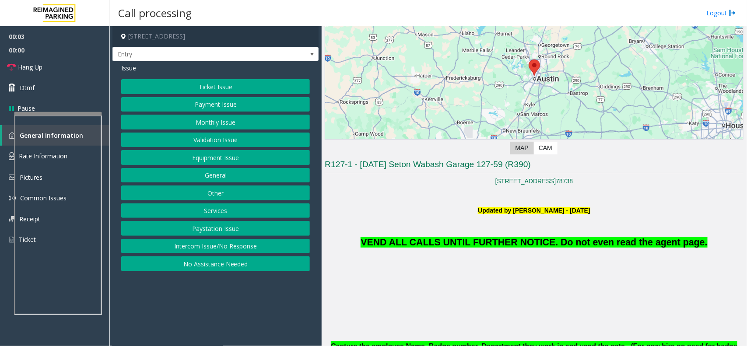
scroll to position [109, 0]
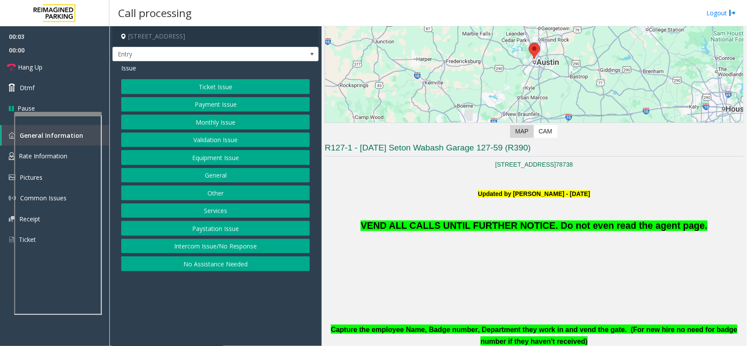
click at [485, 225] on span "VEND ALL CALLS UNTIL FURTHER NOTICE. Do not even read the agent page." at bounding box center [534, 226] width 347 height 11
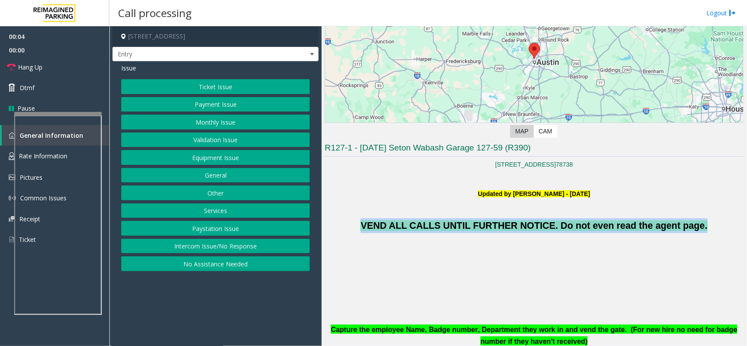
click at [485, 225] on span "VEND ALL CALLS UNTIL FURTHER NOTICE. Do not even read the agent page." at bounding box center [534, 226] width 347 height 11
copy span "VEND ALL CALLS UNTIL FURTHER NOTICE. Do not even read the agent page."
click at [219, 161] on button "Equipment Issue" at bounding box center [215, 157] width 189 height 15
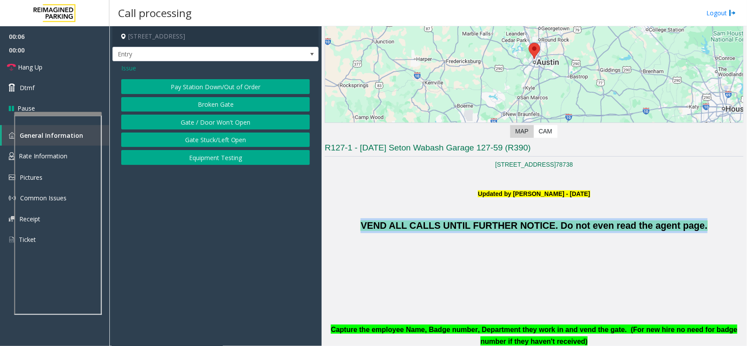
click at [219, 161] on button "Equipment Testing" at bounding box center [215, 157] width 189 height 15
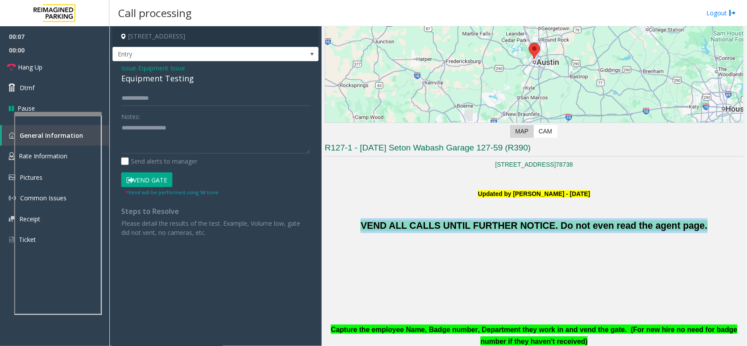
click at [161, 184] on button "Vend Gate" at bounding box center [146, 179] width 51 height 15
click at [158, 179] on button "Vend Gate" at bounding box center [146, 179] width 51 height 15
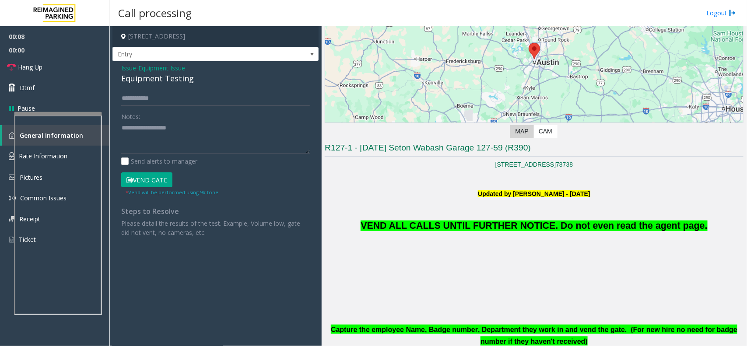
click at [128, 69] on span "Issue" at bounding box center [128, 67] width 15 height 9
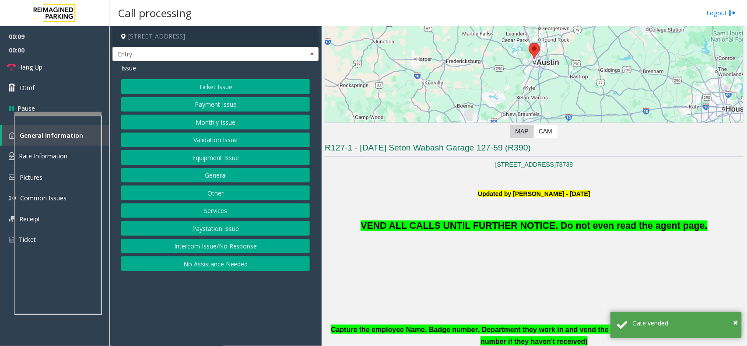
click at [217, 158] on button "Equipment Issue" at bounding box center [215, 157] width 189 height 15
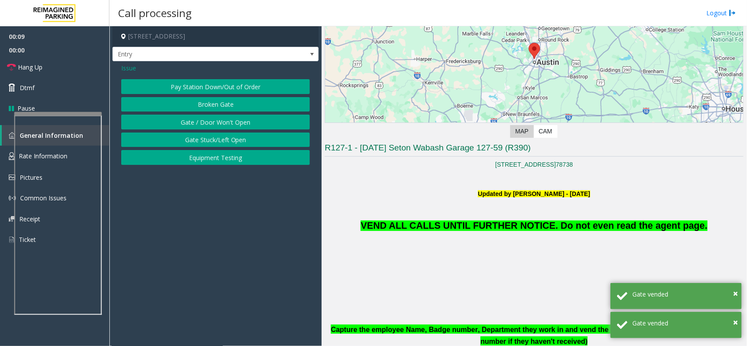
click at [209, 119] on button "Gate / Door Won't Open" at bounding box center [215, 122] width 189 height 15
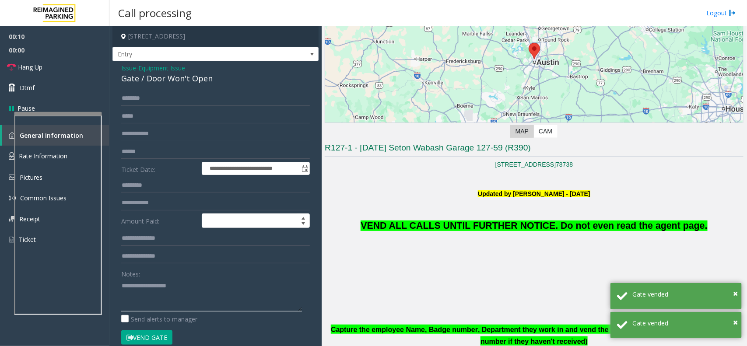
click at [158, 291] on textarea at bounding box center [211, 295] width 181 height 33
paste textarea "**********"
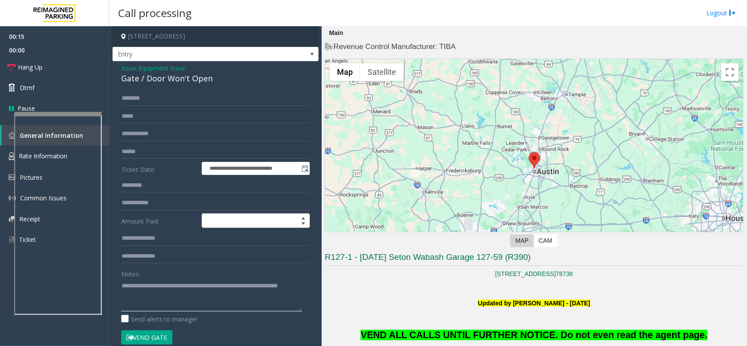
scroll to position [219, 0]
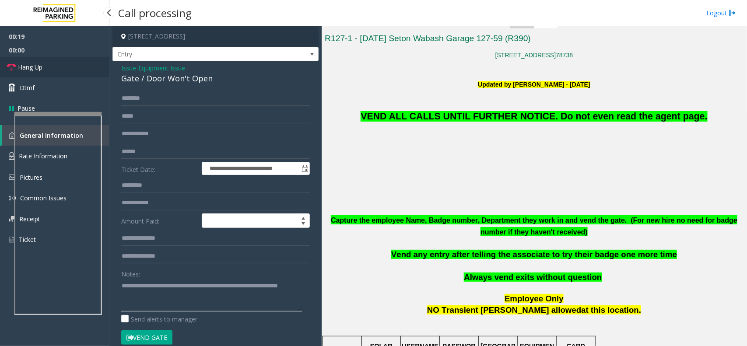
type textarea "**********"
click at [47, 63] on link "Hang Up" at bounding box center [54, 67] width 109 height 21
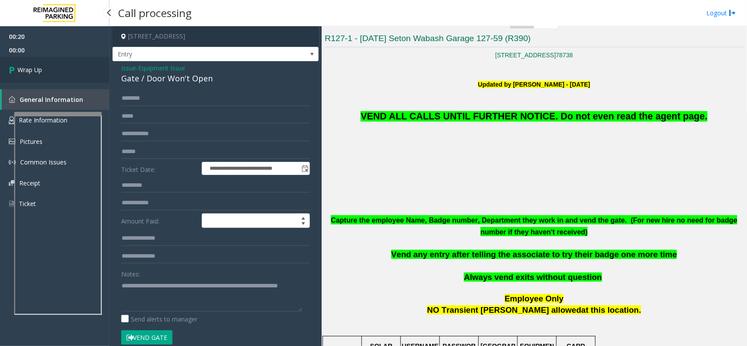
click at [47, 67] on link "Wrap Up" at bounding box center [54, 70] width 109 height 26
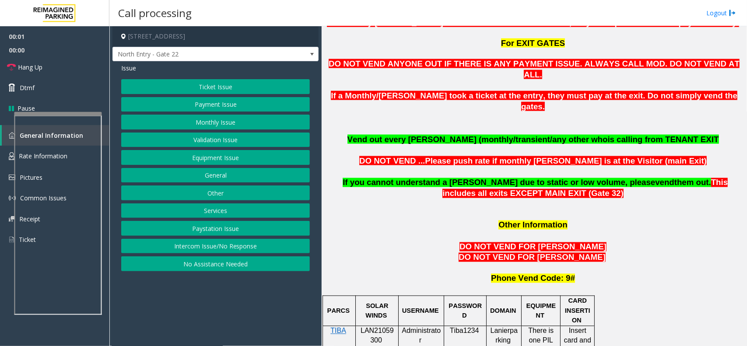
scroll to position [821, 0]
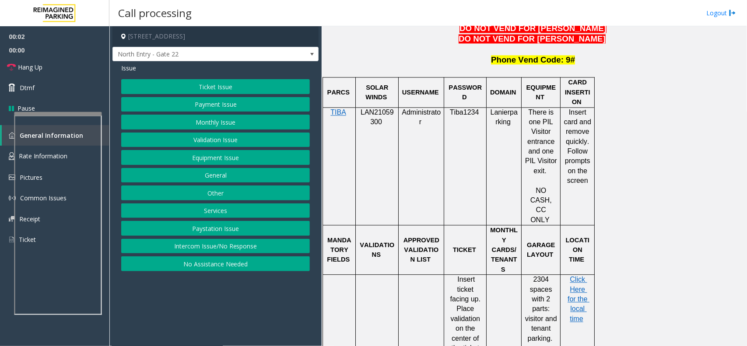
click at [377, 108] on p "LAN21059300" at bounding box center [377, 118] width 36 height 20
click at [316, 56] on span at bounding box center [312, 54] width 7 height 7
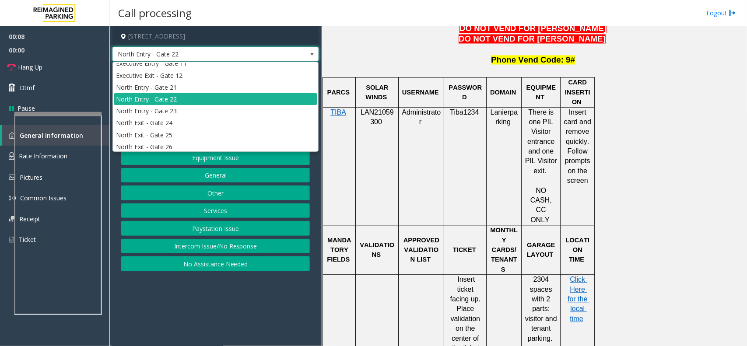
scroll to position [108, 0]
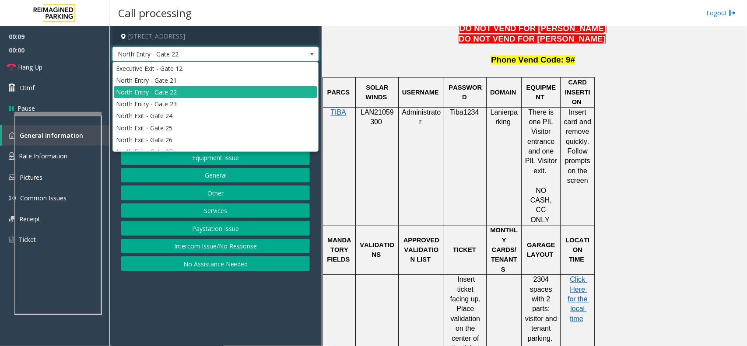
click at [313, 51] on span at bounding box center [312, 54] width 7 height 7
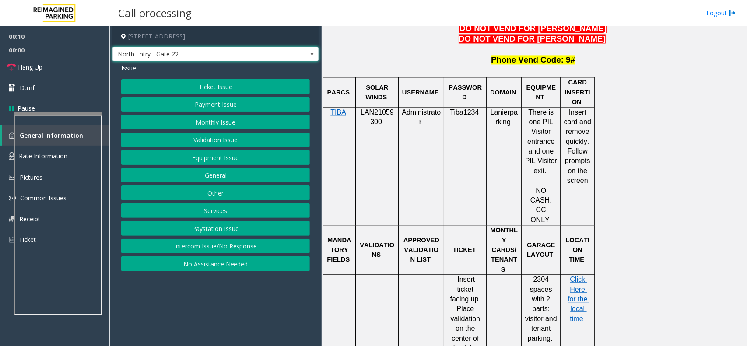
click at [313, 56] on span at bounding box center [312, 54] width 7 height 7
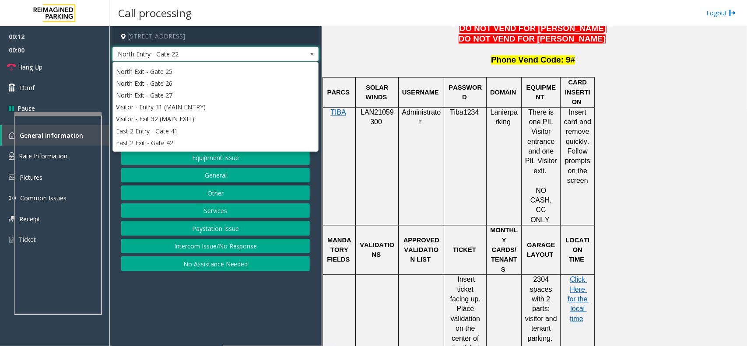
scroll to position [166, 0]
click at [309, 53] on span at bounding box center [312, 54] width 7 height 7
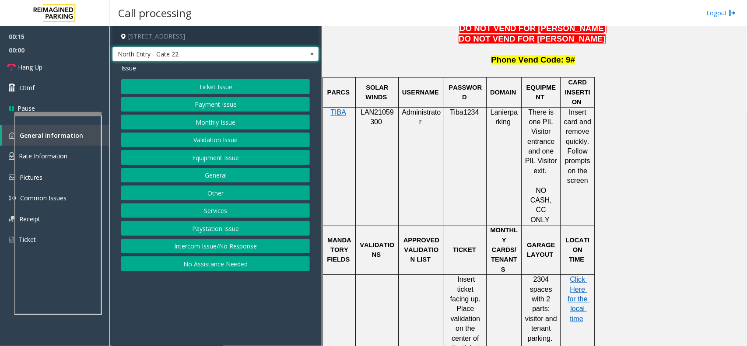
click at [240, 176] on button "General" at bounding box center [215, 175] width 189 height 15
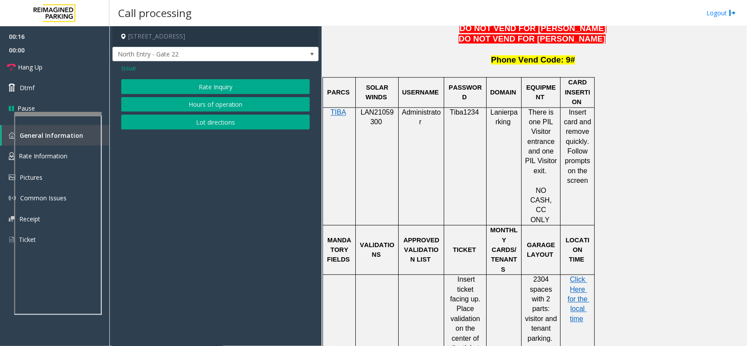
click at [225, 120] on button "Lot directions" at bounding box center [215, 122] width 189 height 15
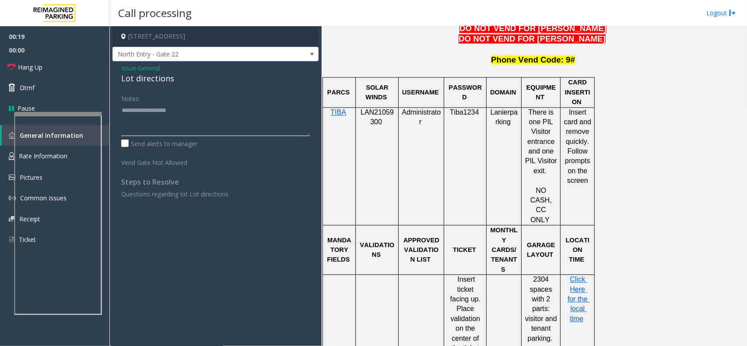
click at [197, 127] on textarea at bounding box center [215, 119] width 189 height 33
click at [153, 78] on div "Lot directions" at bounding box center [215, 79] width 189 height 12
copy div "Lot directions"
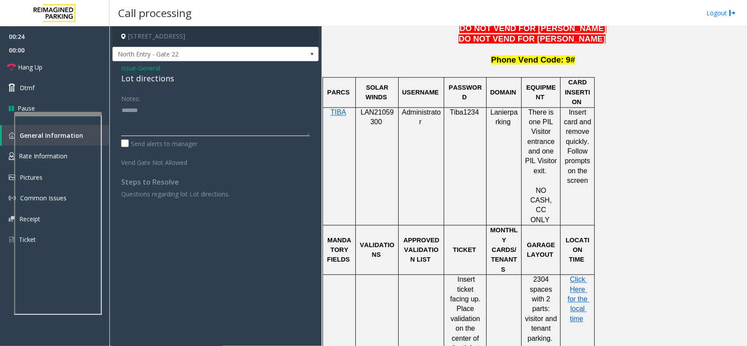
click at [164, 108] on textarea at bounding box center [215, 119] width 189 height 33
paste textarea "**********"
click at [245, 130] on textarea at bounding box center [215, 119] width 189 height 33
type textarea "**********"
click at [55, 68] on link "Hang Up" at bounding box center [54, 67] width 109 height 21
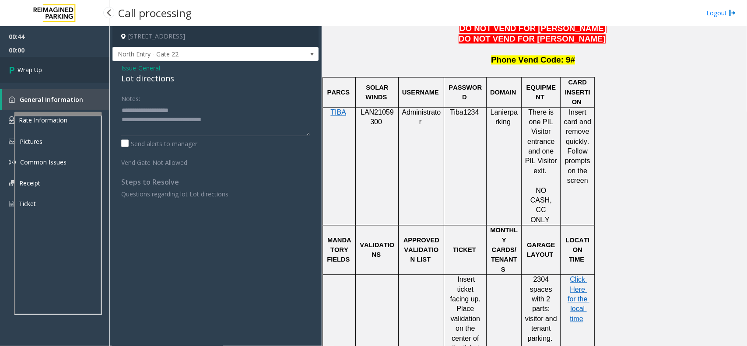
click at [55, 68] on link "Wrap Up" at bounding box center [54, 70] width 109 height 26
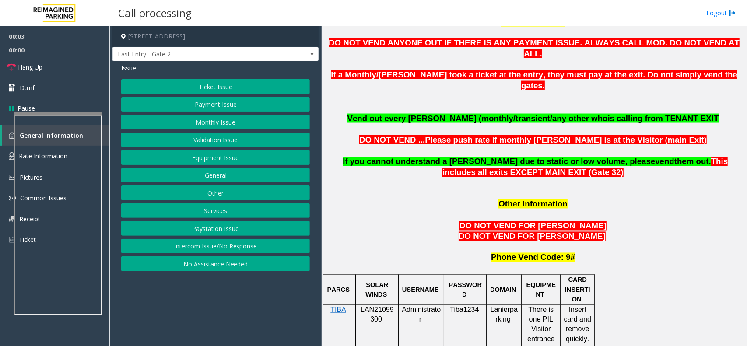
scroll to position [711, 0]
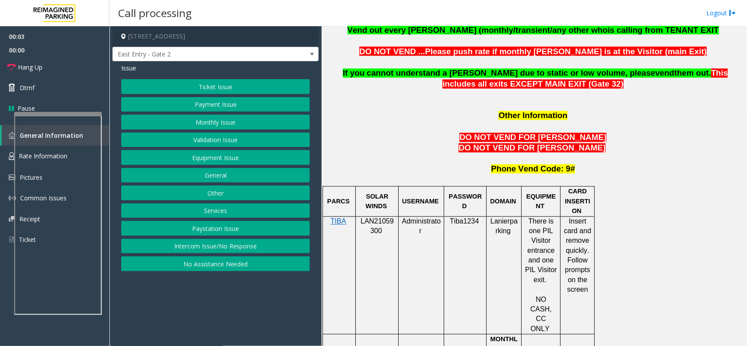
click at [380, 215] on div at bounding box center [377, 216] width 43 height 3
click at [385, 218] on span "LAN21059300" at bounding box center [377, 226] width 33 height 17
copy p "LAN21059300"
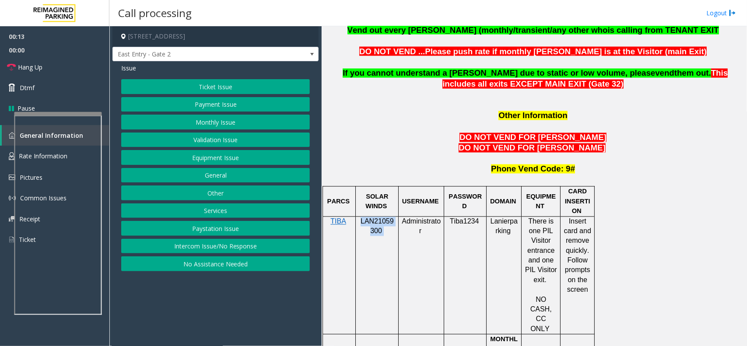
click at [270, 123] on button "Monthly Issue" at bounding box center [215, 122] width 189 height 15
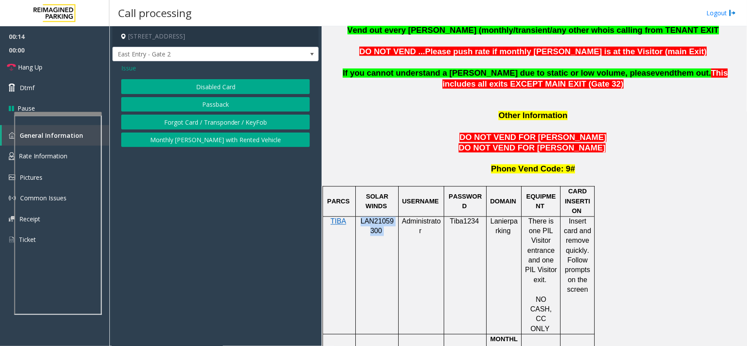
click at [235, 104] on button "Passback" at bounding box center [215, 104] width 189 height 15
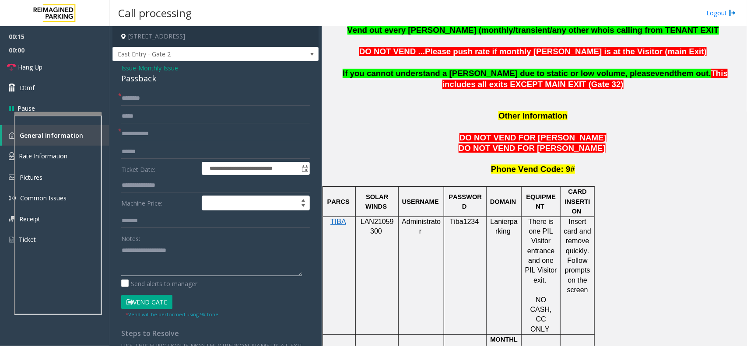
click at [167, 255] on textarea at bounding box center [211, 259] width 181 height 33
click at [146, 83] on div "Passback" at bounding box center [215, 79] width 189 height 12
copy div "Passback"
click at [158, 259] on textarea at bounding box center [211, 259] width 181 height 33
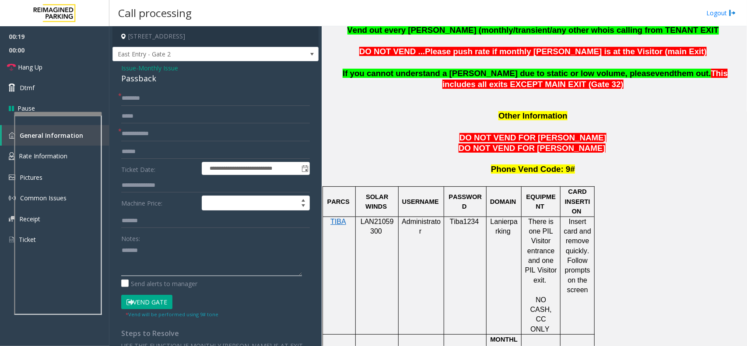
paste textarea "*********"
type textarea "**********"
click at [196, 270] on textarea at bounding box center [211, 259] width 181 height 33
click at [150, 99] on input "text" at bounding box center [215, 98] width 189 height 15
paste input "*****"
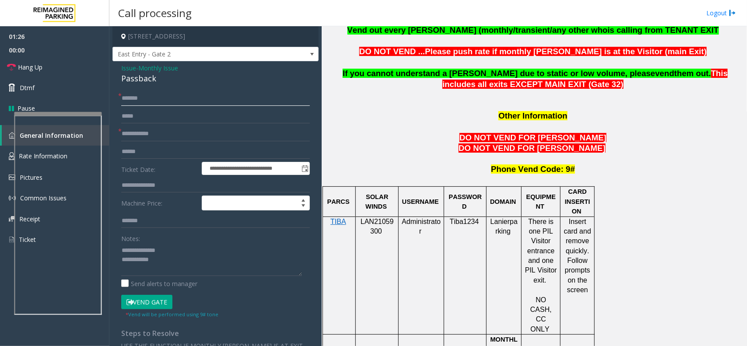
click at [171, 99] on input "*****" at bounding box center [215, 98] width 189 height 15
paste input "********"
type input "**********"
click at [154, 136] on input "text" at bounding box center [215, 134] width 189 height 15
click at [77, 72] on link "Hang Up" at bounding box center [54, 67] width 109 height 21
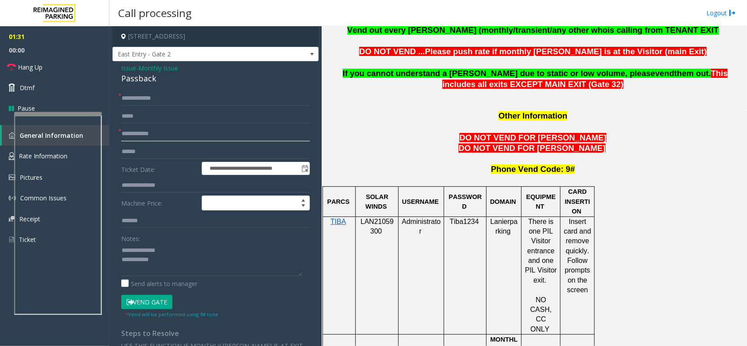
click at [160, 133] on input "text" at bounding box center [215, 134] width 189 height 15
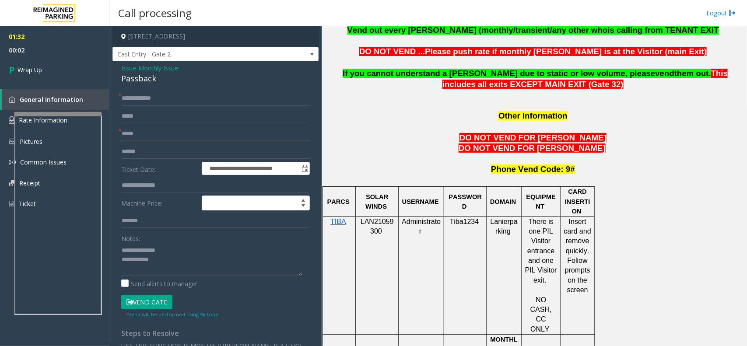
type input "*****"
click at [180, 266] on textarea at bounding box center [211, 259] width 181 height 33
click at [194, 267] on textarea at bounding box center [211, 259] width 181 height 33
click at [195, 268] on textarea at bounding box center [211, 259] width 181 height 33
click at [196, 268] on textarea at bounding box center [211, 259] width 181 height 33
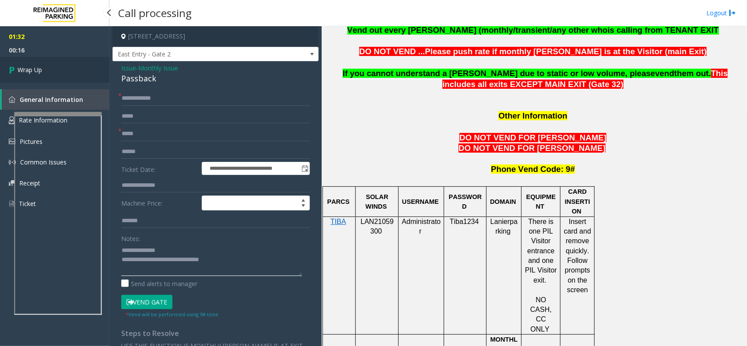
type textarea "**********"
click at [51, 61] on link "Wrap Up" at bounding box center [54, 70] width 109 height 26
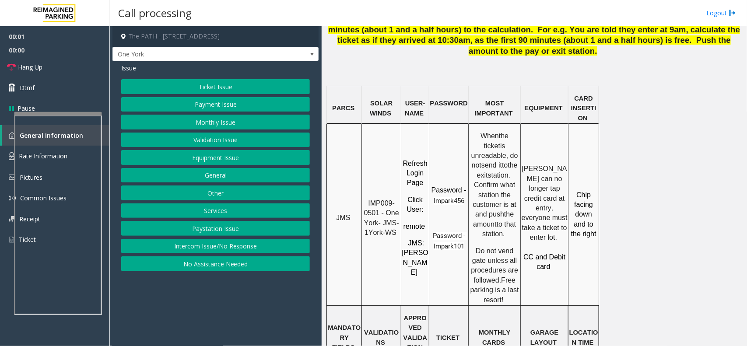
scroll to position [711, 0]
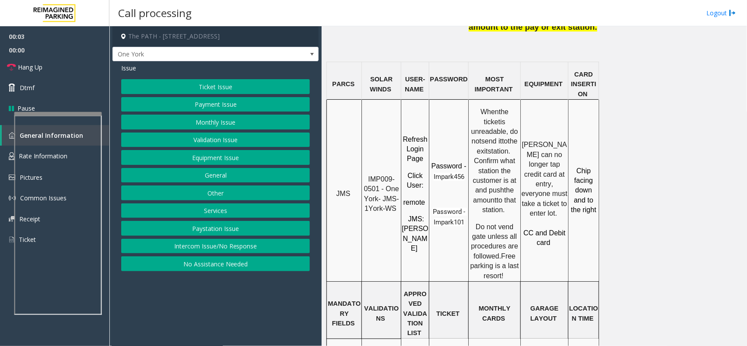
click at [221, 212] on button "Services" at bounding box center [215, 211] width 189 height 15
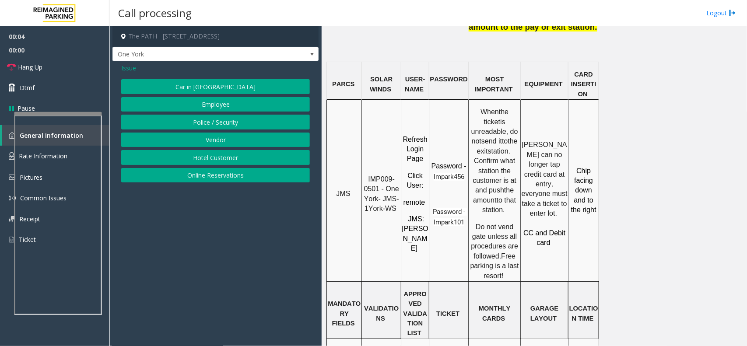
click at [226, 128] on button "Police / Security" at bounding box center [215, 122] width 189 height 15
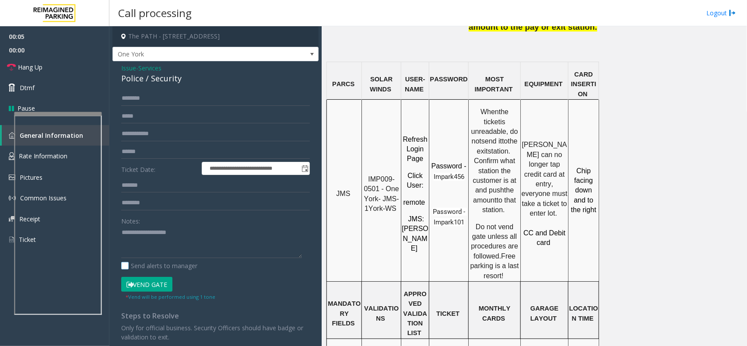
click at [187, 268] on label "Send alerts to manager" at bounding box center [159, 265] width 76 height 9
click at [190, 236] on textarea at bounding box center [211, 242] width 181 height 33
type textarea "**********"
drag, startPoint x: 175, startPoint y: 117, endPoint x: 175, endPoint y: 133, distance: 15.8
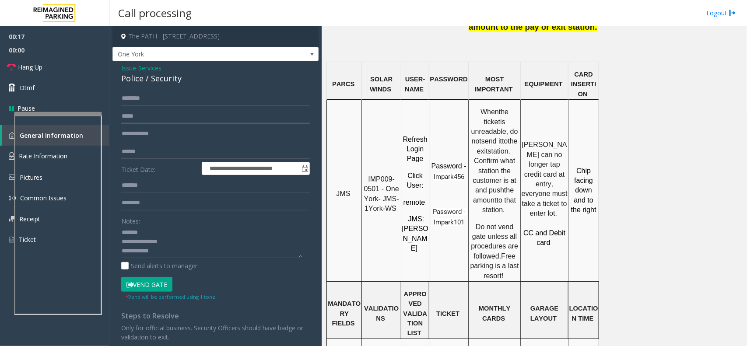
click at [175, 132] on form "**********" at bounding box center [215, 196] width 189 height 210
click at [176, 141] on form "**********" at bounding box center [215, 196] width 189 height 210
click at [195, 135] on input "text" at bounding box center [215, 134] width 189 height 15
type input "******"
click at [137, 101] on input "text" at bounding box center [215, 98] width 189 height 15
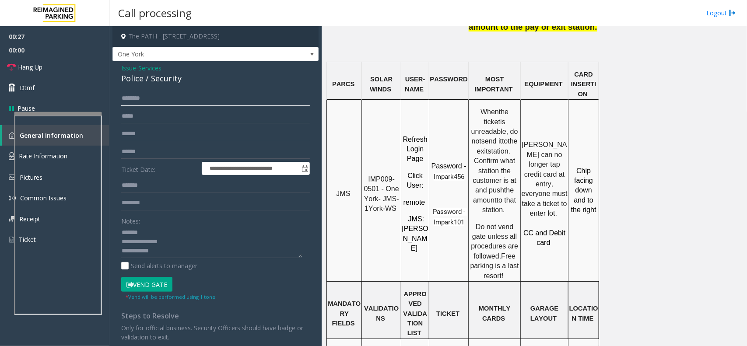
type input "********"
click at [154, 288] on button "Vend Gate" at bounding box center [146, 284] width 51 height 15
click at [172, 257] on textarea at bounding box center [211, 242] width 181 height 33
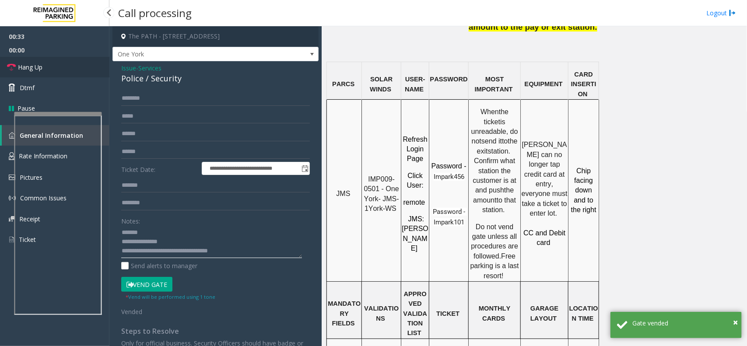
type textarea "**********"
click at [43, 64] on link "Hang Up" at bounding box center [54, 67] width 109 height 21
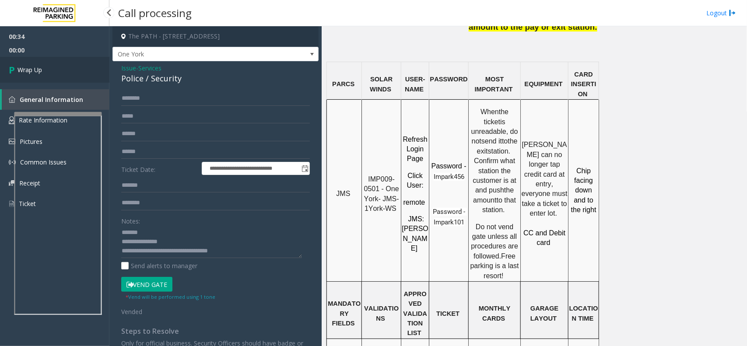
click at [43, 64] on link "Wrap Up" at bounding box center [54, 70] width 109 height 26
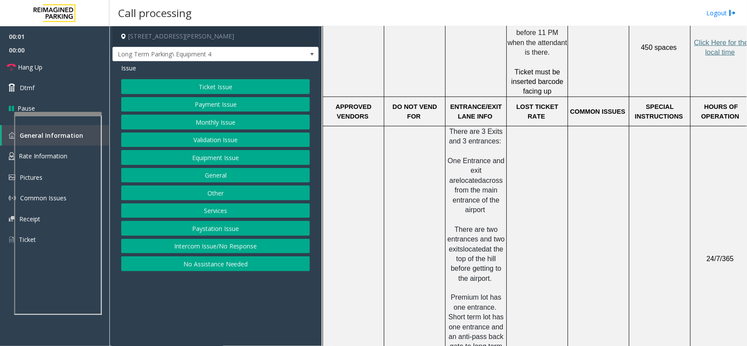
scroll to position [657, 0]
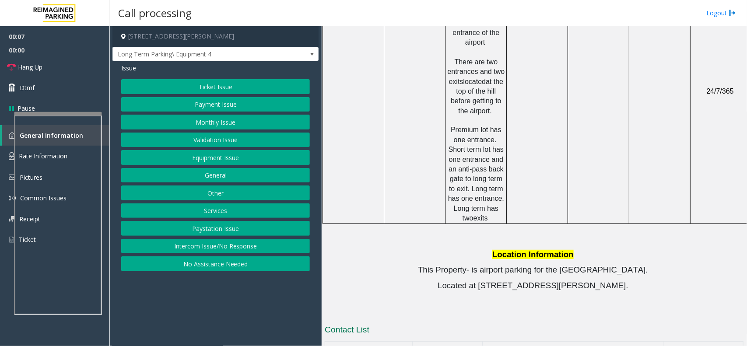
click at [222, 155] on button "Equipment Issue" at bounding box center [215, 157] width 189 height 15
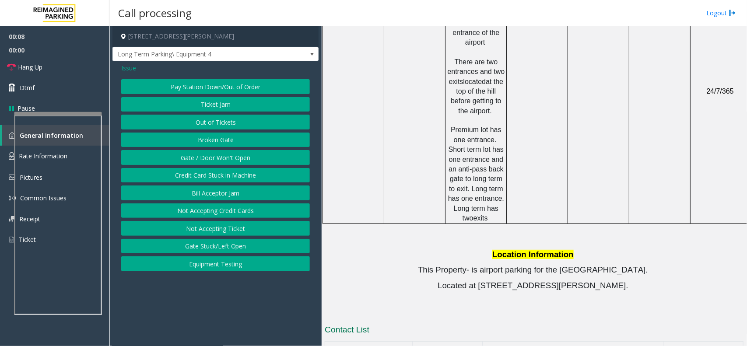
click at [222, 118] on button "Out of Tickets" at bounding box center [215, 122] width 189 height 15
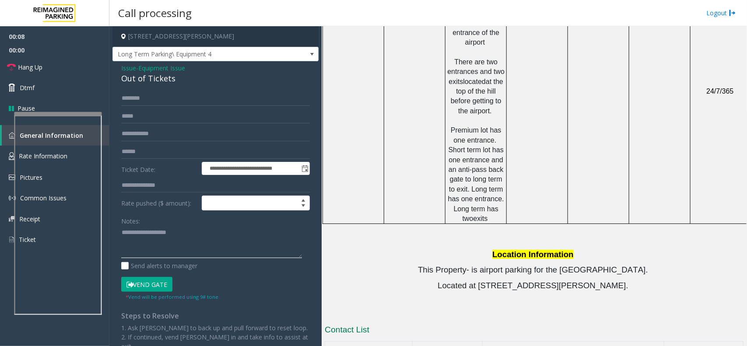
click at [167, 240] on textarea at bounding box center [211, 242] width 181 height 33
click at [151, 91] on div "**********" at bounding box center [216, 228] width 206 height 335
click at [158, 82] on div "Out of Tickets" at bounding box center [215, 79] width 189 height 12
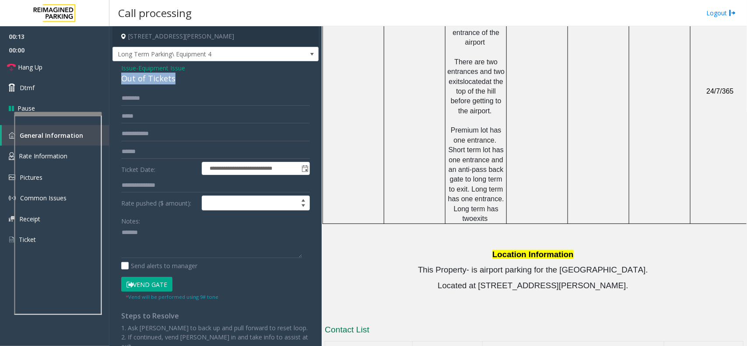
copy div "Out of Tickets"
click at [170, 241] on textarea at bounding box center [211, 242] width 181 height 33
paste textarea "**********"
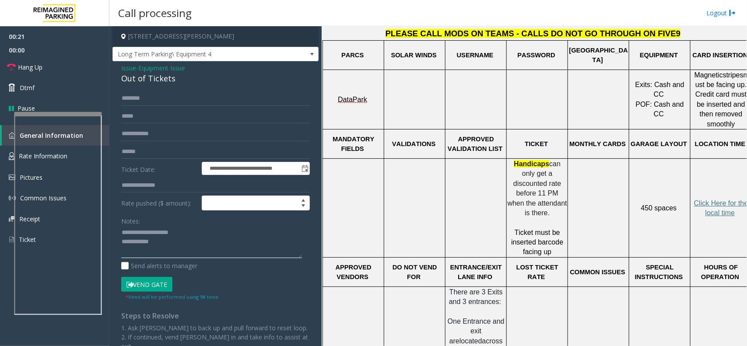
scroll to position [219, 0]
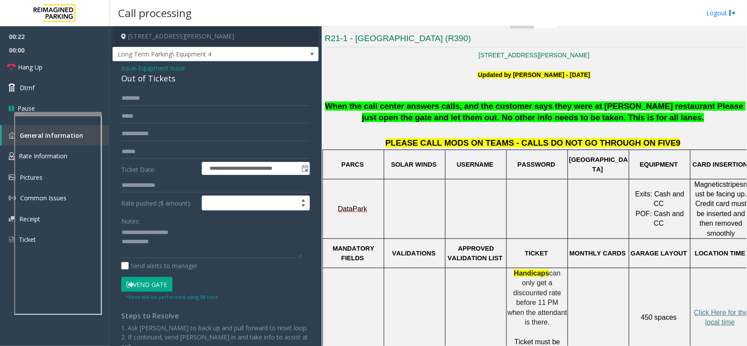
click at [153, 287] on button "Vend Gate" at bounding box center [146, 284] width 51 height 15
click at [178, 253] on textarea at bounding box center [211, 242] width 181 height 33
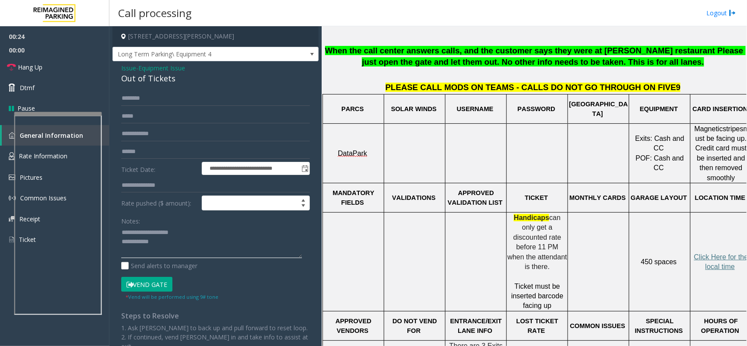
scroll to position [274, 0]
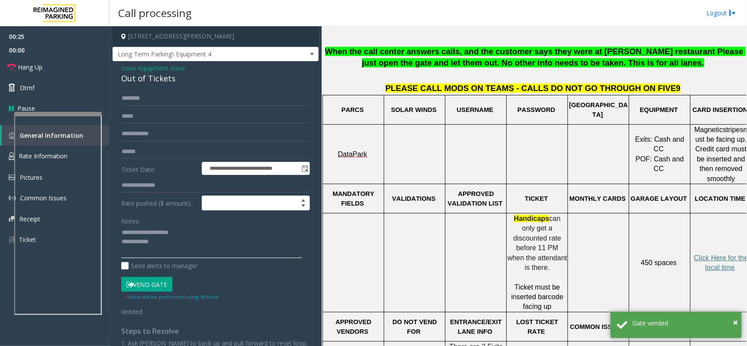
click at [179, 253] on textarea at bounding box center [211, 242] width 181 height 33
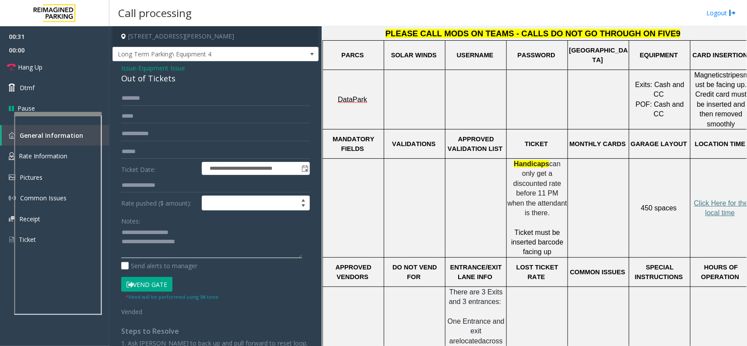
scroll to position [164, 0]
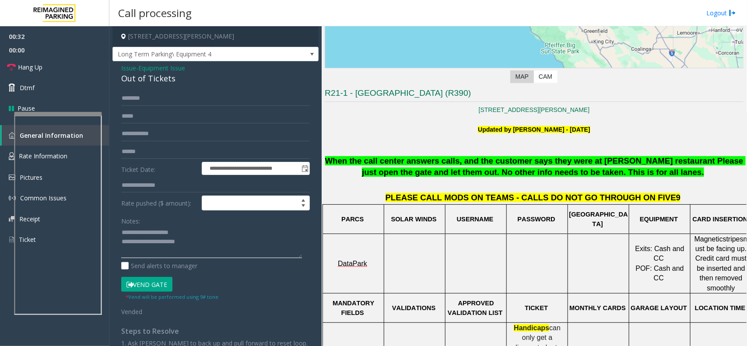
type textarea "**********"
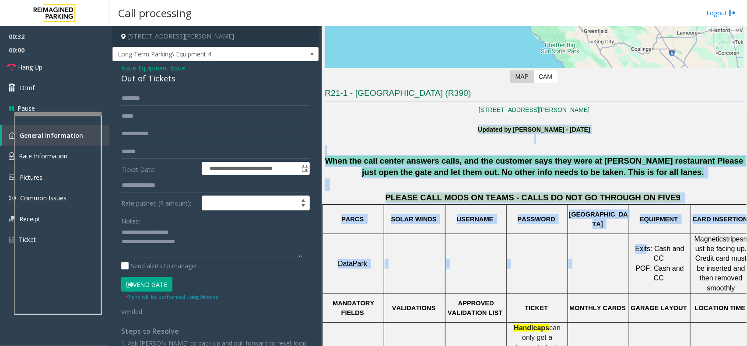
drag, startPoint x: 392, startPoint y: 130, endPoint x: 645, endPoint y: 243, distance: 276.7
click at [520, 251] on td at bounding box center [537, 264] width 61 height 60
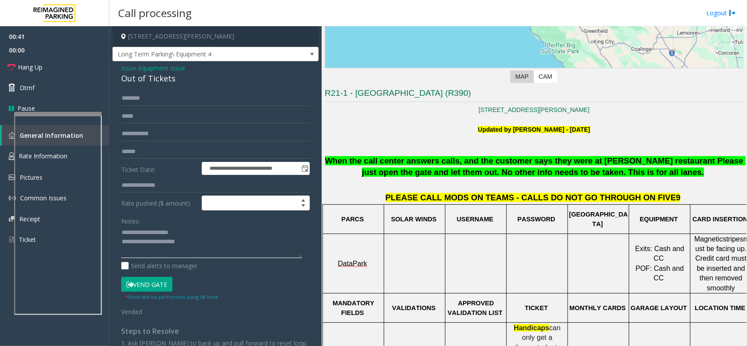
click at [213, 250] on textarea at bounding box center [211, 242] width 181 height 33
click at [306, 55] on span at bounding box center [312, 54] width 12 height 14
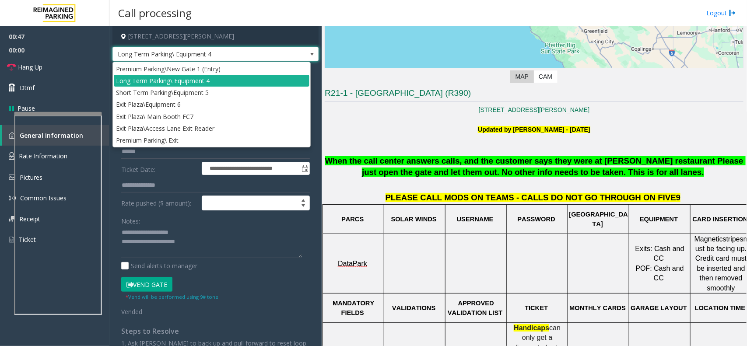
click at [306, 55] on span at bounding box center [312, 54] width 12 height 14
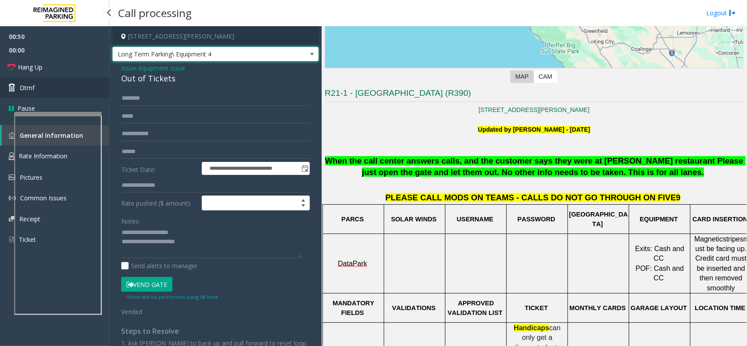
click at [68, 80] on link "Dtmf" at bounding box center [54, 87] width 109 height 21
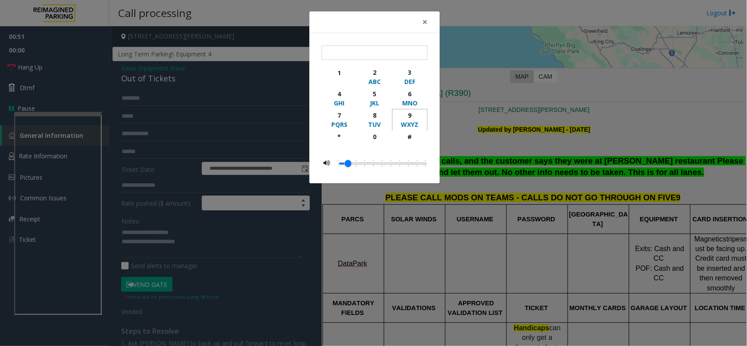
click at [410, 115] on div "9" at bounding box center [410, 115] width 24 height 9
click at [408, 136] on div "#" at bounding box center [410, 136] width 24 height 9
type input "**"
click at [426, 23] on span "×" at bounding box center [424, 22] width 5 height 12
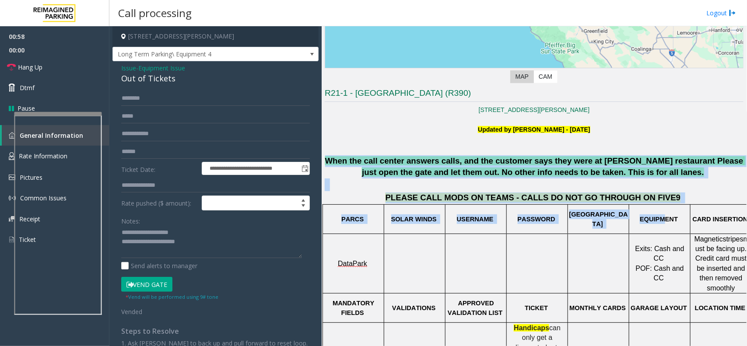
drag, startPoint x: 329, startPoint y: 159, endPoint x: 664, endPoint y: 214, distance: 339.4
click at [528, 207] on td "PASSWORD" at bounding box center [537, 218] width 61 height 29
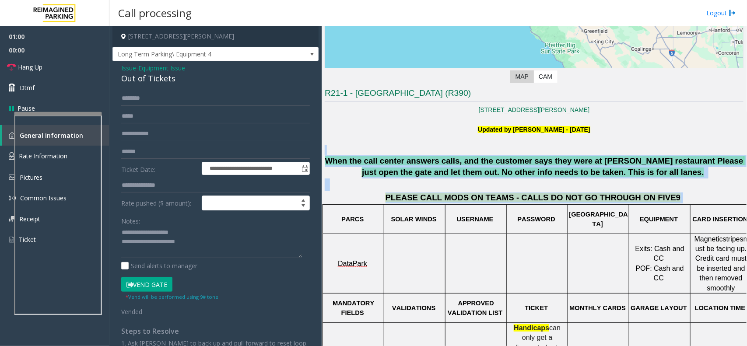
drag, startPoint x: 664, startPoint y: 200, endPoint x: 358, endPoint y: 145, distance: 310.4
click at [358, 145] on div at bounding box center [534, 150] width 419 height 10
drag, startPoint x: 328, startPoint y: 160, endPoint x: 600, endPoint y: 232, distance: 280.9
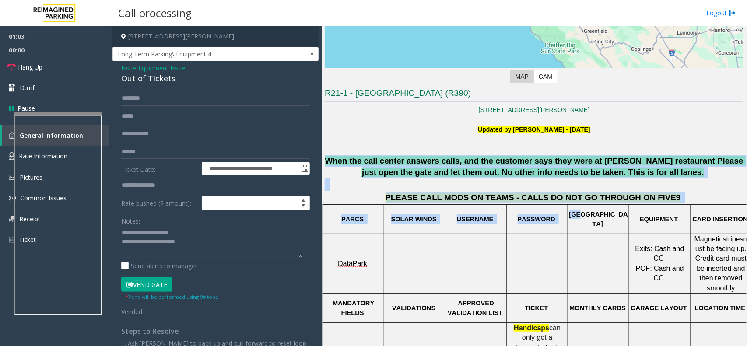
click at [562, 214] on td "PASSWORD" at bounding box center [537, 218] width 61 height 29
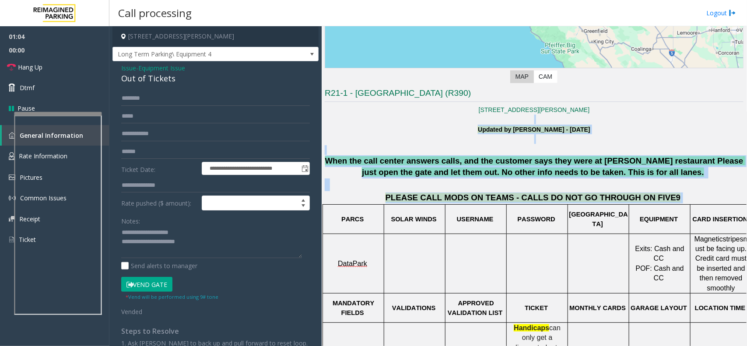
drag, startPoint x: 657, startPoint y: 195, endPoint x: 408, endPoint y: 124, distance: 258.3
click at [408, 124] on p at bounding box center [534, 120] width 419 height 10
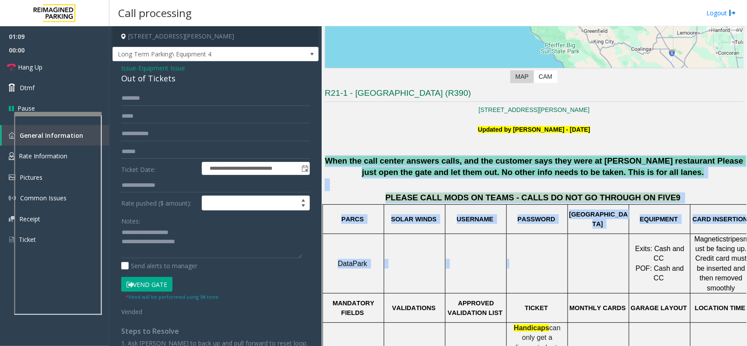
drag, startPoint x: 331, startPoint y: 159, endPoint x: 581, endPoint y: 244, distance: 263.6
click at [581, 244] on td at bounding box center [598, 264] width 61 height 60
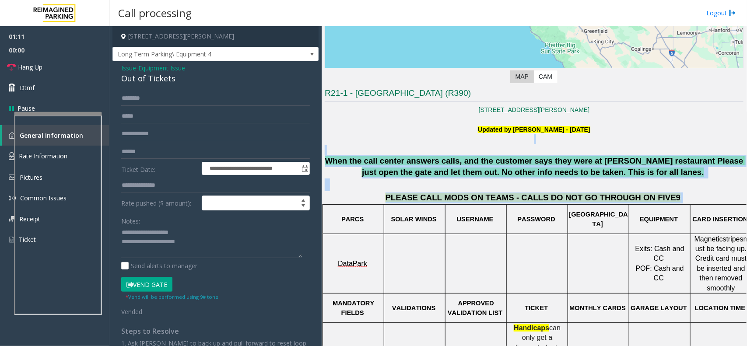
drag, startPoint x: 657, startPoint y: 194, endPoint x: 338, endPoint y: 144, distance: 323.5
click at [338, 144] on p at bounding box center [534, 139] width 419 height 10
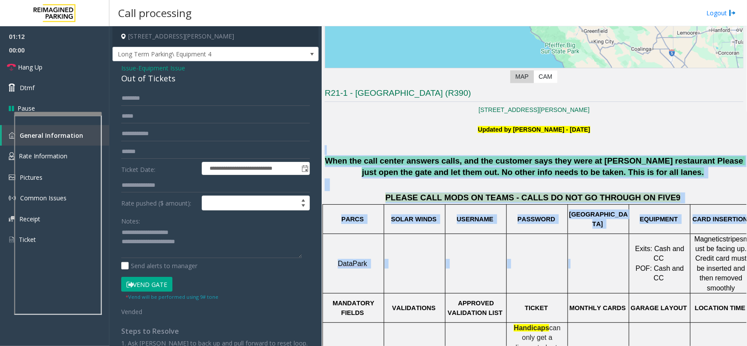
drag, startPoint x: 332, startPoint y: 155, endPoint x: 595, endPoint y: 248, distance: 279.7
click at [595, 248] on td at bounding box center [598, 264] width 61 height 60
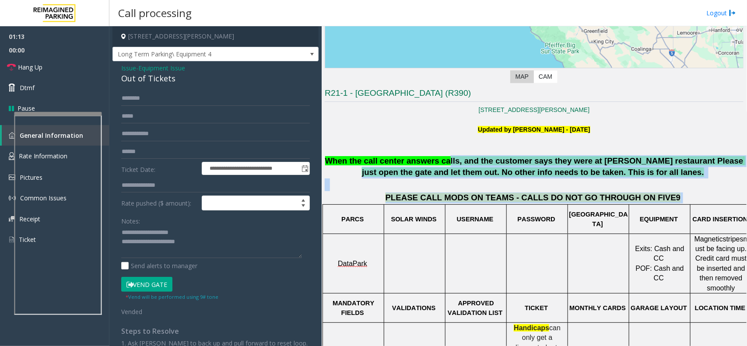
drag, startPoint x: 660, startPoint y: 204, endPoint x: 410, endPoint y: 162, distance: 253.8
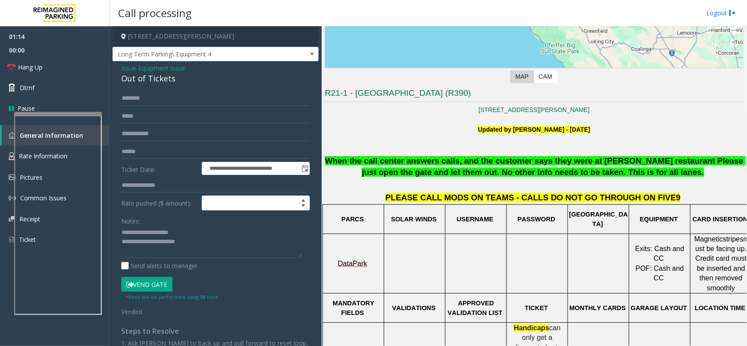
click at [364, 156] on span "When the call center answers calls, and the customer says they were at Woody's …" at bounding box center [535, 166] width 421 height 21
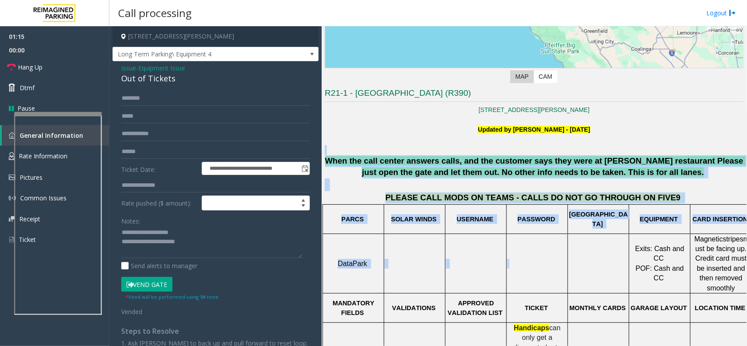
drag, startPoint x: 350, startPoint y: 150, endPoint x: 551, endPoint y: 250, distance: 224.2
click at [551, 250] on td at bounding box center [537, 264] width 61 height 60
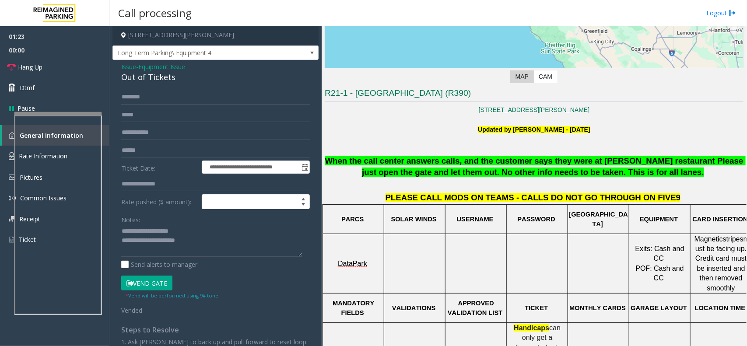
scroll to position [0, 0]
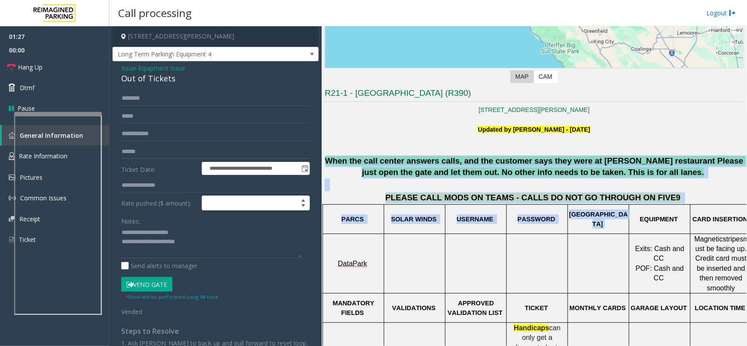
drag, startPoint x: 324, startPoint y: 158, endPoint x: 626, endPoint y: 208, distance: 306.2
click at [626, 208] on div "Main Revenue Control Manufacturer: Datapark ← Move left → Move right ↑ Move up …" at bounding box center [534, 186] width 425 height 320
click at [535, 207] on td "PASSWORD" at bounding box center [537, 218] width 61 height 29
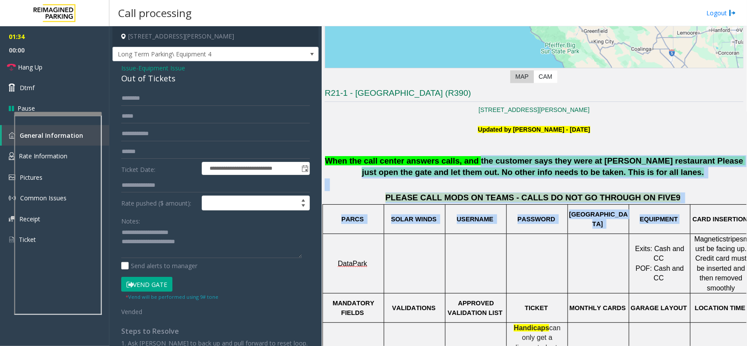
drag, startPoint x: 680, startPoint y: 204, endPoint x: 447, endPoint y: 153, distance: 238.4
click at [335, 162] on span "When the call center answers calls, and the customer says they were at Woody's …" at bounding box center [535, 166] width 421 height 21
drag, startPoint x: 332, startPoint y: 161, endPoint x: 690, endPoint y: 226, distance: 364.4
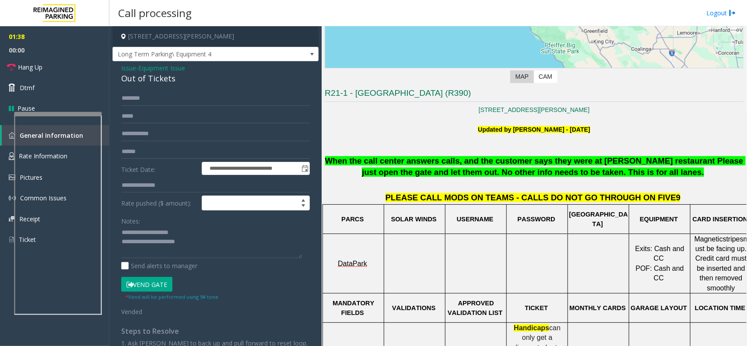
click at [544, 283] on td at bounding box center [537, 264] width 61 height 60
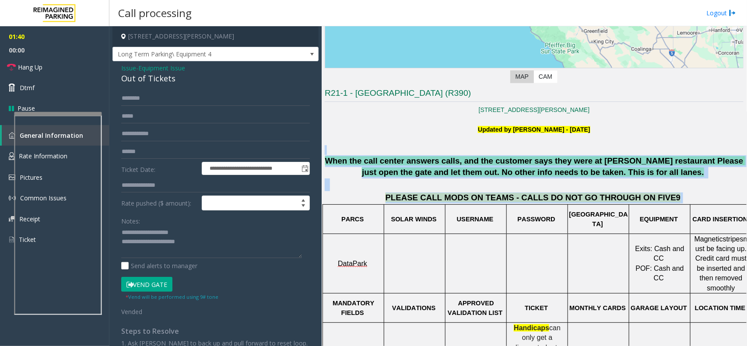
drag, startPoint x: 654, startPoint y: 203, endPoint x: 375, endPoint y: 149, distance: 283.9
click at [373, 149] on div at bounding box center [534, 150] width 419 height 10
click at [348, 179] on p at bounding box center [534, 185] width 419 height 13
drag, startPoint x: 329, startPoint y: 160, endPoint x: 491, endPoint y: 209, distance: 168.8
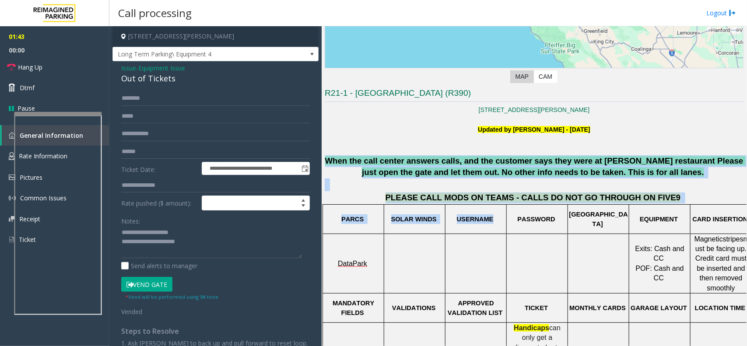
click at [410, 207] on td "SOLAR WINDS" at bounding box center [414, 218] width 61 height 29
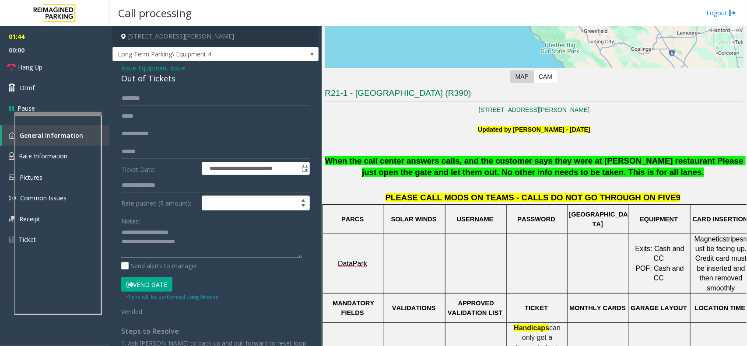
click at [219, 243] on textarea at bounding box center [211, 242] width 181 height 33
click at [52, 66] on link "Hang Up" at bounding box center [54, 67] width 109 height 21
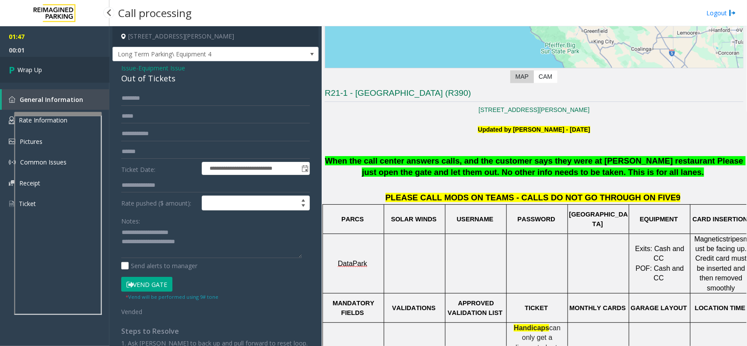
click at [52, 66] on link "Wrap Up" at bounding box center [54, 70] width 109 height 26
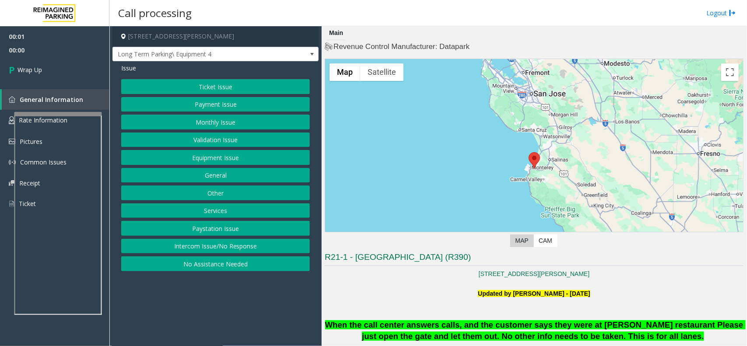
click at [219, 242] on button "Intercom Issue/No Response" at bounding box center [215, 246] width 189 height 15
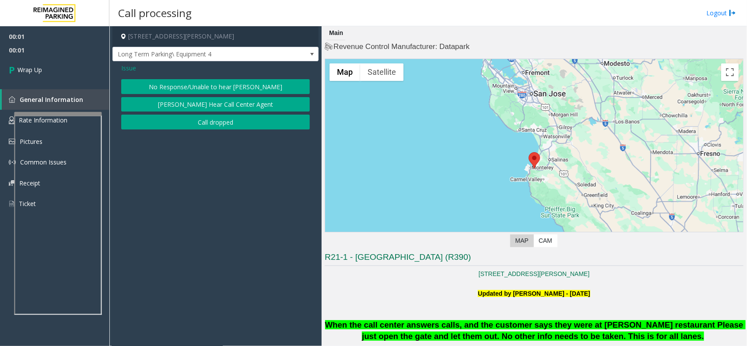
click at [202, 119] on button "Call dropped" at bounding box center [215, 122] width 189 height 15
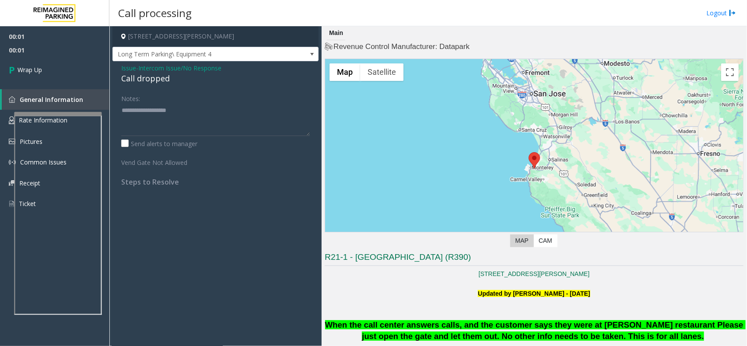
click at [147, 74] on div "Call dropped" at bounding box center [215, 79] width 189 height 12
type textarea "**********"
click at [75, 73] on link "Wrap Up" at bounding box center [54, 70] width 109 height 26
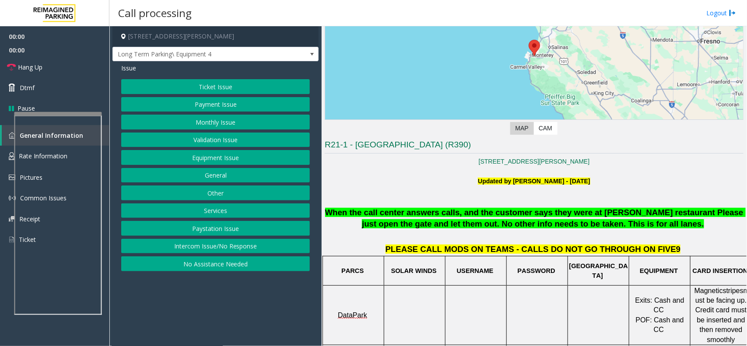
scroll to position [219, 0]
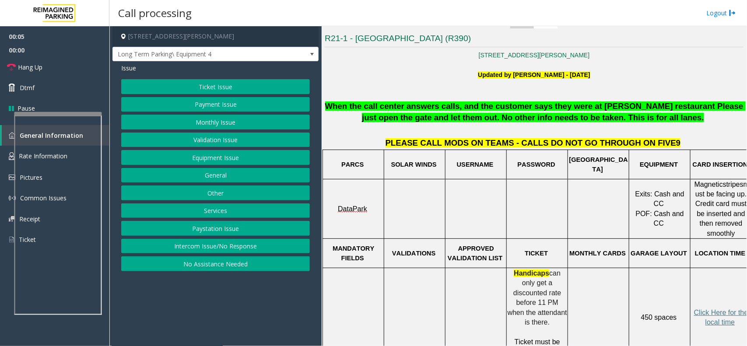
click at [260, 158] on button "Equipment Issue" at bounding box center [215, 157] width 189 height 15
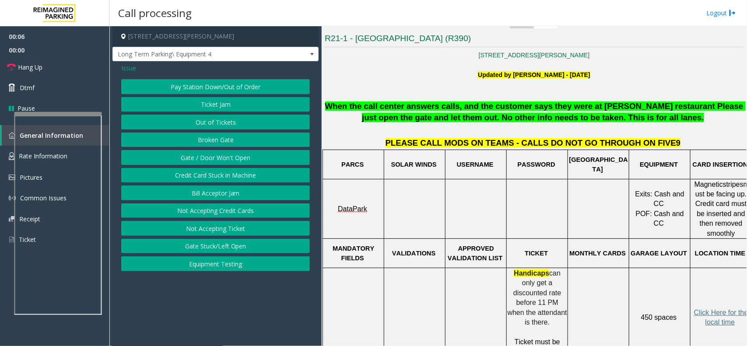
click at [259, 158] on button "Gate / Door Won't Open" at bounding box center [215, 157] width 189 height 15
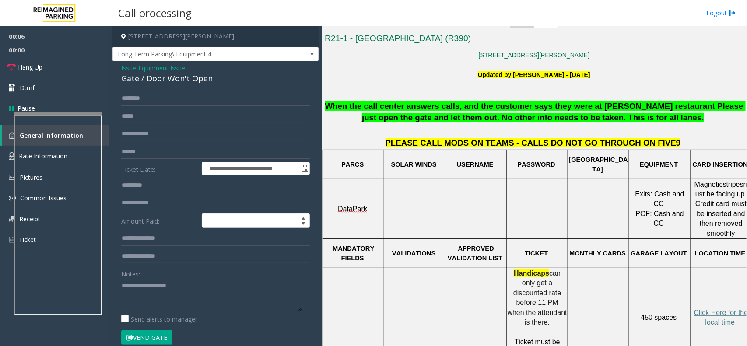
click at [172, 284] on textarea at bounding box center [211, 295] width 181 height 33
type textarea "******"
click at [128, 67] on span "Issue" at bounding box center [128, 67] width 15 height 9
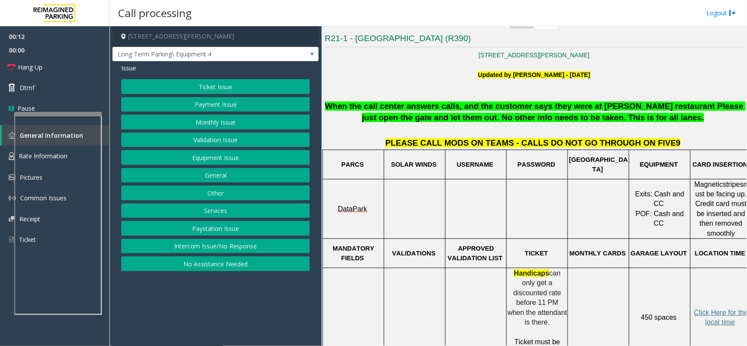
click at [218, 157] on button "Equipment Issue" at bounding box center [215, 157] width 189 height 15
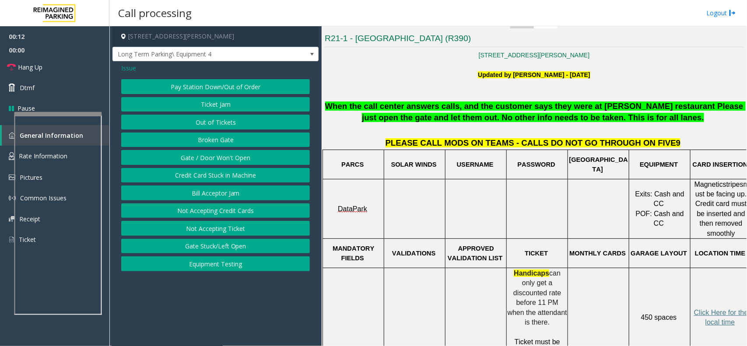
click at [224, 125] on button "Out of Tickets" at bounding box center [215, 122] width 189 height 15
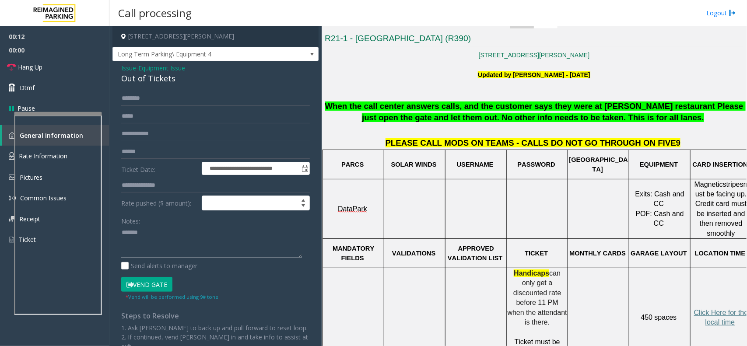
click at [187, 246] on textarea at bounding box center [211, 242] width 181 height 33
click at [149, 79] on div "Out of Tickets" at bounding box center [215, 79] width 189 height 12
copy div "Out of Tickets"
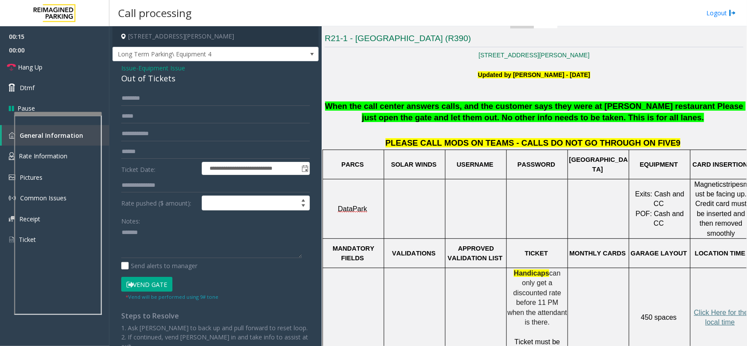
click at [171, 224] on div "Notes:" at bounding box center [215, 236] width 189 height 45
click at [172, 250] on textarea at bounding box center [211, 242] width 181 height 33
paste textarea "**********"
type textarea "**********"
click at [134, 280] on button "Vend Gate" at bounding box center [146, 284] width 51 height 15
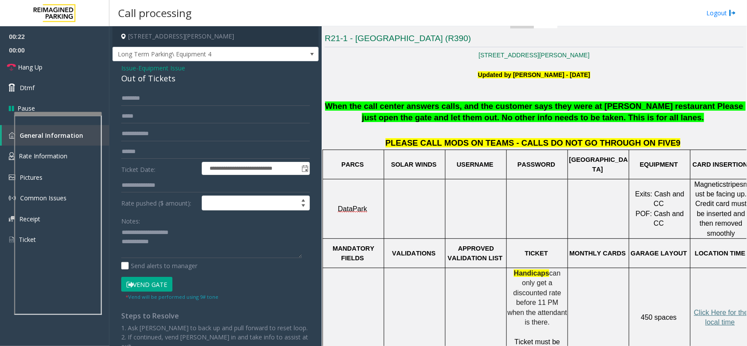
click at [142, 281] on button "Vend Gate" at bounding box center [146, 284] width 51 height 15
click at [74, 92] on link "Dtmf" at bounding box center [54, 87] width 109 height 21
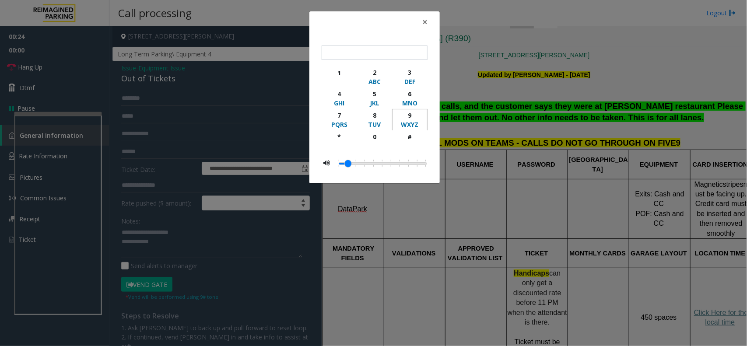
click at [417, 116] on div "9" at bounding box center [410, 115] width 24 height 9
click at [413, 134] on div "#" at bounding box center [410, 136] width 24 height 9
type input "**"
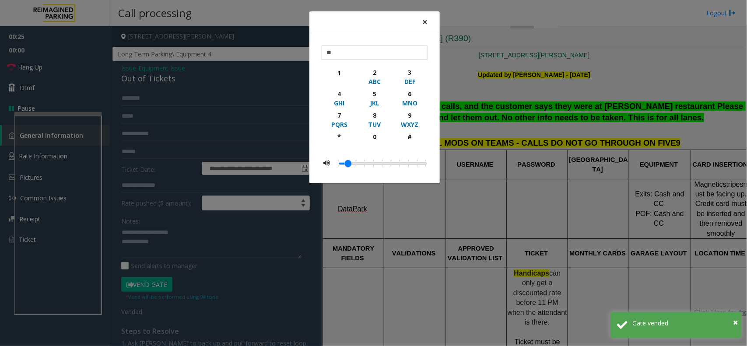
click at [427, 21] on span "×" at bounding box center [424, 22] width 5 height 12
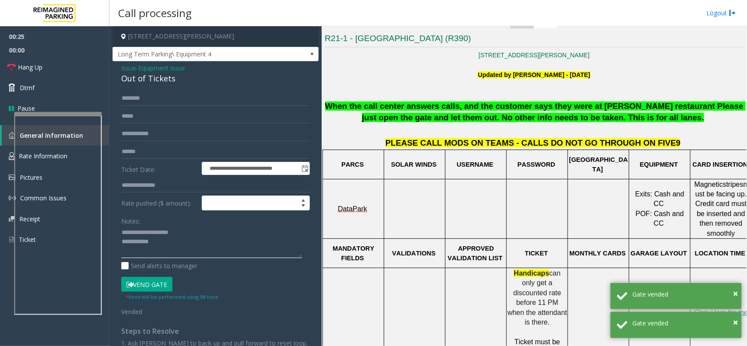
click at [189, 239] on textarea at bounding box center [211, 242] width 181 height 33
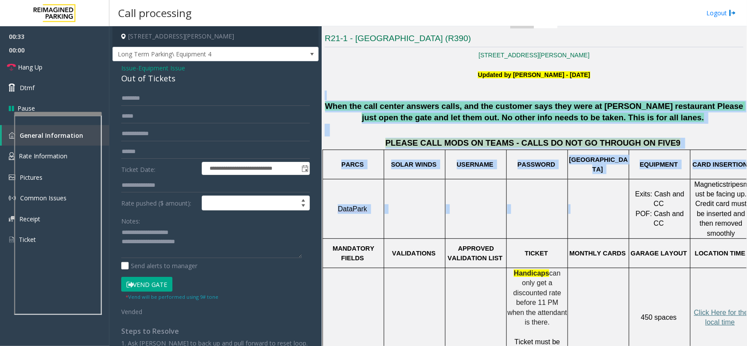
drag, startPoint x: 331, startPoint y: 97, endPoint x: 625, endPoint y: 221, distance: 319.4
click at [609, 211] on td at bounding box center [598, 209] width 61 height 60
drag, startPoint x: 666, startPoint y: 158, endPoint x: 427, endPoint y: 90, distance: 248.5
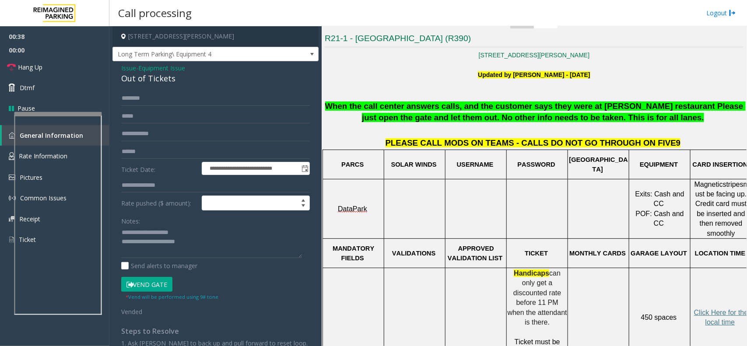
click at [144, 294] on small "* Vend will be performed using 9# tone" at bounding box center [172, 297] width 93 height 7
click at [158, 283] on button "Vend Gate" at bounding box center [146, 284] width 51 height 15
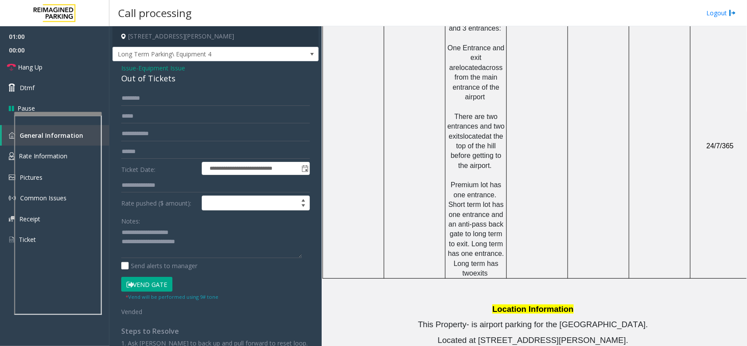
scroll to position [848, 0]
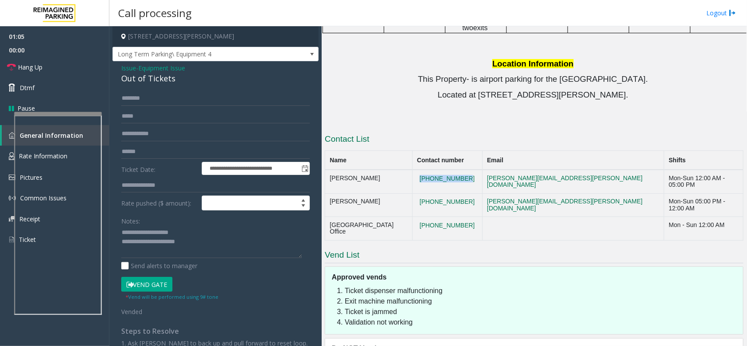
copy tr "831-601-4631"
drag, startPoint x: 502, startPoint y: 137, endPoint x: 421, endPoint y: 146, distance: 81.9
click at [421, 170] on tr "Scott Smith 831-601-4631 scott.smith@reimaginedparking.com Mon-Sun 12:00 AM - 0…" at bounding box center [534, 182] width 419 height 24
click at [412, 151] on th "Name" at bounding box center [368, 160] width 87 height 19
copy button "831-373-8287"
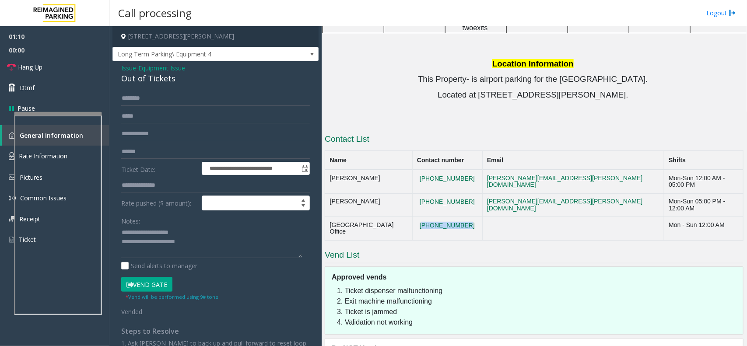
drag, startPoint x: 503, startPoint y: 172, endPoint x: 454, endPoint y: 182, distance: 50.0
click at [454, 217] on td "831-373-8287" at bounding box center [447, 229] width 70 height 24
click at [243, 249] on textarea at bounding box center [211, 242] width 181 height 33
copy tr "Monterey Regional Airport Parking Office 831-373-8287"
drag, startPoint x: 500, startPoint y: 174, endPoint x: 329, endPoint y: 182, distance: 171.4
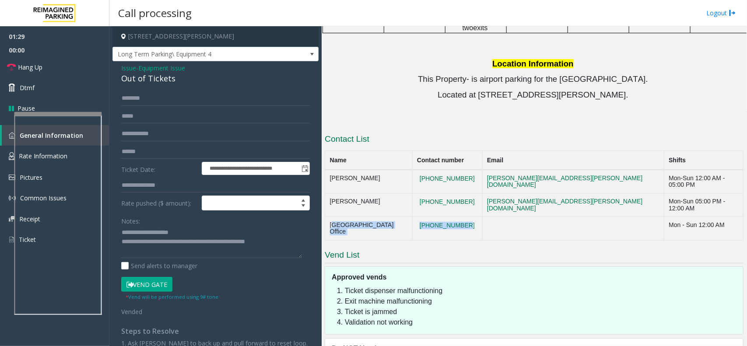
click at [329, 217] on tr "Monterey Regional Airport Parking Office 831-373-8287 Mon - Sun 12:00 AM" at bounding box center [534, 229] width 419 height 24
drag, startPoint x: 263, startPoint y: 245, endPoint x: 287, endPoint y: 242, distance: 24.3
click at [287, 242] on textarea at bounding box center [211, 242] width 181 height 33
paste textarea "**********"
click at [277, 253] on textarea at bounding box center [211, 242] width 181 height 33
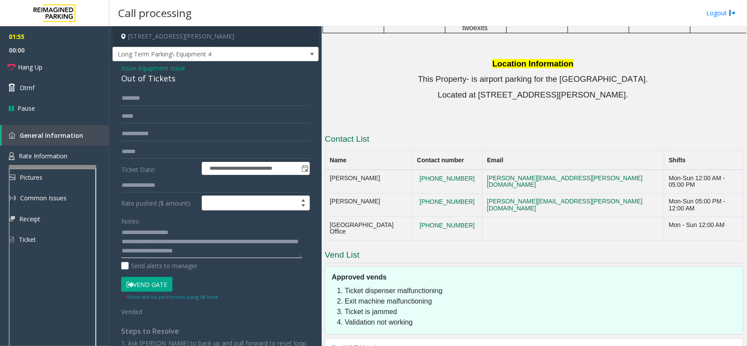
click at [67, 167] on div at bounding box center [53, 167] width 88 height 4
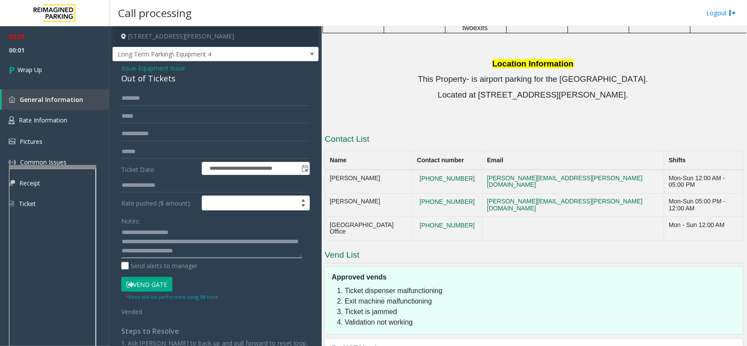
click at [254, 254] on textarea at bounding box center [211, 242] width 181 height 33
type textarea "**********"
click at [79, 75] on link "Wrap Up" at bounding box center [54, 70] width 109 height 26
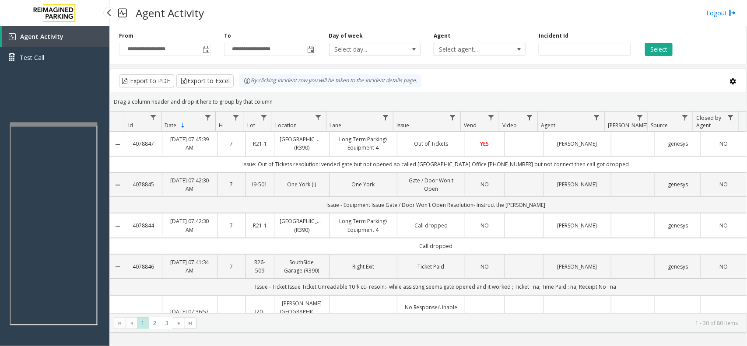
click at [77, 120] on app-root "**********" at bounding box center [373, 173] width 747 height 346
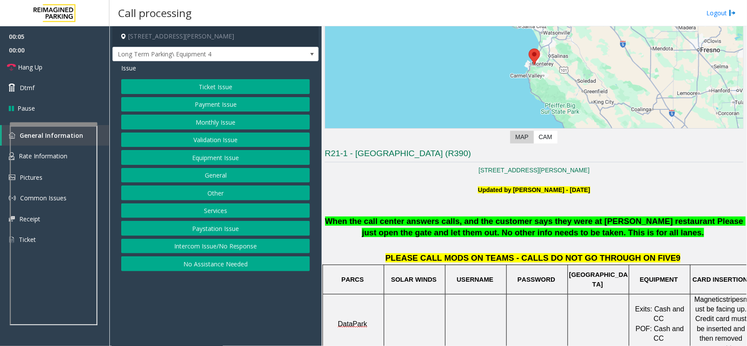
scroll to position [164, 0]
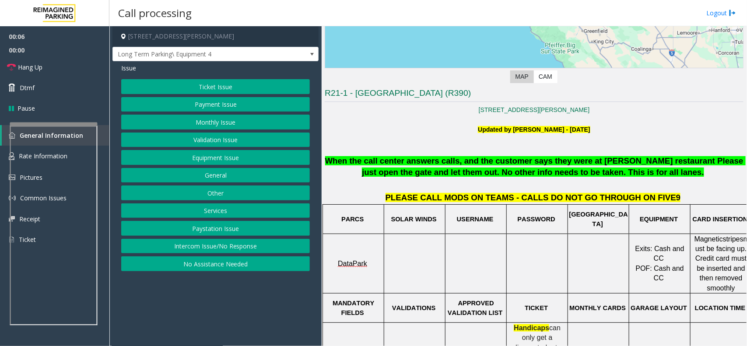
click at [237, 159] on button "Equipment Issue" at bounding box center [215, 157] width 189 height 15
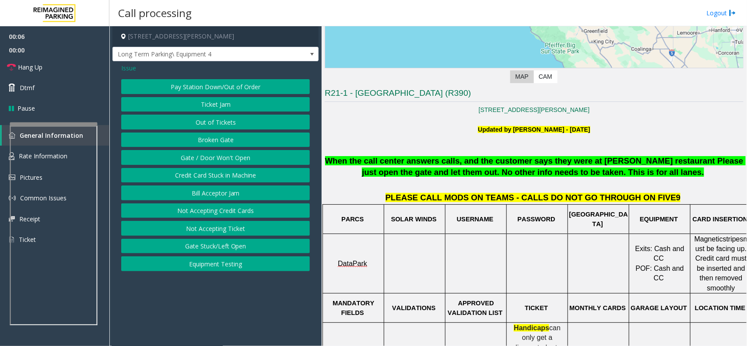
click at [233, 118] on button "Out of Tickets" at bounding box center [215, 122] width 189 height 15
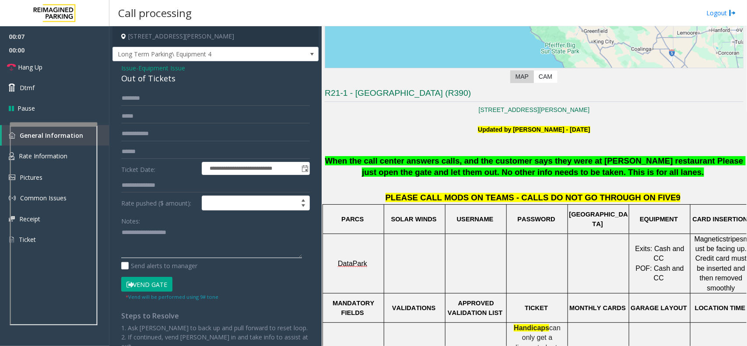
click at [152, 249] on textarea at bounding box center [211, 242] width 181 height 33
click at [157, 281] on button "Vend Gate" at bounding box center [146, 284] width 51 height 15
click at [156, 88] on div "**********" at bounding box center [216, 228] width 206 height 335
click at [159, 82] on div "Out of Tickets" at bounding box center [215, 79] width 189 height 12
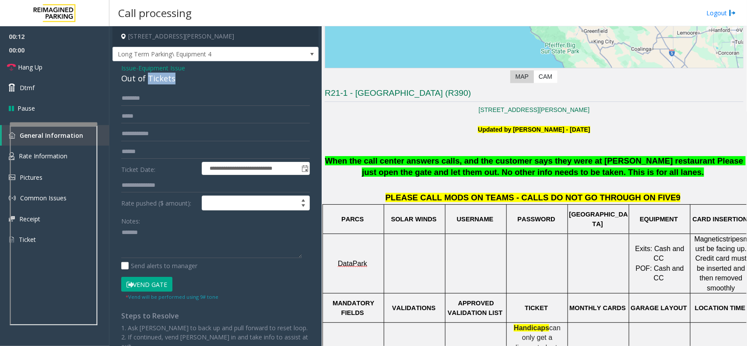
click at [159, 82] on div "Out of Tickets" at bounding box center [215, 79] width 189 height 12
click at [163, 231] on textarea at bounding box center [211, 242] width 181 height 33
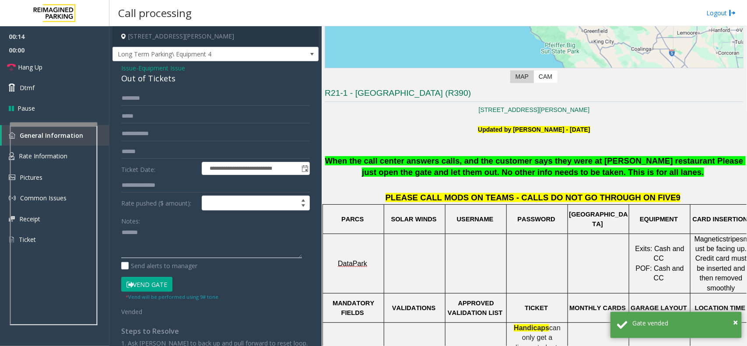
paste textarea "**********"
click at [149, 93] on input "text" at bounding box center [215, 98] width 189 height 15
click at [157, 77] on div "Out of Tickets" at bounding box center [215, 79] width 189 height 12
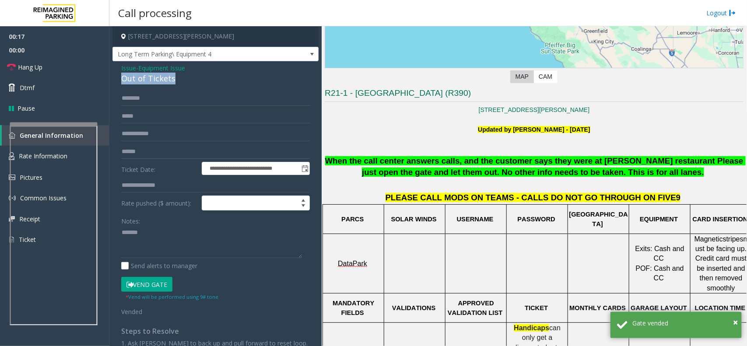
copy div "Out of Tickets"
click at [177, 233] on textarea at bounding box center [211, 242] width 181 height 33
paste textarea "**********"
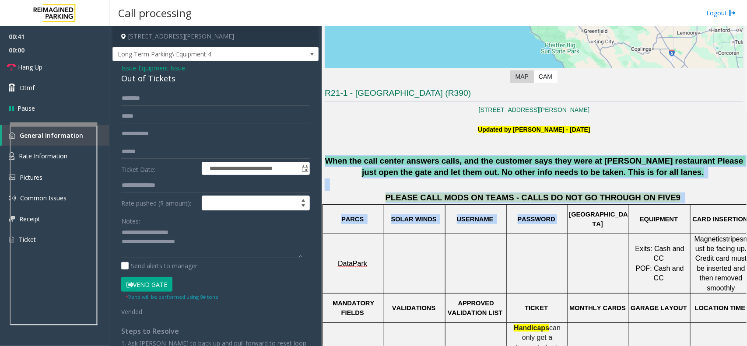
drag, startPoint x: 331, startPoint y: 156, endPoint x: 584, endPoint y: 219, distance: 260.8
click at [561, 220] on p "PASSWORD" at bounding box center [537, 220] width 60 height 10
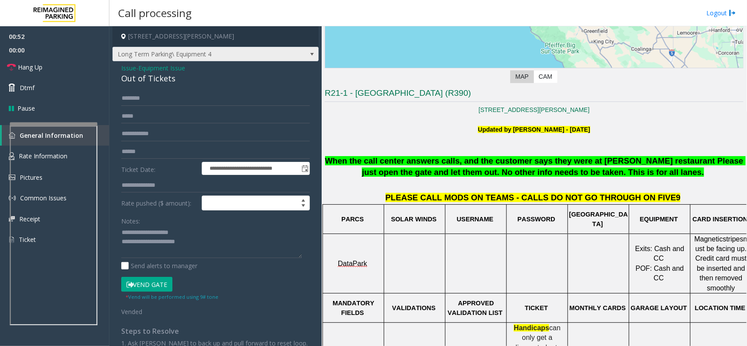
click at [306, 60] on span at bounding box center [312, 54] width 12 height 14
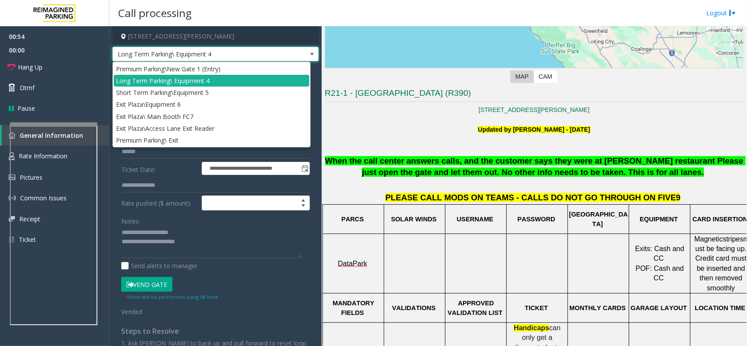
click at [306, 60] on span at bounding box center [312, 54] width 12 height 14
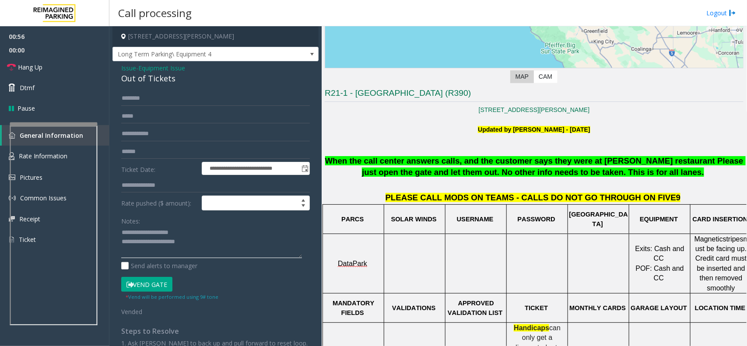
click at [231, 250] on textarea at bounding box center [211, 242] width 181 height 33
click at [38, 63] on span "Hang Up" at bounding box center [30, 67] width 25 height 9
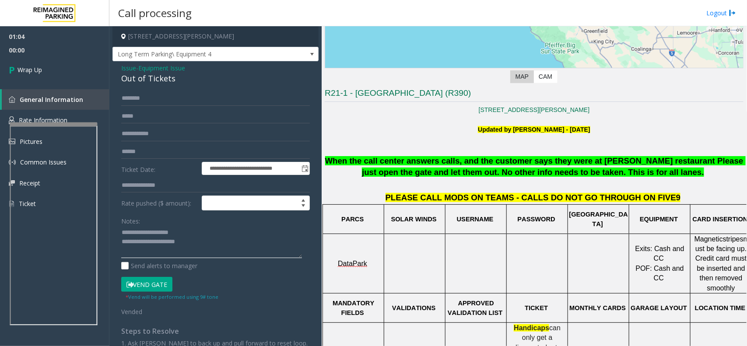
click at [198, 250] on textarea at bounding box center [211, 242] width 181 height 33
drag, startPoint x: 220, startPoint y: 237, endPoint x: 217, endPoint y: 252, distance: 15.6
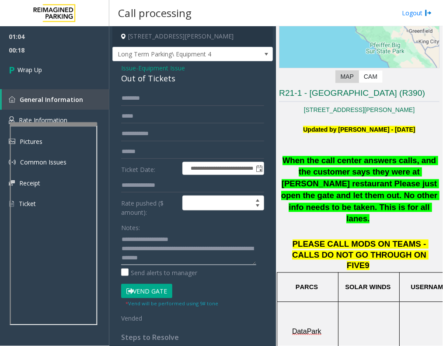
click at [224, 251] on textarea at bounding box center [188, 248] width 135 height 33
click at [223, 254] on textarea at bounding box center [188, 248] width 135 height 33
click at [222, 246] on textarea at bounding box center [188, 248] width 135 height 33
click at [231, 259] on textarea at bounding box center [188, 248] width 135 height 33
type textarea "**********"
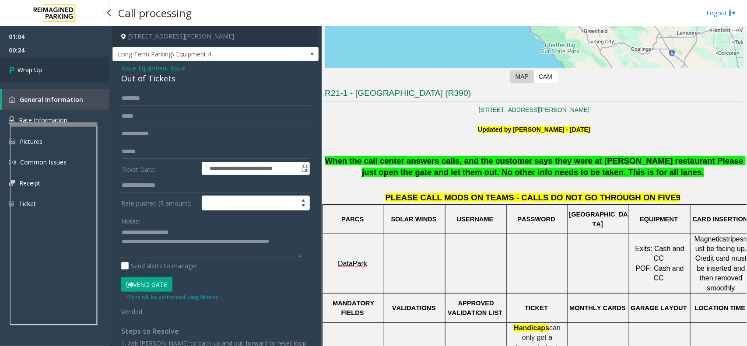
click at [95, 70] on link "Wrap Up" at bounding box center [54, 70] width 109 height 26
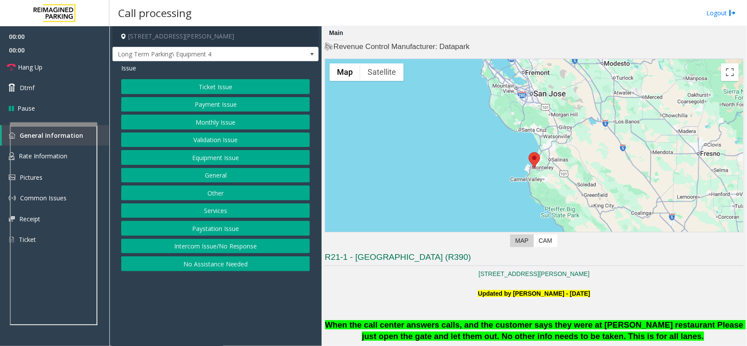
scroll to position [328, 0]
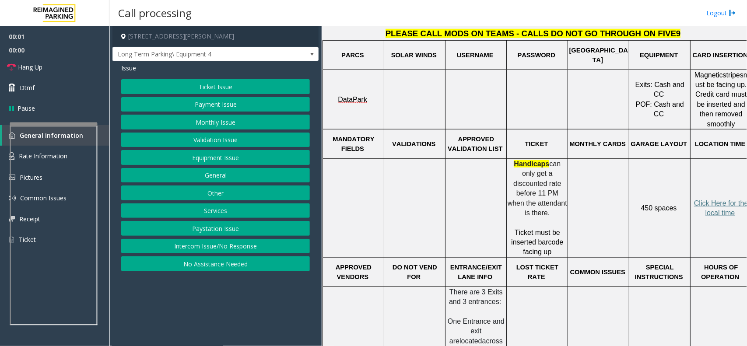
click at [255, 159] on button "Equipment Issue" at bounding box center [215, 157] width 189 height 15
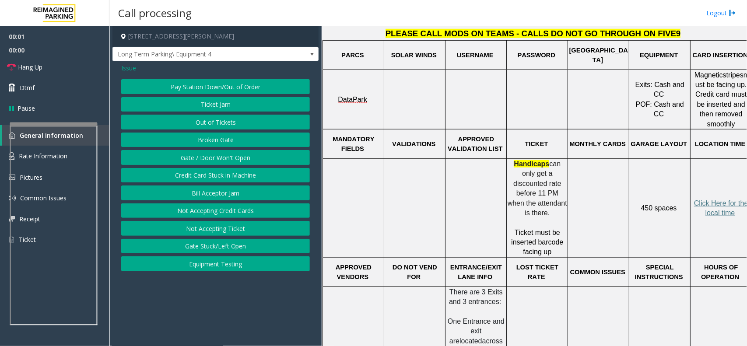
click at [255, 159] on button "Gate / Door Won't Open" at bounding box center [215, 157] width 189 height 15
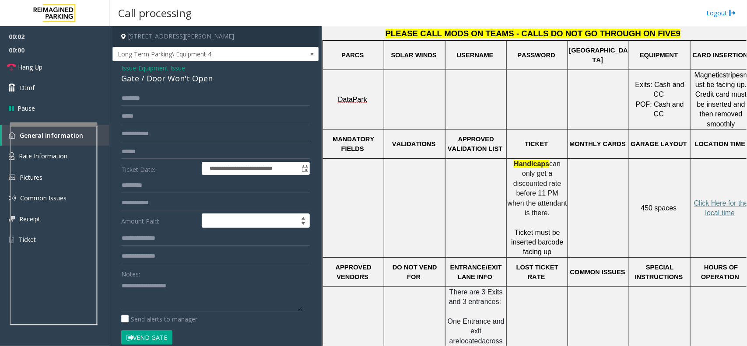
click at [123, 69] on span "Issue" at bounding box center [128, 67] width 15 height 9
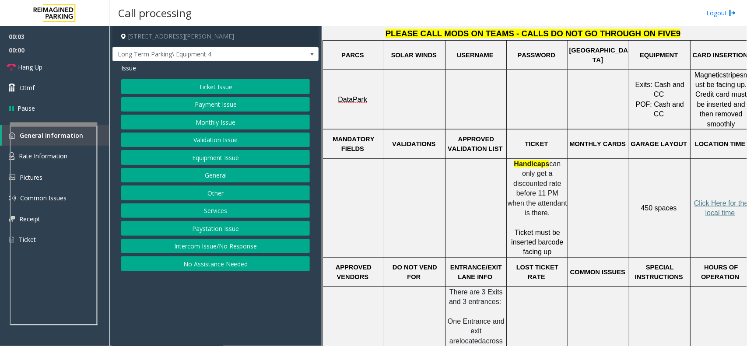
click at [232, 127] on button "Monthly Issue" at bounding box center [215, 122] width 189 height 15
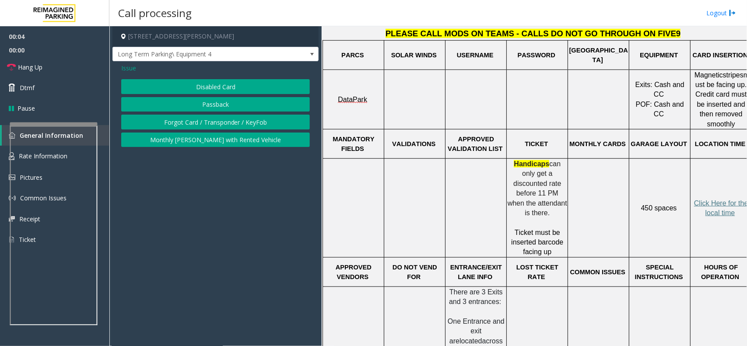
click at [130, 70] on span "Issue" at bounding box center [128, 67] width 15 height 9
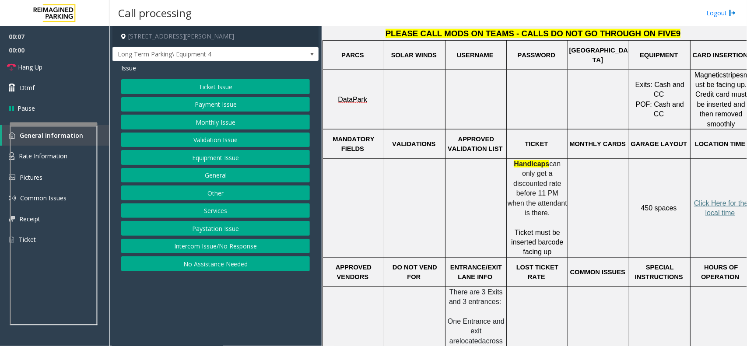
click at [242, 156] on button "Equipment Issue" at bounding box center [215, 157] width 189 height 15
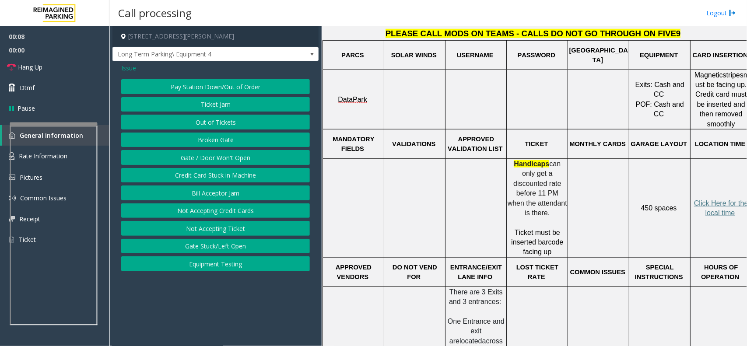
click at [244, 121] on button "Out of Tickets" at bounding box center [215, 122] width 189 height 15
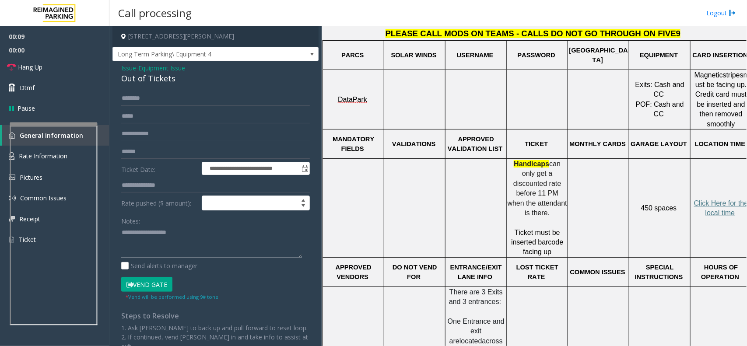
click at [174, 236] on textarea at bounding box center [211, 242] width 181 height 33
click at [309, 56] on span at bounding box center [312, 54] width 7 height 7
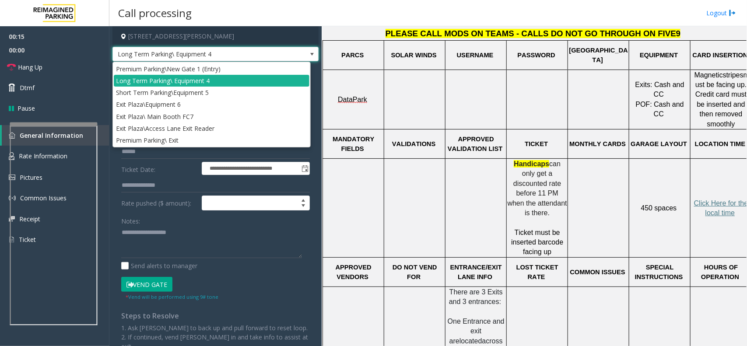
click at [306, 59] on span at bounding box center [312, 54] width 12 height 14
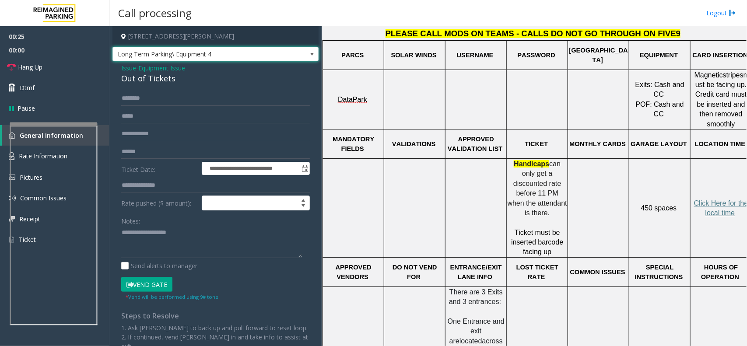
click at [307, 59] on span at bounding box center [312, 54] width 12 height 14
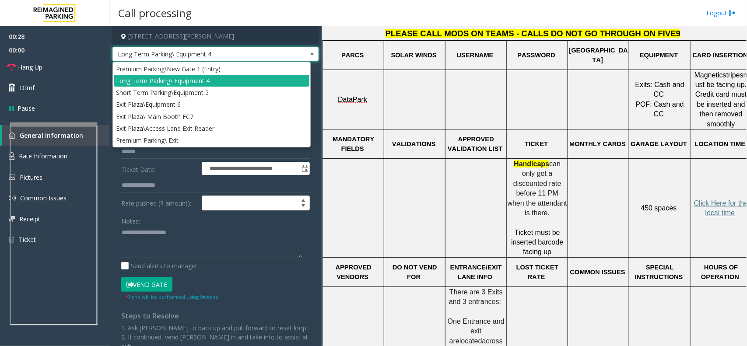
click at [306, 60] on span at bounding box center [312, 54] width 12 height 14
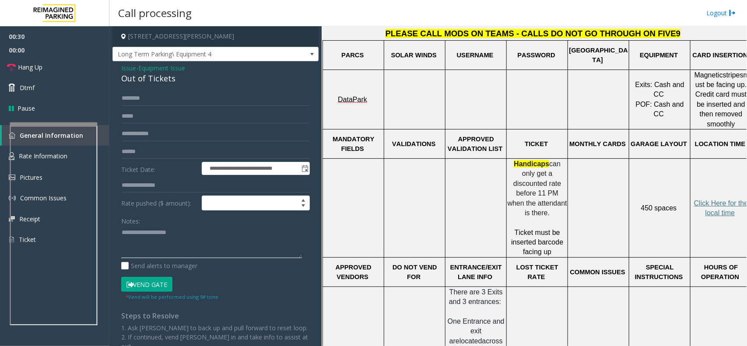
click at [187, 252] on textarea at bounding box center [211, 242] width 181 height 33
click at [159, 80] on div "Out of Tickets" at bounding box center [215, 79] width 189 height 12
click at [186, 230] on textarea at bounding box center [211, 242] width 181 height 33
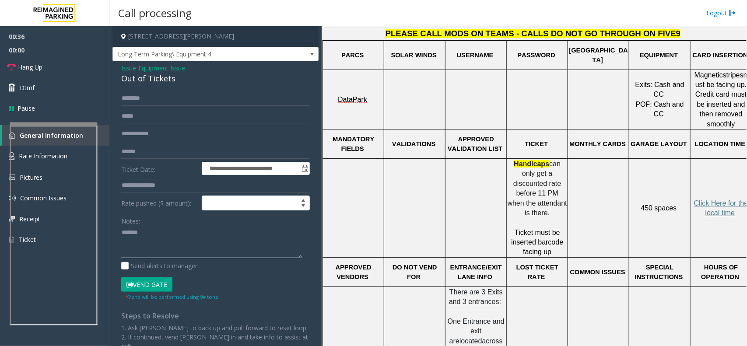
paste textarea "**********"
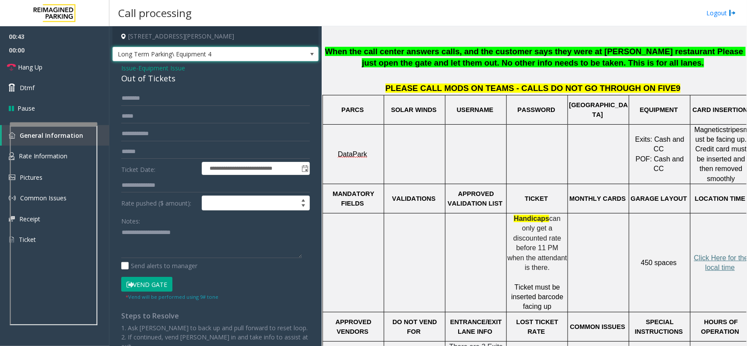
click at [309, 56] on span at bounding box center [312, 54] width 7 height 7
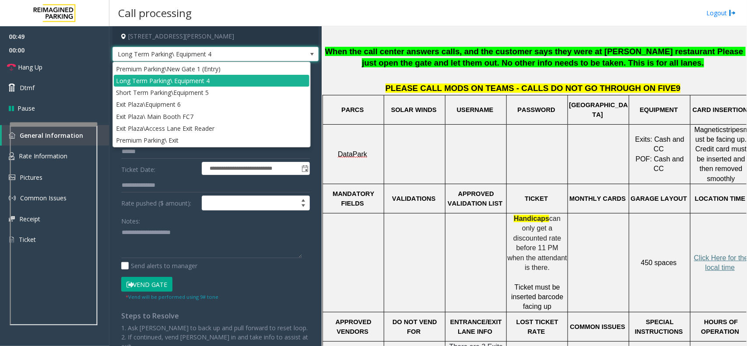
click at [339, 64] on p "When the call center answers calls, and the customer says they were at Woody's …" at bounding box center [534, 57] width 419 height 23
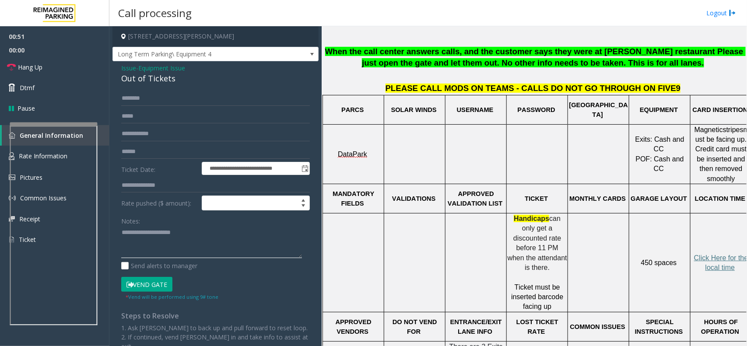
click at [177, 244] on textarea at bounding box center [211, 242] width 181 height 33
type textarea "**********"
click at [158, 285] on button "Vend Gate" at bounding box center [146, 284] width 51 height 15
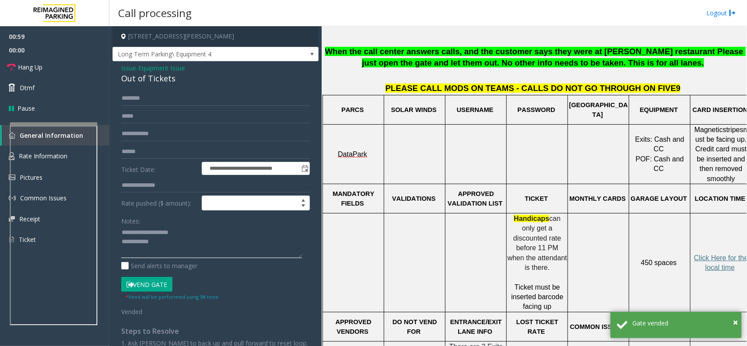
click at [176, 246] on textarea at bounding box center [211, 242] width 181 height 33
click at [75, 93] on link "Dtmf" at bounding box center [54, 87] width 109 height 21
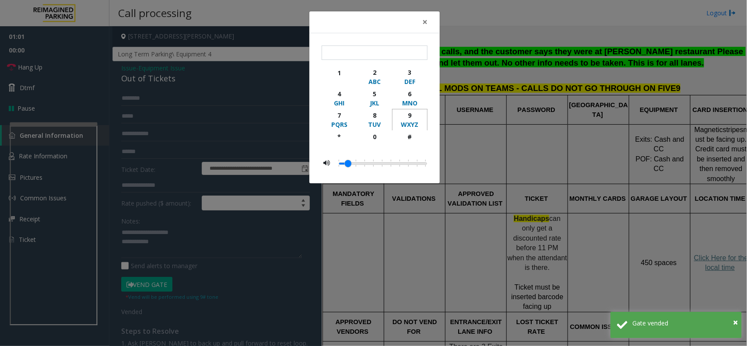
click at [414, 115] on div "9" at bounding box center [410, 115] width 24 height 9
click at [406, 139] on div "#" at bounding box center [410, 136] width 24 height 9
type input "**"
click at [425, 22] on span "×" at bounding box center [424, 22] width 5 height 12
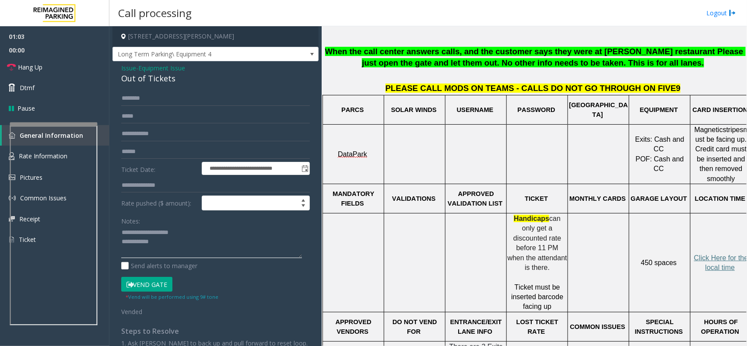
click at [176, 253] on textarea at bounding box center [211, 242] width 181 height 33
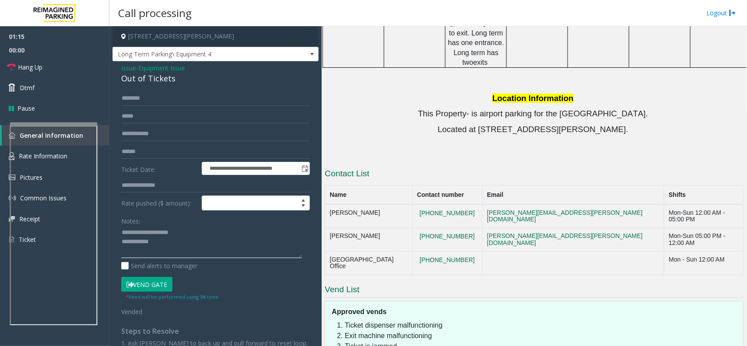
scroll to position [848, 0]
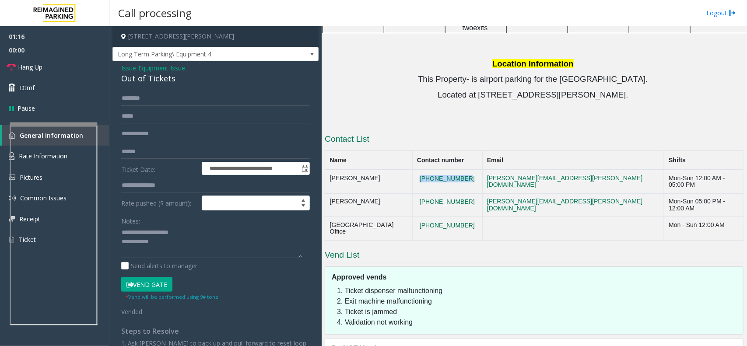
drag, startPoint x: 502, startPoint y: 139, endPoint x: 443, endPoint y: 141, distance: 58.7
click at [443, 170] on tr "Scott Smith 831-601-4631 scott.smith@reimaginedparking.com Mon-Sun 12:00 AM - 0…" at bounding box center [534, 182] width 419 height 24
click at [162, 243] on textarea at bounding box center [211, 242] width 181 height 33
click at [168, 251] on textarea at bounding box center [211, 242] width 181 height 33
drag, startPoint x: 500, startPoint y: 140, endPoint x: 327, endPoint y: 141, distance: 172.9
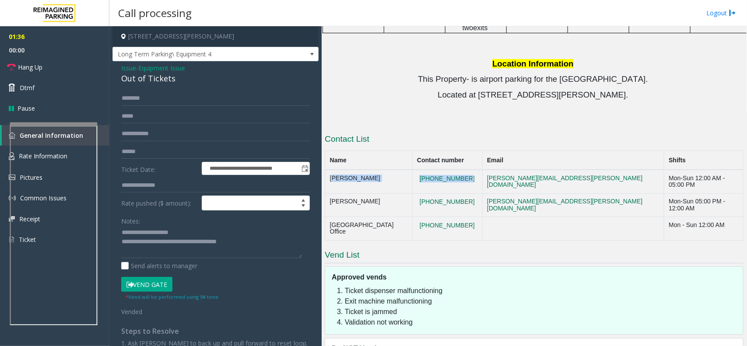
click at [327, 170] on tr "Scott Smith 831-601-4631 scott.smith@reimaginedparking.com Mon-Sun 12:00 AM - 0…" at bounding box center [534, 182] width 419 height 24
click at [286, 242] on textarea at bounding box center [211, 242] width 181 height 33
paste textarea "**********"
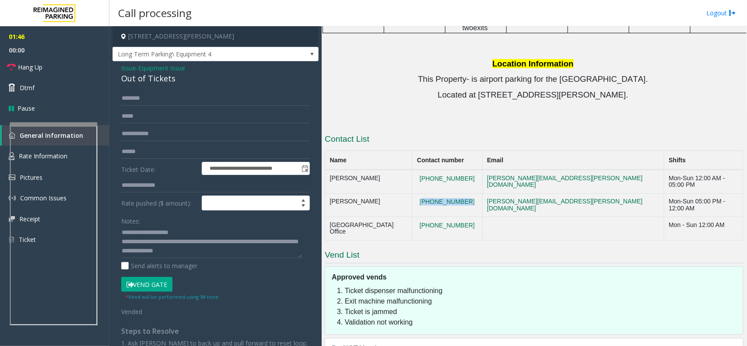
drag, startPoint x: 503, startPoint y: 159, endPoint x: 468, endPoint y: 149, distance: 36.4
click at [468, 194] on td "831-236-5615" at bounding box center [447, 206] width 70 height 24
click at [249, 253] on textarea at bounding box center [211, 242] width 181 height 33
drag, startPoint x: 502, startPoint y: 156, endPoint x: 330, endPoint y: 153, distance: 172.1
click at [330, 194] on tr "Lawrence Talbert 831-236-5615 lawrence.talbert@reimaginedparking.com Mon-Sun 05…" at bounding box center [534, 206] width 419 height 24
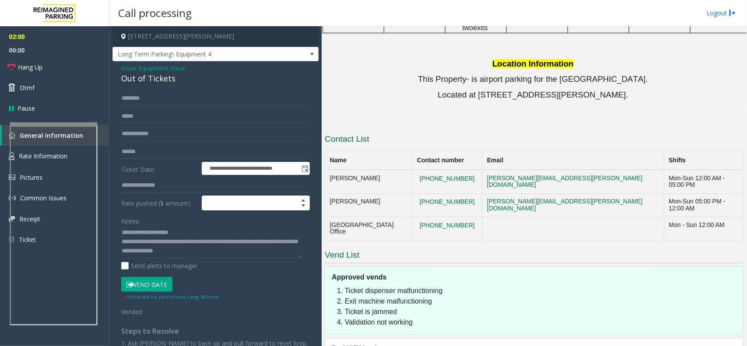
click at [241, 259] on div "Notes: Send alerts to manager" at bounding box center [215, 242] width 189 height 57
click at [248, 256] on textarea at bounding box center [211, 242] width 181 height 33
paste textarea "**********"
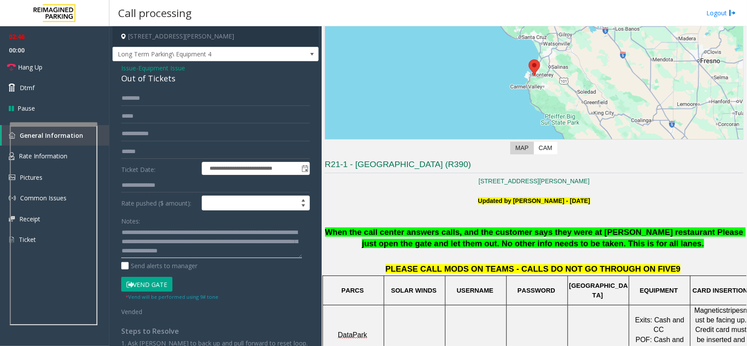
scroll to position [81, 0]
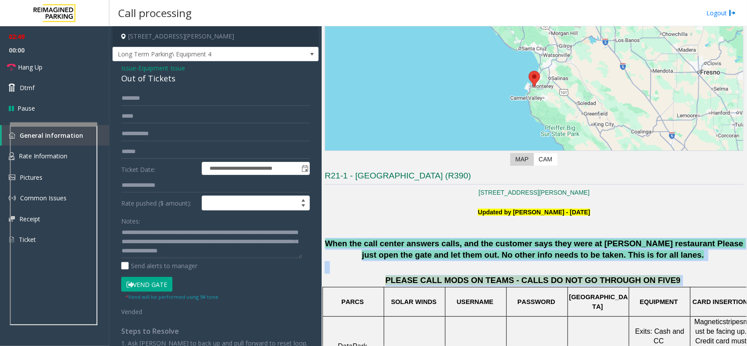
drag, startPoint x: 330, startPoint y: 239, endPoint x: 670, endPoint y: 285, distance: 343.3
click at [537, 267] on p at bounding box center [534, 267] width 419 height 13
drag, startPoint x: 668, startPoint y: 285, endPoint x: 358, endPoint y: 232, distance: 314.3
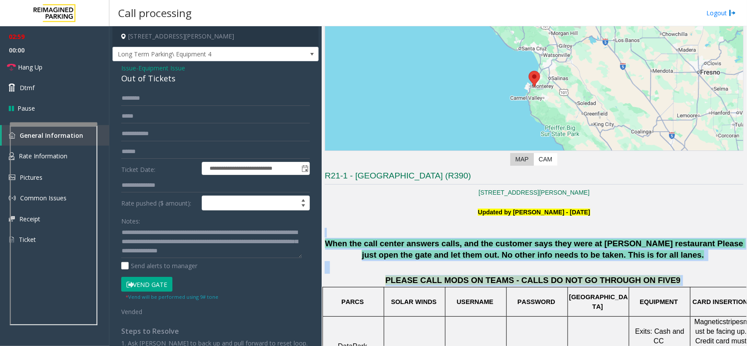
click at [528, 231] on div at bounding box center [534, 233] width 419 height 10
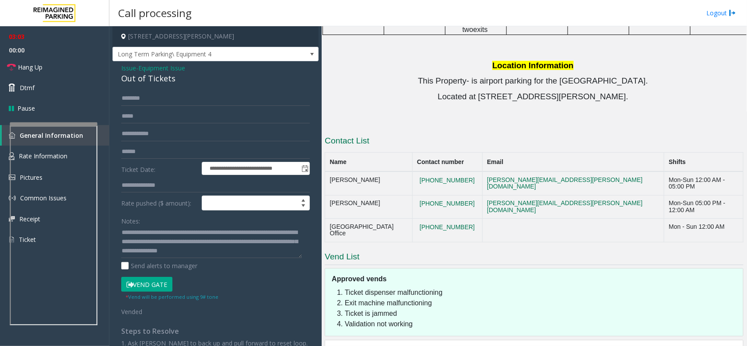
scroll to position [848, 0]
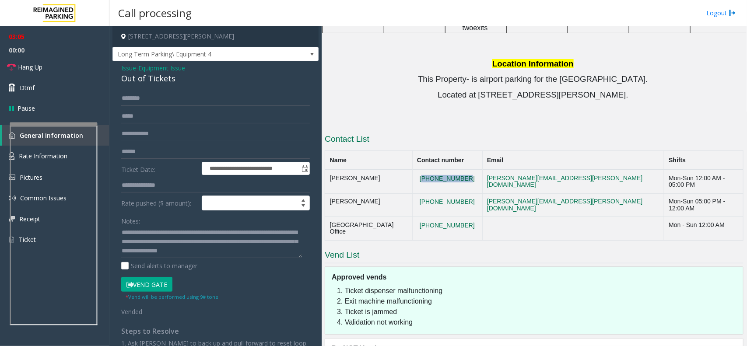
drag, startPoint x: 483, startPoint y: 139, endPoint x: 456, endPoint y: 139, distance: 27.1
click at [456, 170] on td "831-601-4631" at bounding box center [447, 182] width 70 height 24
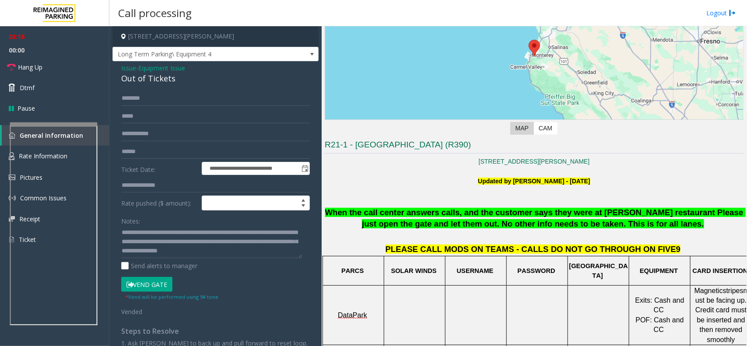
scroll to position [109, 0]
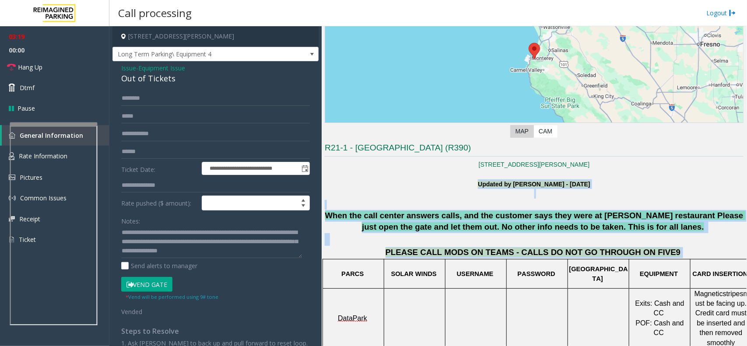
drag, startPoint x: 661, startPoint y: 252, endPoint x: 427, endPoint y: 182, distance: 244.3
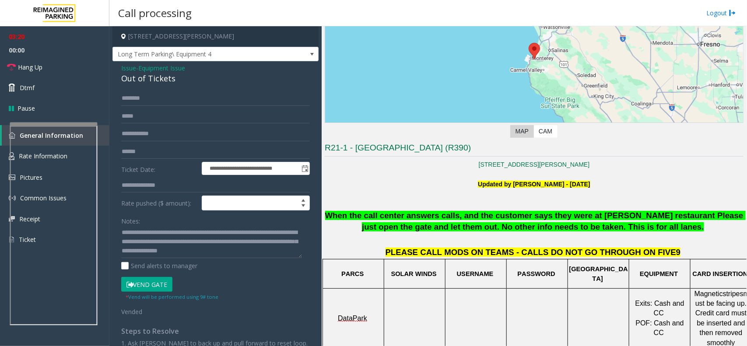
click at [433, 178] on p at bounding box center [534, 174] width 419 height 10
click at [192, 257] on textarea at bounding box center [211, 242] width 181 height 33
click at [174, 257] on textarea at bounding box center [211, 242] width 181 height 33
click at [174, 253] on textarea at bounding box center [211, 242] width 181 height 33
click at [68, 63] on link "Hang Up" at bounding box center [54, 67] width 109 height 21
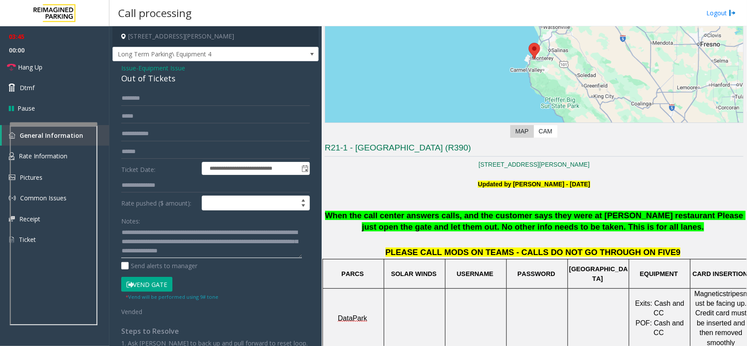
click at [171, 252] on textarea at bounding box center [211, 242] width 181 height 33
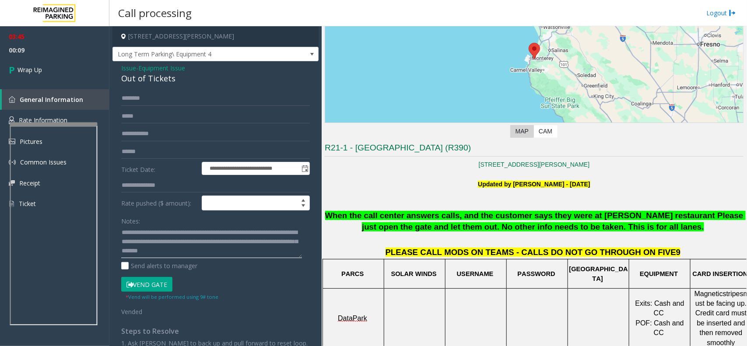
scroll to position [15, 0]
click at [242, 248] on textarea at bounding box center [211, 242] width 181 height 33
click at [192, 257] on textarea at bounding box center [211, 242] width 181 height 33
type textarea "**********"
click at [58, 69] on link "Wrap Up" at bounding box center [54, 70] width 109 height 26
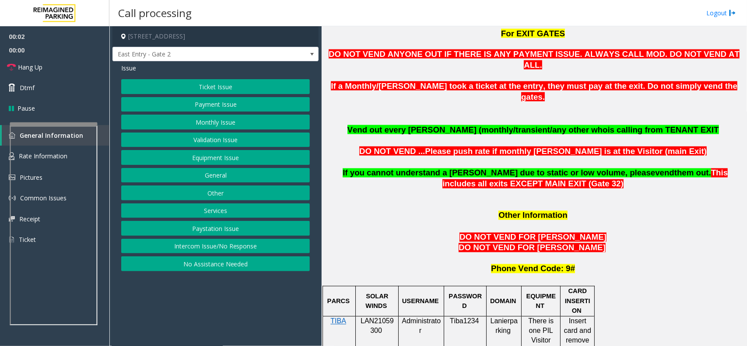
scroll to position [711, 0]
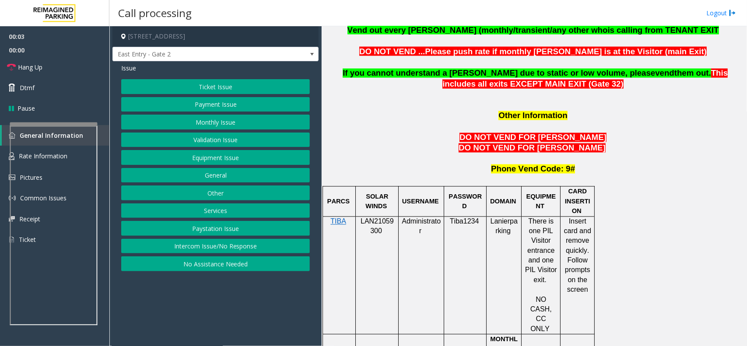
click at [382, 228] on span at bounding box center [383, 231] width 2 height 7
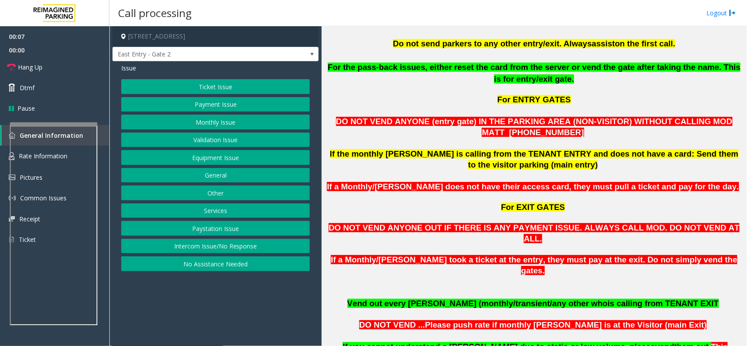
click at [386, 255] on span "If a Monthly/Tenant parker took a ticket at the entry, they must pay at the exi…" at bounding box center [534, 265] width 407 height 20
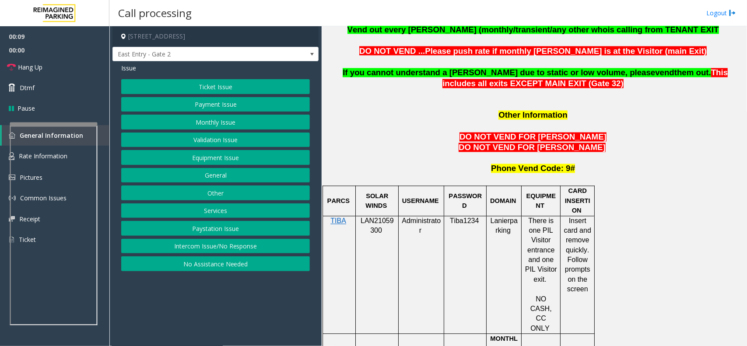
scroll to position [821, 0]
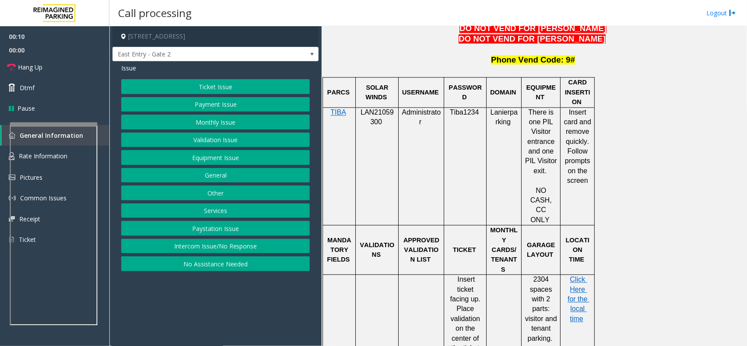
click at [260, 248] on button "Intercom Issue/No Response" at bounding box center [215, 246] width 189 height 15
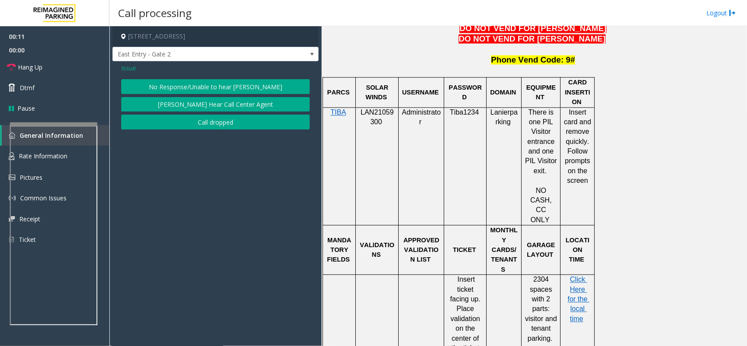
click at [213, 84] on button "No Response/Unable to hear [PERSON_NAME]" at bounding box center [215, 86] width 189 height 15
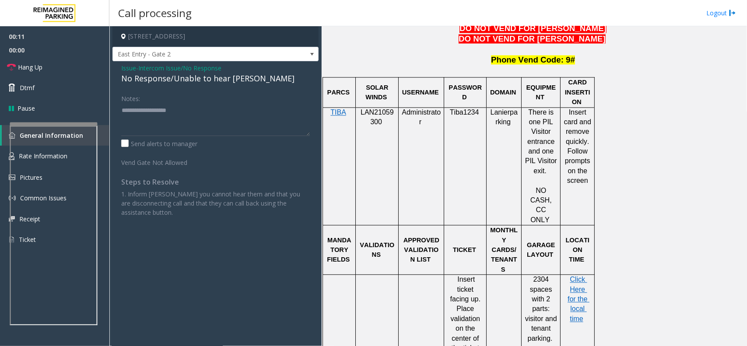
click at [213, 76] on div "No Response/Unable to hear [PERSON_NAME]" at bounding box center [215, 79] width 189 height 12
type textarea "**********"
click at [256, 103] on div "Notes:" at bounding box center [215, 113] width 189 height 45
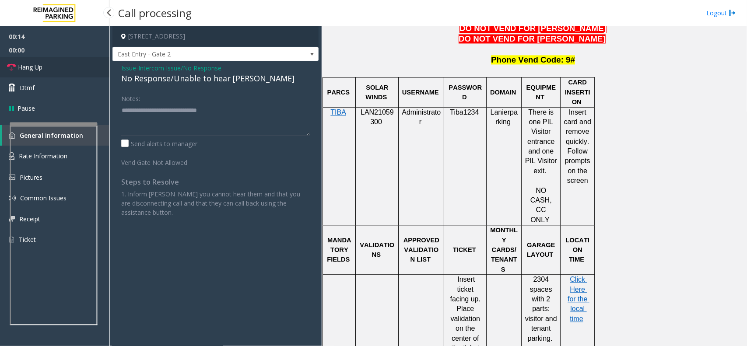
click at [54, 64] on link "Hang Up" at bounding box center [54, 67] width 109 height 21
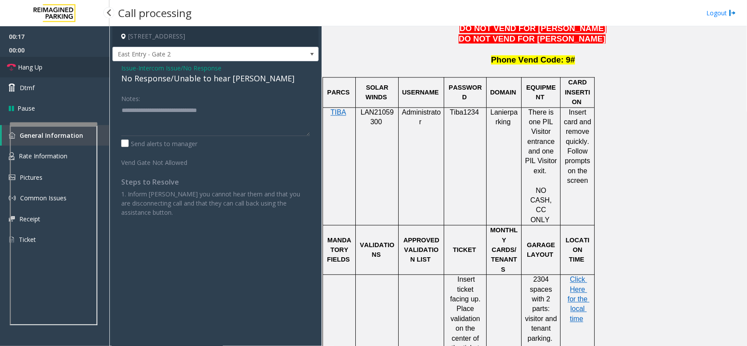
click at [54, 64] on link "Hang Up" at bounding box center [54, 67] width 109 height 21
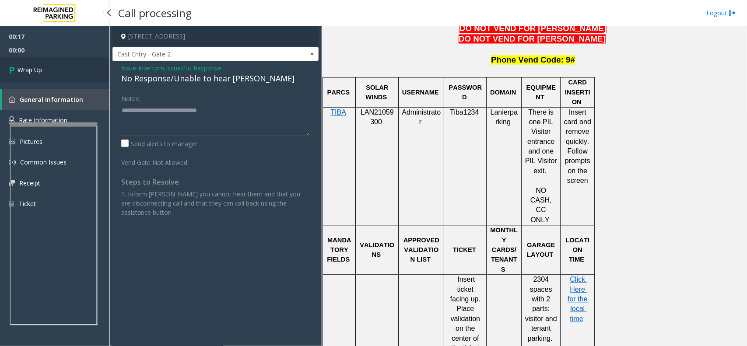
click at [54, 64] on link "Wrap Up" at bounding box center [54, 70] width 109 height 26
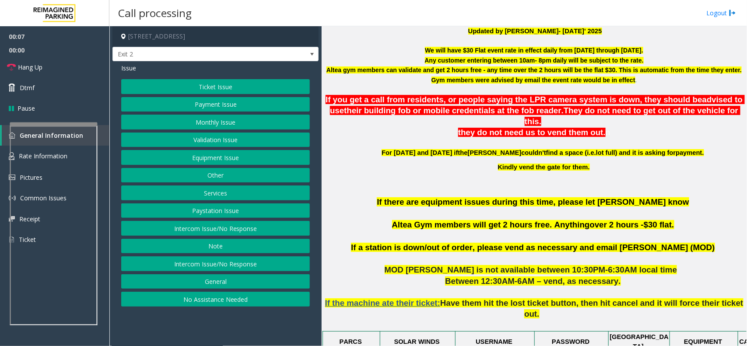
scroll to position [274, 0]
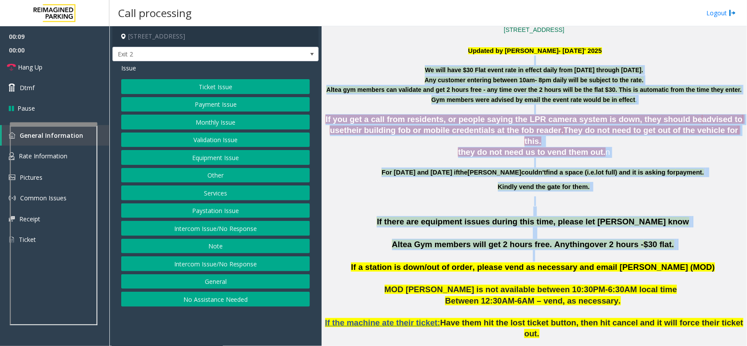
drag, startPoint x: 409, startPoint y: 62, endPoint x: 681, endPoint y: 185, distance: 298.6
click at [675, 182] on p "Kindly vend the gate for them." at bounding box center [545, 187] width 398 height 10
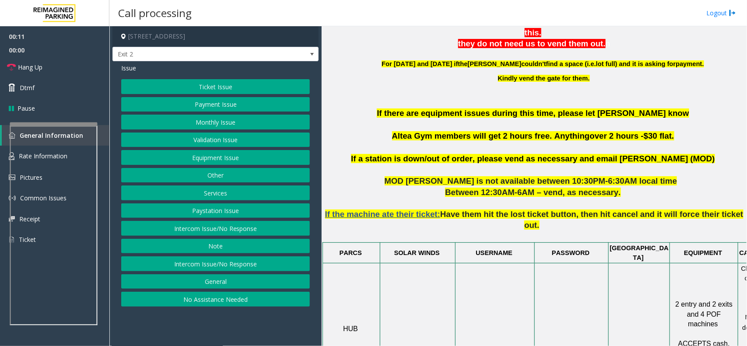
scroll to position [383, 0]
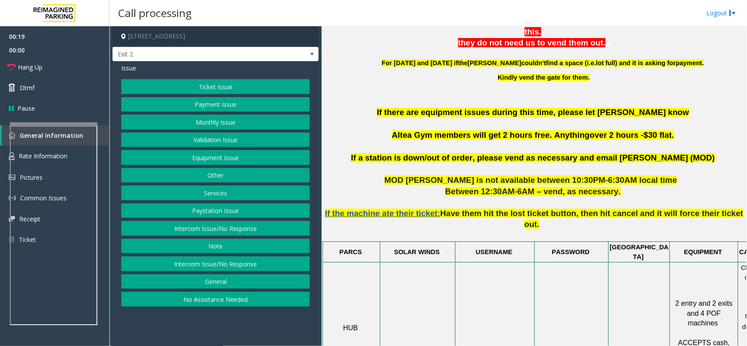
click at [253, 106] on button "Payment Issue" at bounding box center [215, 104] width 189 height 15
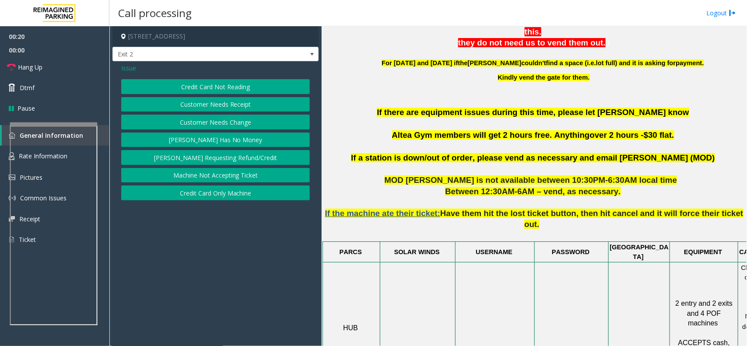
click at [258, 84] on button "Credit Card Not Reading" at bounding box center [215, 86] width 189 height 15
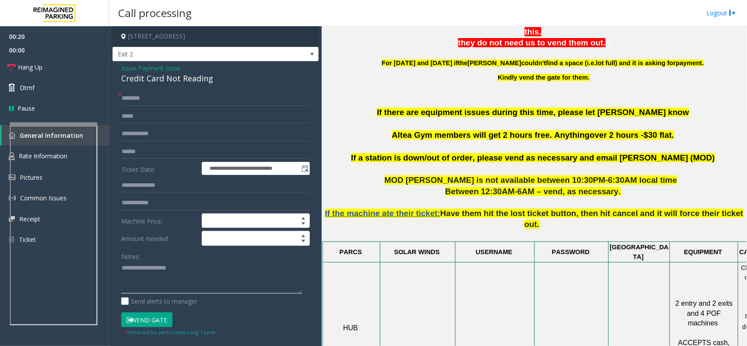
click at [164, 266] on textarea at bounding box center [211, 277] width 181 height 33
click at [204, 78] on div "Credit Card Not Reading" at bounding box center [215, 79] width 189 height 12
click at [194, 268] on textarea at bounding box center [211, 277] width 181 height 33
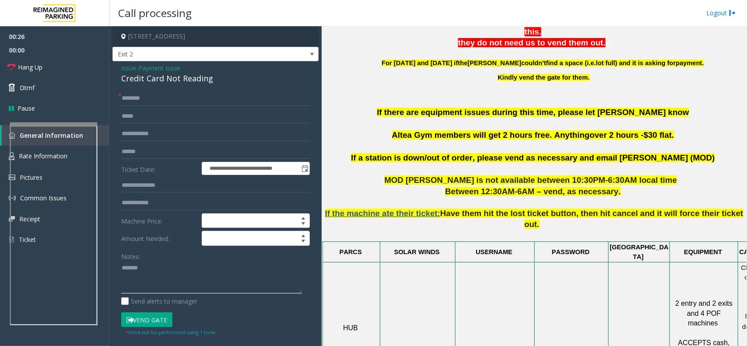
paste textarea "**********"
click at [223, 278] on textarea at bounding box center [211, 277] width 181 height 33
type textarea "**********"
click at [160, 150] on input "text" at bounding box center [215, 151] width 189 height 15
type input "*******"
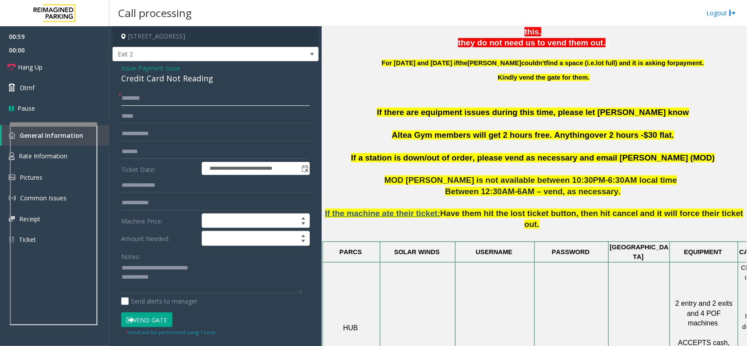
click at [160, 102] on input "text" at bounding box center [215, 98] width 189 height 15
type input "******"
click at [153, 320] on button "Vend Gate" at bounding box center [146, 320] width 51 height 15
click at [169, 289] on textarea at bounding box center [211, 277] width 181 height 33
type textarea "**********"
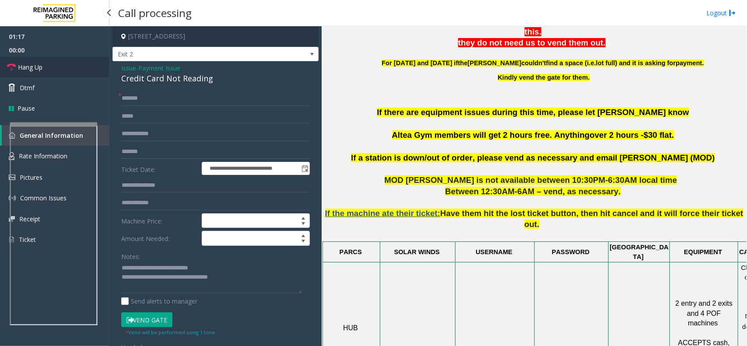
click at [71, 63] on link "Hang Up" at bounding box center [54, 67] width 109 height 21
click at [72, 63] on link "Hang Up" at bounding box center [54, 67] width 109 height 21
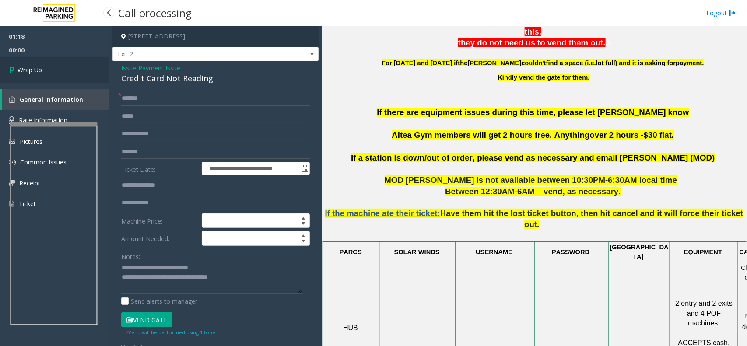
click at [72, 63] on link "Wrap Up" at bounding box center [54, 70] width 109 height 26
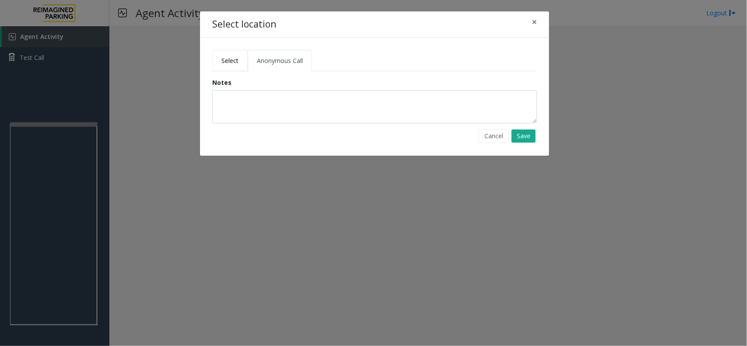
click at [229, 51] on link "Select" at bounding box center [229, 60] width 35 height 21
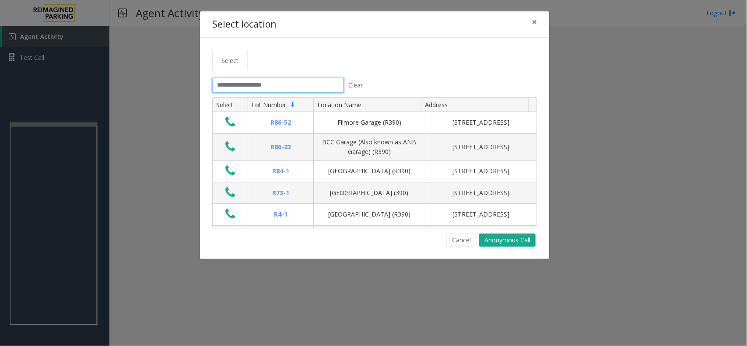
click at [253, 78] on input "text" at bounding box center [277, 85] width 131 height 15
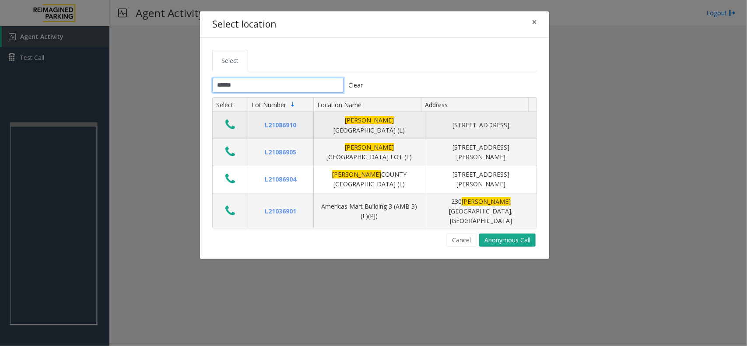
type input "******"
click at [228, 123] on icon "Data table" at bounding box center [230, 125] width 10 height 12
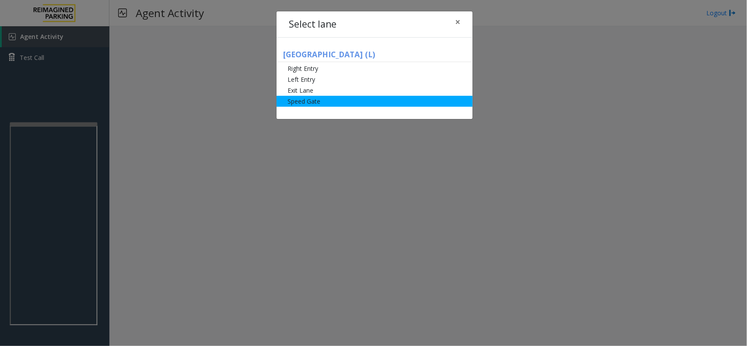
click at [306, 102] on li "Speed Gate" at bounding box center [375, 101] width 196 height 11
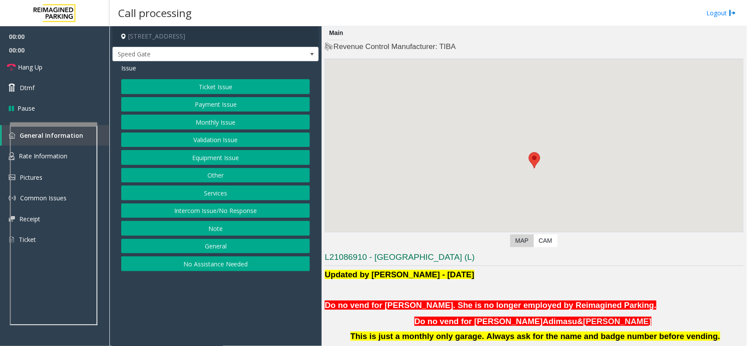
click at [234, 122] on button "Monthly Issue" at bounding box center [215, 122] width 189 height 15
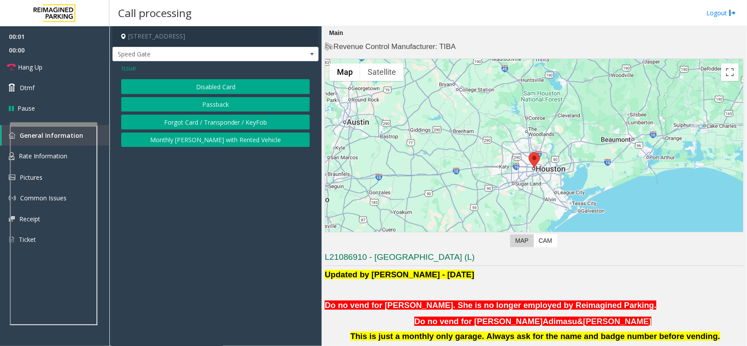
click at [224, 88] on button "Disabled Card" at bounding box center [215, 86] width 189 height 15
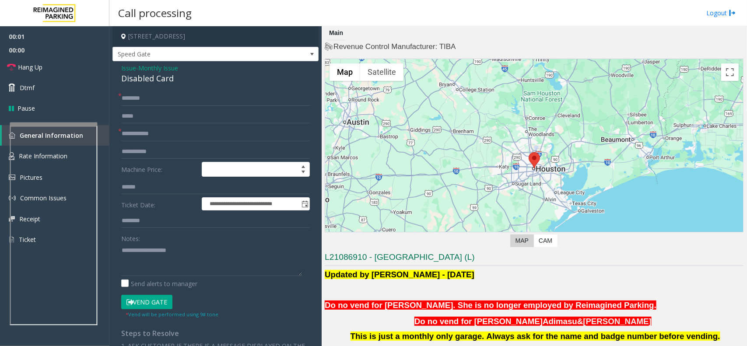
click at [155, 144] on form "**********" at bounding box center [215, 205] width 189 height 228
click at [159, 99] on input "text" at bounding box center [215, 98] width 189 height 15
click at [167, 140] on input "text" at bounding box center [215, 134] width 189 height 15
type input "******"
click at [156, 99] on input "text" at bounding box center [215, 98] width 189 height 15
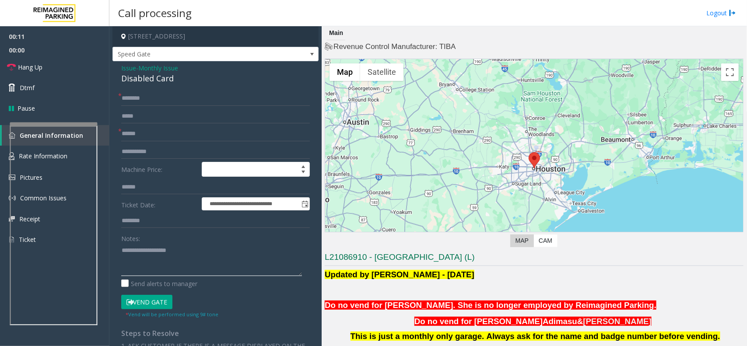
click at [165, 268] on textarea at bounding box center [211, 259] width 181 height 33
click at [151, 77] on div "Disabled Card" at bounding box center [215, 79] width 189 height 12
click at [163, 256] on textarea at bounding box center [211, 259] width 181 height 33
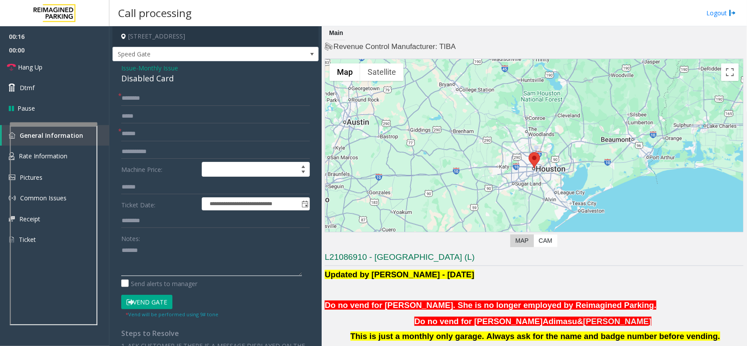
paste textarea "**********"
type textarea "**********"
click at [147, 310] on button "Vend Gate" at bounding box center [146, 302] width 51 height 15
click at [151, 303] on button "Vend Gate" at bounding box center [146, 302] width 51 height 15
click at [144, 106] on input "text" at bounding box center [215, 98] width 189 height 15
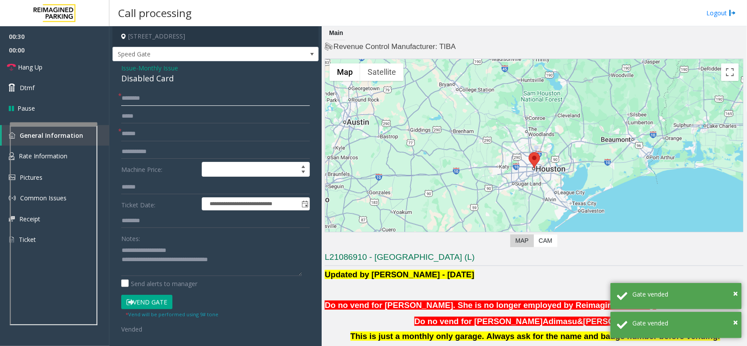
type input "*******"
click at [244, 257] on textarea at bounding box center [211, 259] width 181 height 33
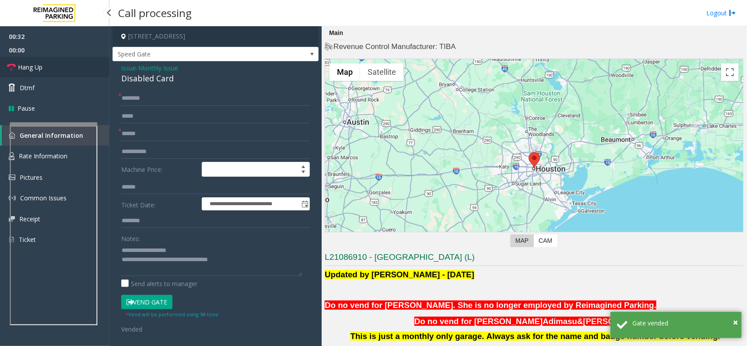
click at [60, 65] on link "Hang Up" at bounding box center [54, 67] width 109 height 21
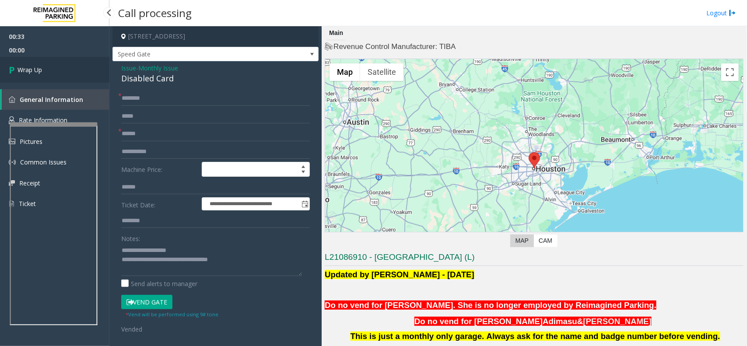
click at [64, 68] on link "Wrap Up" at bounding box center [54, 70] width 109 height 26
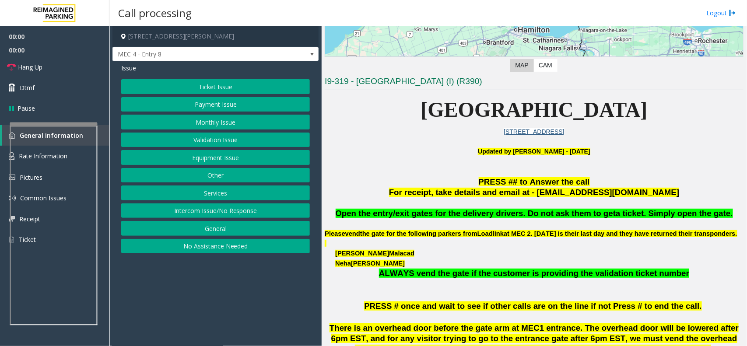
scroll to position [219, 0]
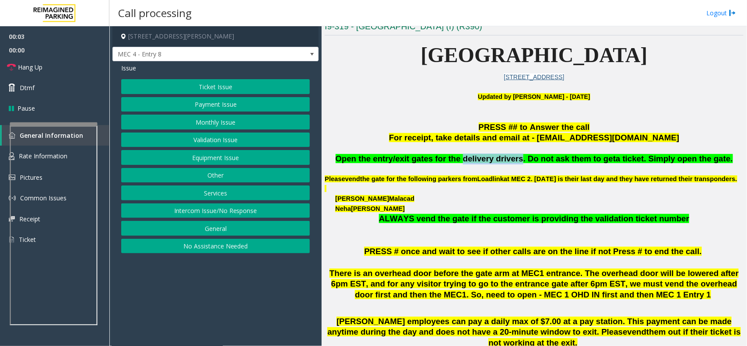
drag, startPoint x: 521, startPoint y: 161, endPoint x: 470, endPoint y: 157, distance: 51.4
click at [470, 157] on span "Open the entry/exit gates for the delivery drivers. Do not ask them to get" at bounding box center [476, 158] width 281 height 9
click at [213, 197] on button "Services" at bounding box center [215, 193] width 189 height 15
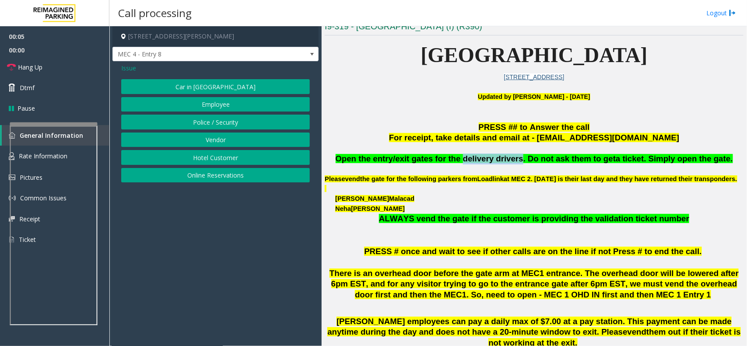
click at [223, 138] on button "Vendor" at bounding box center [215, 140] width 189 height 15
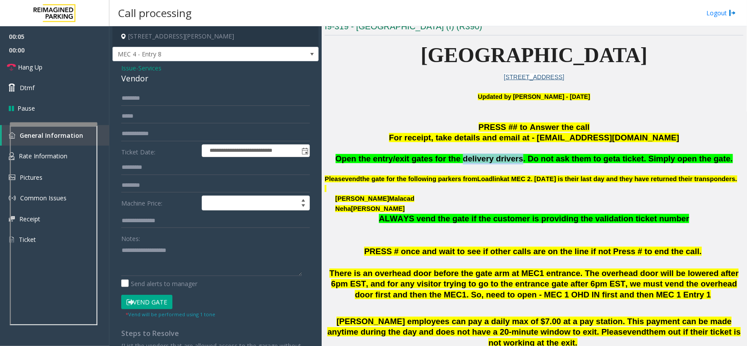
click at [160, 303] on button "Vend Gate" at bounding box center [146, 302] width 51 height 15
click at [174, 267] on textarea at bounding box center [211, 259] width 181 height 33
paste textarea "**********"
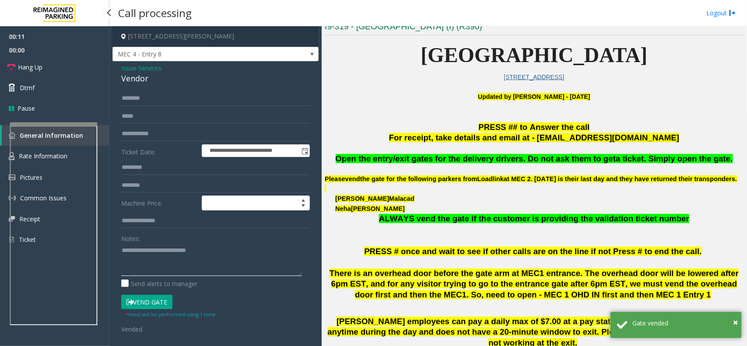
type textarea "**********"
drag, startPoint x: 49, startPoint y: 46, endPoint x: 45, endPoint y: 60, distance: 14.6
click at [49, 47] on span "00:00" at bounding box center [54, 50] width 109 height 14
click at [40, 64] on span "Hang Up" at bounding box center [30, 67] width 25 height 9
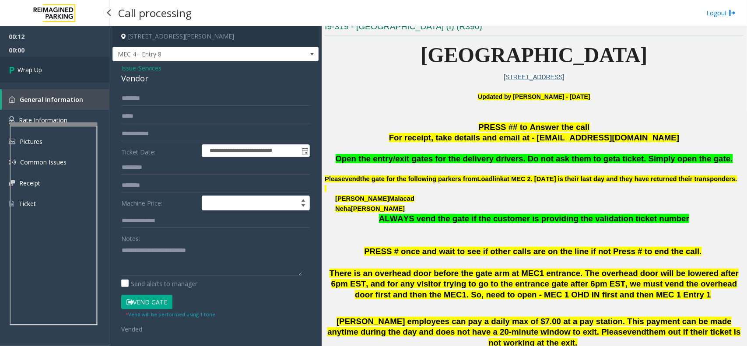
click at [40, 67] on span "Wrap Up" at bounding box center [30, 69] width 25 height 9
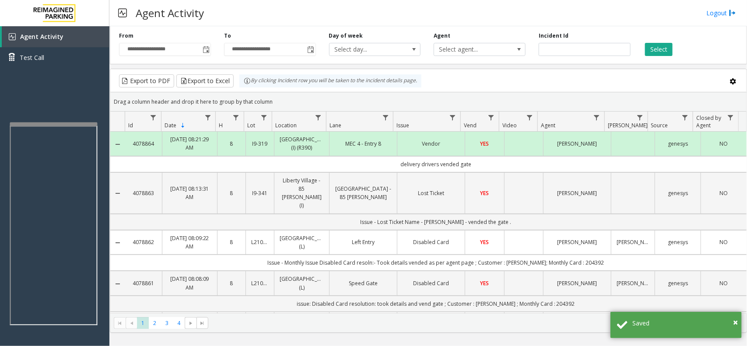
drag, startPoint x: 491, startPoint y: 171, endPoint x: 307, endPoint y: 176, distance: 183.9
click at [307, 172] on td "delivery drivers vended gate" at bounding box center [436, 164] width 622 height 16
click at [340, 172] on td "delivery drivers vended gate" at bounding box center [436, 164] width 622 height 16
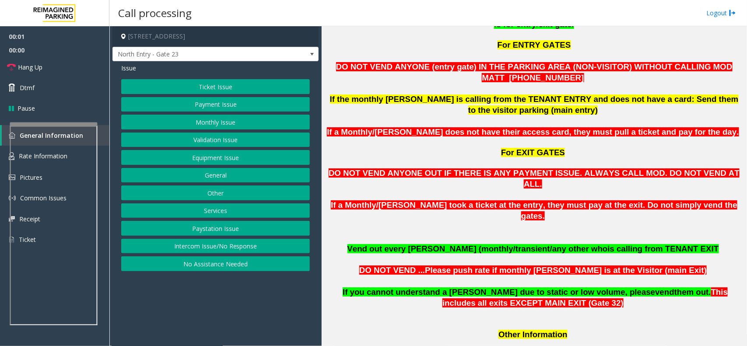
scroll to position [766, 0]
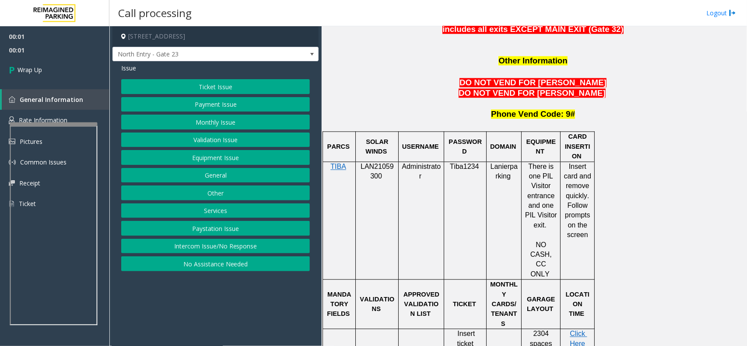
click at [251, 246] on button "Intercom Issue/No Response" at bounding box center [215, 246] width 189 height 15
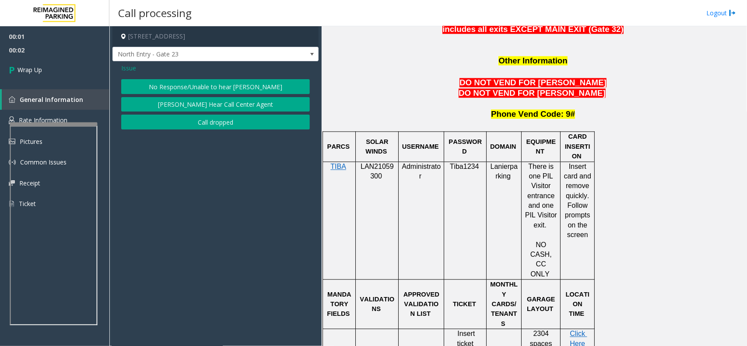
click at [213, 127] on button "Call dropped" at bounding box center [215, 122] width 189 height 15
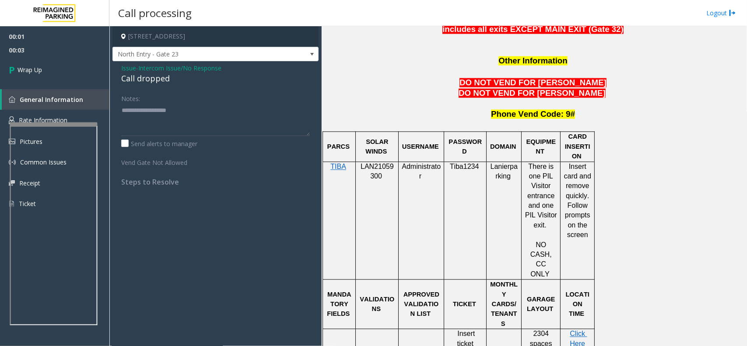
click at [131, 72] on span "Issue" at bounding box center [128, 67] width 15 height 9
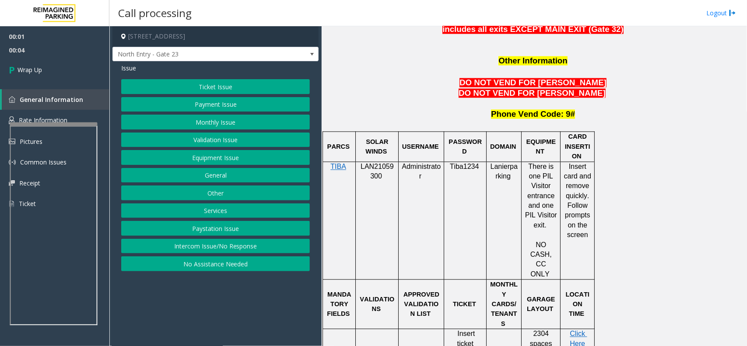
click at [239, 250] on button "Intercom Issue/No Response" at bounding box center [215, 246] width 189 height 15
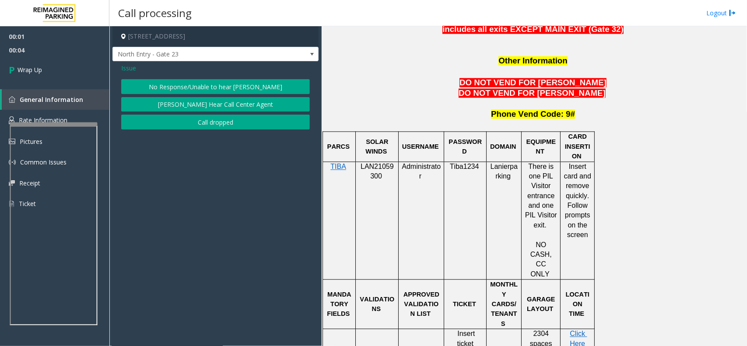
click at [200, 123] on button "Call dropped" at bounding box center [215, 122] width 189 height 15
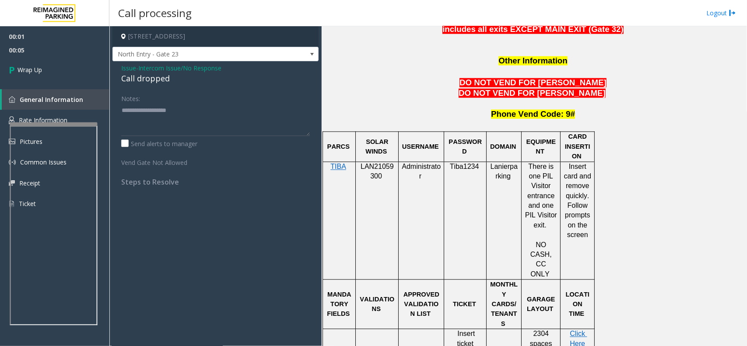
click at [150, 84] on div "Call dropped" at bounding box center [215, 79] width 189 height 12
type textarea "**********"
click at [71, 75] on link "Wrap Up" at bounding box center [54, 70] width 109 height 26
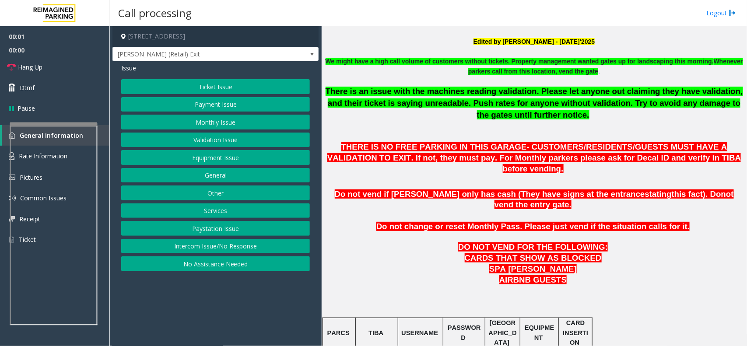
scroll to position [383, 0]
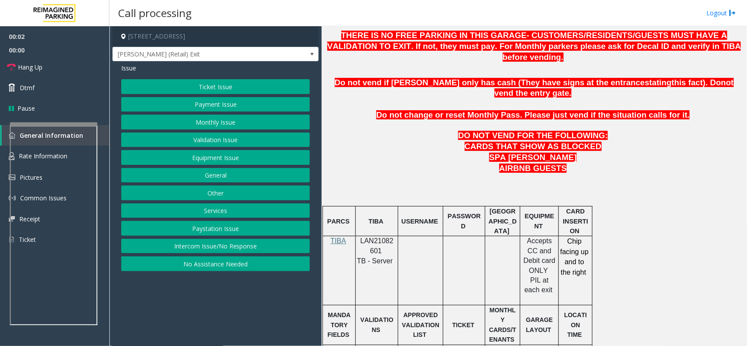
click at [382, 235] on div at bounding box center [377, 236] width 42 height 3
click at [382, 237] on span "LAN21082601" at bounding box center [377, 245] width 33 height 17
click at [211, 108] on button "Payment Issue" at bounding box center [215, 104] width 189 height 15
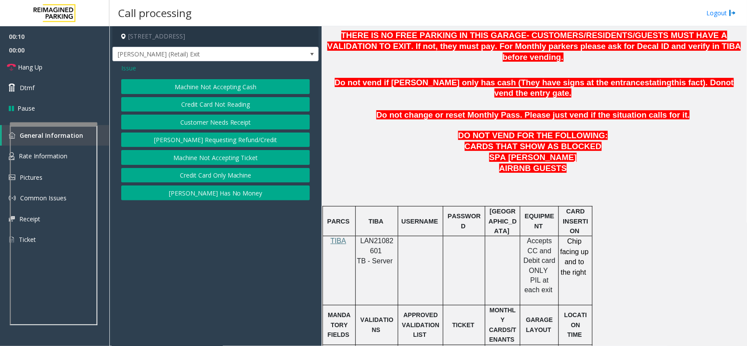
click at [458, 194] on p at bounding box center [534, 200] width 419 height 12
click at [387, 174] on p at bounding box center [534, 179] width 419 height 10
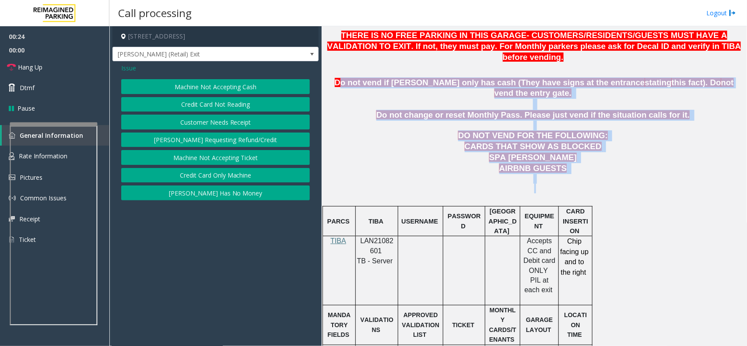
drag, startPoint x: 615, startPoint y: 158, endPoint x: 342, endPoint y: 67, distance: 288.0
click at [417, 121] on p at bounding box center [534, 126] width 419 height 10
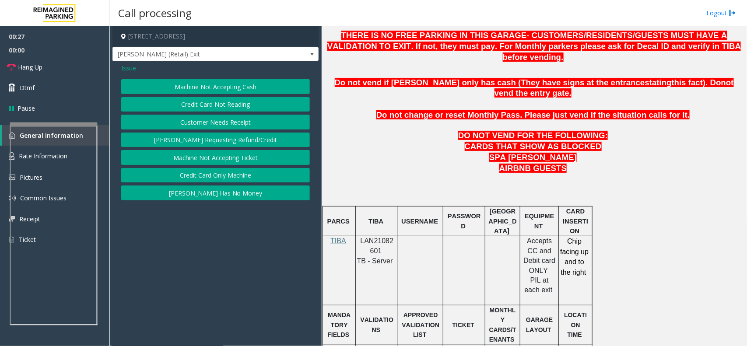
click at [223, 123] on button "Customer Needs Receipt" at bounding box center [215, 122] width 189 height 15
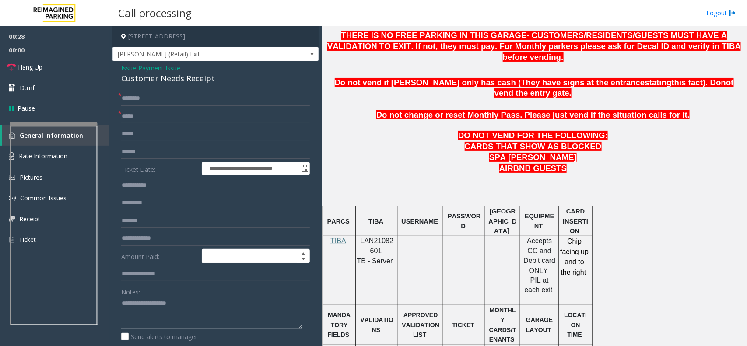
click at [161, 320] on textarea at bounding box center [211, 313] width 181 height 33
click at [202, 86] on div "**********" at bounding box center [216, 244] width 206 height 367
click at [202, 85] on div "**********" at bounding box center [216, 244] width 206 height 367
click at [203, 85] on div "**********" at bounding box center [216, 244] width 206 height 367
click at [205, 79] on div "Customer Needs Receipt" at bounding box center [215, 79] width 189 height 12
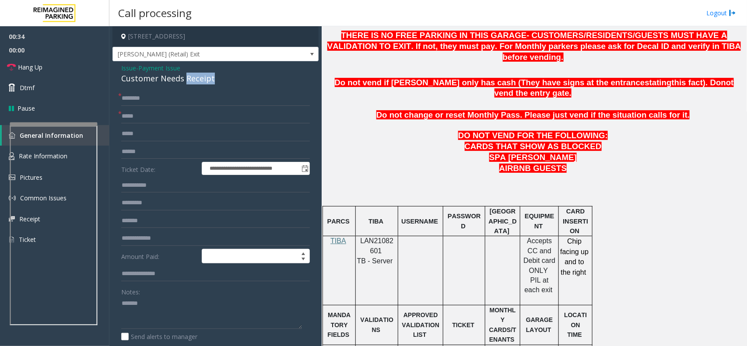
click at [205, 79] on div "Customer Needs Receipt" at bounding box center [215, 79] width 189 height 12
click at [172, 308] on textarea at bounding box center [211, 313] width 181 height 33
paste textarea "**********"
type textarea "**********"
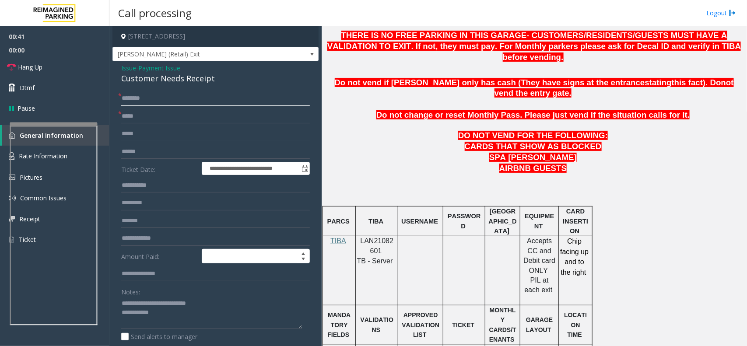
click at [161, 101] on input "text" at bounding box center [215, 98] width 189 height 15
type input "******"
click at [187, 123] on input "text" at bounding box center [215, 116] width 189 height 15
click at [143, 121] on input "text" at bounding box center [215, 116] width 189 height 15
type input "**********"
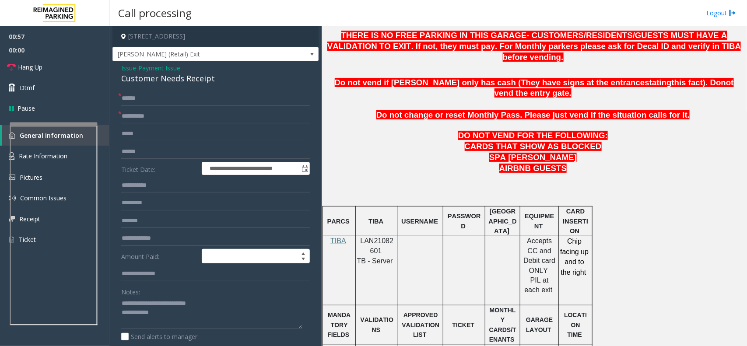
click at [160, 143] on form "**********" at bounding box center [215, 225] width 189 height 269
click at [163, 136] on input "text" at bounding box center [215, 134] width 189 height 15
drag, startPoint x: 125, startPoint y: 131, endPoint x: 130, endPoint y: 131, distance: 4.8
click at [130, 131] on input "text" at bounding box center [215, 134] width 189 height 15
type input "**********"
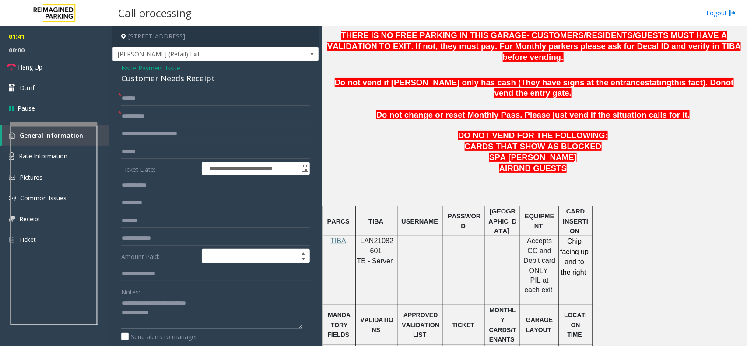
click at [182, 316] on textarea at bounding box center [211, 313] width 181 height 33
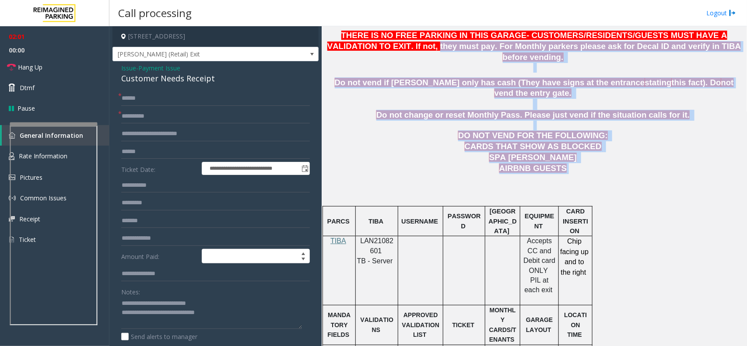
drag, startPoint x: 570, startPoint y: 152, endPoint x: 371, endPoint y: 44, distance: 227.0
click at [449, 141] on p "CARDS THAT SHOW AS BLOCKED SPA SYDELL VALEY" at bounding box center [534, 152] width 419 height 22
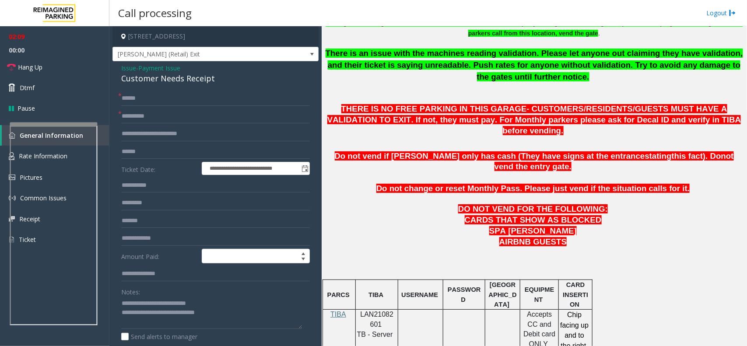
scroll to position [301, 0]
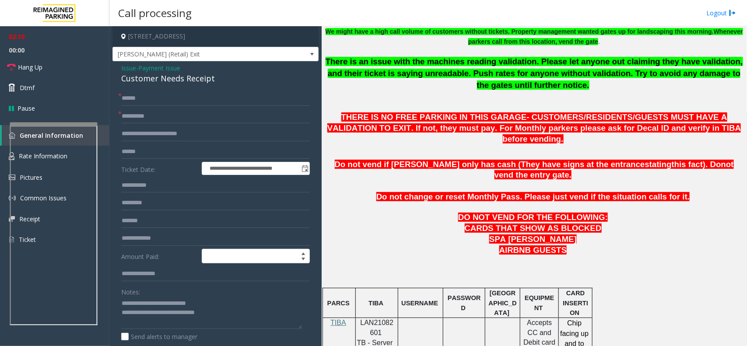
click at [585, 256] on p at bounding box center [534, 261] width 419 height 10
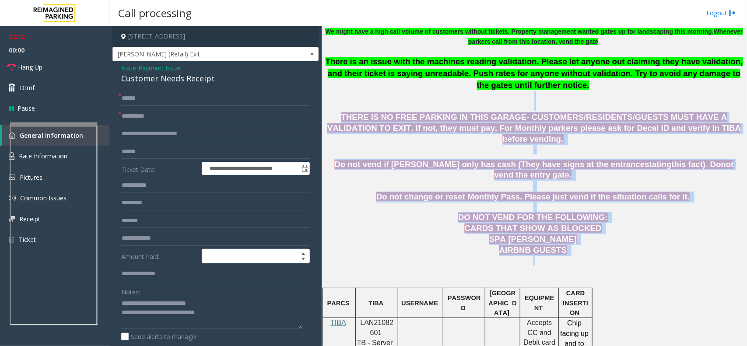
drag, startPoint x: 576, startPoint y: 243, endPoint x: 414, endPoint y: 102, distance: 214.7
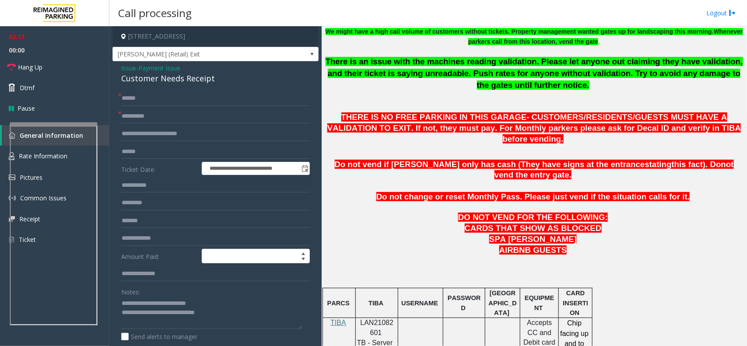
click at [421, 99] on p "There is an issue with the machines reading validation. Please let anyone out c…" at bounding box center [534, 83] width 419 height 55
click at [56, 61] on link "Hang Up" at bounding box center [54, 67] width 109 height 21
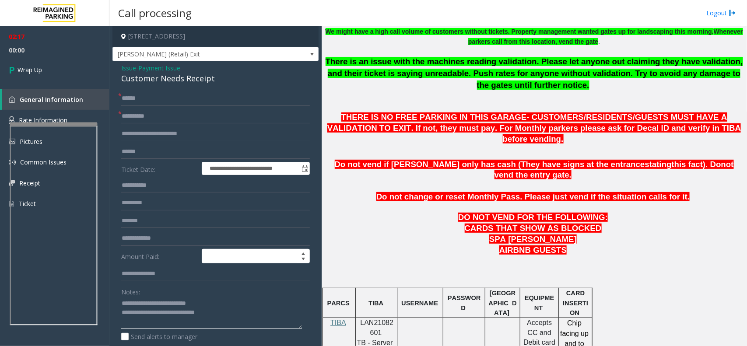
click at [233, 314] on textarea at bounding box center [211, 313] width 181 height 33
type textarea "**********"
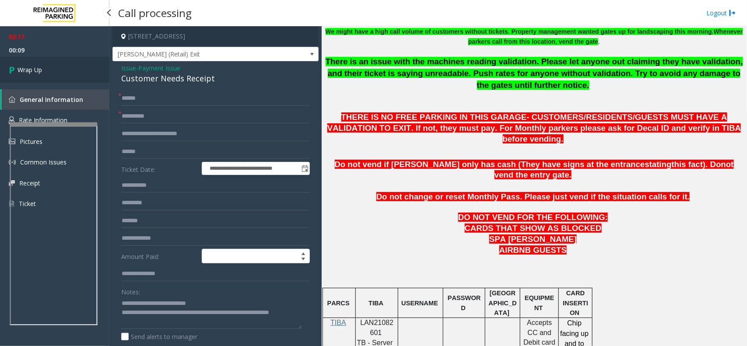
click at [67, 81] on link "Wrap Up" at bounding box center [54, 70] width 109 height 26
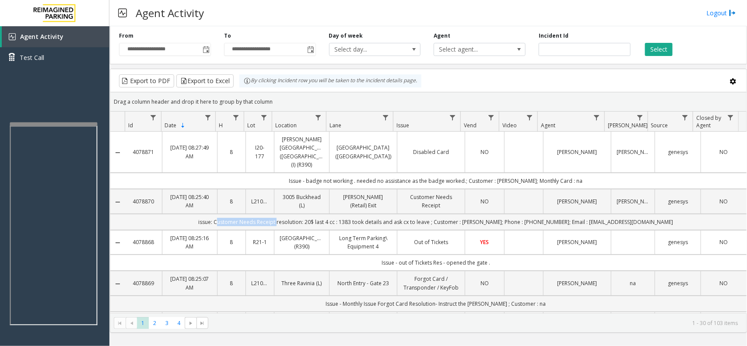
drag, startPoint x: 296, startPoint y: 215, endPoint x: 236, endPoint y: 210, distance: 59.7
click at [236, 214] on td "issue: Customer Needs Receipt resolution: 20$ last 4 cc : 1383 took details and…" at bounding box center [436, 222] width 622 height 16
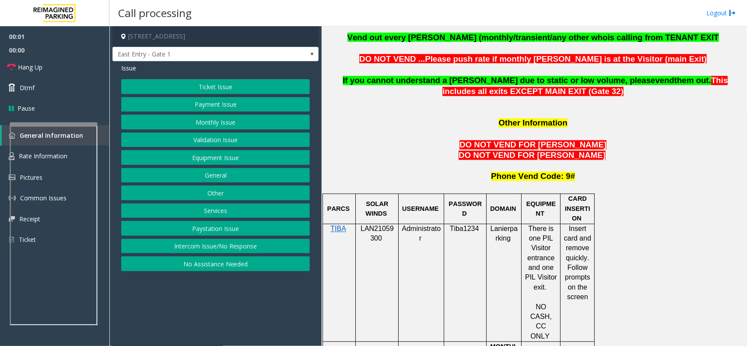
scroll to position [711, 0]
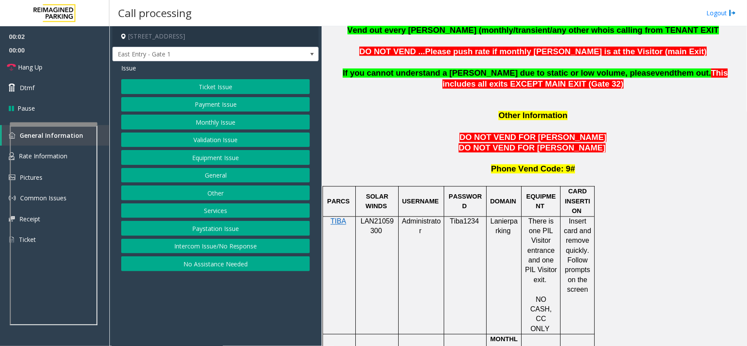
click at [381, 218] on span "LAN21059300" at bounding box center [377, 226] width 33 height 17
click at [250, 125] on button "Monthly Issue" at bounding box center [215, 122] width 189 height 15
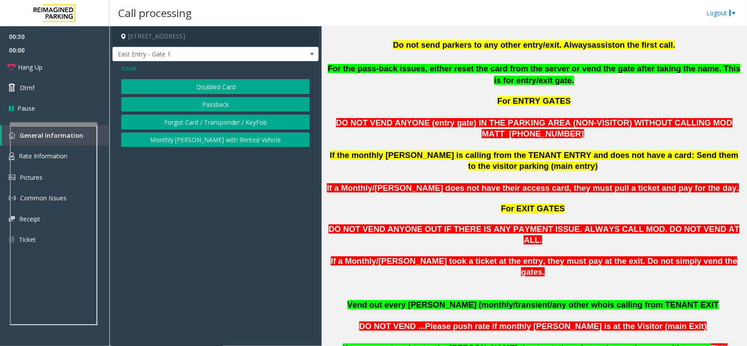
scroll to position [438, 0]
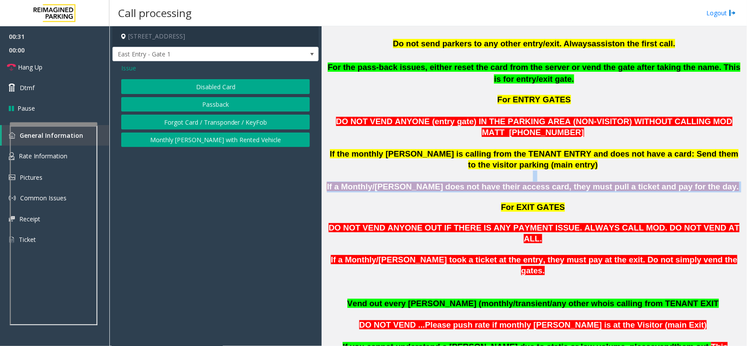
drag, startPoint x: 711, startPoint y: 176, endPoint x: 439, endPoint y: 165, distance: 273.0
click at [193, 121] on button "Forgot Card / Transponder / KeyFob" at bounding box center [215, 122] width 189 height 15
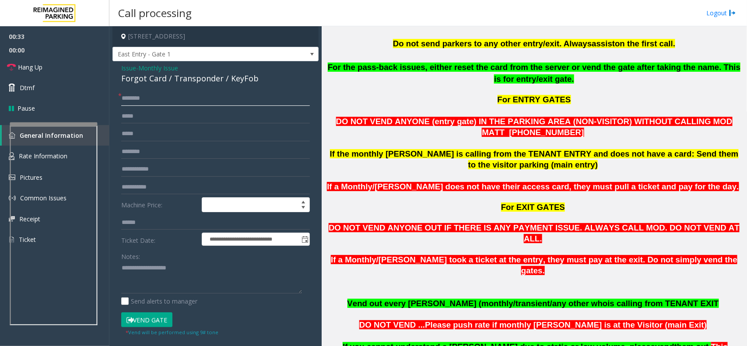
click at [166, 103] on input "text" at bounding box center [215, 98] width 189 height 15
type input "**"
click at [152, 288] on textarea at bounding box center [211, 277] width 181 height 33
click at [77, 69] on link "Hang Up" at bounding box center [54, 67] width 109 height 21
click at [206, 85] on div "**********" at bounding box center [216, 251] width 206 height 380
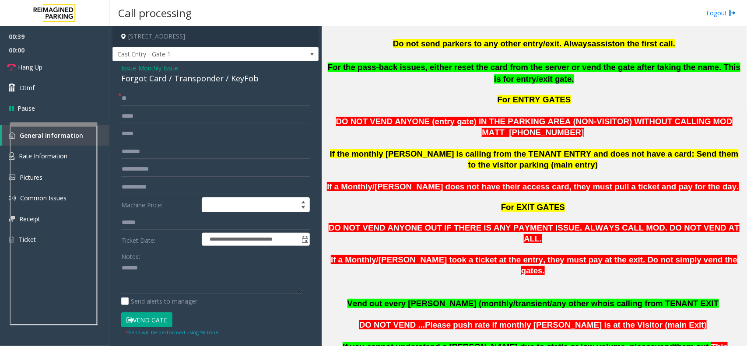
click at [209, 83] on div "Forgot Card / Transponder / KeyFob" at bounding box center [215, 79] width 189 height 12
click at [195, 271] on textarea at bounding box center [211, 277] width 181 height 33
paste textarea "**********"
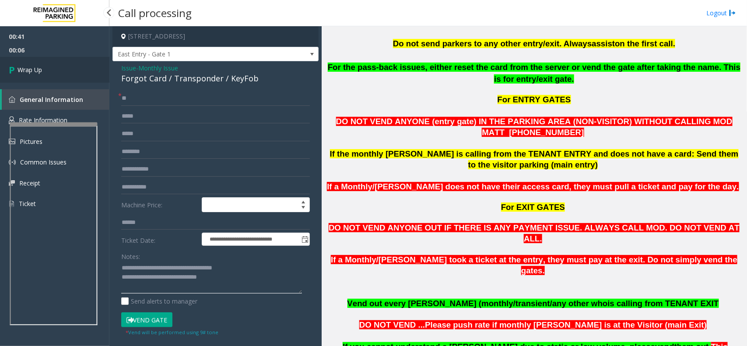
type textarea "**********"
click at [53, 74] on link "Wrap Up" at bounding box center [54, 70] width 109 height 26
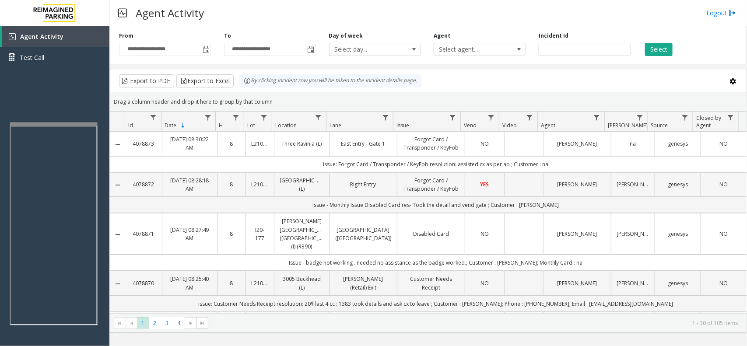
scroll to position [109, 0]
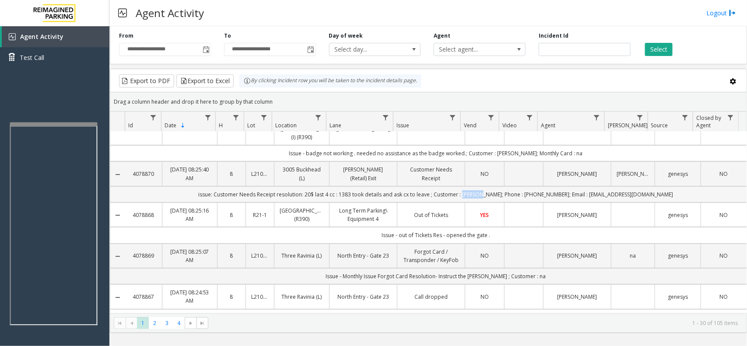
drag, startPoint x: 497, startPoint y: 204, endPoint x: 479, endPoint y: 204, distance: 17.9
click at [479, 203] on td "issue: Customer Needs Receipt resolution: 20$ last 4 cc : 1383 took details and…" at bounding box center [436, 195] width 622 height 16
drag, startPoint x: 549, startPoint y: 207, endPoint x: 540, endPoint y: 205, distance: 8.9
click at [540, 203] on td "issue: Customer Needs Receipt resolution: 20$ last 4 cc : 1383 took details and…" at bounding box center [436, 195] width 622 height 16
drag, startPoint x: 549, startPoint y: 206, endPoint x: 520, endPoint y: 204, distance: 29.4
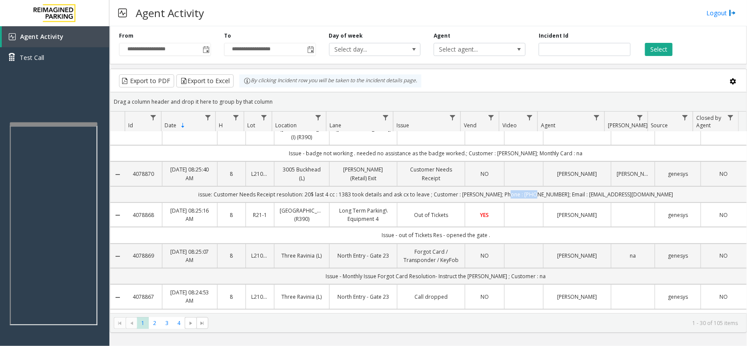
click at [520, 203] on td "issue: Customer Needs Receipt resolution: 20$ last 4 cc : 1383 took details and…" at bounding box center [436, 195] width 622 height 16
drag, startPoint x: 648, startPoint y: 204, endPoint x: 570, endPoint y: 208, distance: 78.0
click at [570, 203] on td "issue: Customer Needs Receipt resolution: 20$ last 4 cc : 1383 took details and…" at bounding box center [436, 195] width 622 height 16
drag, startPoint x: 333, startPoint y: 204, endPoint x: 325, endPoint y: 204, distance: 7.4
click at [325, 203] on td "issue: Customer Needs Receipt resolution: 20$ last 4 cc : 1383 took details and…" at bounding box center [436, 195] width 622 height 16
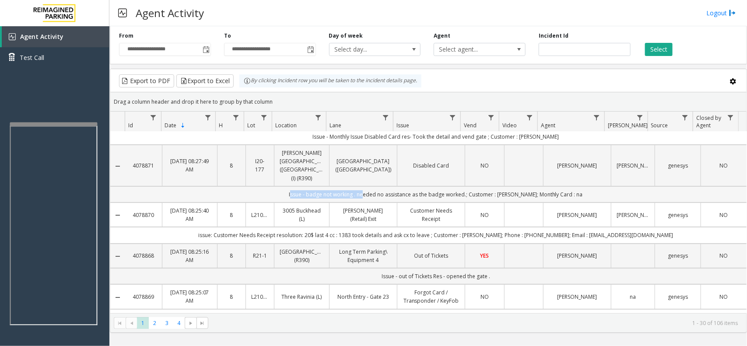
click at [368, 203] on td "Issue - badge not working . needed no assistance as the badge worked.; Customer…" at bounding box center [436, 195] width 622 height 16
click at [266, 203] on td "Issue - badge not working . needed no assistance as the badge worked.; Customer…" at bounding box center [436, 195] width 622 height 16
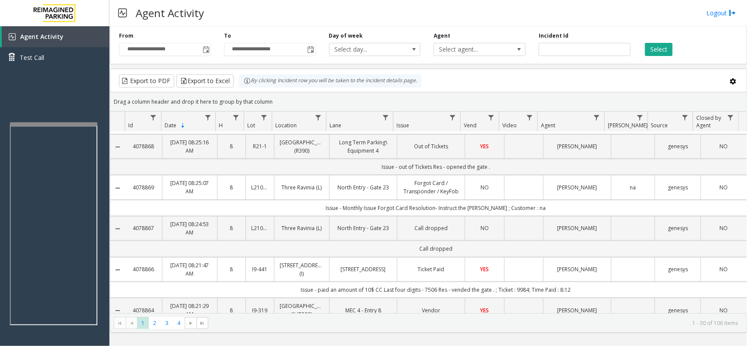
scroll to position [164, 0]
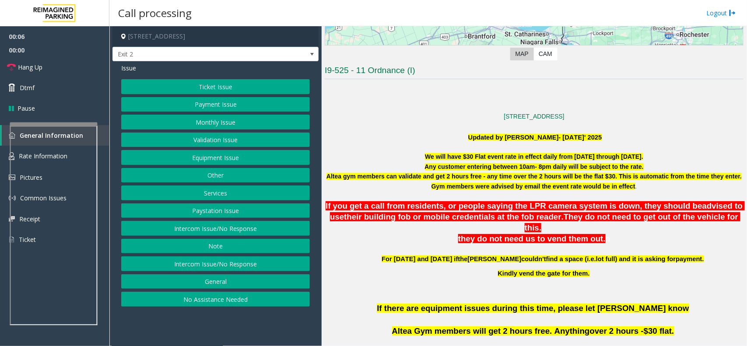
scroll to position [328, 0]
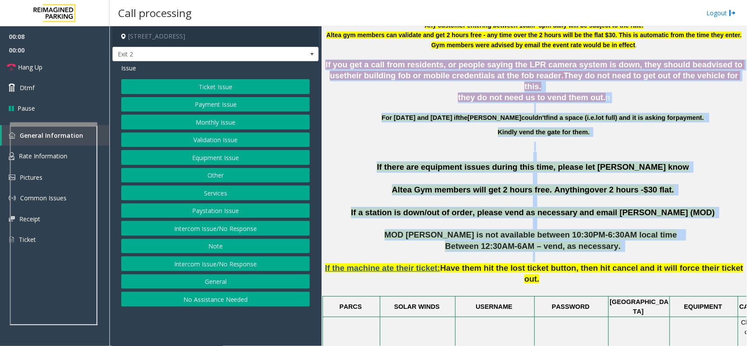
drag, startPoint x: 327, startPoint y: 64, endPoint x: 681, endPoint y: 247, distance: 398.7
click at [681, 252] on p "If the machine ate their ticket: Have them hit the lost ticket button, then hit…" at bounding box center [534, 273] width 419 height 43
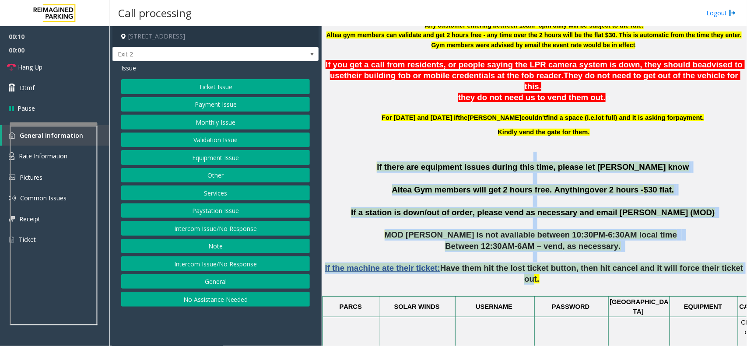
drag, startPoint x: 718, startPoint y: 257, endPoint x: 435, endPoint y: 141, distance: 306.1
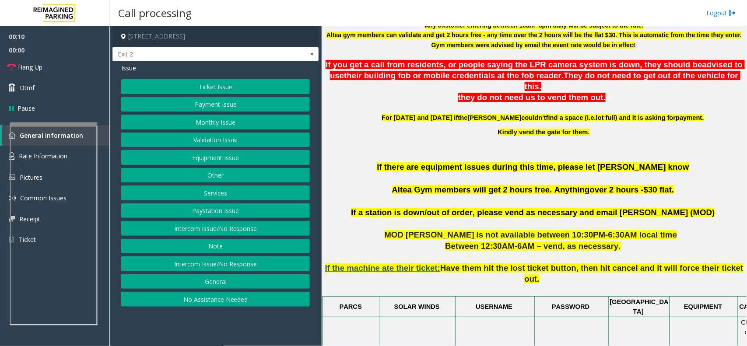
click at [433, 142] on p at bounding box center [534, 147] width 419 height 10
click at [219, 141] on button "Validation Issue" at bounding box center [215, 140] width 189 height 15
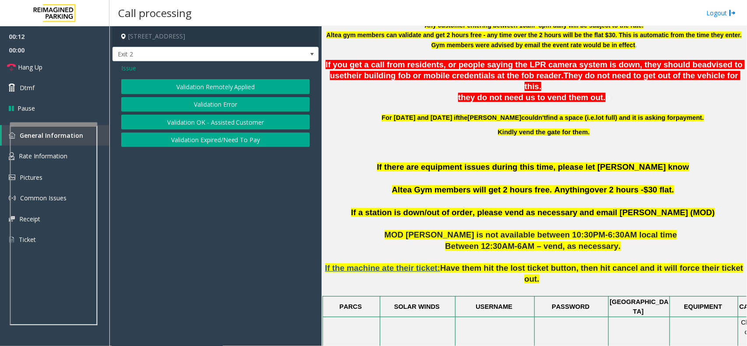
click at [219, 103] on button "Validation Error" at bounding box center [215, 104] width 189 height 15
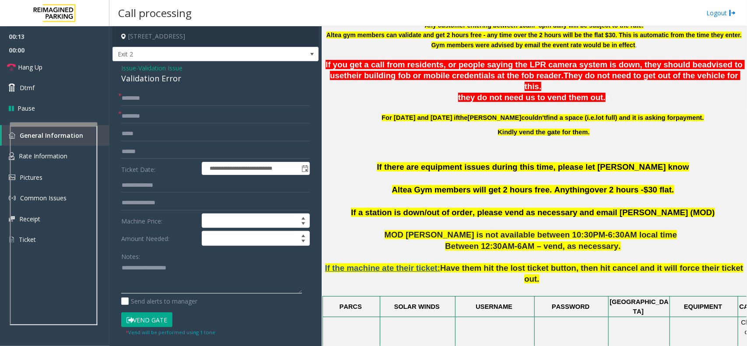
click at [149, 281] on textarea at bounding box center [211, 277] width 181 height 33
type textarea "******"
drag, startPoint x: 436, startPoint y: 183, endPoint x: 401, endPoint y: 183, distance: 35.5
click at [401, 183] on p "If there are equipment issues during this time, please let [PERSON_NAME] know A…" at bounding box center [534, 185] width 419 height 46
click at [176, 120] on input "text" at bounding box center [215, 116] width 189 height 15
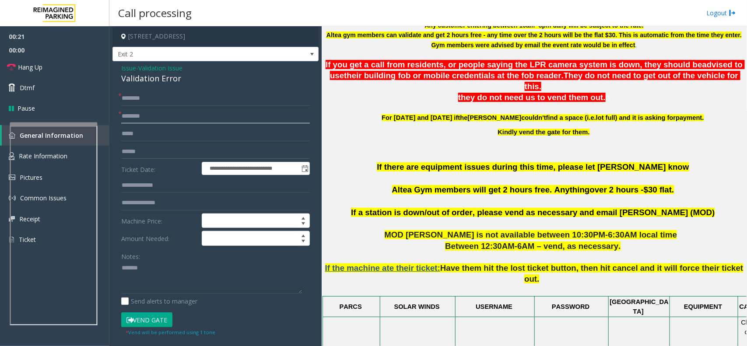
paste input "*********"
type input "*********"
click at [151, 274] on textarea at bounding box center [211, 277] width 181 height 33
click at [168, 83] on div "Validation Error" at bounding box center [215, 79] width 189 height 12
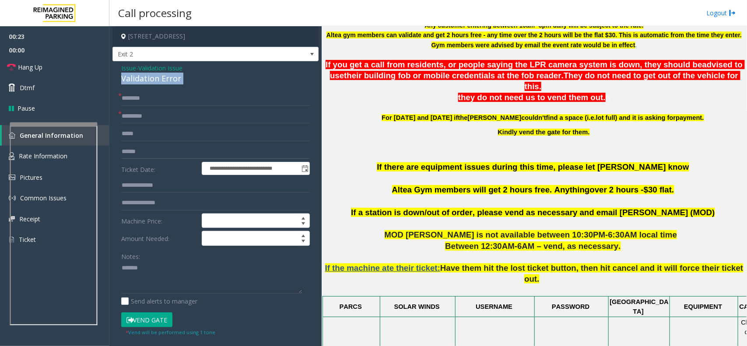
click at [168, 83] on div "Validation Error" at bounding box center [215, 79] width 189 height 12
click at [154, 259] on div "Notes:" at bounding box center [215, 271] width 189 height 45
click at [152, 273] on textarea at bounding box center [211, 277] width 181 height 33
paste textarea "**********"
click at [169, 75] on div "Validation Error" at bounding box center [215, 79] width 189 height 12
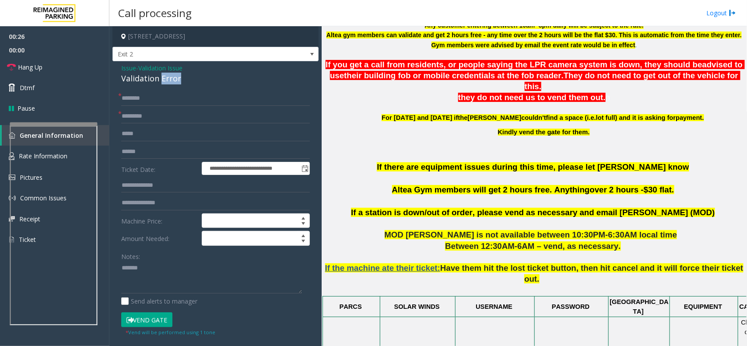
click at [169, 75] on div "Validation Error" at bounding box center [215, 79] width 189 height 12
click at [168, 273] on textarea at bounding box center [211, 277] width 181 height 33
paste textarea "**********"
type textarea "**********"
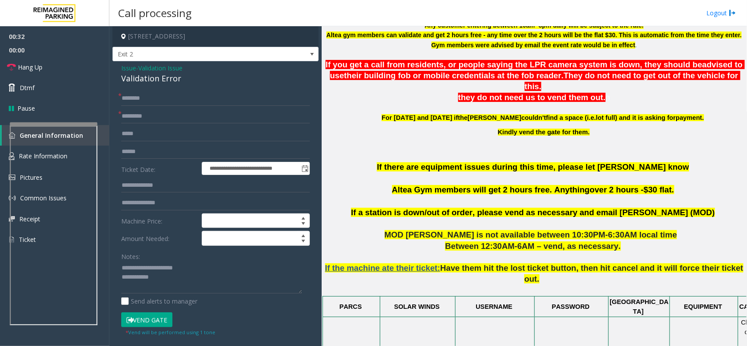
click at [152, 163] on label "Ticket Date:" at bounding box center [159, 168] width 81 height 13
click at [153, 152] on input "text" at bounding box center [215, 151] width 189 height 15
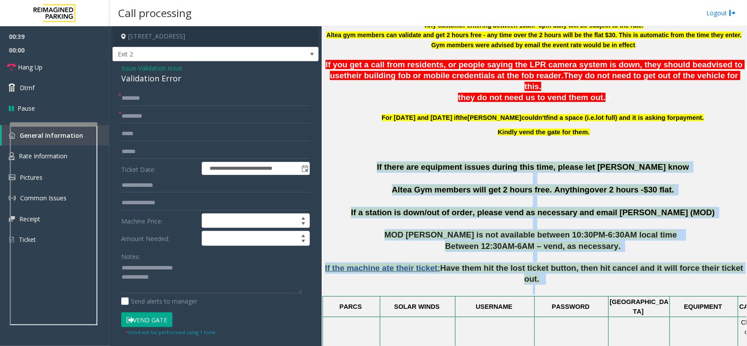
drag, startPoint x: 359, startPoint y: 155, endPoint x: 696, endPoint y: 266, distance: 354.7
click at [616, 263] on p "If the machine ate their ticket: Have them hit the lost ticket button, then hit…" at bounding box center [534, 273] width 419 height 43
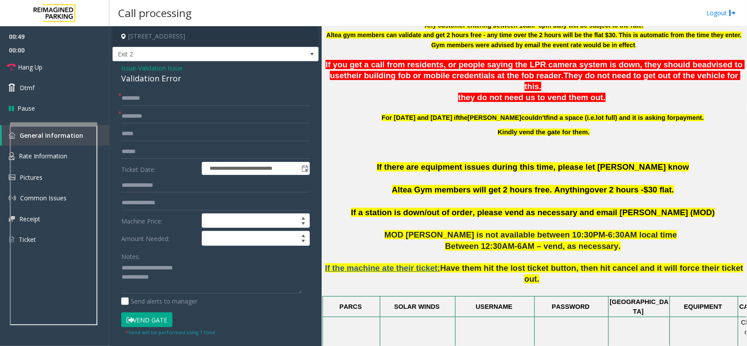
click at [138, 159] on form "**********" at bounding box center [215, 214] width 189 height 246
click at [143, 158] on input "text" at bounding box center [215, 151] width 189 height 15
type input "*******"
click at [174, 282] on textarea at bounding box center [211, 277] width 181 height 33
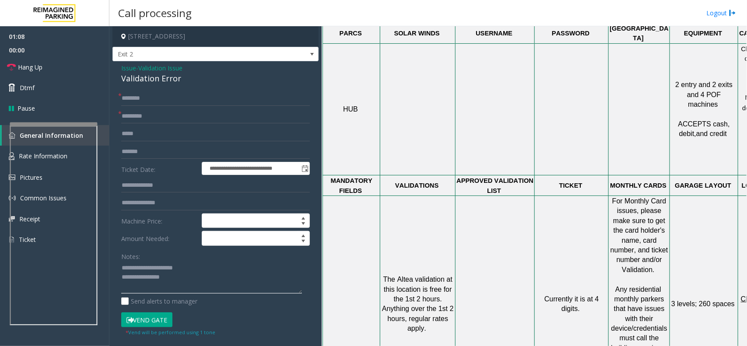
scroll to position [602, 63]
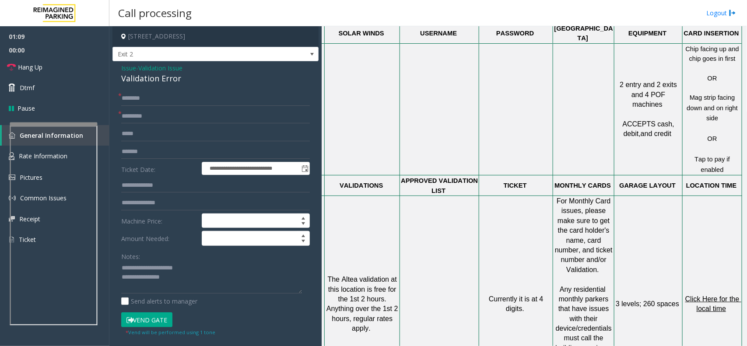
click at [700, 296] on span "Click Here for the local time" at bounding box center [714, 304] width 56 height 17
click at [179, 286] on textarea at bounding box center [211, 277] width 181 height 33
type textarea "**********"
click at [141, 104] on input "text" at bounding box center [215, 98] width 189 height 15
type input "*"
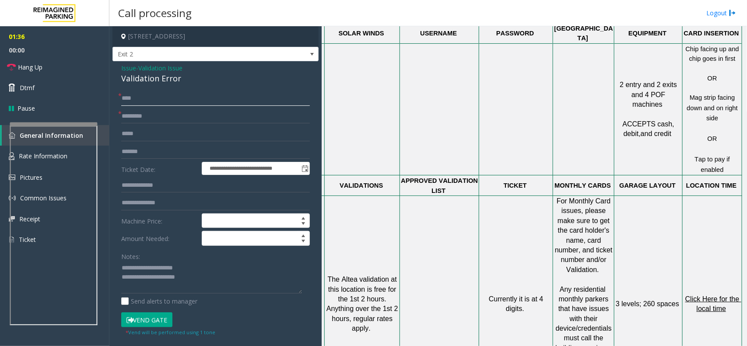
type input "****"
click at [148, 317] on button "Vend Gate" at bounding box center [146, 320] width 51 height 15
click at [197, 285] on textarea at bounding box center [211, 277] width 181 height 33
click at [95, 62] on link "Hang Up" at bounding box center [54, 67] width 109 height 21
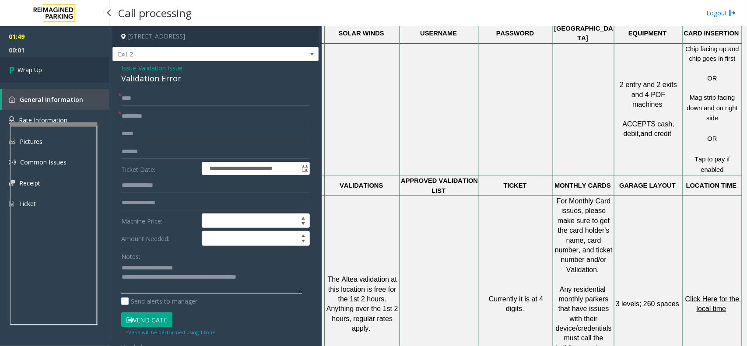
type textarea "**********"
click at [69, 69] on link "Wrap Up" at bounding box center [54, 70] width 109 height 26
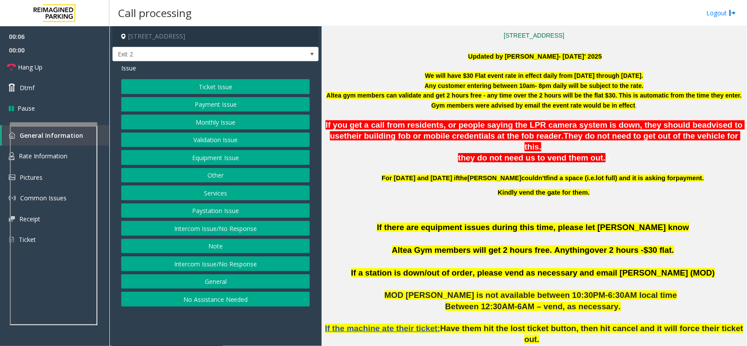
scroll to position [438, 0]
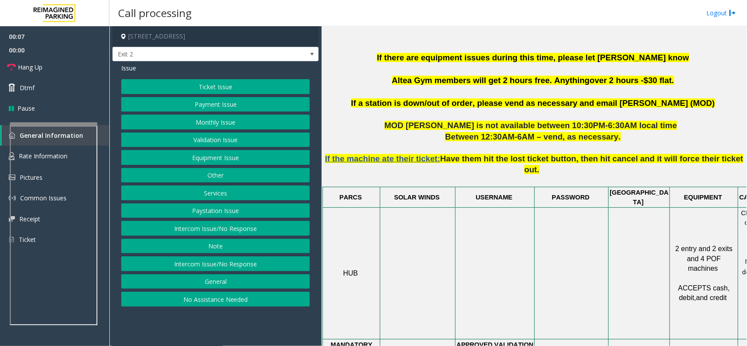
click at [232, 101] on button "Payment Issue" at bounding box center [215, 104] width 189 height 15
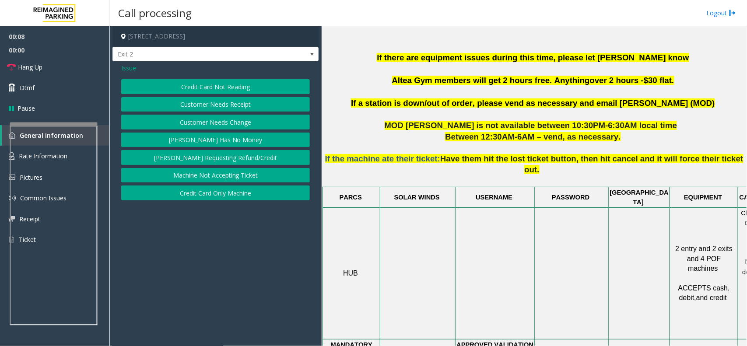
click at [239, 90] on button "Credit Card Not Reading" at bounding box center [215, 86] width 189 height 15
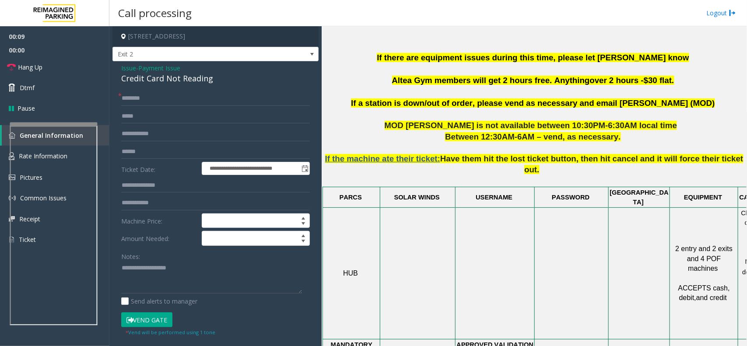
scroll to position [438, 63]
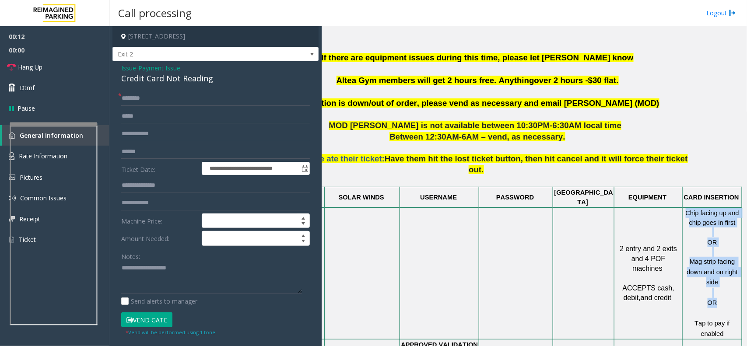
drag, startPoint x: 679, startPoint y: 179, endPoint x: 723, endPoint y: 272, distance: 103.6
click at [723, 272] on div "Chip facing up and chip goes in first OR Mag strip facing down and on right sid…" at bounding box center [712, 273] width 58 height 131
click at [723, 309] on p at bounding box center [712, 314] width 58 height 10
drag, startPoint x: 723, startPoint y: 270, endPoint x: 685, endPoint y: 215, distance: 66.7
click at [685, 215] on div "Chip facing up and chip goes in first OR Mag strip facing down and on right sid…" at bounding box center [712, 273] width 58 height 131
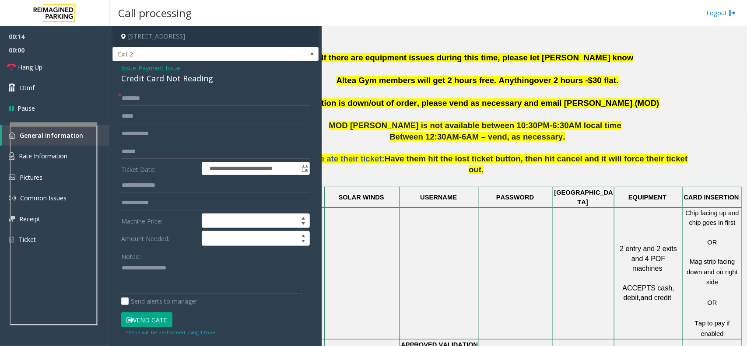
click at [686, 210] on span "Chip facing up and chip goes in first" at bounding box center [713, 218] width 55 height 17
click at [203, 278] on textarea at bounding box center [211, 277] width 181 height 33
click at [200, 80] on div "Credit Card Not Reading" at bounding box center [215, 79] width 189 height 12
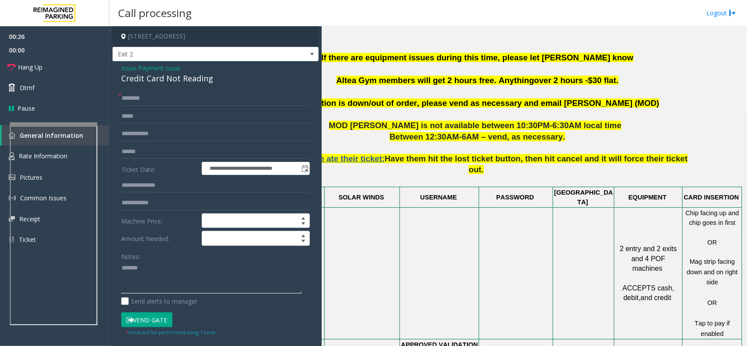
click at [176, 269] on textarea at bounding box center [211, 277] width 181 height 33
paste textarea "**********"
type textarea "**********"
click at [151, 154] on input "text" at bounding box center [215, 151] width 189 height 15
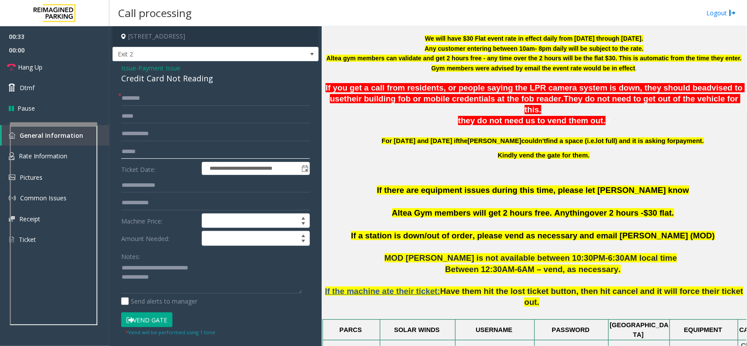
scroll to position [164, 0]
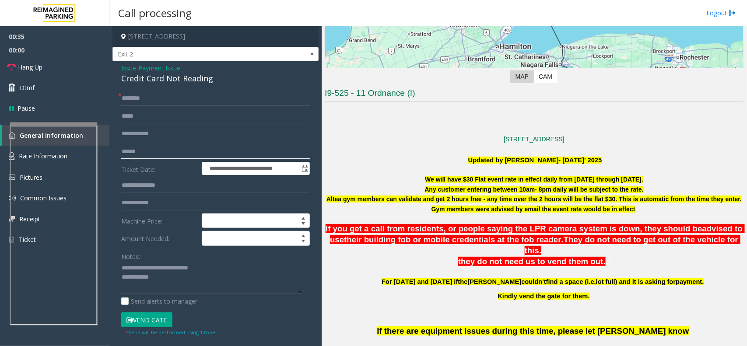
click at [154, 156] on input "text" at bounding box center [215, 151] width 189 height 15
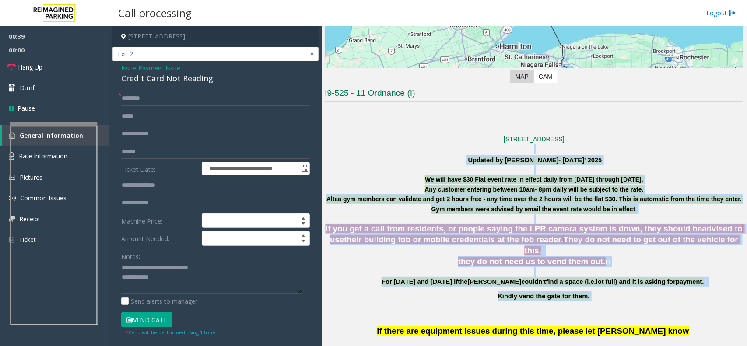
drag, startPoint x: 401, startPoint y: 154, endPoint x: 642, endPoint y: 278, distance: 271.0
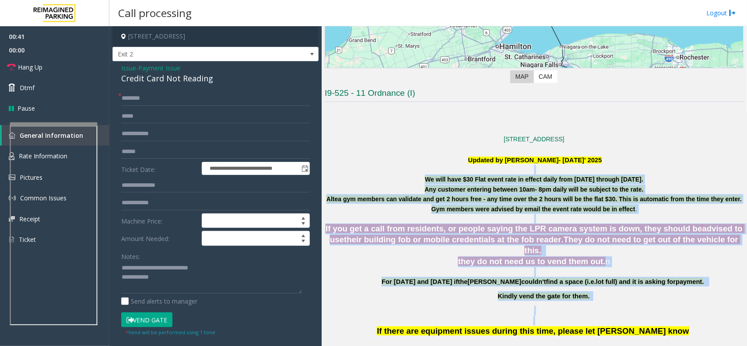
drag, startPoint x: 696, startPoint y: 311, endPoint x: 434, endPoint y: 161, distance: 301.8
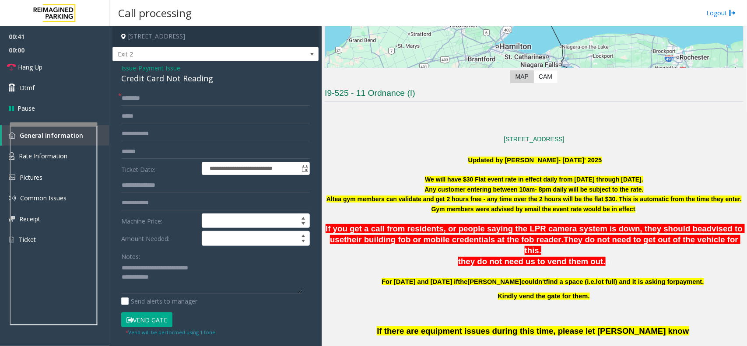
click at [406, 155] on p "Updated by [PERSON_NAME]- [DATE]' 2025" at bounding box center [534, 160] width 419 height 10
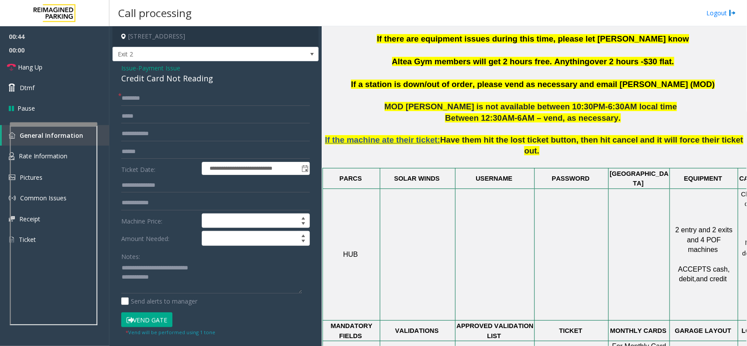
scroll to position [438, 0]
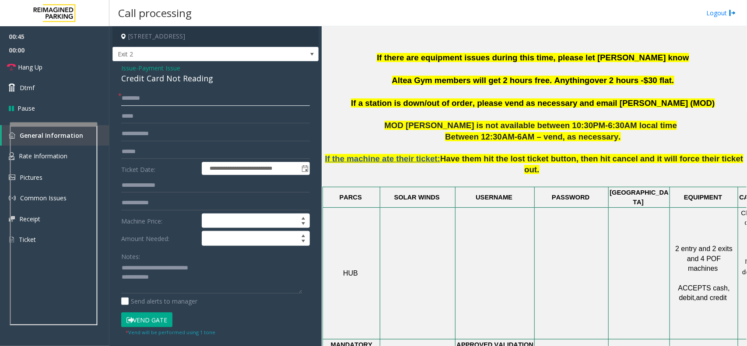
click at [169, 99] on input "text" at bounding box center [215, 98] width 189 height 15
type input "*****"
click at [205, 289] on textarea at bounding box center [211, 277] width 181 height 33
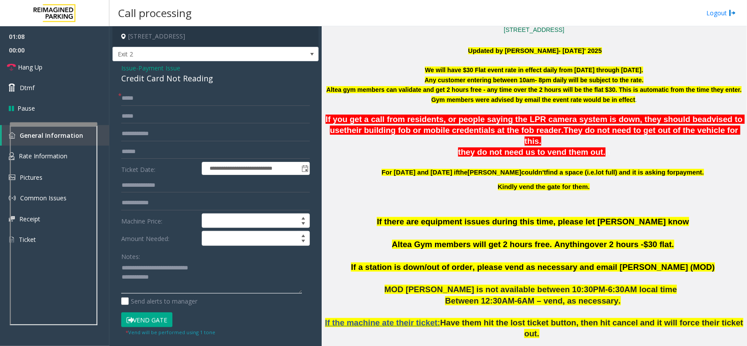
scroll to position [328, 0]
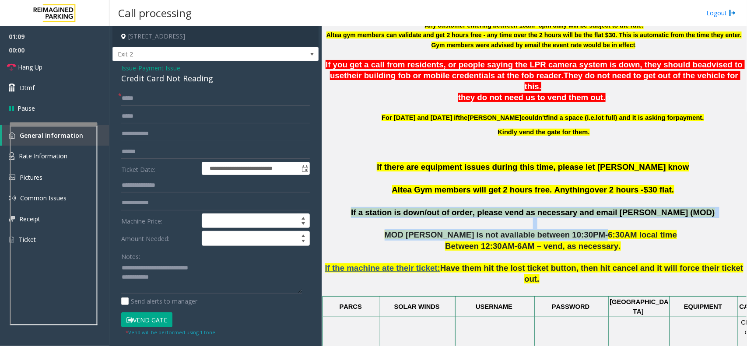
drag, startPoint x: 392, startPoint y: 196, endPoint x: 609, endPoint y: 227, distance: 218.4
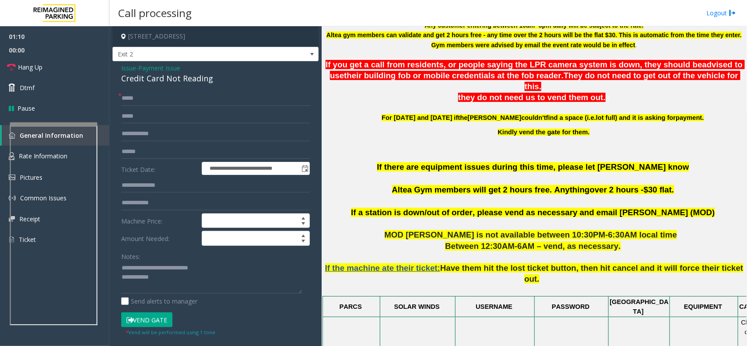
click at [646, 241] on p "Between 12:30AM-6AM – vend, as necessary." at bounding box center [534, 246] width 419 height 11
drag, startPoint x: 422, startPoint y: 230, endPoint x: 479, endPoint y: 227, distance: 56.1
click at [669, 252] on p "If the machine ate their ticket: Have them hit the lost ticket button, then hit…" at bounding box center [534, 273] width 419 height 43
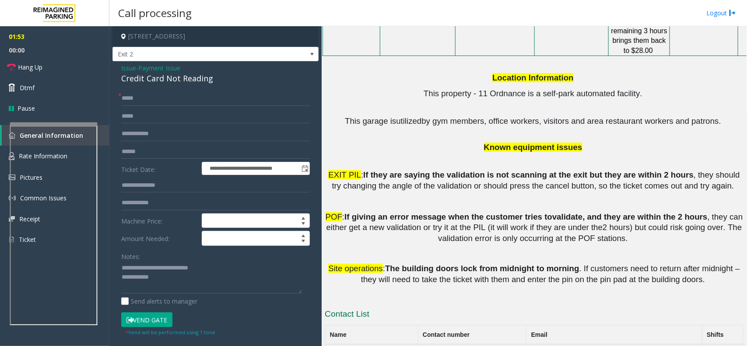
scroll to position [1304, 0]
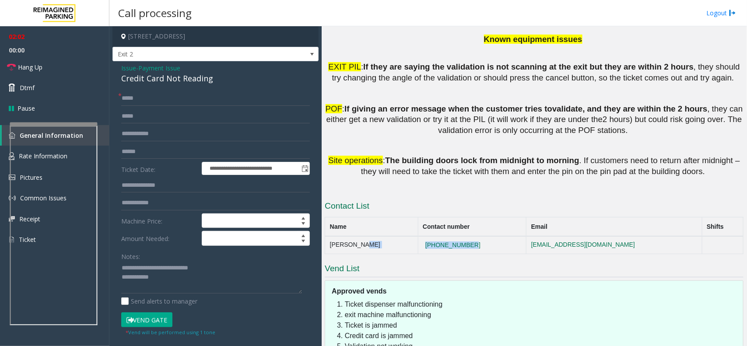
drag, startPoint x: 473, startPoint y: 158, endPoint x: 397, endPoint y: 148, distance: 76.8
click at [397, 236] on tr "Lisa Yee 437-488-4833 lisayee@impark.com" at bounding box center [534, 245] width 419 height 18
click at [182, 286] on textarea at bounding box center [211, 277] width 181 height 33
drag, startPoint x: 453, startPoint y: 151, endPoint x: 327, endPoint y: 158, distance: 126.7
click at [327, 236] on tr "Lisa Yee 437-488-4833 lisayee@impark.com" at bounding box center [534, 245] width 419 height 18
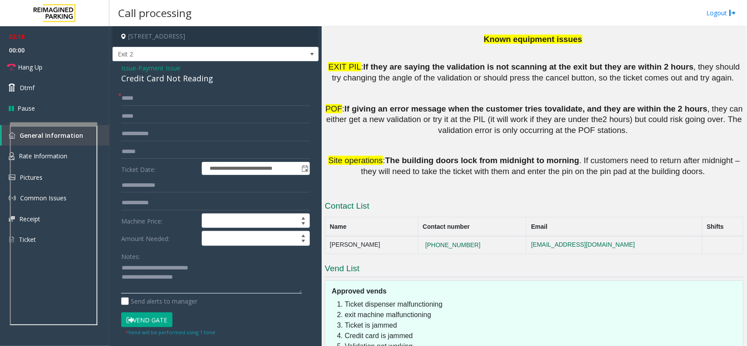
click at [211, 278] on textarea at bounding box center [211, 277] width 181 height 33
paste textarea "**********"
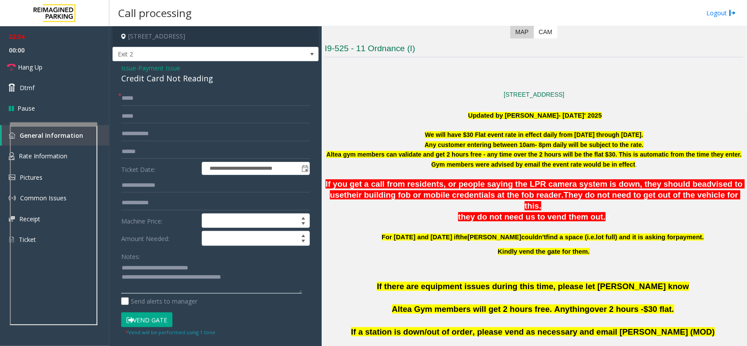
scroll to position [209, 0]
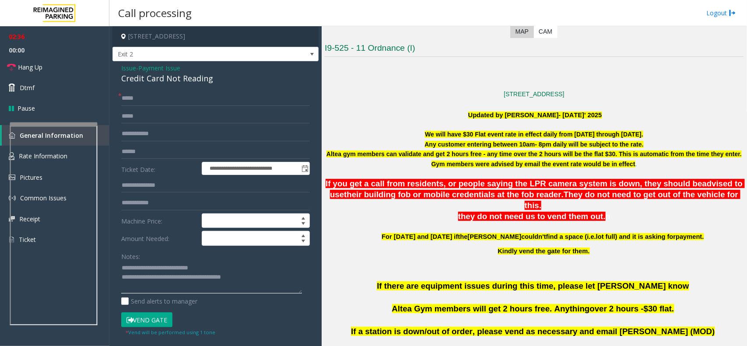
type textarea "**********"
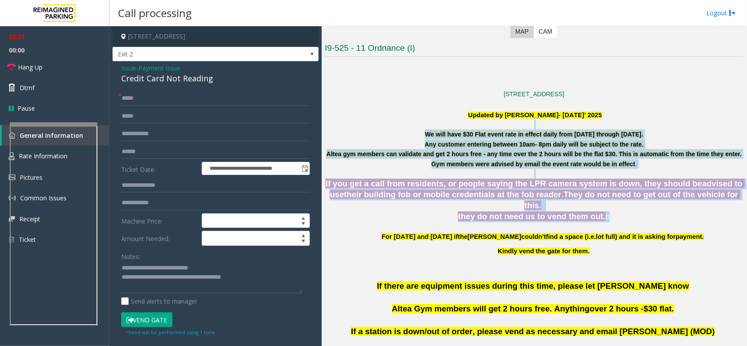
drag, startPoint x: 412, startPoint y: 126, endPoint x: 675, endPoint y: 215, distance: 277.4
click at [641, 222] on p at bounding box center [534, 227] width 419 height 10
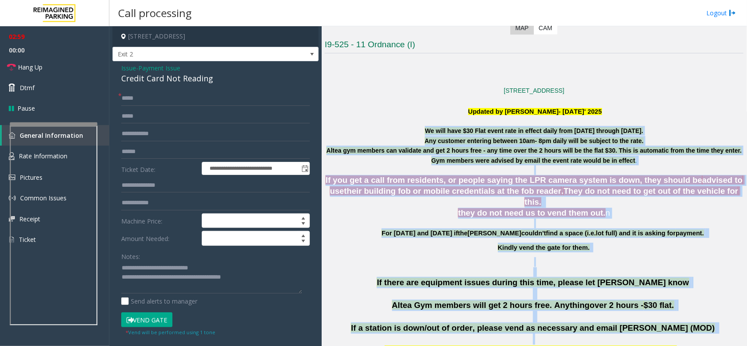
scroll to position [230, 0]
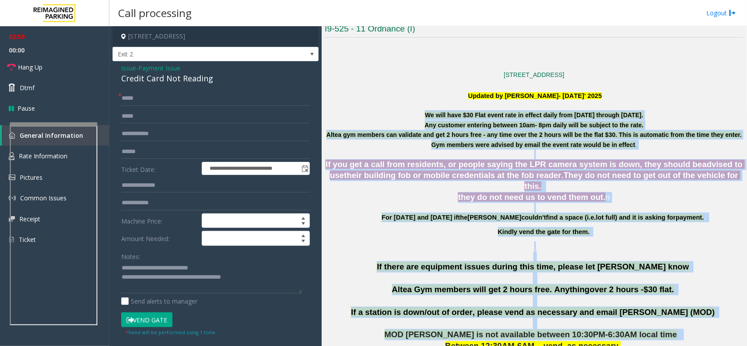
drag, startPoint x: 415, startPoint y: 126, endPoint x: 697, endPoint y: 329, distance: 348.0
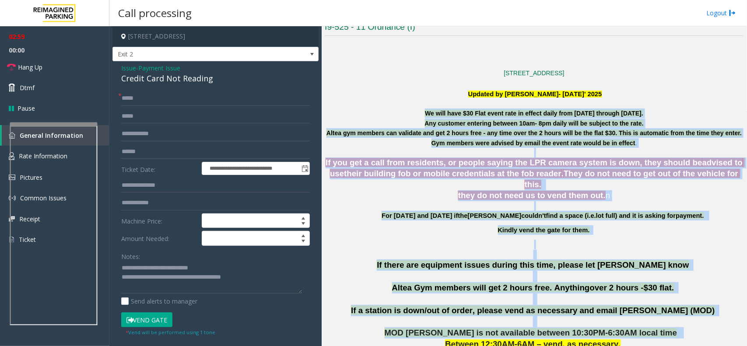
click at [690, 305] on p "If a station is down/out of order, please vend as necessary and email [PERSON_N…" at bounding box center [534, 310] width 419 height 11
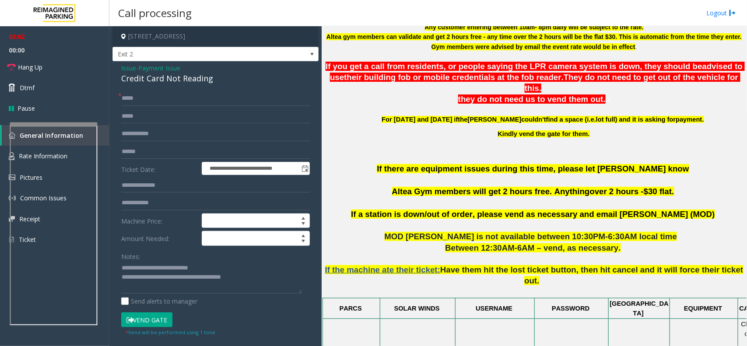
scroll to position [324, 0]
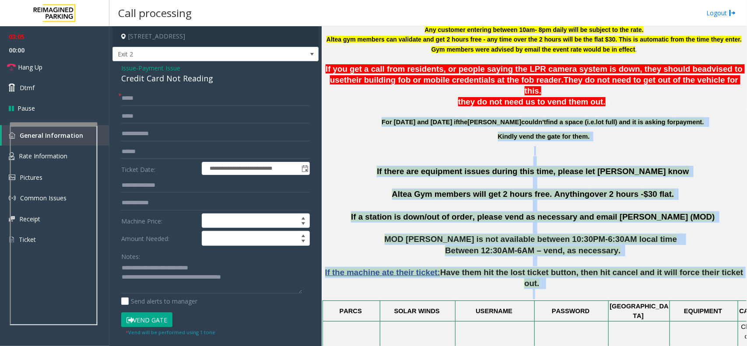
drag, startPoint x: 393, startPoint y: 109, endPoint x: 664, endPoint y: 270, distance: 315.5
click at [719, 268] on p "If the machine ate their ticket: Have them hit the lost ticket button, then hit…" at bounding box center [534, 278] width 419 height 43
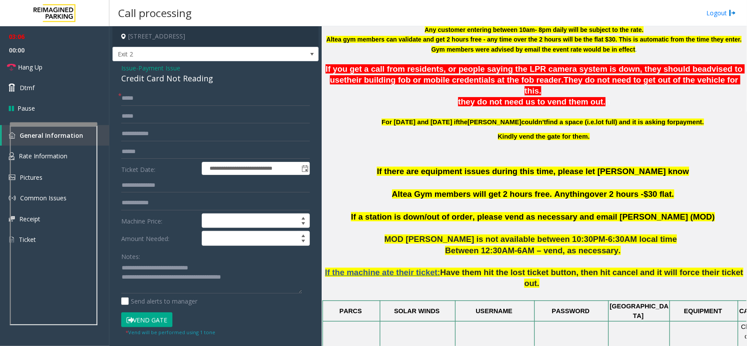
click at [736, 264] on div "Main Revenue Control Manufacturer: Skidata ← Move left → Move right ↑ Move up ↓…" at bounding box center [534, 186] width 425 height 320
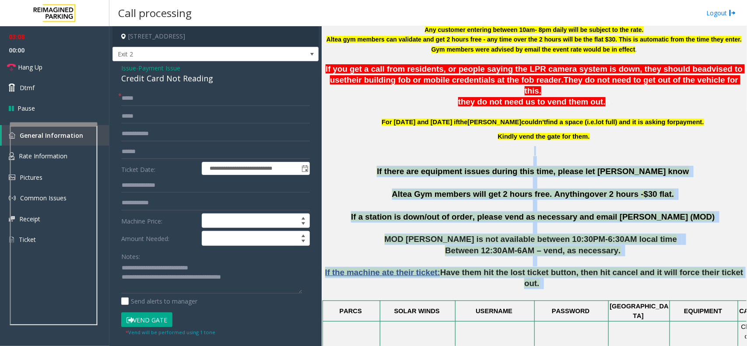
drag, startPoint x: 730, startPoint y: 264, endPoint x: 370, endPoint y: 135, distance: 381.9
drag, startPoint x: 366, startPoint y: 145, endPoint x: 728, endPoint y: 272, distance: 383.3
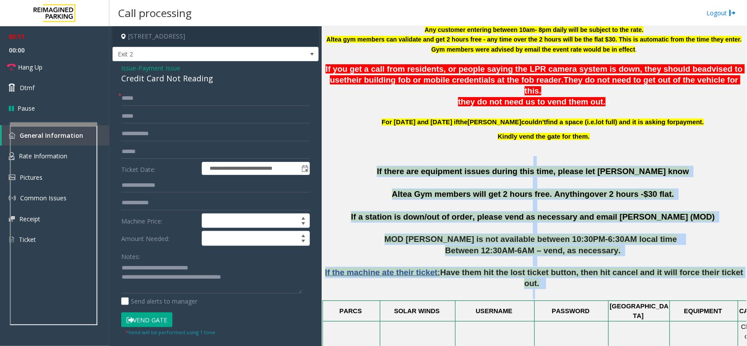
click at [732, 266] on p "If the machine ate their ticket: Have them hit the lost ticket button, then hit…" at bounding box center [534, 278] width 419 height 43
drag, startPoint x: 725, startPoint y: 265, endPoint x: 364, endPoint y: 147, distance: 380.0
click at [368, 166] on p "If there are equipment issues during this time, please let [PERSON_NAME] know A…" at bounding box center [534, 189] width 419 height 46
drag, startPoint x: 368, startPoint y: 160, endPoint x: 682, endPoint y: 274, distance: 333.8
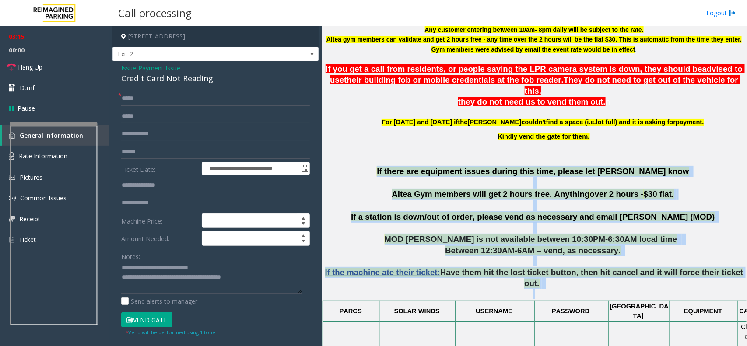
click at [631, 246] on p "Between 12:30AM-6AM – vend, as necessary." at bounding box center [534, 250] width 419 height 11
drag, startPoint x: 728, startPoint y: 268, endPoint x: 363, endPoint y: 144, distance: 385.0
click at [363, 146] on p at bounding box center [534, 151] width 419 height 10
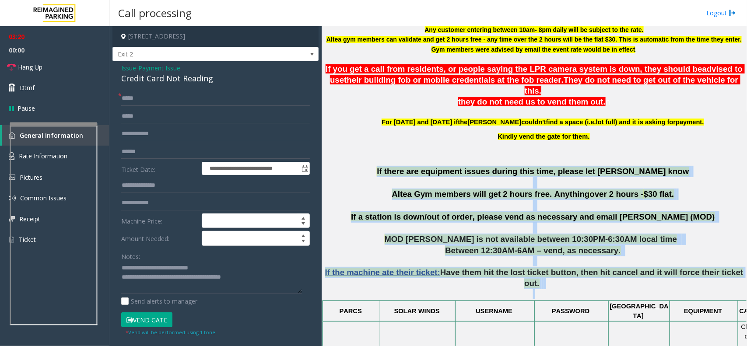
drag, startPoint x: 363, startPoint y: 159, endPoint x: 688, endPoint y: 272, distance: 343.5
click at [538, 268] on span "Have them hit the lost ticket button, then hit cancel and it will force their t…" at bounding box center [591, 278] width 303 height 21
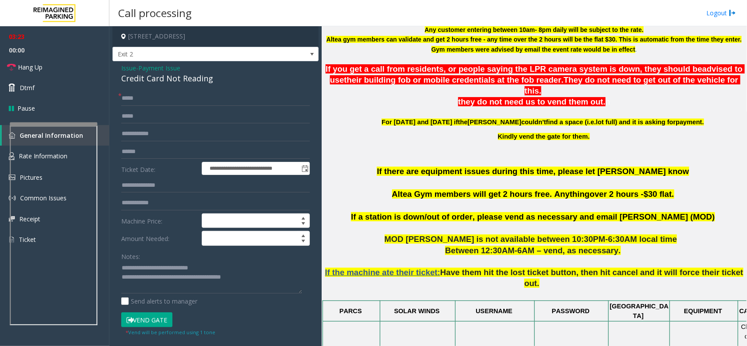
scroll to position [215, 0]
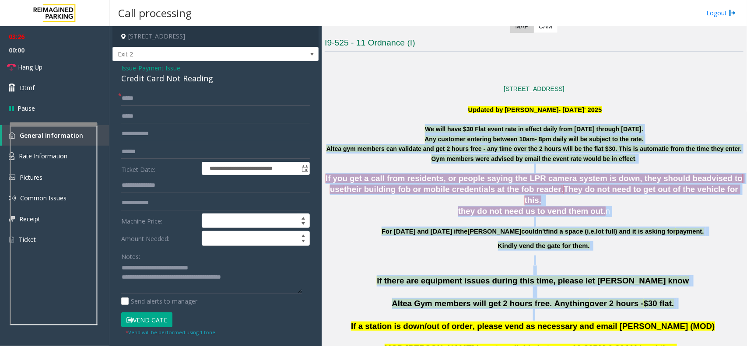
drag, startPoint x: 408, startPoint y: 131, endPoint x: 675, endPoint y: 307, distance: 319.6
click at [587, 266] on p at bounding box center [534, 271] width 419 height 10
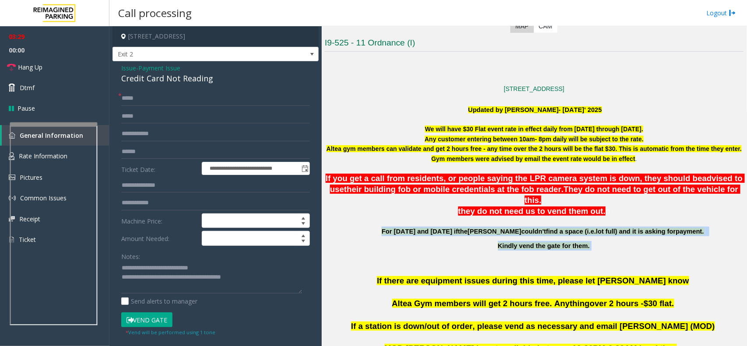
drag, startPoint x: 405, startPoint y: 225, endPoint x: 568, endPoint y: 243, distance: 163.4
drag, startPoint x: 560, startPoint y: 230, endPoint x: 389, endPoint y: 213, distance: 171.6
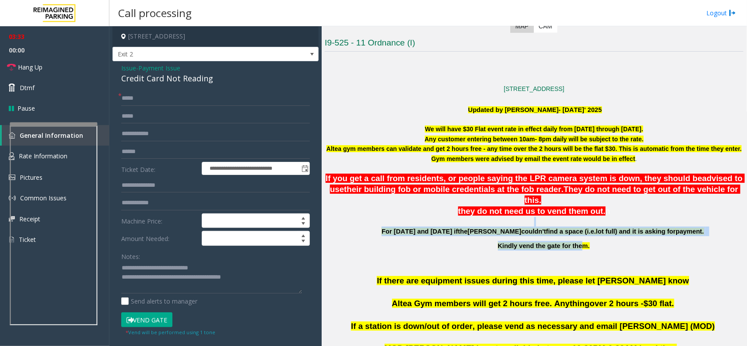
click at [389, 217] on p at bounding box center [534, 222] width 419 height 10
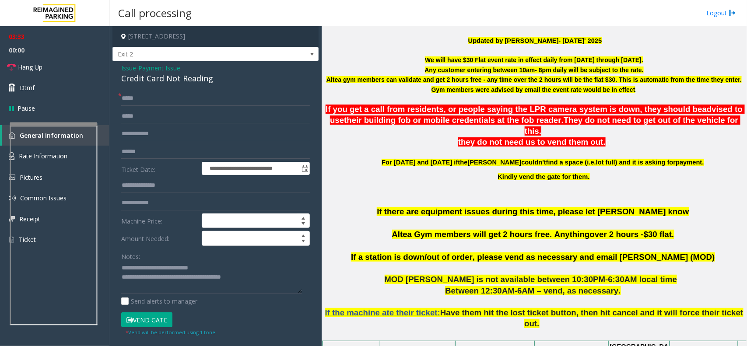
scroll to position [379, 0]
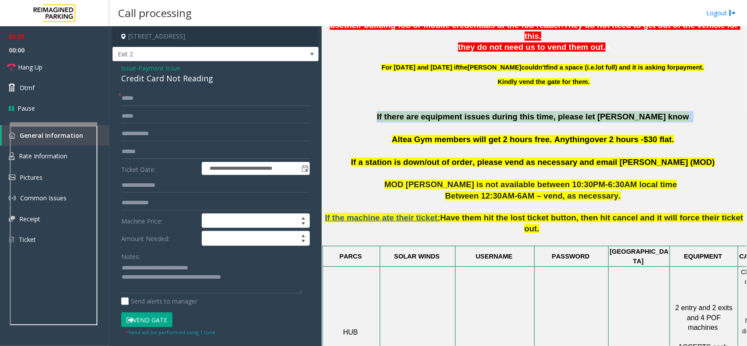
drag, startPoint x: 362, startPoint y: 106, endPoint x: 524, endPoint y: 120, distance: 162.2
click at [524, 120] on p "If there are equipment issues during this time, please let [PERSON_NAME] know A…" at bounding box center [534, 134] width 419 height 46
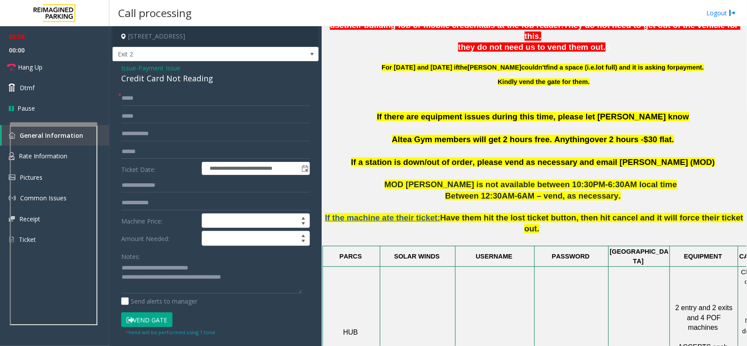
click at [532, 120] on p "If there are equipment issues during this time, please let [PERSON_NAME] know A…" at bounding box center [534, 134] width 419 height 46
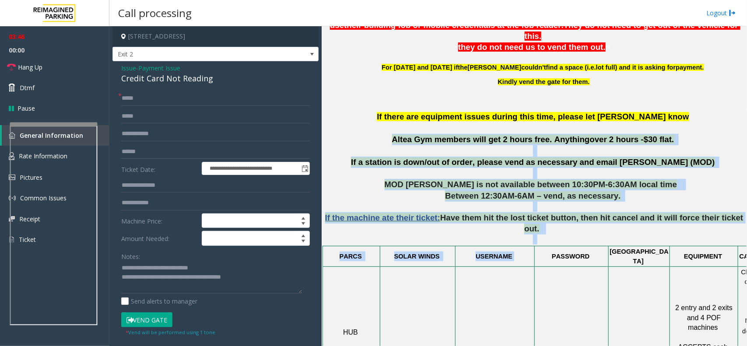
drag, startPoint x: 401, startPoint y: 127, endPoint x: 608, endPoint y: 225, distance: 228.3
click at [558, 213] on p "If the machine ate their ticket: Have them hit the lost ticket button, then hit…" at bounding box center [534, 223] width 419 height 43
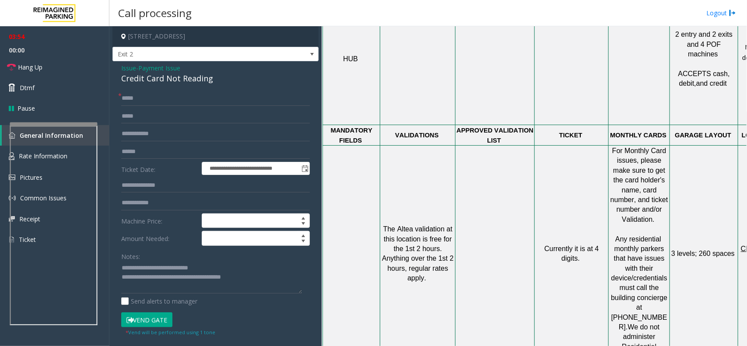
scroll to position [652, 63]
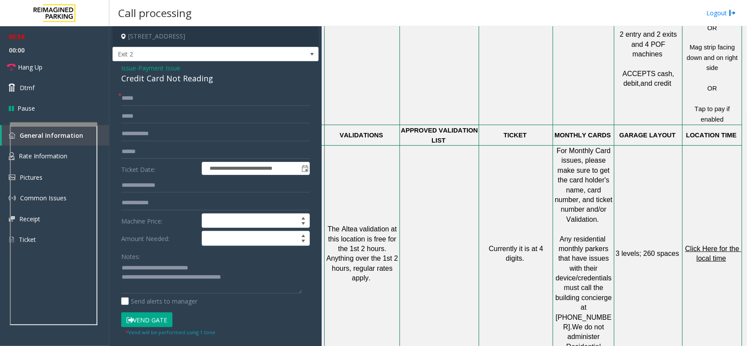
click at [710, 245] on span "Click Here for the local time" at bounding box center [714, 253] width 56 height 17
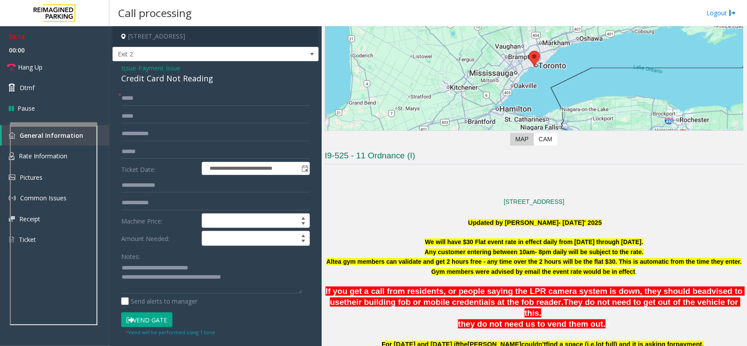
scroll to position [100, 0]
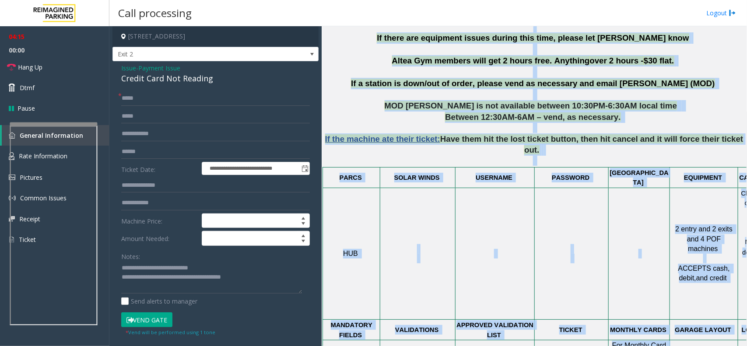
drag, startPoint x: 419, startPoint y: 242, endPoint x: 616, endPoint y: 338, distance: 219.3
click at [616, 338] on div "Main Revenue Control Manufacturer: Skidata ← Move left → Move right ↑ Move up ↓…" at bounding box center [534, 186] width 425 height 320
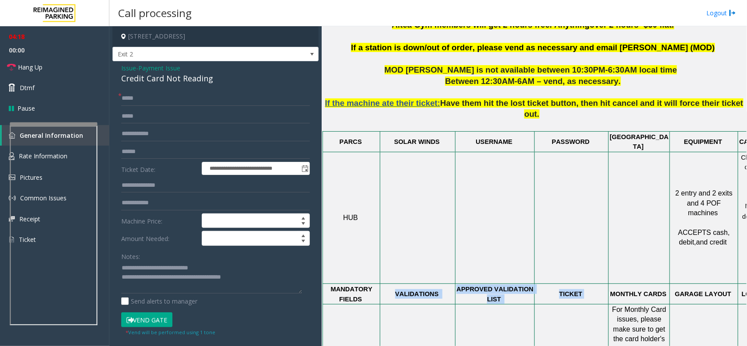
drag, startPoint x: 587, startPoint y: 248, endPoint x: 388, endPoint y: 239, distance: 198.5
click at [388, 284] on tr "MANDATORY FIELDS VALIDATIONS APPROVED VALIDATION LIST TICKET MONTHLY CARDS GARA…" at bounding box center [560, 294] width 475 height 21
click at [388, 289] on p "VALIDATIONS" at bounding box center [418, 294] width 74 height 10
drag, startPoint x: 388, startPoint y: 239, endPoint x: 727, endPoint y: 244, distance: 338.9
click at [727, 284] on tr "MANDATORY FIELDS VALIDATIONS APPROVED VALIDATION LIST TICKET MONTHLY CARDS GARA…" at bounding box center [560, 294] width 475 height 21
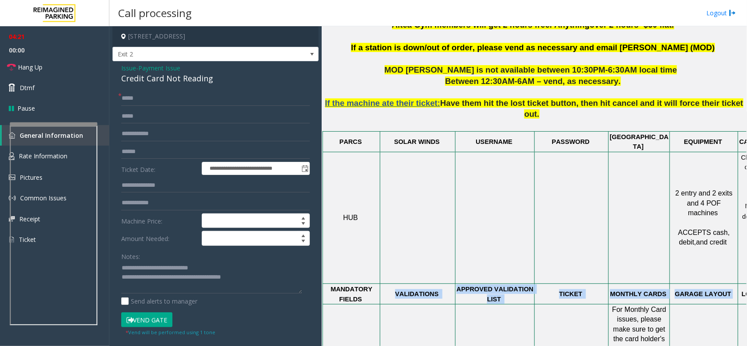
click at [734, 289] on p "GARAGE LAYOUT" at bounding box center [704, 294] width 67 height 10
drag, startPoint x: 730, startPoint y: 245, endPoint x: 331, endPoint y: 240, distance: 399.3
click at [331, 284] on tr "MANDATORY FIELDS VALIDATIONS APPROVED VALIDATION LIST TICKET MONTHLY CARDS GARA…" at bounding box center [560, 294] width 475 height 21
click at [331, 285] on p "MANDATORY FIELDS" at bounding box center [352, 295] width 56 height 20
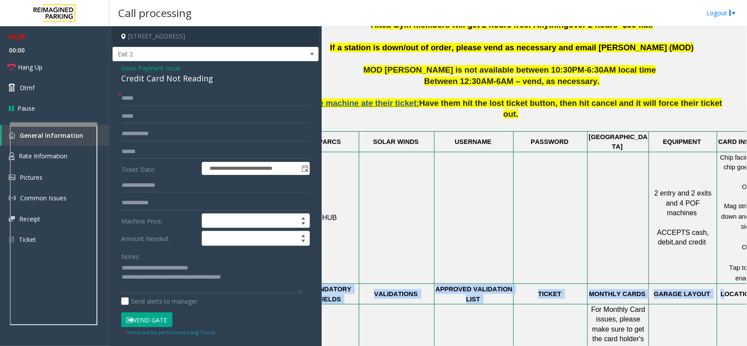
drag, startPoint x: 331, startPoint y: 240, endPoint x: 733, endPoint y: 244, distance: 402.8
click at [732, 284] on tr "MANDATORY FIELDS VALIDATIONS APPROVED VALIDATION LIST TICKET MONTHLY CARDS GARA…" at bounding box center [539, 294] width 475 height 21
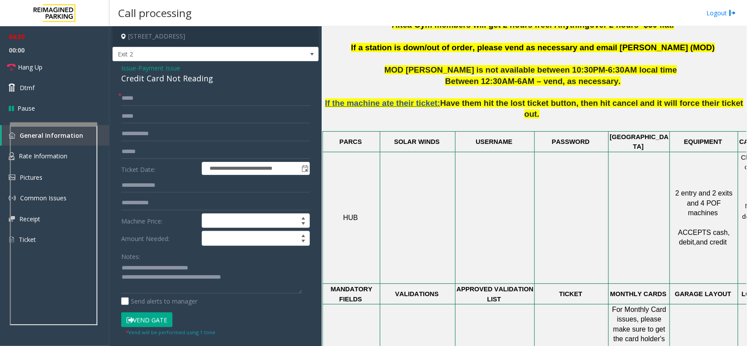
drag, startPoint x: 333, startPoint y: 239, endPoint x: 443, endPoint y: 253, distance: 111.2
click at [443, 284] on tr "MANDATORY FIELDS VALIDATIONS APPROVED VALIDATION LIST TICKET MONTHLY CARDS GARA…" at bounding box center [560, 294] width 475 height 21
click at [441, 289] on p "VALIDATIONS" at bounding box center [418, 294] width 74 height 10
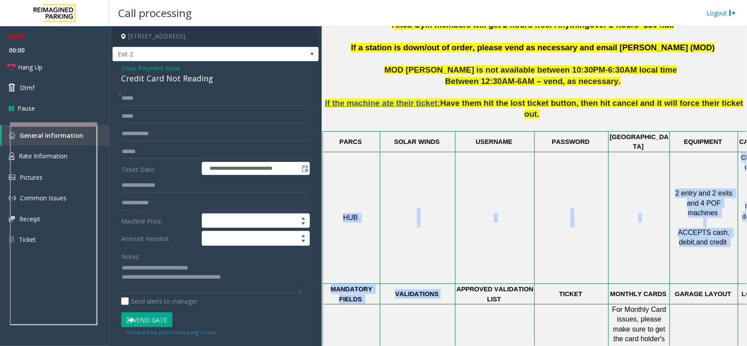
drag, startPoint x: 441, startPoint y: 246, endPoint x: 377, endPoint y: 231, distance: 66.0
click at [382, 284] on div at bounding box center [380, 294] width 3 height 21
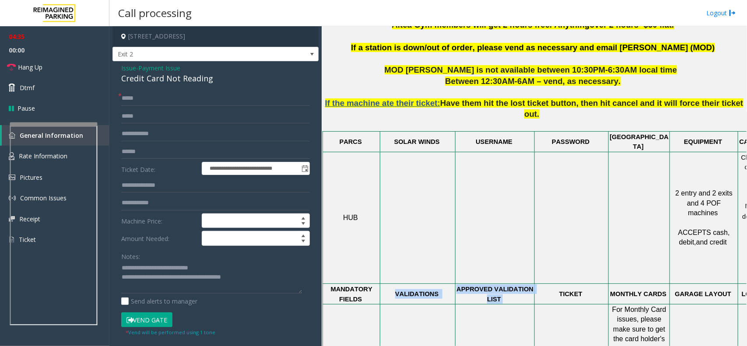
drag, startPoint x: 389, startPoint y: 243, endPoint x: 516, endPoint y: 246, distance: 127.0
click at [516, 284] on tr "MANDATORY FIELDS VALIDATIONS APPROVED VALIDATION LIST TICKET MONTHLY CARDS GARA…" at bounding box center [560, 294] width 475 height 21
click at [516, 285] on p "APPROVED VALIDATION LIST" at bounding box center [495, 295] width 78 height 20
drag, startPoint x: 532, startPoint y: 244, endPoint x: 665, endPoint y: 246, distance: 132.7
click at [665, 284] on tr "MANDATORY FIELDS VALIDATIONS APPROVED VALIDATION LIST TICKET MONTHLY CARDS GARA…" at bounding box center [560, 294] width 475 height 21
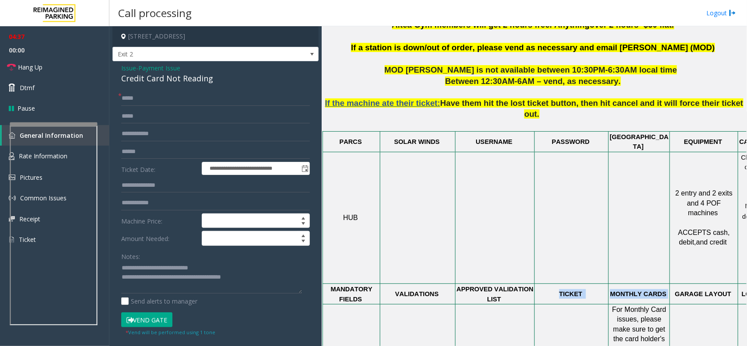
click at [665, 289] on p "MONTHLY CARDS" at bounding box center [639, 294] width 60 height 10
drag, startPoint x: 665, startPoint y: 246, endPoint x: 542, endPoint y: 242, distance: 122.6
click at [542, 284] on tr "MANDATORY FIELDS VALIDATIONS APPROVED VALIDATION LIST TICKET MONTHLY CARDS GARA…" at bounding box center [560, 294] width 475 height 21
click at [542, 289] on p "TICKET" at bounding box center [571, 294] width 73 height 10
drag, startPoint x: 542, startPoint y: 242, endPoint x: 665, endPoint y: 246, distance: 123.5
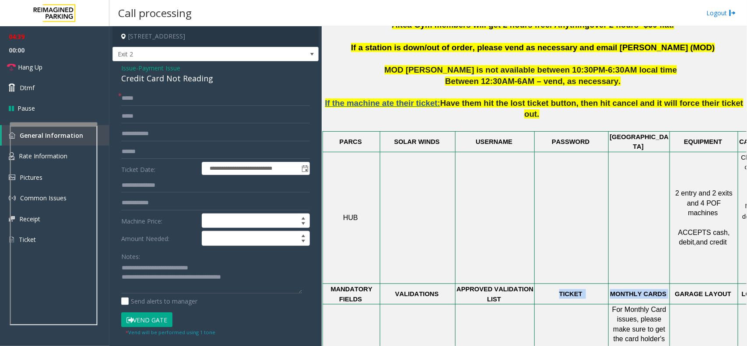
click at [665, 284] on tr "MANDATORY FIELDS VALIDATIONS APPROVED VALIDATION LIST TICKET MONTHLY CARDS GARA…" at bounding box center [560, 294] width 475 height 21
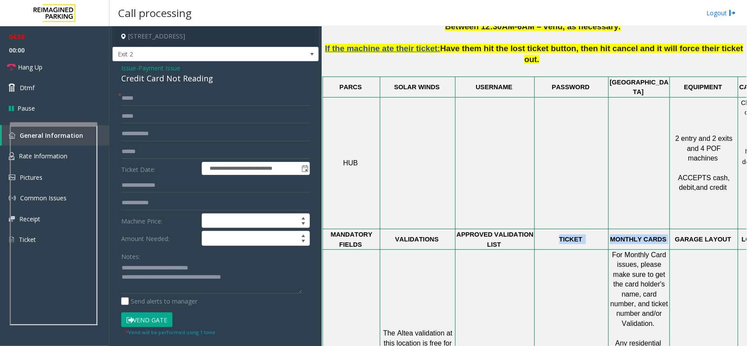
scroll to position [384, 0]
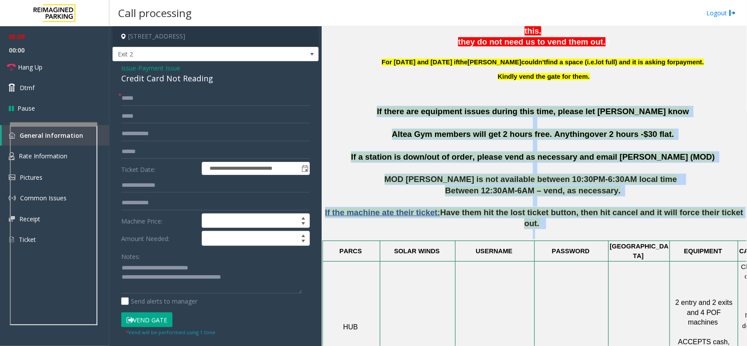
drag, startPoint x: 367, startPoint y: 99, endPoint x: 655, endPoint y: 214, distance: 309.7
click at [537, 207] on p "If the machine ate their ticket: Have them hit the lost ticket button, then hit…" at bounding box center [534, 218] width 419 height 43
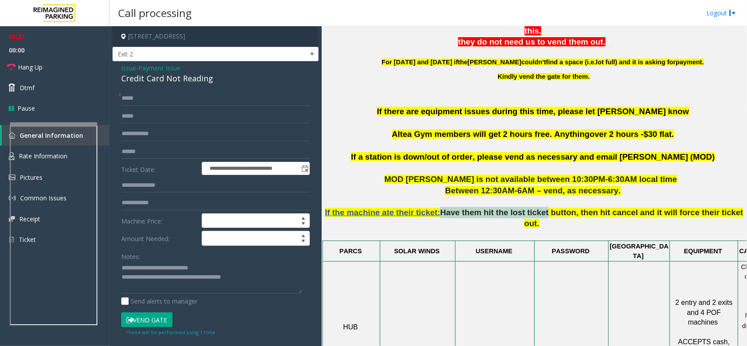
drag, startPoint x: 535, startPoint y: 202, endPoint x: 438, endPoint y: 201, distance: 97.2
click at [440, 208] on span "Have them hit the lost ticket button, then hit cancel and it will force their t…" at bounding box center [591, 218] width 303 height 21
click at [434, 185] on p "Between 12:30AM-6AM – vend, as necessary." at bounding box center [534, 190] width 419 height 11
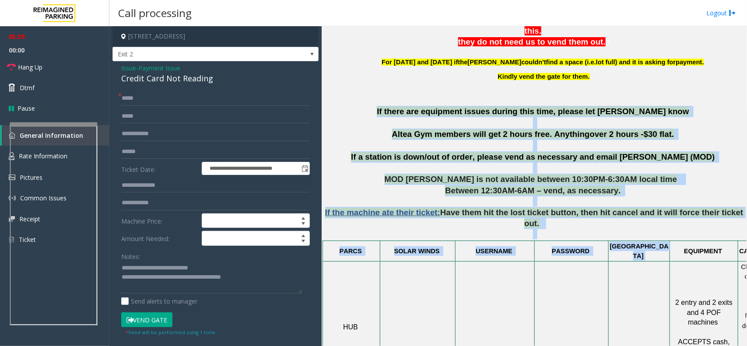
drag, startPoint x: 362, startPoint y: 95, endPoint x: 701, endPoint y: 227, distance: 364.2
click at [537, 208] on p "If the machine ate their ticket: Have them hit the lost ticket button, then hit…" at bounding box center [534, 218] width 419 height 43
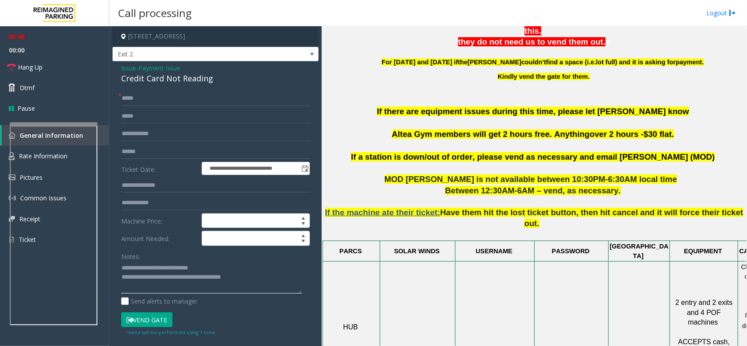
click at [259, 281] on textarea at bounding box center [211, 277] width 181 height 33
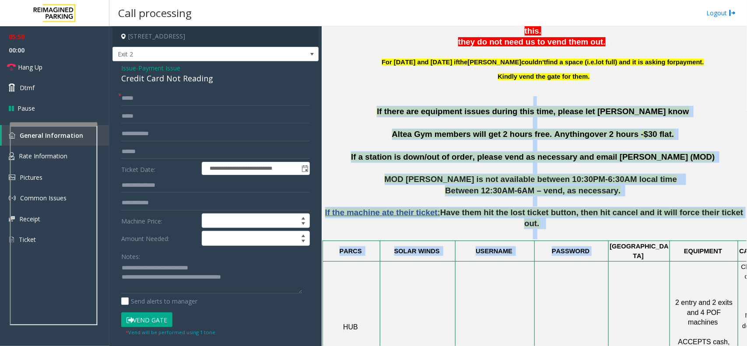
drag, startPoint x: 359, startPoint y: 93, endPoint x: 623, endPoint y: 224, distance: 294.7
click at [587, 239] on div at bounding box center [572, 240] width 74 height 3
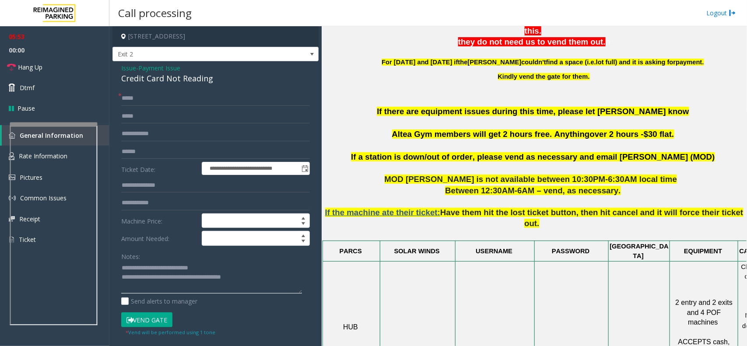
click at [261, 281] on textarea at bounding box center [211, 277] width 181 height 33
click at [164, 157] on input "text" at bounding box center [215, 151] width 189 height 15
click at [169, 138] on input "text" at bounding box center [215, 134] width 189 height 15
drag, startPoint x: 169, startPoint y: 138, endPoint x: 132, endPoint y: 133, distance: 37.1
click at [132, 133] on input "*********" at bounding box center [215, 134] width 189 height 15
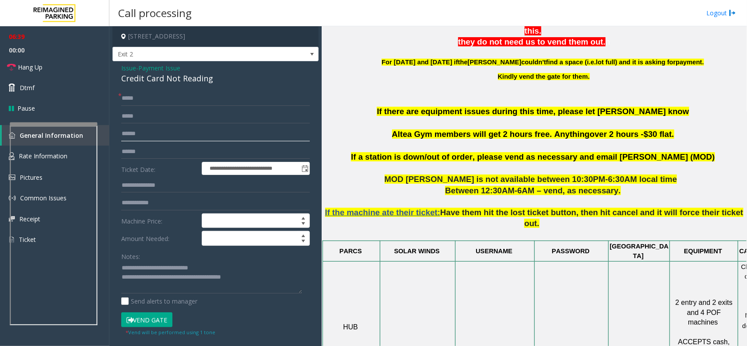
type input "******"
click at [257, 276] on textarea at bounding box center [211, 277] width 181 height 33
click at [153, 320] on button "Vend Gate" at bounding box center [146, 320] width 51 height 15
click at [252, 275] on textarea at bounding box center [211, 277] width 181 height 33
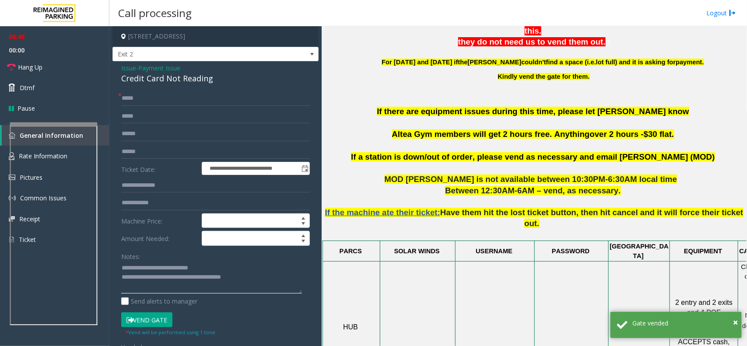
click at [271, 287] on textarea at bounding box center [211, 277] width 181 height 33
click at [69, 67] on link "Hang Up" at bounding box center [54, 67] width 109 height 21
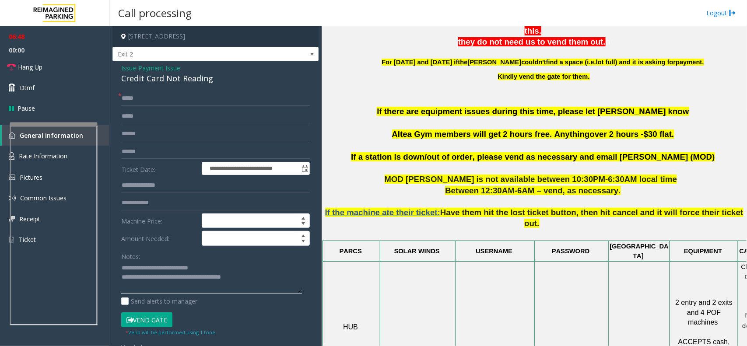
click at [265, 285] on textarea at bounding box center [211, 277] width 181 height 33
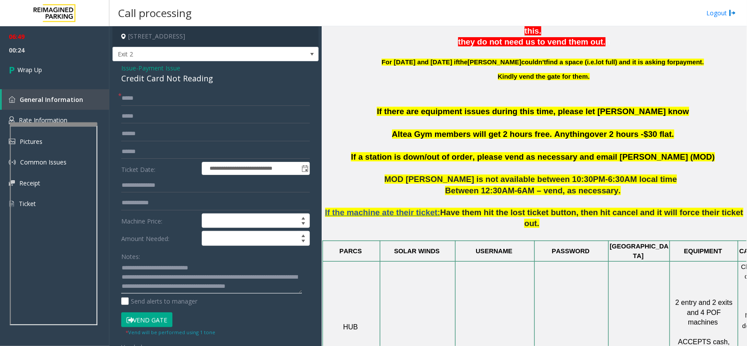
scroll to position [6, 0]
type textarea "**********"
click at [31, 60] on link "Wrap Up" at bounding box center [54, 70] width 109 height 26
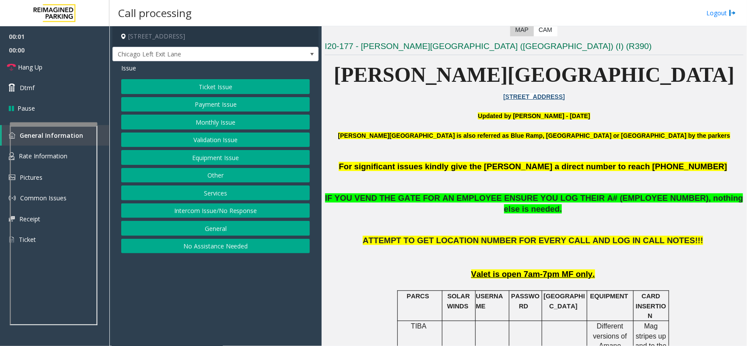
scroll to position [274, 0]
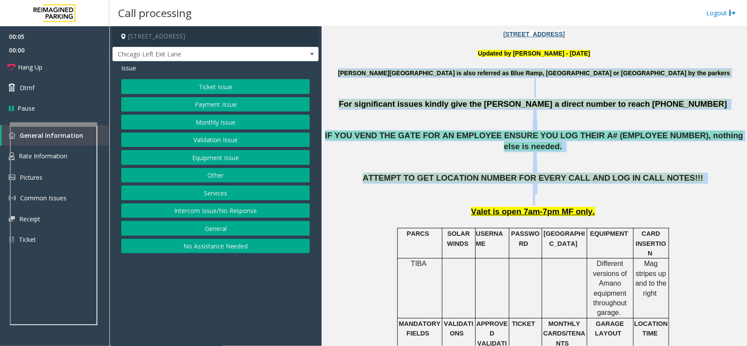
drag, startPoint x: 387, startPoint y: 74, endPoint x: 603, endPoint y: 192, distance: 245.7
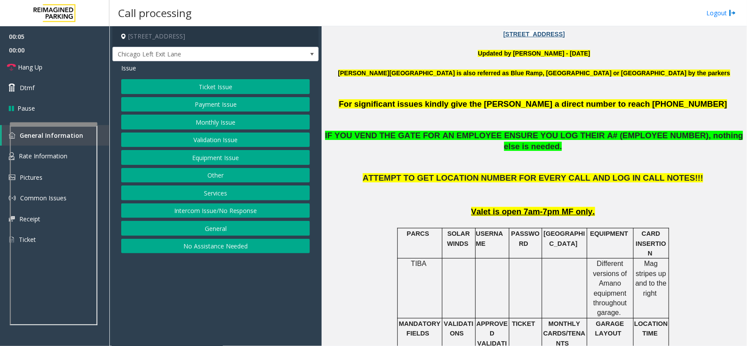
click at [602, 207] on p "Valet is open 7am-7pm MF only." at bounding box center [534, 212] width 419 height 11
click at [245, 88] on button "Ticket Issue" at bounding box center [215, 86] width 189 height 15
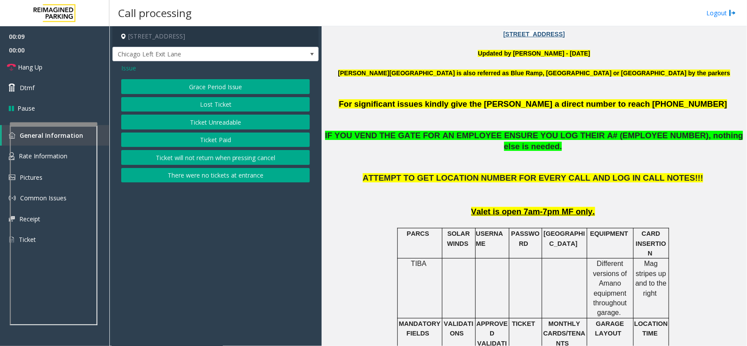
click at [234, 140] on button "Ticket Paid" at bounding box center [215, 140] width 189 height 15
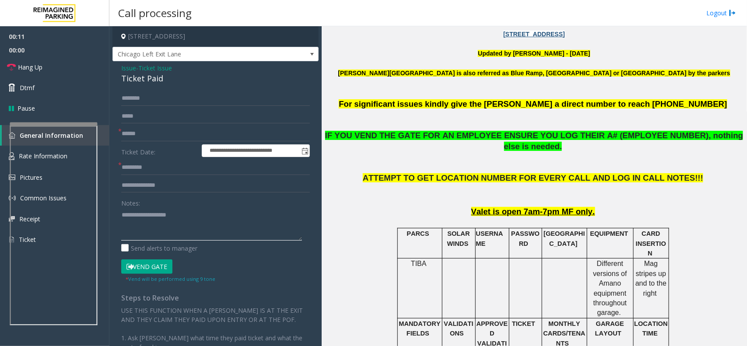
click at [207, 217] on textarea at bounding box center [211, 224] width 181 height 33
click at [152, 81] on div "Ticket Paid" at bounding box center [215, 79] width 189 height 12
click at [161, 229] on textarea at bounding box center [211, 224] width 181 height 33
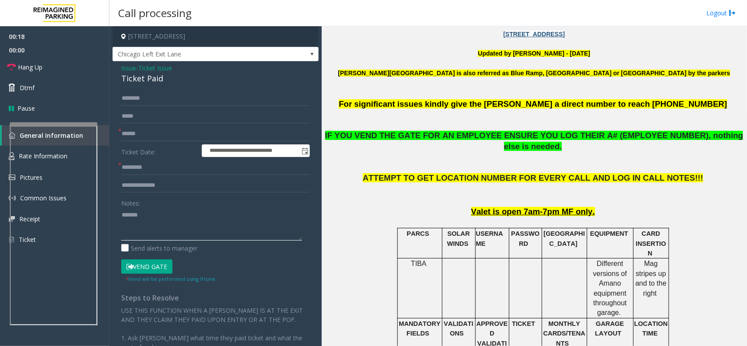
paste textarea "**********"
type textarea "**********"
click at [145, 263] on button "Vend Gate" at bounding box center [146, 267] width 51 height 15
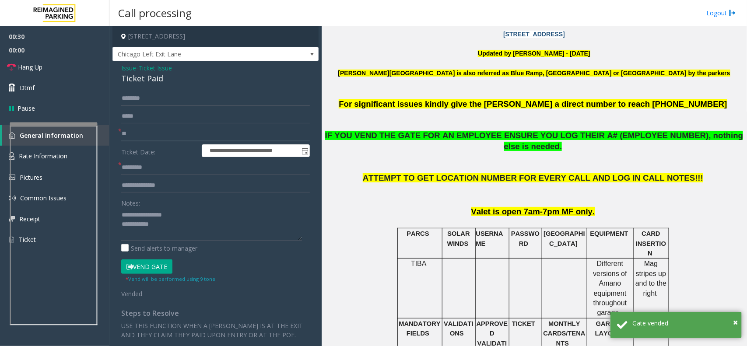
type input "**"
click at [151, 173] on input "text" at bounding box center [215, 167] width 189 height 15
type input "**"
click at [171, 229] on textarea at bounding box center [211, 224] width 181 height 33
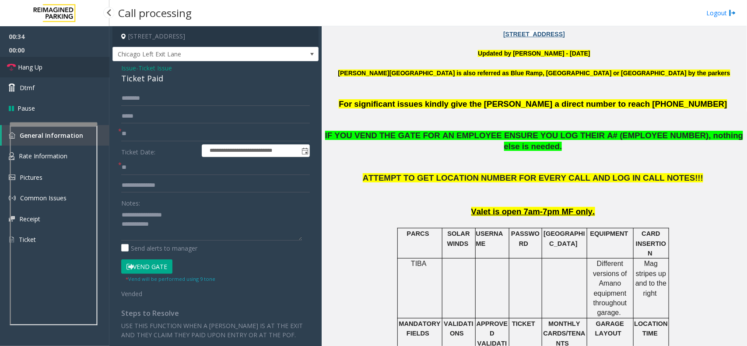
click at [38, 65] on span "Hang Up" at bounding box center [30, 67] width 25 height 9
click at [186, 222] on textarea at bounding box center [211, 224] width 181 height 33
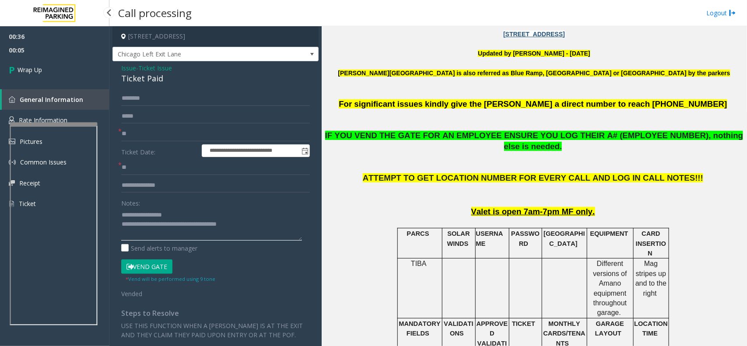
type textarea "**********"
click at [77, 84] on div "00:36 00:05 Wrap Up General Information Rate Information Pictures Common Issues…" at bounding box center [54, 123] width 109 height 195
click at [64, 71] on link "Wrap Up" at bounding box center [54, 70] width 109 height 26
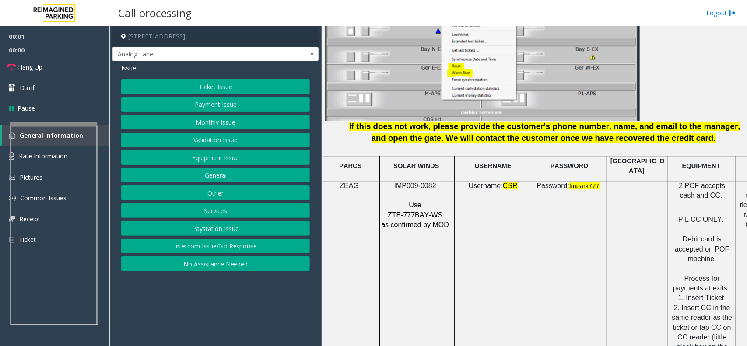
scroll to position [1149, 0]
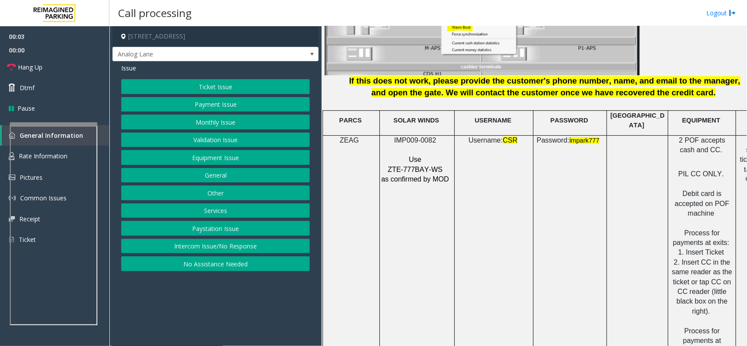
click at [416, 137] on span "IMP009-0082" at bounding box center [415, 140] width 42 height 7
click at [232, 84] on button "Ticket Issue" at bounding box center [215, 86] width 189 height 15
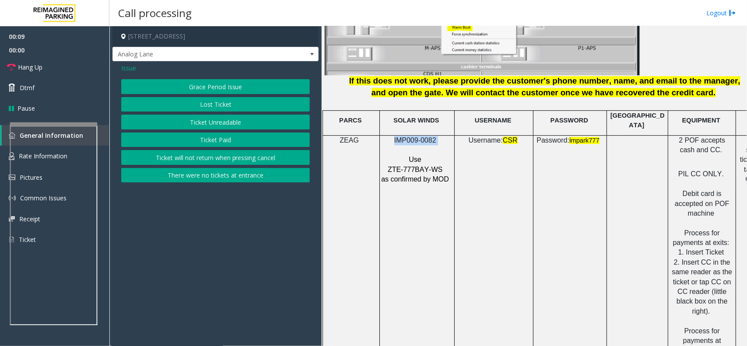
click at [228, 119] on button "Ticket Unreadable" at bounding box center [215, 122] width 189 height 15
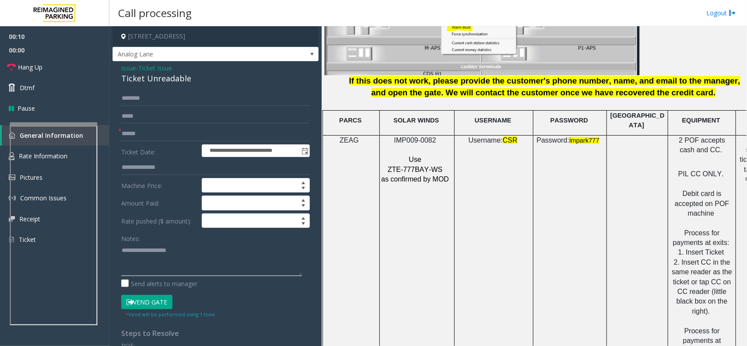
click at [160, 251] on textarea at bounding box center [211, 259] width 181 height 33
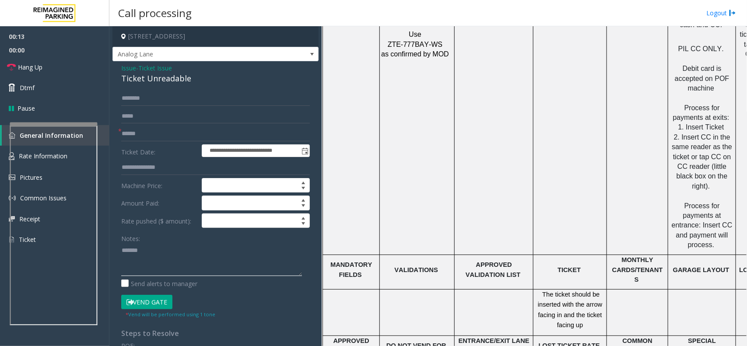
scroll to position [1423, 0]
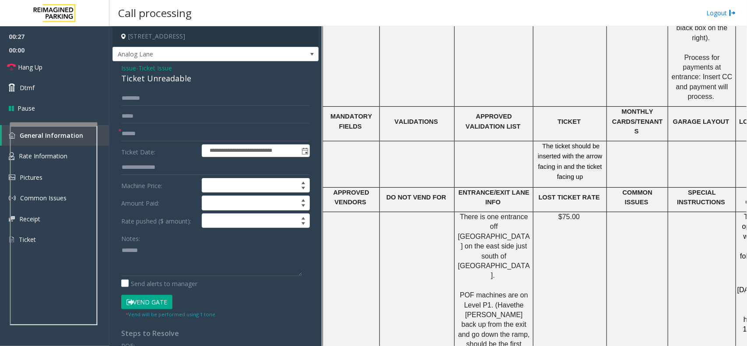
click at [179, 74] on div "Ticket Unreadable" at bounding box center [215, 79] width 189 height 12
click at [161, 246] on textarea at bounding box center [211, 259] width 181 height 33
paste textarea "**********"
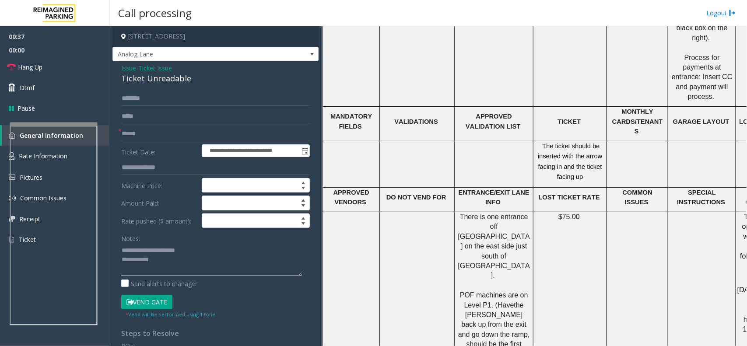
type textarea "**********"
click at [206, 257] on textarea at bounding box center [211, 259] width 181 height 33
click at [145, 130] on input "text" at bounding box center [215, 134] width 189 height 15
click at [160, 138] on input "*******" at bounding box center [215, 134] width 189 height 15
drag, startPoint x: 178, startPoint y: 136, endPoint x: 165, endPoint y: 134, distance: 13.2
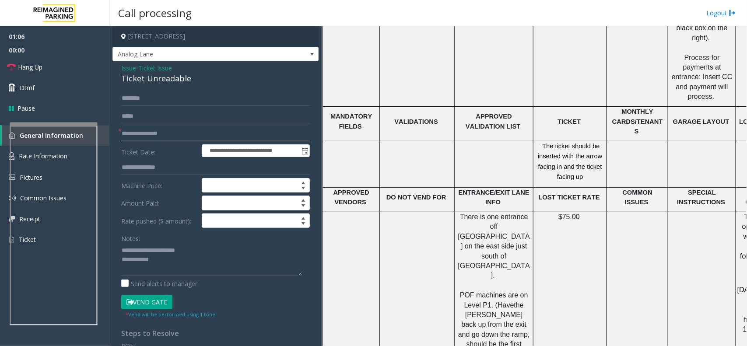
click at [165, 134] on input "**********" at bounding box center [215, 134] width 189 height 15
click at [147, 133] on input "**********" at bounding box center [215, 134] width 189 height 15
drag, startPoint x: 147, startPoint y: 133, endPoint x: 120, endPoint y: 132, distance: 27.1
click at [121, 132] on div "**********" at bounding box center [215, 134] width 189 height 15
click at [155, 132] on input "******" at bounding box center [215, 134] width 189 height 15
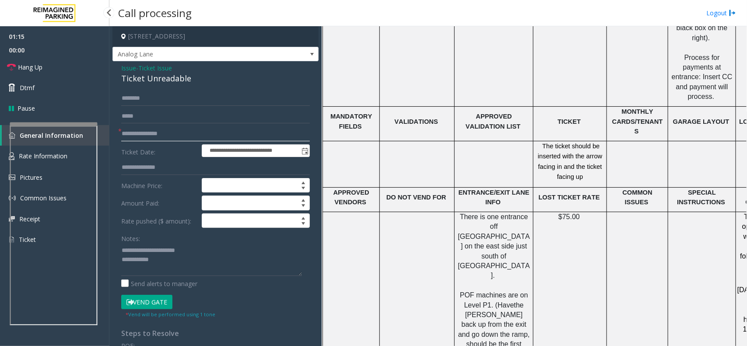
drag, startPoint x: 142, startPoint y: 130, endPoint x: 100, endPoint y: 127, distance: 42.5
click at [100, 127] on app-root "**********" at bounding box center [373, 173] width 747 height 346
click at [126, 134] on input "********" at bounding box center [215, 134] width 189 height 15
click at [205, 140] on input "********" at bounding box center [215, 134] width 189 height 15
type input "********"
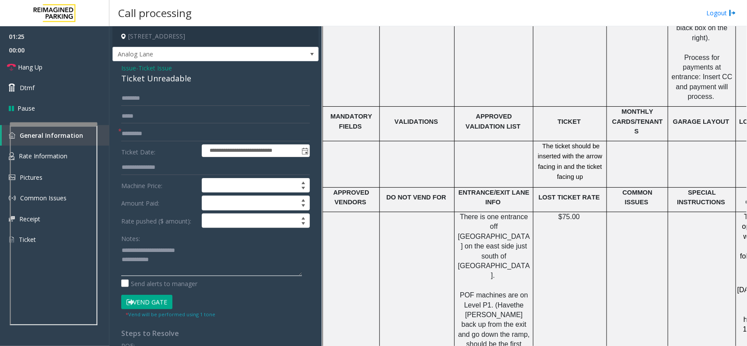
click at [195, 258] on textarea at bounding box center [211, 259] width 181 height 33
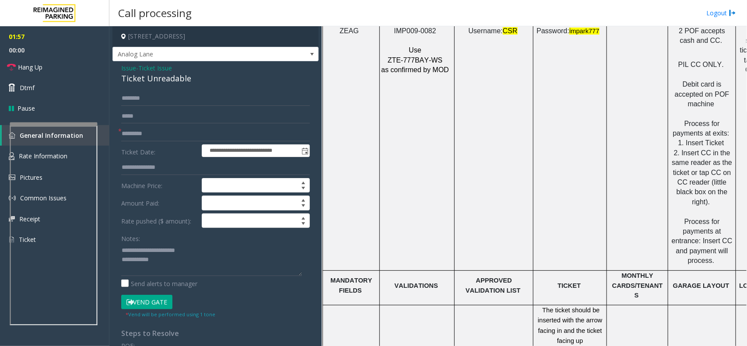
scroll to position [1149, 0]
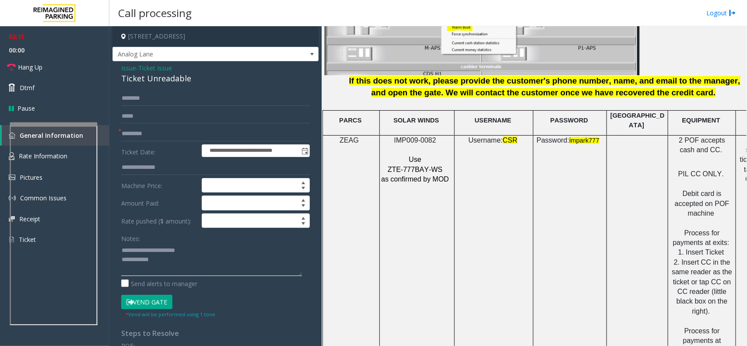
click at [184, 265] on textarea at bounding box center [211, 259] width 181 height 33
click at [154, 298] on button "Vend Gate" at bounding box center [146, 302] width 51 height 15
click at [178, 271] on textarea at bounding box center [211, 259] width 181 height 33
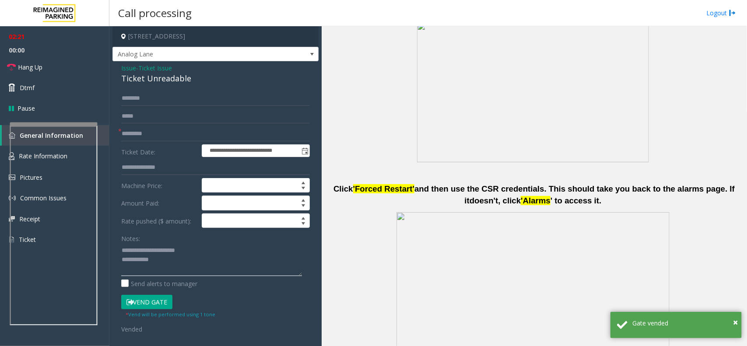
scroll to position [328, 0]
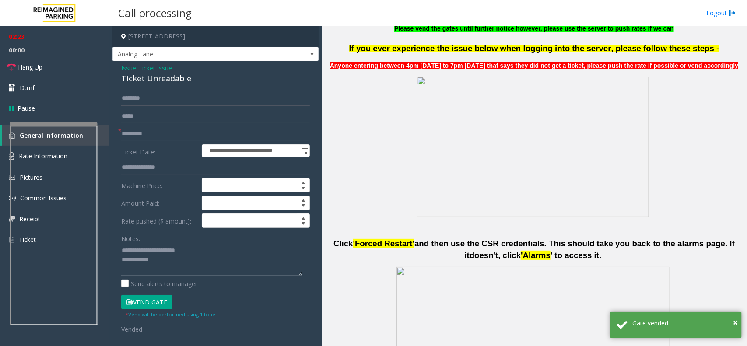
click at [165, 262] on textarea at bounding box center [211, 259] width 181 height 33
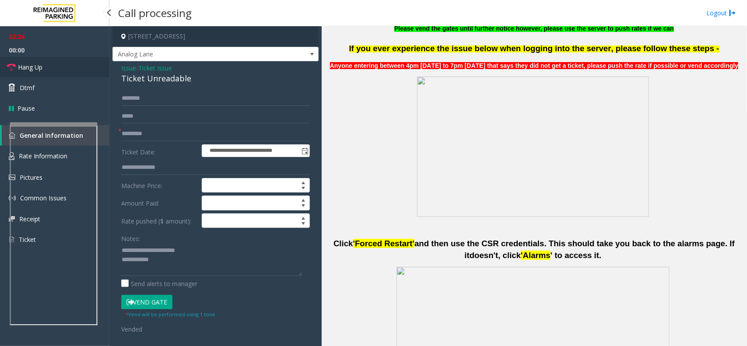
click at [73, 68] on link "Hang Up" at bounding box center [54, 67] width 109 height 21
click at [174, 267] on textarea at bounding box center [211, 259] width 181 height 33
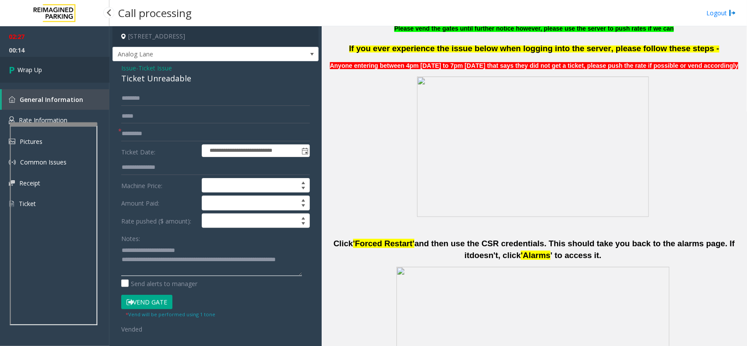
type textarea "**********"
click at [82, 77] on link "Wrap Up" at bounding box center [54, 70] width 109 height 26
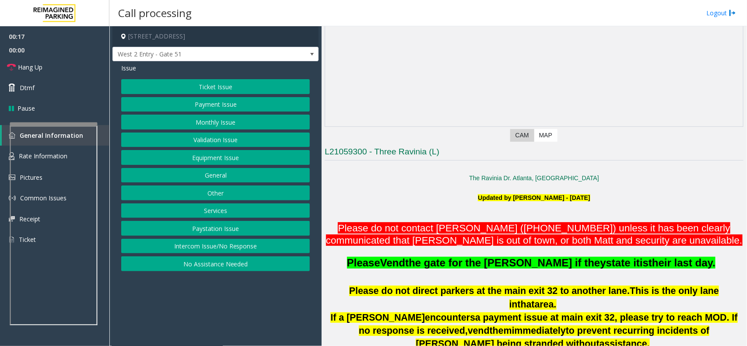
scroll to position [219, 0]
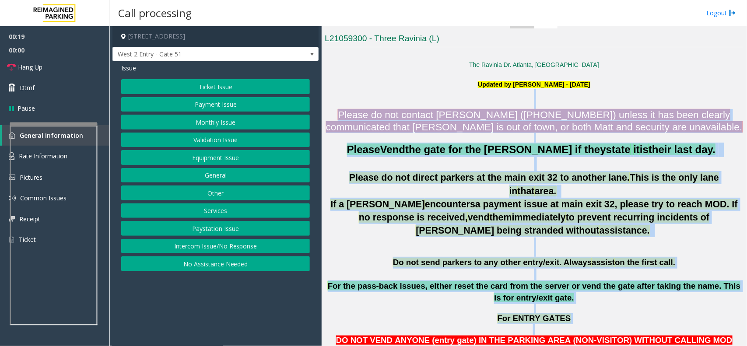
drag, startPoint x: 345, startPoint y: 107, endPoint x: 634, endPoint y: 309, distance: 352.6
click at [618, 304] on p at bounding box center [534, 309] width 419 height 10
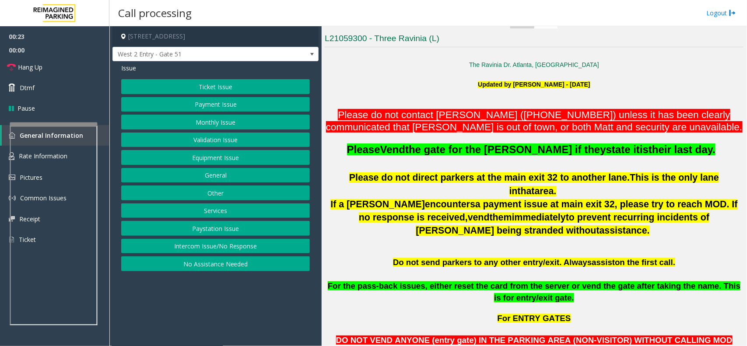
click at [224, 194] on button "Other" at bounding box center [215, 193] width 189 height 15
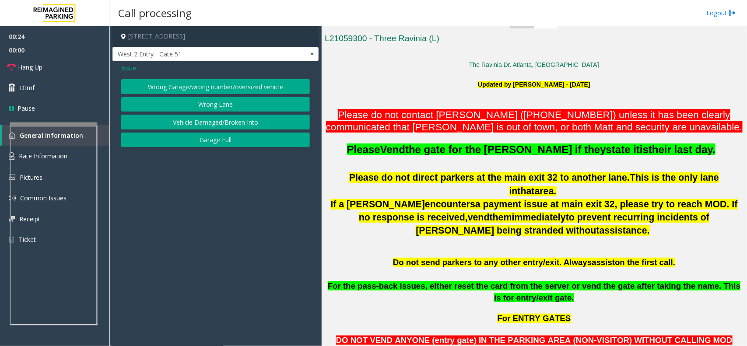
click at [232, 106] on button "Wrong Lane" at bounding box center [215, 104] width 189 height 15
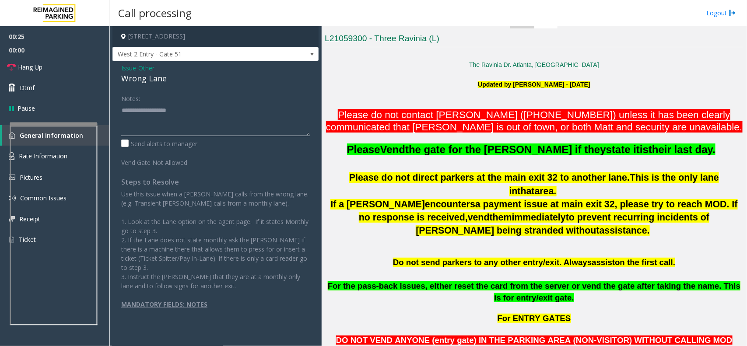
click at [213, 126] on textarea at bounding box center [215, 119] width 189 height 33
click at [163, 79] on div "Wrong Lane" at bounding box center [215, 79] width 189 height 12
click at [166, 124] on textarea at bounding box center [215, 119] width 189 height 33
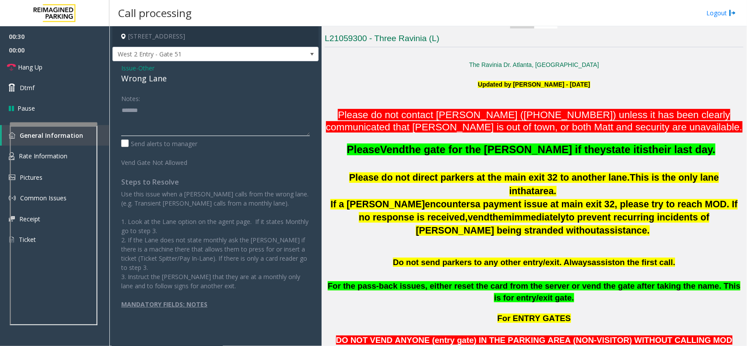
paste textarea "**********"
click at [88, 71] on link "Hang Up" at bounding box center [54, 67] width 109 height 21
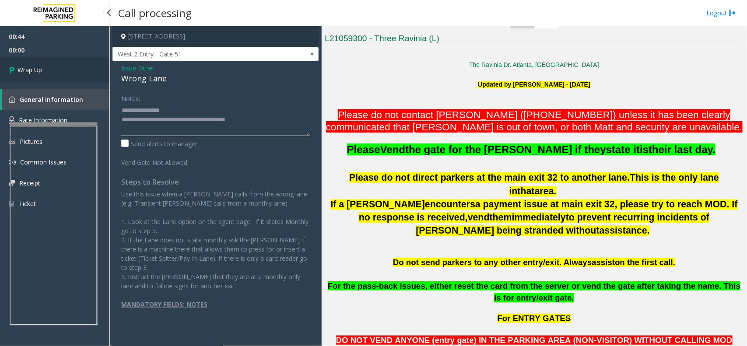
type textarea "**********"
click at [56, 67] on link "Wrap Up" at bounding box center [54, 70] width 109 height 26
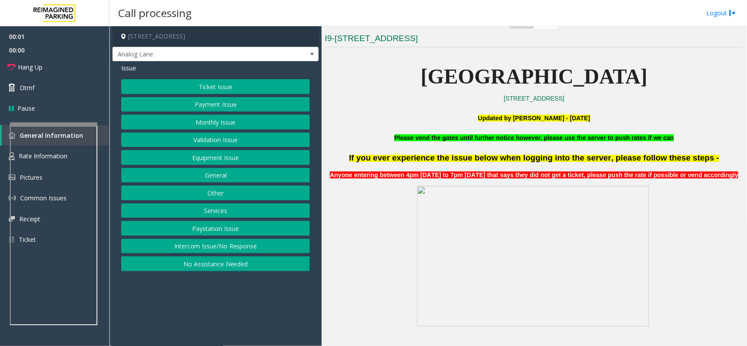
scroll to position [383, 0]
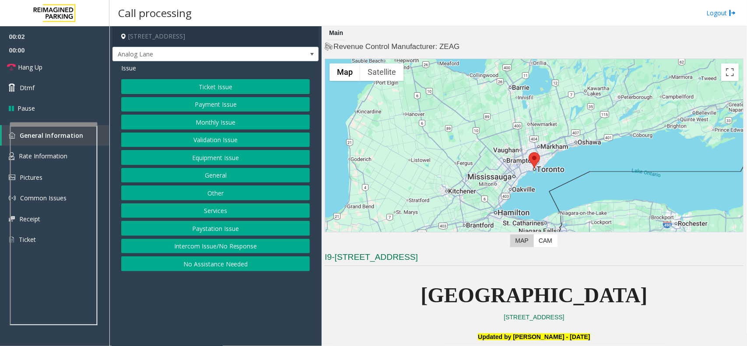
scroll to position [438, 0]
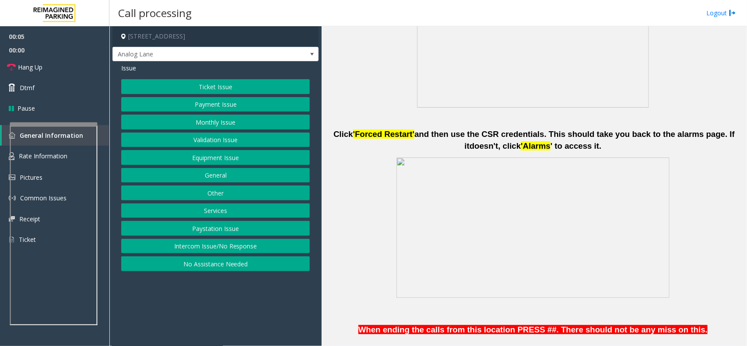
click at [264, 90] on button "Ticket Issue" at bounding box center [215, 86] width 189 height 15
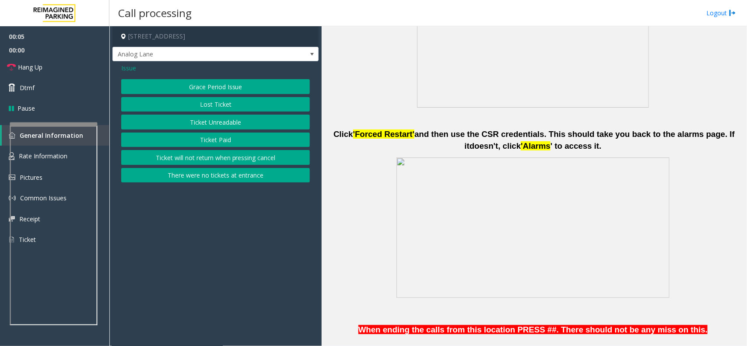
click at [248, 122] on button "Ticket Unreadable" at bounding box center [215, 122] width 189 height 15
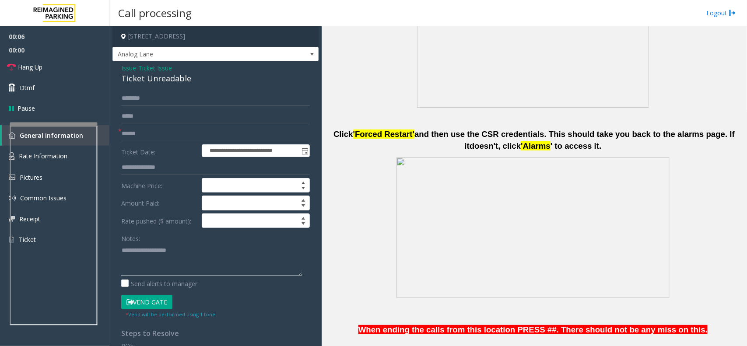
click at [175, 258] on textarea at bounding box center [211, 259] width 181 height 33
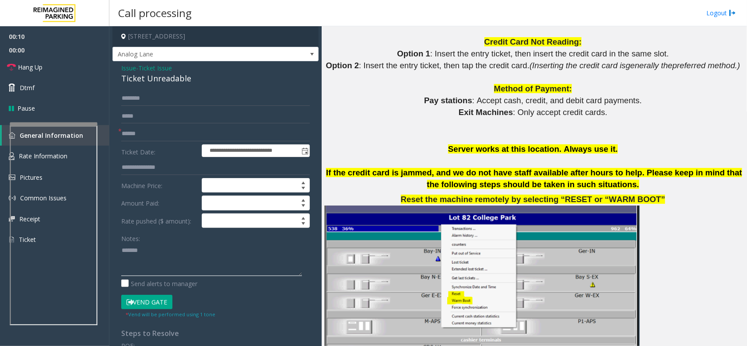
scroll to position [1095, 0]
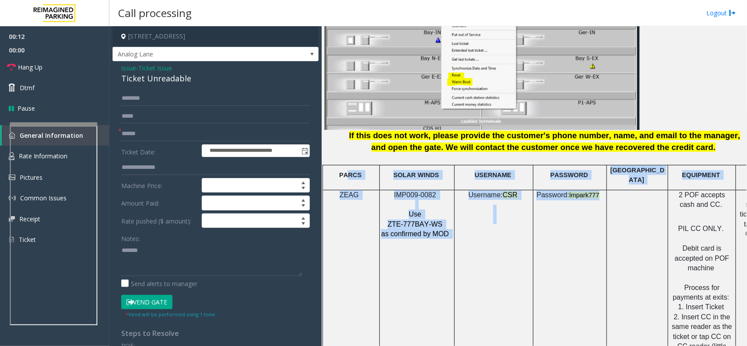
drag, startPoint x: 598, startPoint y: 191, endPoint x: 349, endPoint y: 167, distance: 250.2
click at [438, 200] on p at bounding box center [416, 205] width 70 height 10
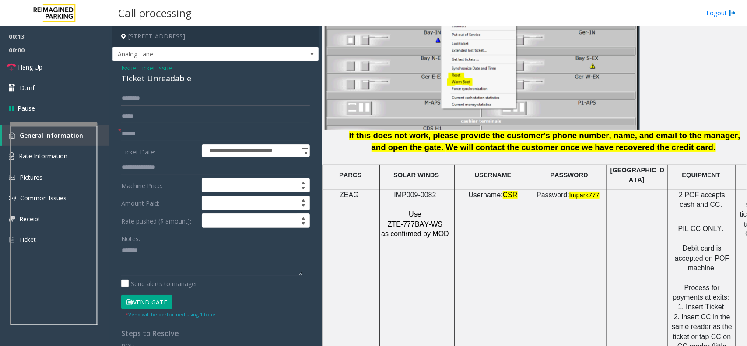
scroll to position [1368, 0]
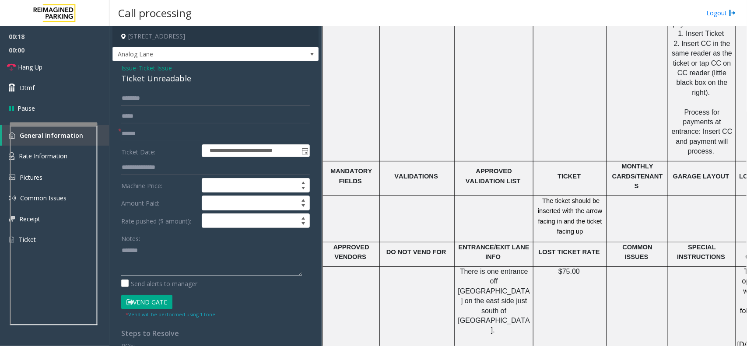
click at [176, 260] on textarea at bounding box center [211, 259] width 181 height 33
click at [169, 77] on div "Ticket Unreadable" at bounding box center [215, 79] width 189 height 12
drag, startPoint x: 169, startPoint y: 77, endPoint x: 182, endPoint y: 82, distance: 13.6
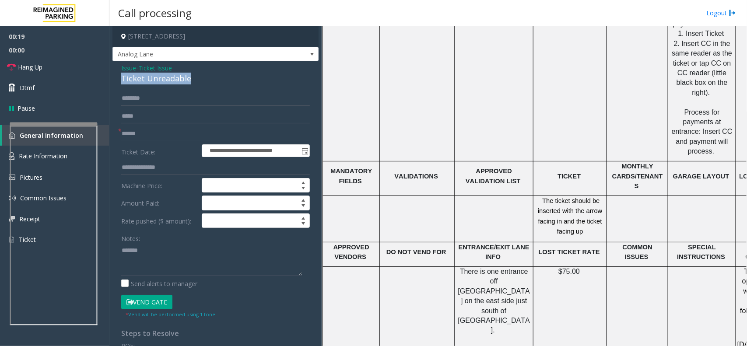
click at [180, 82] on div "Ticket Unreadable" at bounding box center [215, 79] width 189 height 12
click at [182, 84] on div "Ticket Unreadable" at bounding box center [215, 79] width 189 height 12
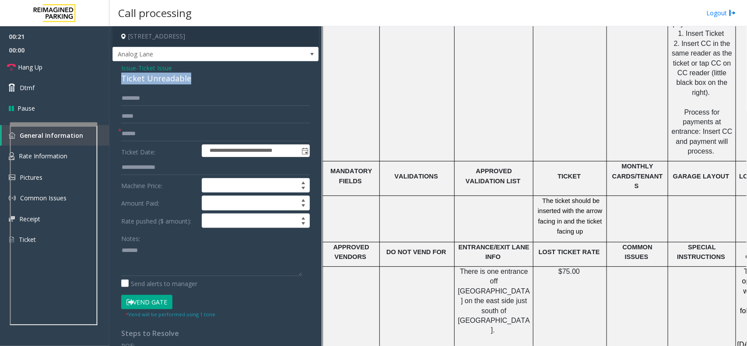
copy div "Ticket Unreadable"
click at [187, 258] on textarea at bounding box center [211, 259] width 181 height 33
paste textarea "**********"
type textarea "**********"
click at [215, 134] on input "text" at bounding box center [215, 134] width 189 height 15
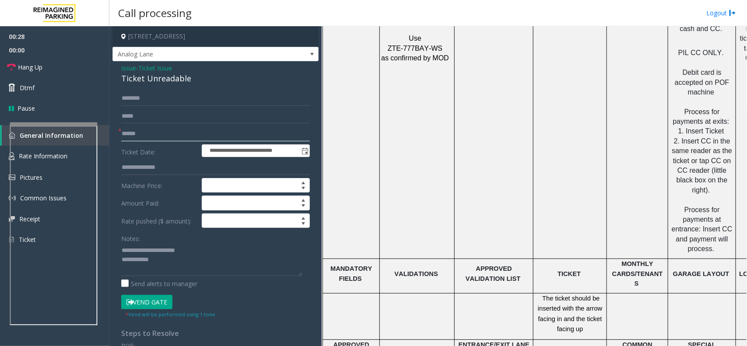
scroll to position [1149, 0]
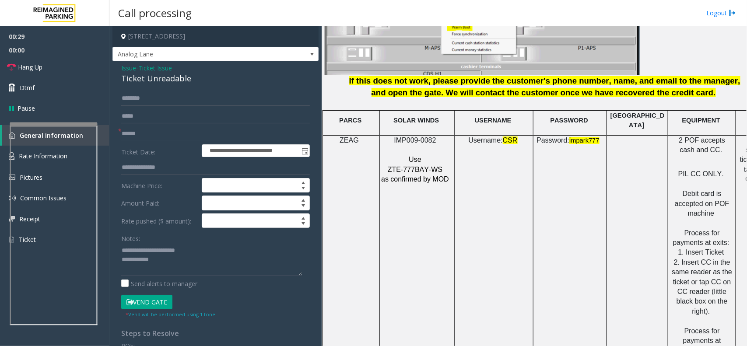
click at [430, 137] on span "IMP009-0082" at bounding box center [415, 140] width 42 height 7
copy p "IMP009-0082"
click at [180, 256] on textarea at bounding box center [211, 259] width 181 height 33
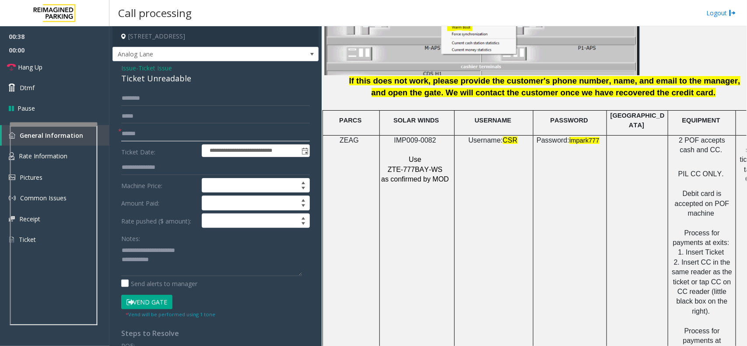
click at [138, 137] on input "text" at bounding box center [215, 134] width 189 height 15
click at [174, 138] on input "text" at bounding box center [215, 134] width 189 height 15
click at [145, 131] on input "text" at bounding box center [215, 134] width 189 height 15
type input "*"
click at [149, 141] on input "text" at bounding box center [215, 134] width 189 height 15
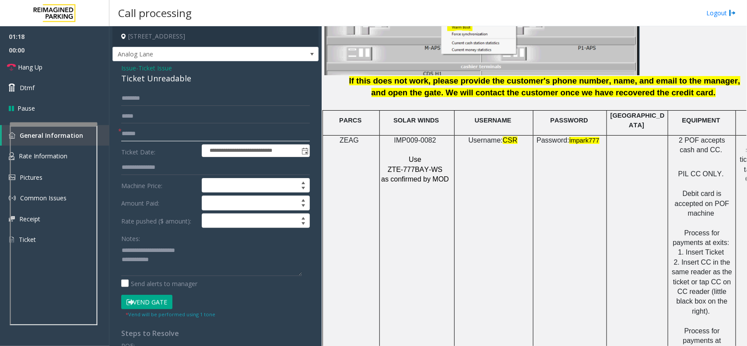
click at [149, 141] on input "******" at bounding box center [215, 134] width 189 height 15
click at [165, 265] on textarea at bounding box center [211, 259] width 181 height 33
click at [154, 134] on input "******" at bounding box center [215, 134] width 189 height 15
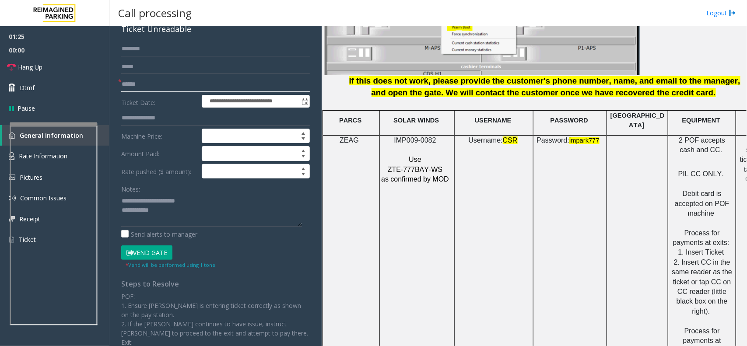
scroll to position [0, 0]
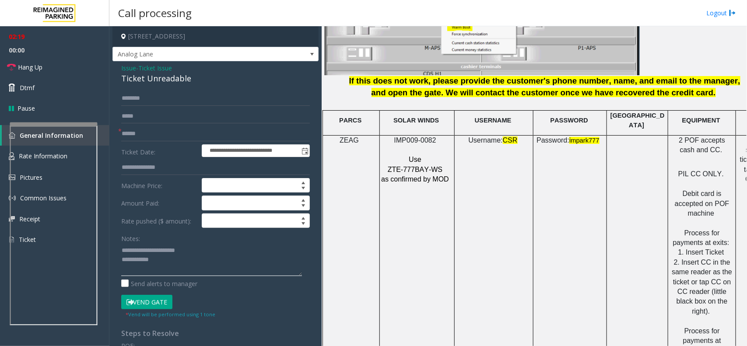
click at [166, 259] on textarea at bounding box center [211, 259] width 181 height 33
click at [175, 270] on textarea at bounding box center [211, 259] width 181 height 33
click at [173, 265] on textarea at bounding box center [211, 259] width 181 height 33
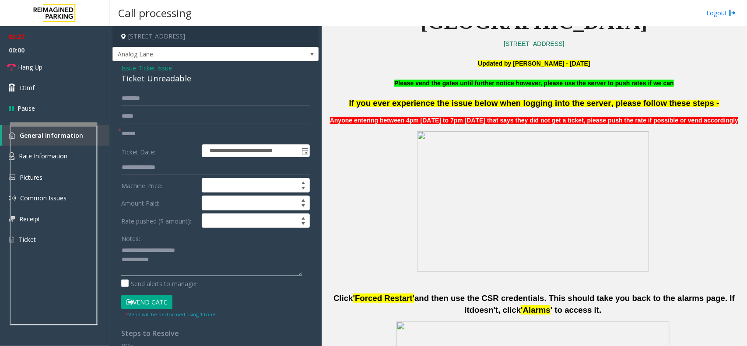
scroll to position [164, 0]
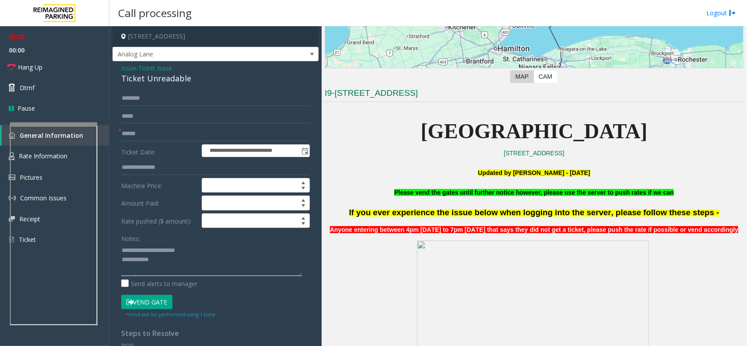
click at [174, 263] on textarea at bounding box center [211, 259] width 181 height 33
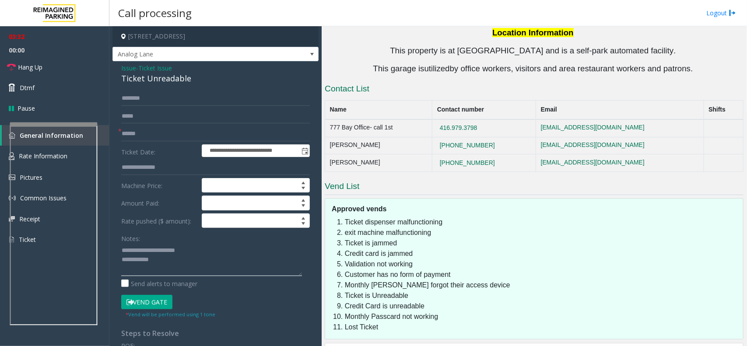
scroll to position [1785, 0]
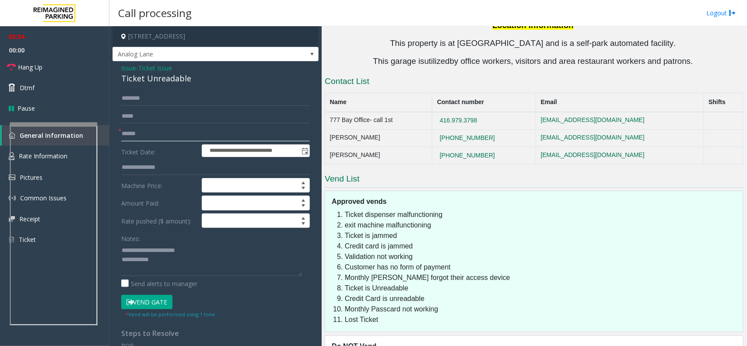
click at [153, 136] on input "******" at bounding box center [215, 134] width 189 height 15
click at [172, 136] on input "**********" at bounding box center [215, 134] width 189 height 15
drag, startPoint x: 172, startPoint y: 136, endPoint x: 143, endPoint y: 132, distance: 29.2
click at [143, 132] on input "**********" at bounding box center [215, 134] width 189 height 15
type input "******"
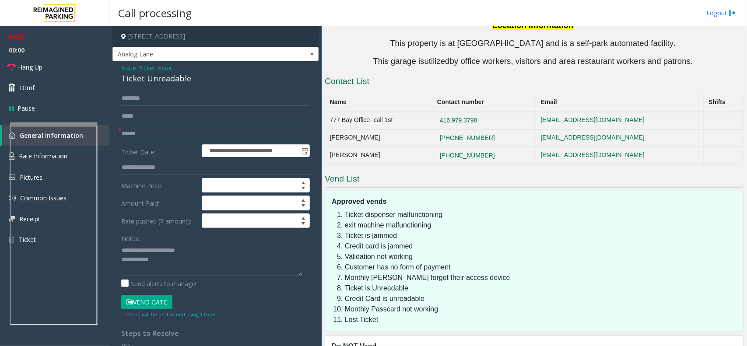
click at [158, 308] on button "Vend Gate" at bounding box center [146, 302] width 51 height 15
click at [175, 270] on textarea at bounding box center [211, 259] width 181 height 33
click at [36, 61] on link "Hang Up" at bounding box center [54, 67] width 109 height 21
click at [248, 264] on textarea at bounding box center [211, 259] width 181 height 33
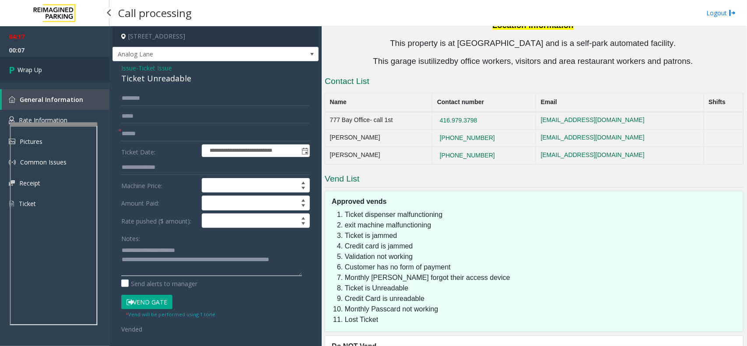
type textarea "**********"
click at [68, 63] on link "Wrap Up" at bounding box center [54, 70] width 109 height 26
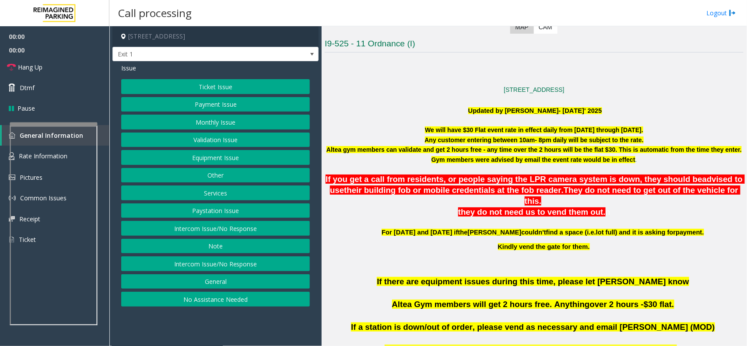
scroll to position [274, 0]
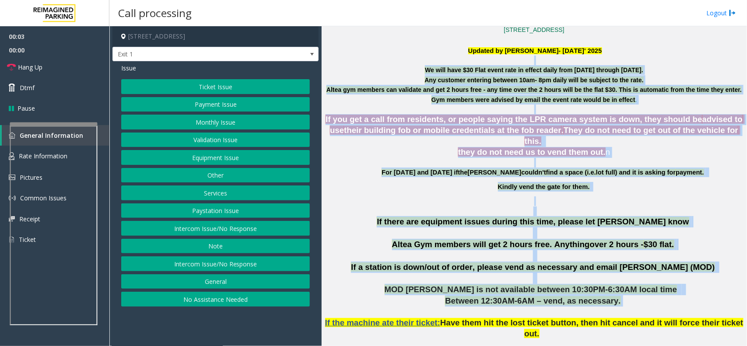
drag, startPoint x: 376, startPoint y: 63, endPoint x: 697, endPoint y: 294, distance: 395.6
click at [697, 296] on p "Between 12:30AM-6AM – vend, as necessary." at bounding box center [534, 301] width 419 height 11
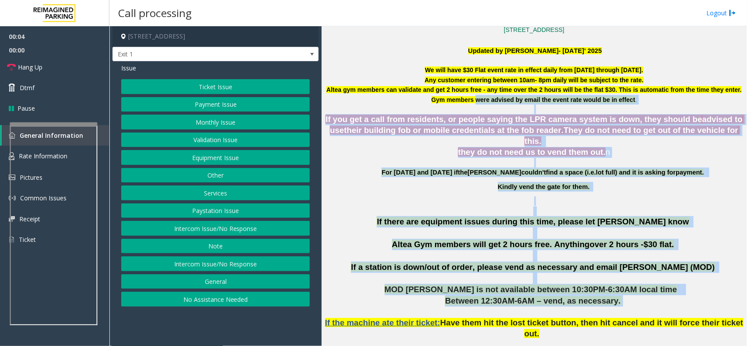
drag, startPoint x: 697, startPoint y: 294, endPoint x: 489, endPoint y: 99, distance: 285.2
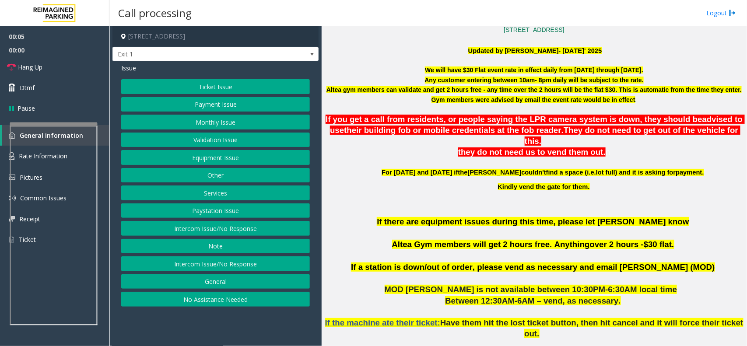
click at [447, 64] on p at bounding box center [534, 61] width 419 height 10
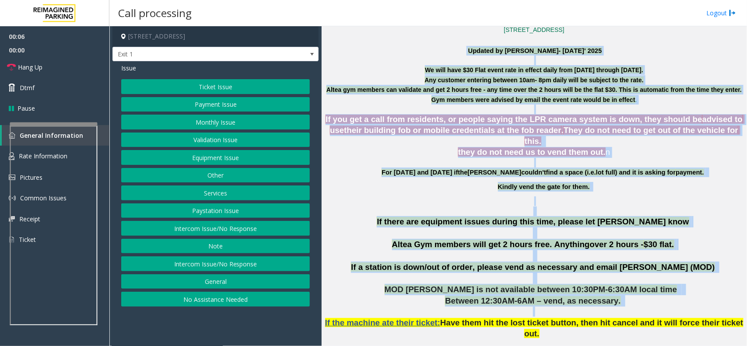
drag, startPoint x: 408, startPoint y: 52, endPoint x: 658, endPoint y: 301, distance: 352.9
click at [658, 307] on p "If the machine ate their ticket: Have them hit the lost ticket button, then hit…" at bounding box center [534, 328] width 419 height 43
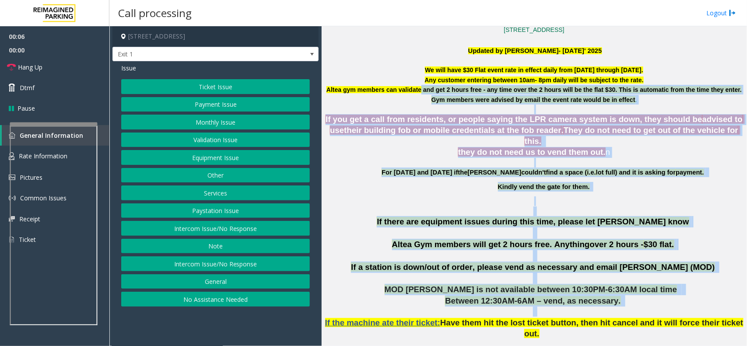
drag, startPoint x: 658, startPoint y: 301, endPoint x: 425, endPoint y: 93, distance: 312.2
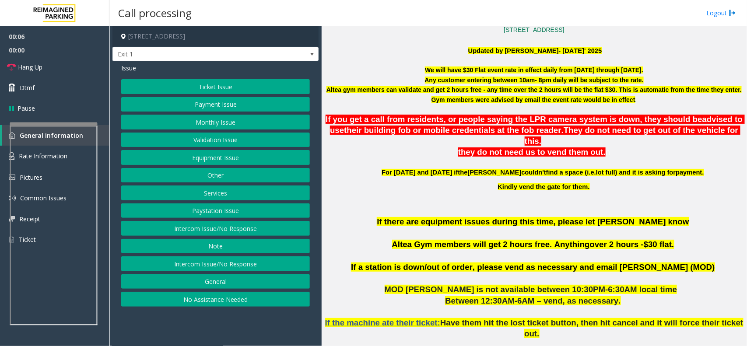
click at [408, 80] on p "Any customer entering between 10am- 8pm daily will be subject to the rate." at bounding box center [534, 80] width 419 height 10
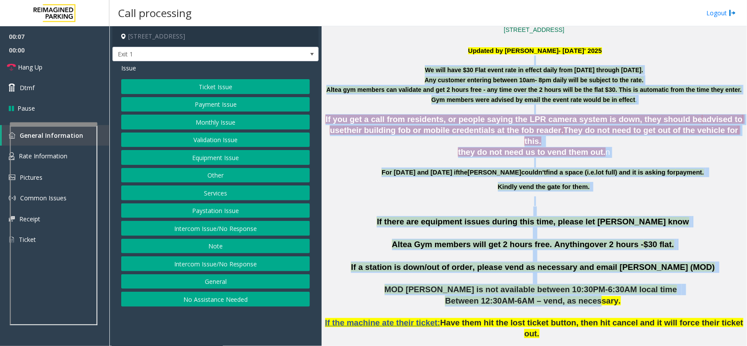
drag, startPoint x: 416, startPoint y: 60, endPoint x: 592, endPoint y: 295, distance: 293.0
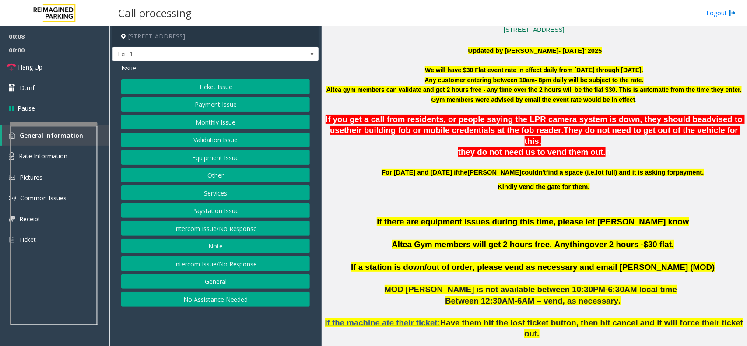
click at [616, 307] on p "If the machine ate their ticket: Have them hit the lost ticket button, then hit…" at bounding box center [534, 328] width 419 height 43
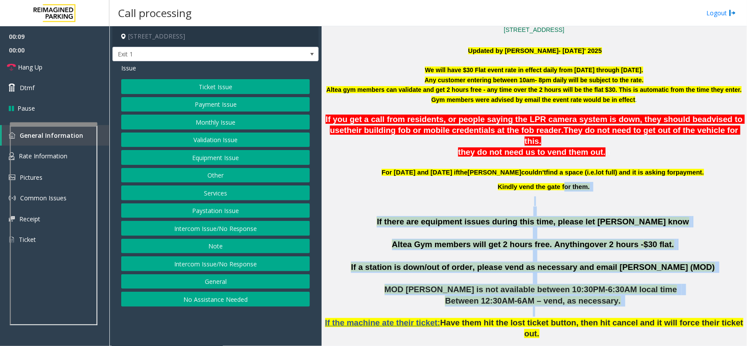
drag, startPoint x: 622, startPoint y: 300, endPoint x: 443, endPoint y: 57, distance: 301.2
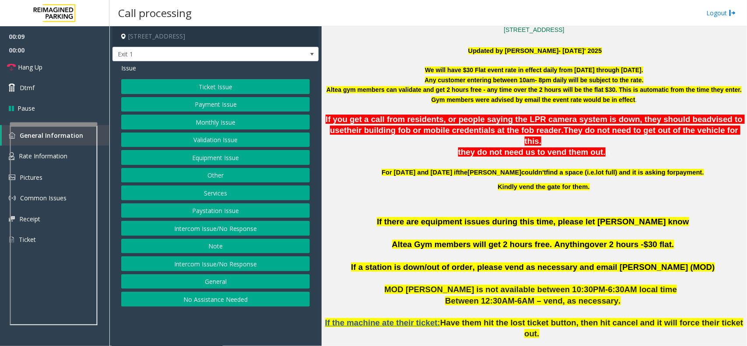
click at [424, 52] on p "Updated by [PERSON_NAME]- [DATE]' 2025" at bounding box center [534, 51] width 419 height 10
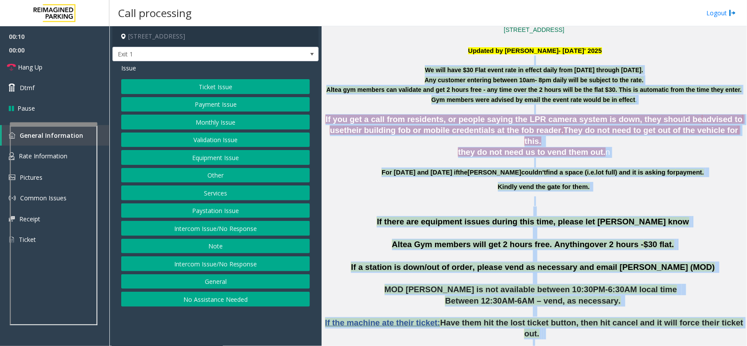
scroll to position [274, 63]
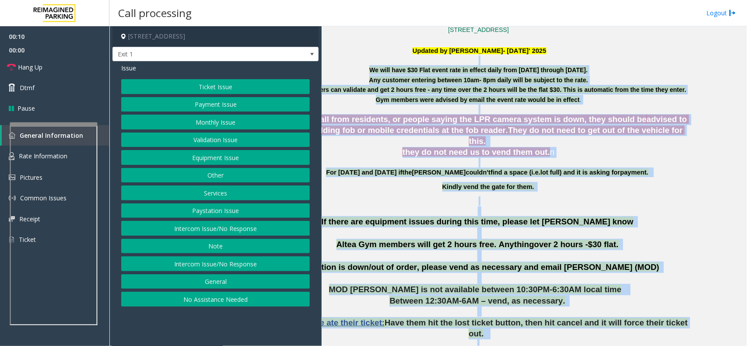
drag, startPoint x: 401, startPoint y: 63, endPoint x: 737, endPoint y: 321, distance: 424.0
click at [737, 321] on div "Main Revenue Control Manufacturer: Skidata ← Move left → Move right ↑ Move up ↓…" at bounding box center [534, 186] width 425 height 320
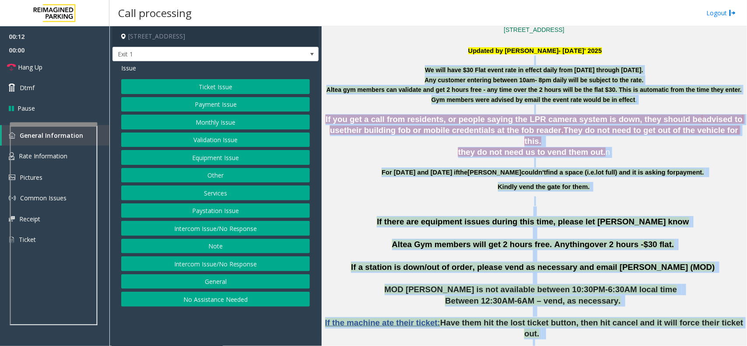
click at [401, 197] on p at bounding box center [534, 202] width 419 height 10
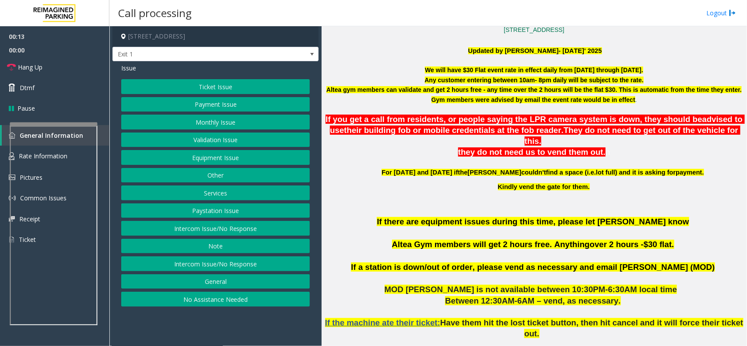
click at [268, 235] on button "Intercom Issue/No Response" at bounding box center [215, 228] width 189 height 15
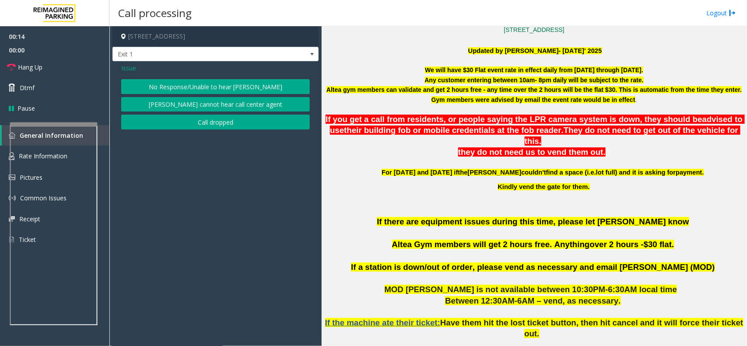
click at [228, 91] on button "No Response/Unable to hear [PERSON_NAME]" at bounding box center [215, 86] width 189 height 15
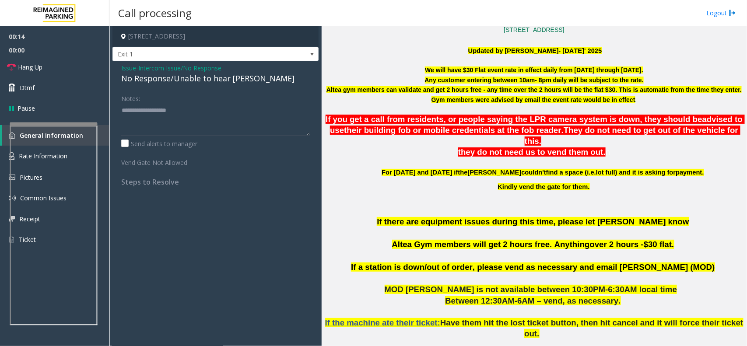
click at [220, 71] on span "Intercom Issue/No Response" at bounding box center [179, 67] width 83 height 9
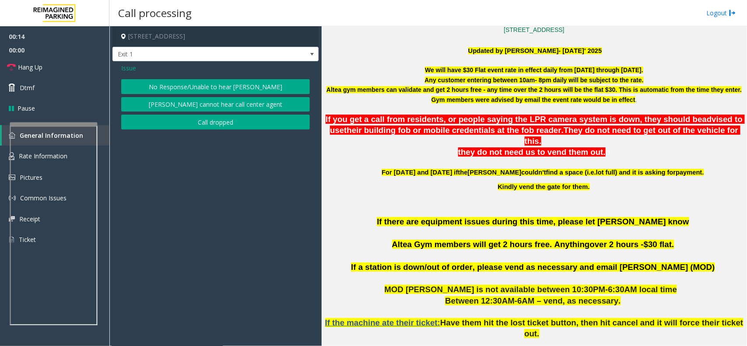
click at [220, 71] on div "Issue" at bounding box center [215, 67] width 189 height 9
click at [226, 84] on button "No Response/Unable to hear [PERSON_NAME]" at bounding box center [215, 86] width 189 height 15
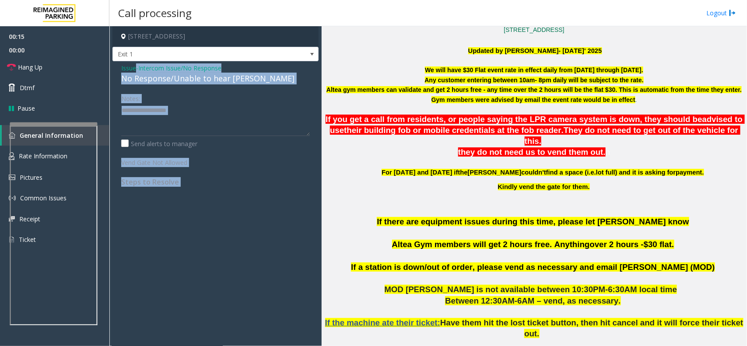
click at [226, 82] on div "No Response/Unable to hear [PERSON_NAME]" at bounding box center [215, 79] width 189 height 12
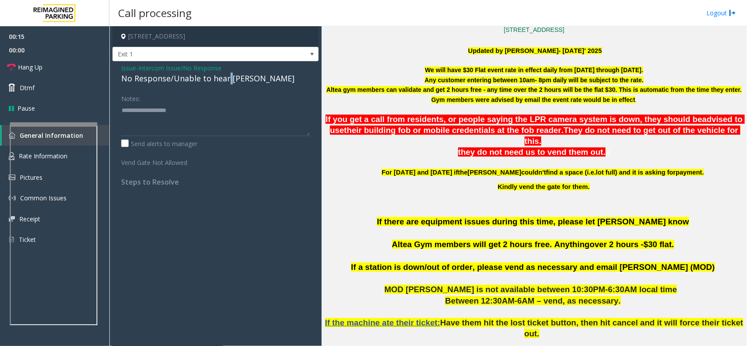
click at [226, 82] on div "No Response/Unable to hear [PERSON_NAME]" at bounding box center [215, 79] width 189 height 12
click at [252, 109] on textarea at bounding box center [215, 119] width 189 height 33
type textarea "**********"
click at [50, 66] on link "Hang Up" at bounding box center [54, 67] width 109 height 21
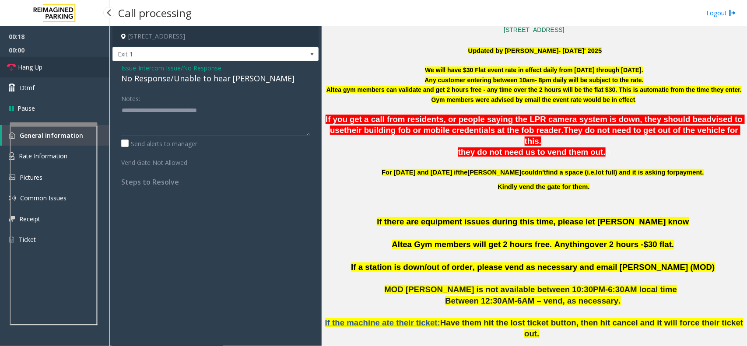
click at [50, 66] on link "Hang Up" at bounding box center [54, 67] width 109 height 21
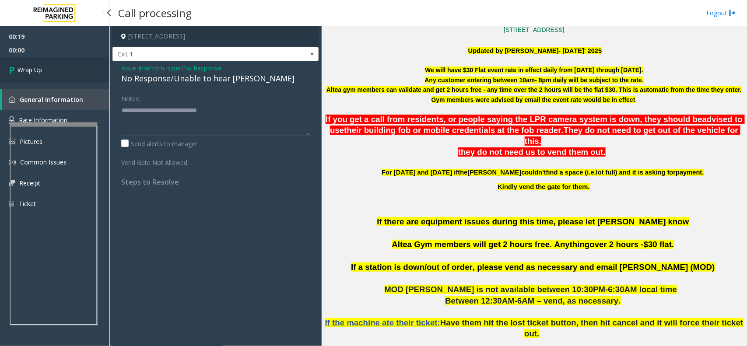
click at [50, 66] on link "Wrap Up" at bounding box center [54, 70] width 109 height 26
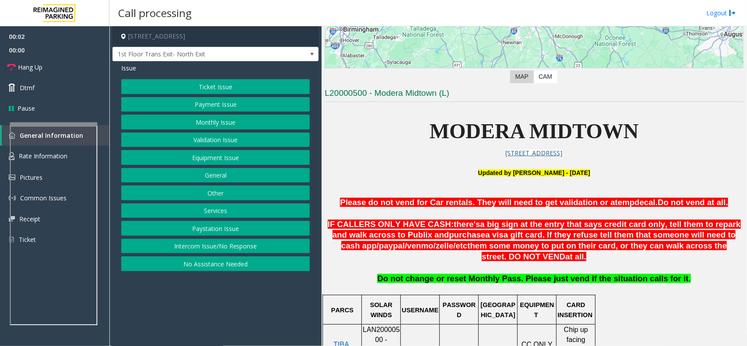
scroll to position [383, 0]
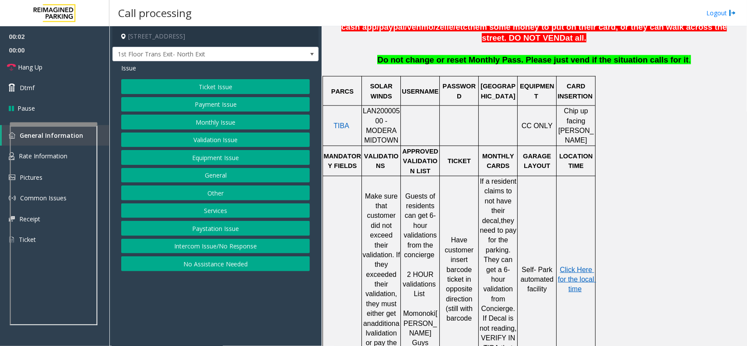
click at [401, 115] on div at bounding box center [400, 126] width 3 height 40
click at [397, 115] on span "LAN20000500 - MODERA MIDTOWN" at bounding box center [381, 125] width 37 height 37
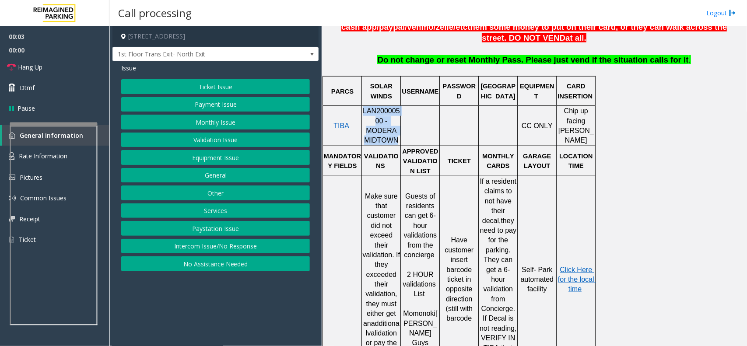
click at [397, 115] on span "LAN20000500 - MODERA MIDTOWN" at bounding box center [381, 125] width 37 height 37
copy span "LAN20000500 - MODERA MIDTOWN"
click at [266, 130] on button "Monthly Issue" at bounding box center [215, 122] width 189 height 15
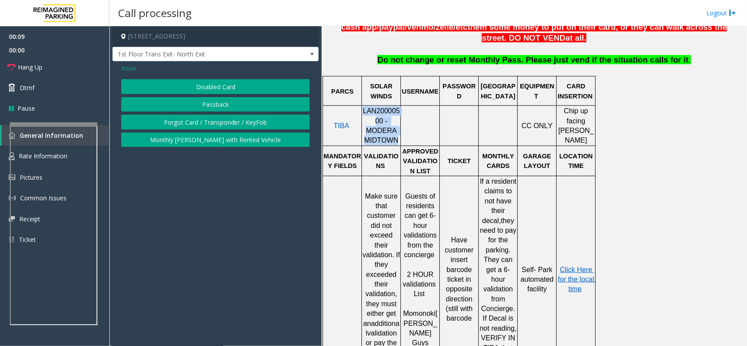
click at [257, 91] on button "Disabled Card" at bounding box center [215, 86] width 189 height 15
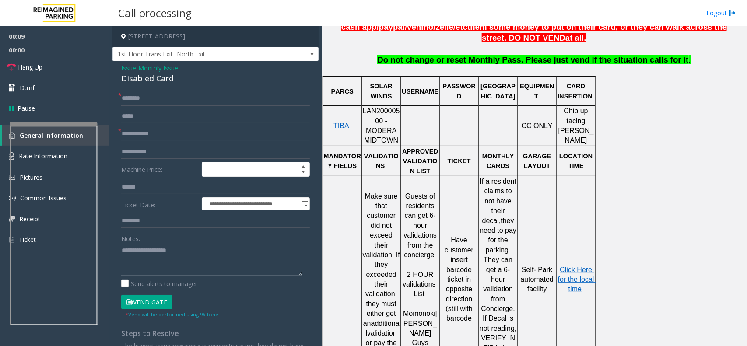
click at [165, 244] on textarea at bounding box center [211, 259] width 181 height 33
click at [147, 82] on div "Disabled Card" at bounding box center [215, 79] width 189 height 12
copy div "Disabled Card"
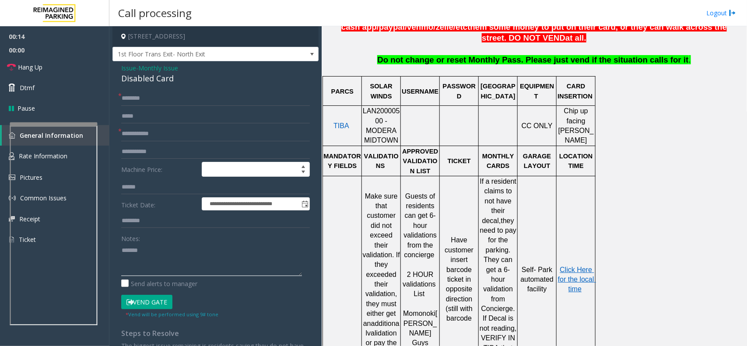
click at [174, 261] on textarea at bounding box center [211, 259] width 181 height 33
paste textarea "**********"
type textarea "**********"
click at [163, 134] on input "text" at bounding box center [215, 134] width 189 height 15
click at [228, 133] on input "text" at bounding box center [215, 134] width 189 height 15
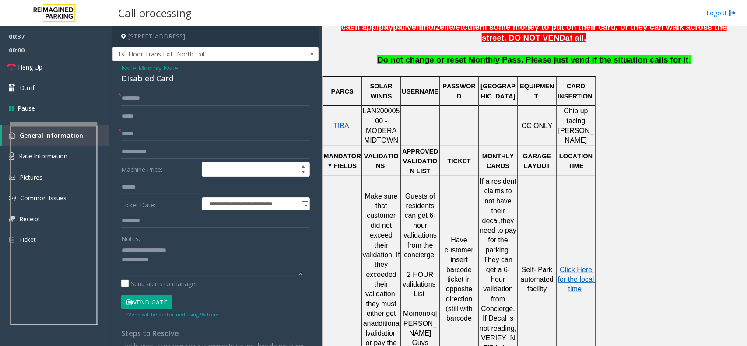
type input "*****"
click at [141, 100] on input "text" at bounding box center [215, 98] width 189 height 15
type input "**"
click at [162, 263] on textarea at bounding box center [211, 259] width 181 height 33
click at [142, 300] on button "Vend Gate" at bounding box center [146, 302] width 51 height 15
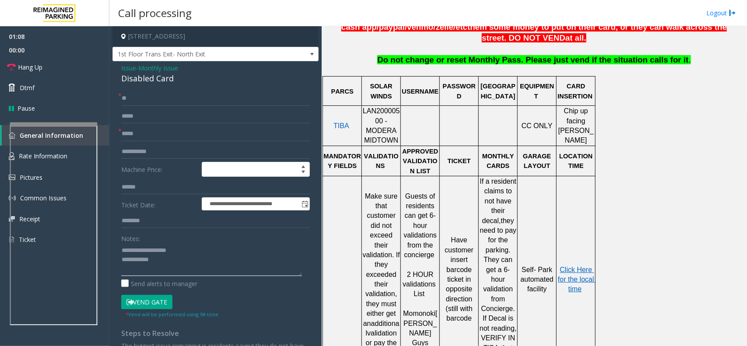
click at [162, 261] on textarea at bounding box center [211, 259] width 181 height 33
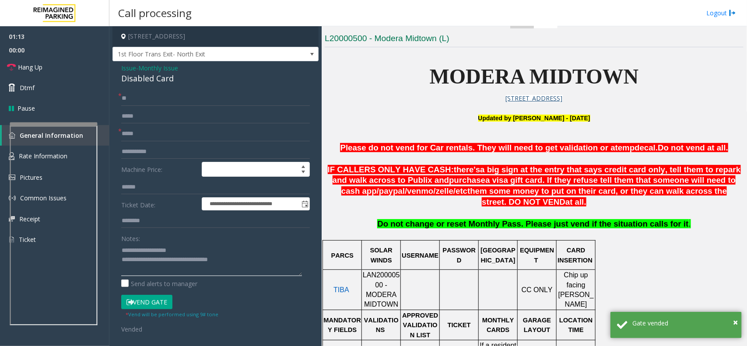
scroll to position [274, 0]
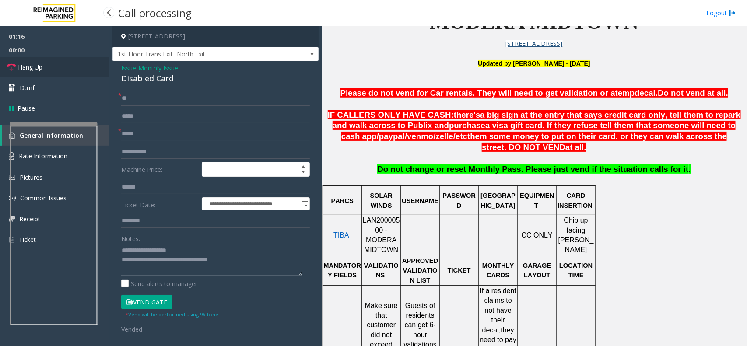
type textarea "**********"
click at [80, 72] on link "Hang Up" at bounding box center [54, 67] width 109 height 21
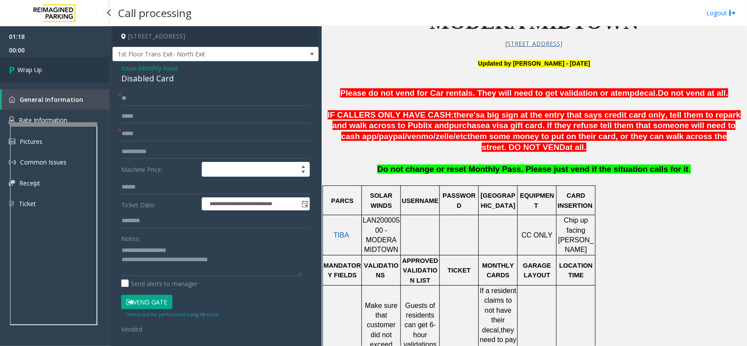
click at [80, 72] on link "Wrap Up" at bounding box center [54, 70] width 109 height 26
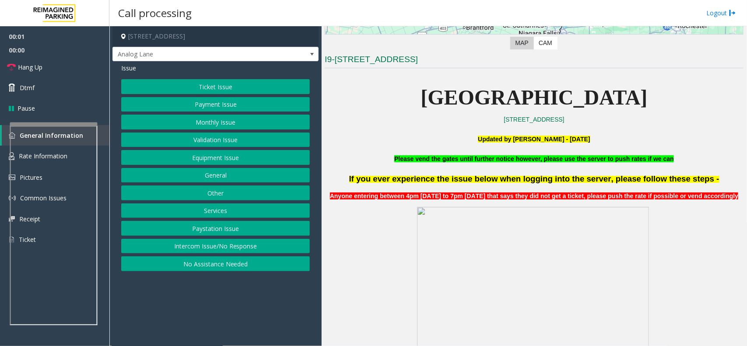
scroll to position [274, 0]
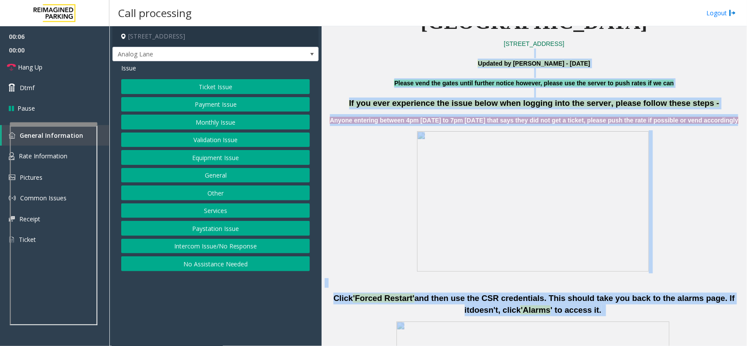
drag, startPoint x: 384, startPoint y: 51, endPoint x: 610, endPoint y: 322, distance: 353.4
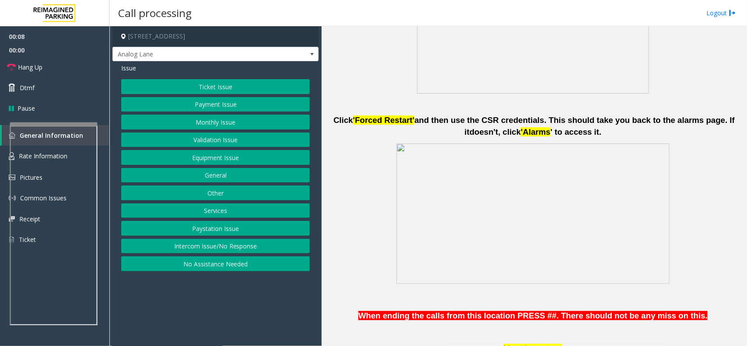
scroll to position [493, 0]
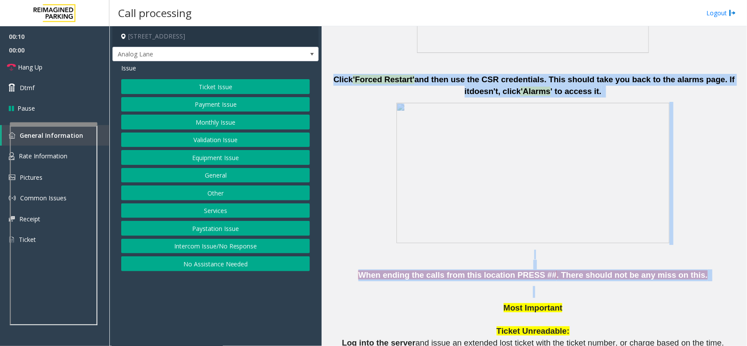
drag, startPoint x: 335, startPoint y: 78, endPoint x: 682, endPoint y: 305, distance: 414.3
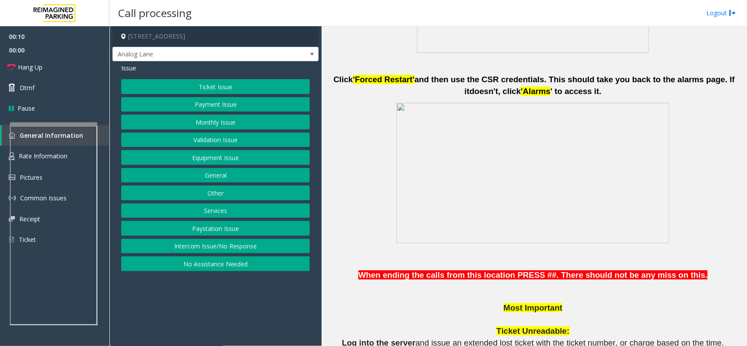
click at [675, 329] on p "Ticket Unreadable:" at bounding box center [534, 332] width 419 height 12
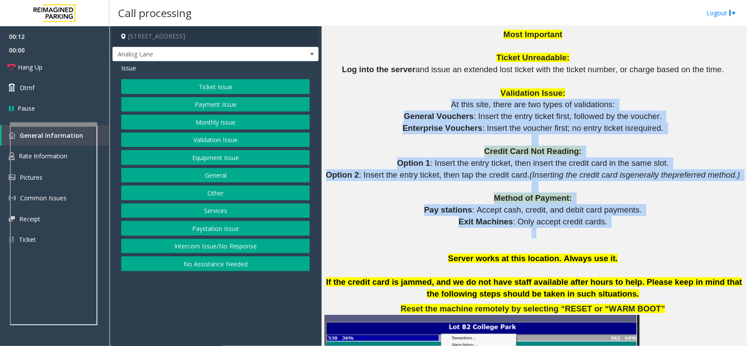
drag, startPoint x: 611, startPoint y: 236, endPoint x: 436, endPoint y: 102, distance: 220.1
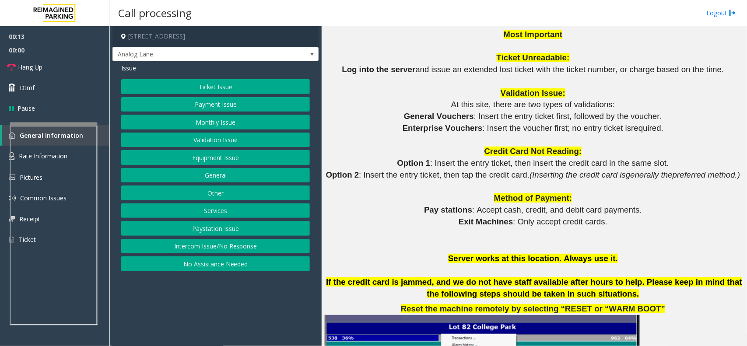
click at [443, 90] on p "Validation Issue:" at bounding box center [534, 94] width 419 height 12
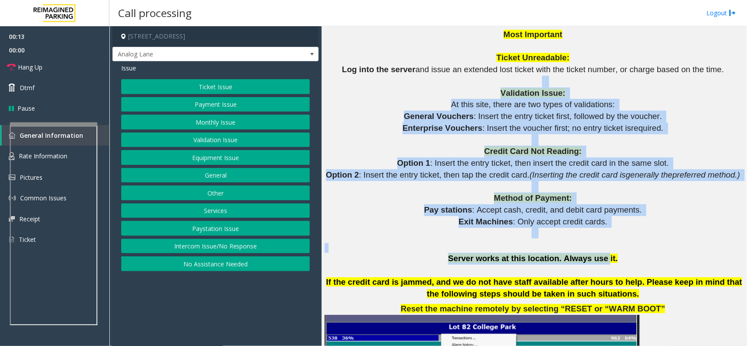
drag, startPoint x: 460, startPoint y: 78, endPoint x: 595, endPoint y: 262, distance: 228.5
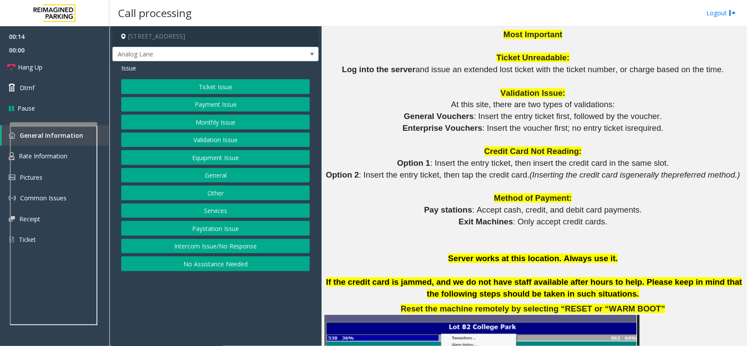
click at [616, 254] on p "Server works at this location. Always use it." at bounding box center [534, 259] width 419 height 12
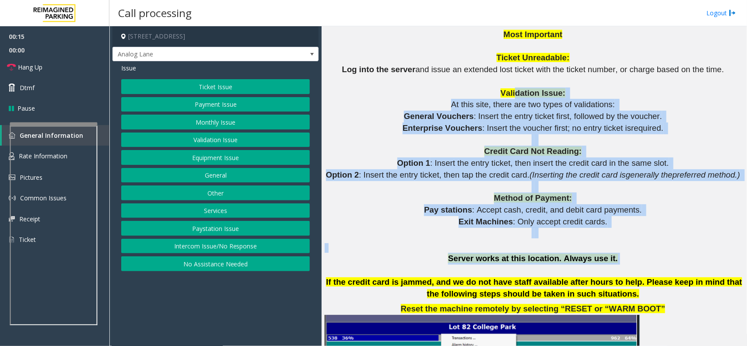
drag, startPoint x: 615, startPoint y: 263, endPoint x: 515, endPoint y: 98, distance: 193.1
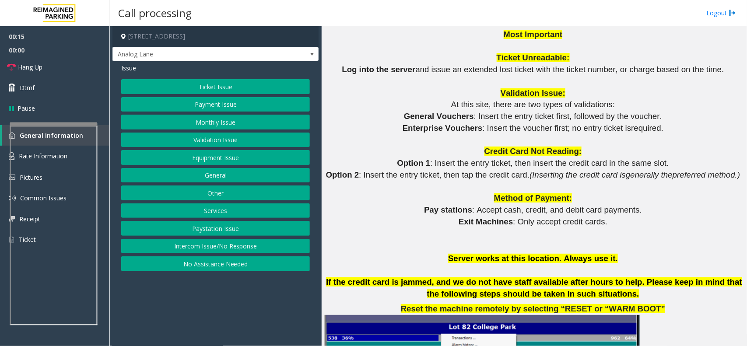
click at [493, 91] on p "Validation Issue:" at bounding box center [534, 94] width 419 height 12
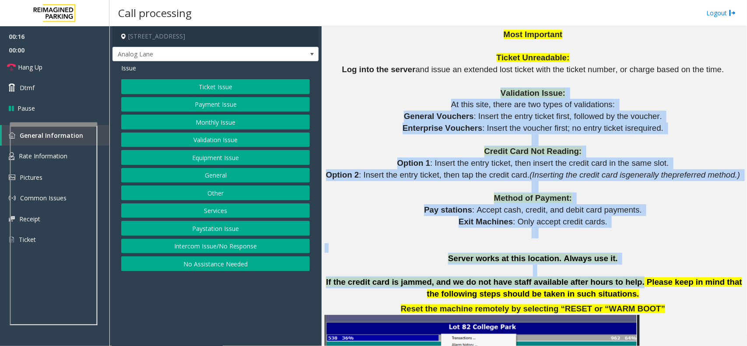
drag, startPoint x: 493, startPoint y: 91, endPoint x: 620, endPoint y: 283, distance: 230.3
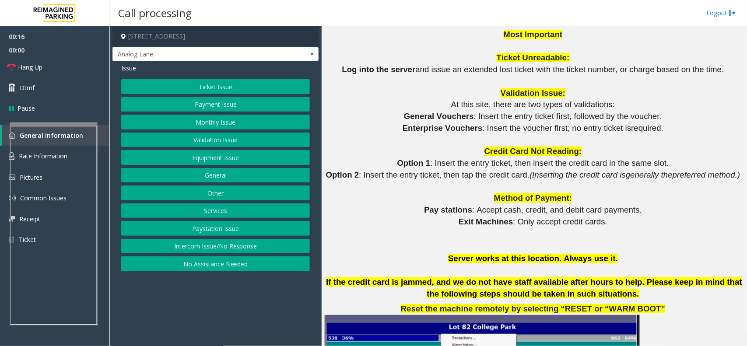
click at [629, 277] on p "If the credit card is jammed, and we do not have staff available after hours to…" at bounding box center [534, 288] width 419 height 23
click at [237, 244] on button "Intercom Issue/No Response" at bounding box center [215, 246] width 189 height 15
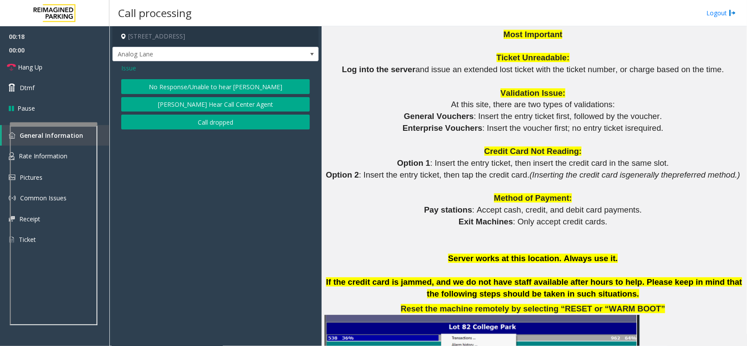
click at [207, 79] on button "No Response/Unable to hear [PERSON_NAME]" at bounding box center [215, 86] width 189 height 15
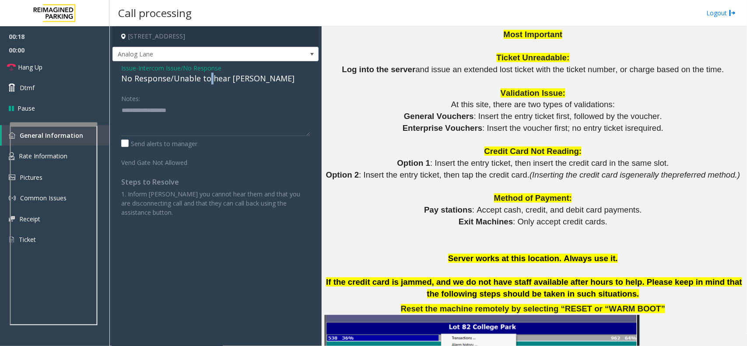
click at [207, 79] on div "No Response/Unable to hear [PERSON_NAME]" at bounding box center [215, 79] width 189 height 12
click at [227, 109] on textarea at bounding box center [215, 119] width 189 height 33
type textarea "**********"
click at [50, 59] on link "Hang Up" at bounding box center [54, 67] width 109 height 21
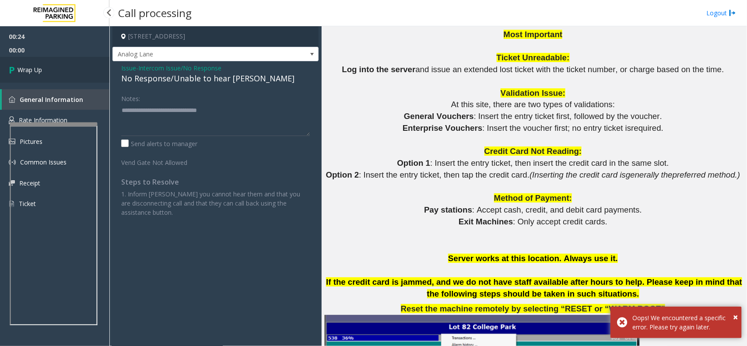
click at [57, 68] on link "Wrap Up" at bounding box center [54, 70] width 109 height 26
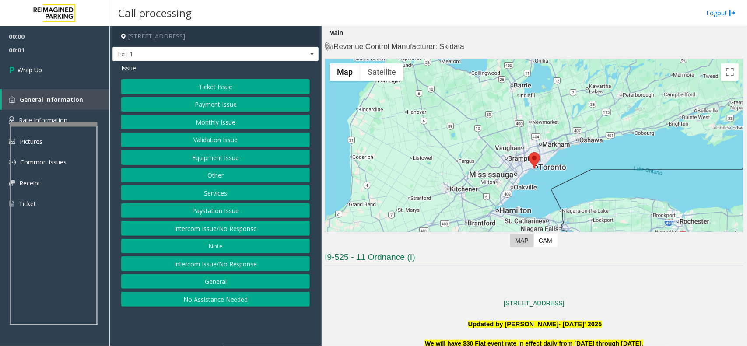
click at [264, 234] on button "Intercom Issue/No Response" at bounding box center [215, 228] width 189 height 15
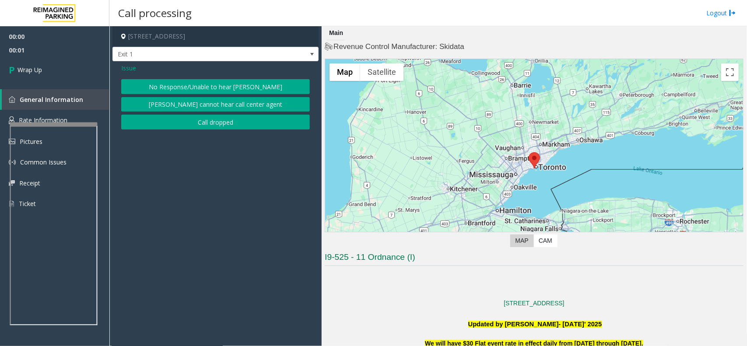
click at [212, 127] on button "Call dropped" at bounding box center [215, 122] width 189 height 15
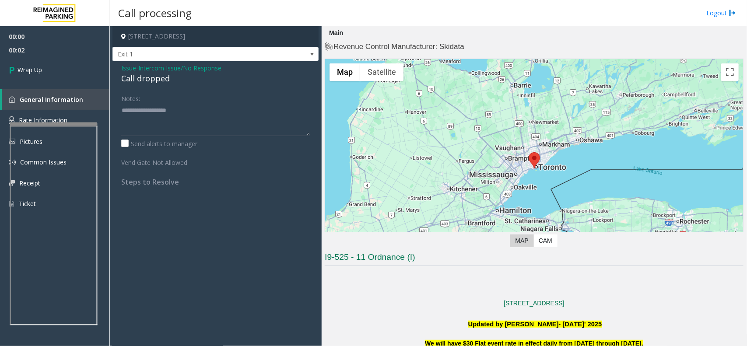
click at [136, 79] on div "Call dropped" at bounding box center [215, 79] width 189 height 12
type textarea "**********"
click at [70, 75] on link "Wrap Up" at bounding box center [54, 70] width 109 height 26
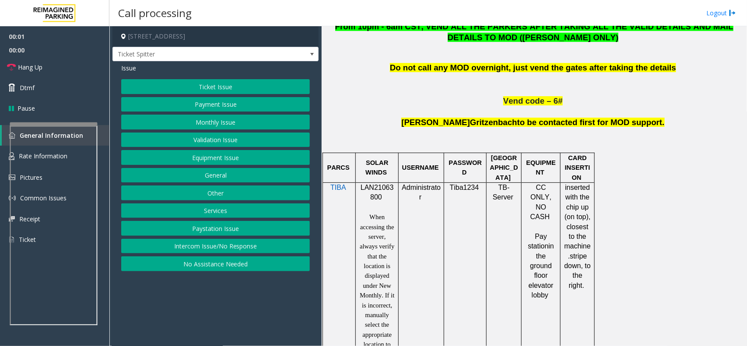
scroll to position [547, 0]
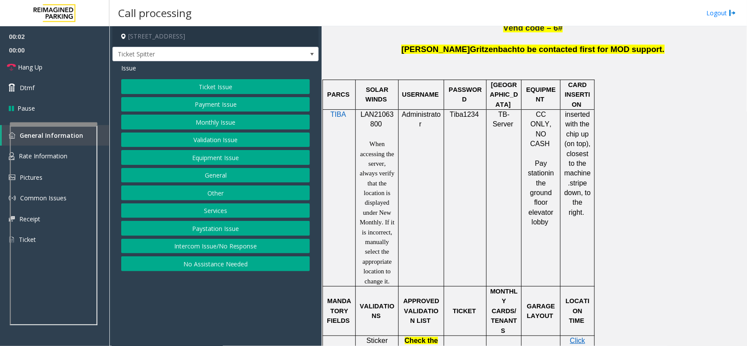
click at [384, 111] on div at bounding box center [377, 109] width 43 height 3
click at [387, 123] on p "LAN21063800" at bounding box center [377, 120] width 36 height 20
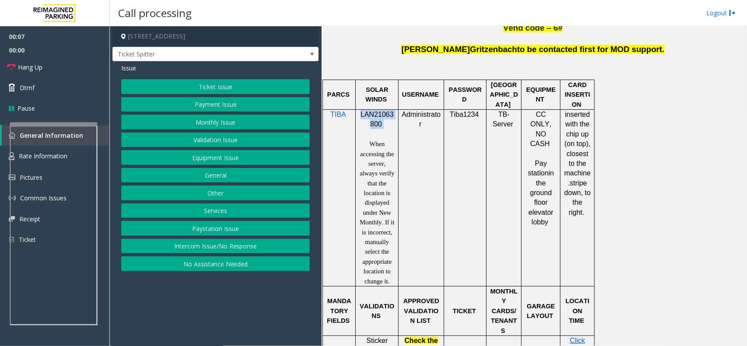
copy p "LAN21063800"
click at [373, 44] on p at bounding box center [534, 38] width 419 height 11
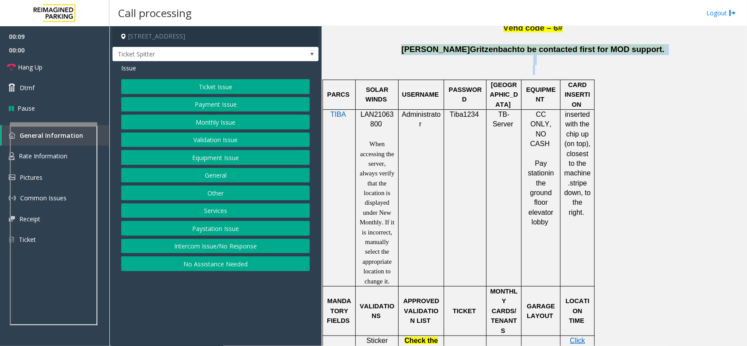
drag, startPoint x: 410, startPoint y: 53, endPoint x: 655, endPoint y: 82, distance: 246.5
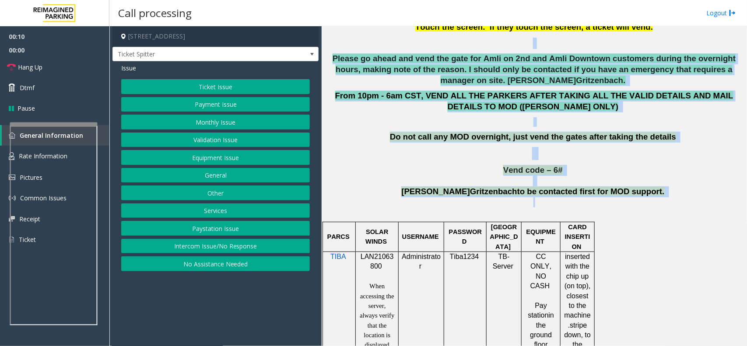
drag, startPoint x: 662, startPoint y: 63, endPoint x: 468, endPoint y: 30, distance: 195.8
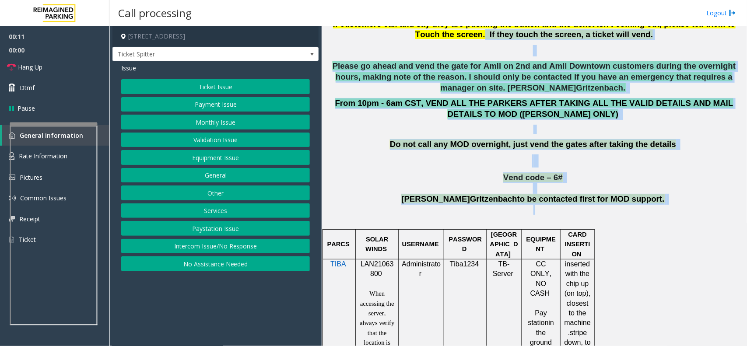
click at [440, 165] on p at bounding box center [534, 161] width 419 height 13
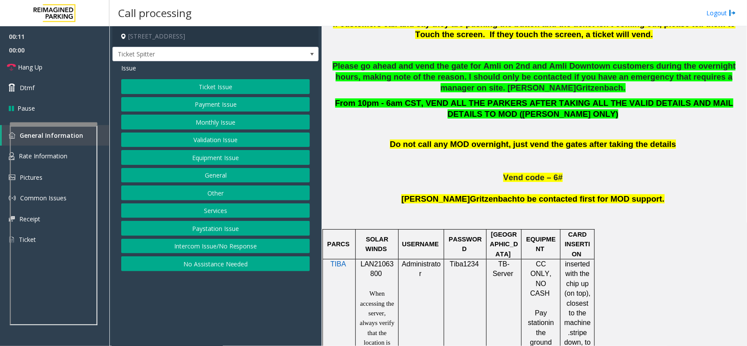
scroll to position [616, 0]
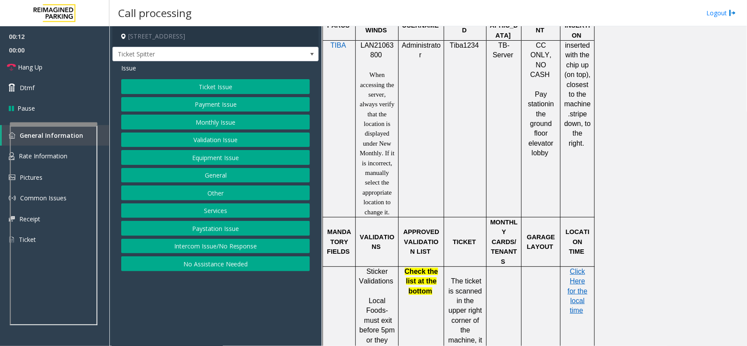
click at [266, 244] on button "Intercom Issue/No Response" at bounding box center [215, 246] width 189 height 15
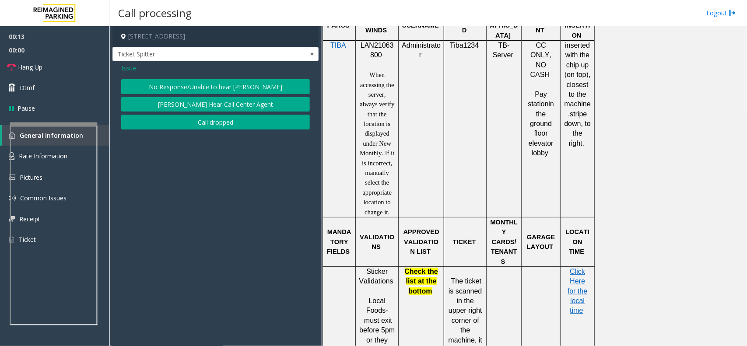
click at [225, 83] on button "No Response/Unable to hear [PERSON_NAME]" at bounding box center [215, 86] width 189 height 15
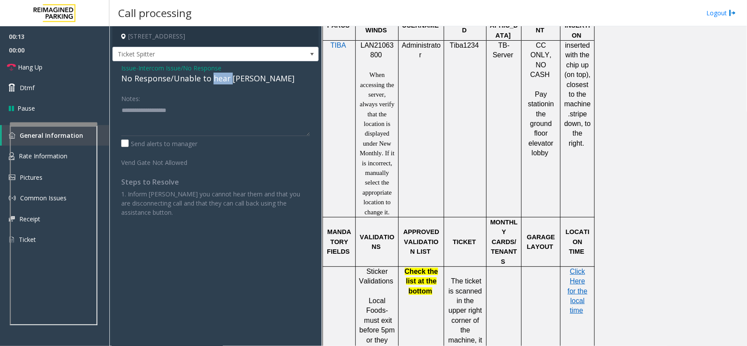
click at [225, 83] on div "No Response/Unable to hear [PERSON_NAME]" at bounding box center [215, 79] width 189 height 12
click at [260, 125] on textarea at bounding box center [215, 119] width 189 height 33
type textarea "**********"
click at [69, 68] on link "Hang Up" at bounding box center [54, 67] width 109 height 21
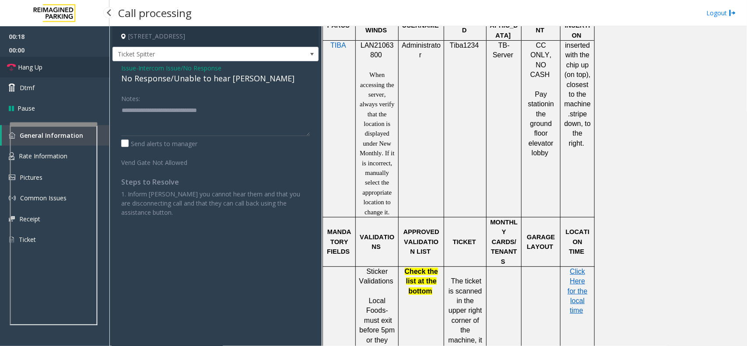
click at [69, 68] on link "Hang Up" at bounding box center [54, 67] width 109 height 21
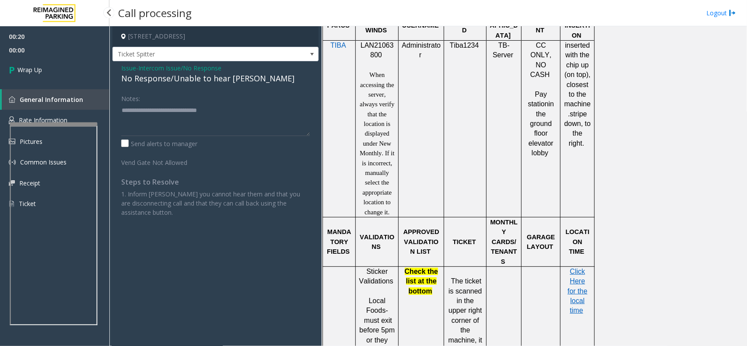
click at [69, 68] on link "Wrap Up" at bounding box center [54, 70] width 109 height 26
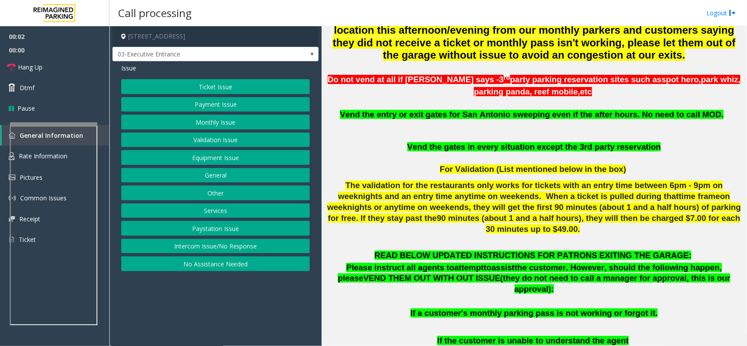
scroll to position [328, 0]
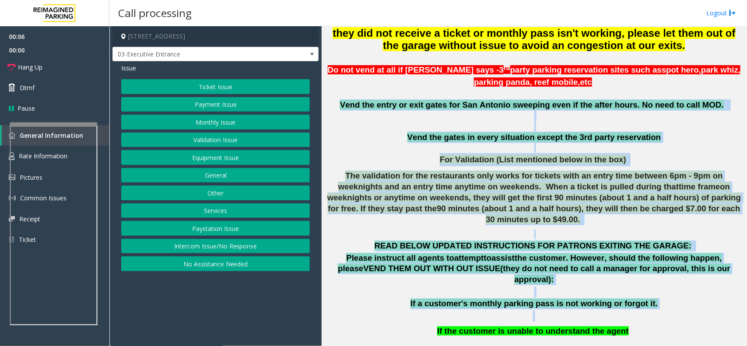
drag, startPoint x: 359, startPoint y: 108, endPoint x: 664, endPoint y: 296, distance: 358.4
click at [664, 311] on p at bounding box center [534, 316] width 419 height 11
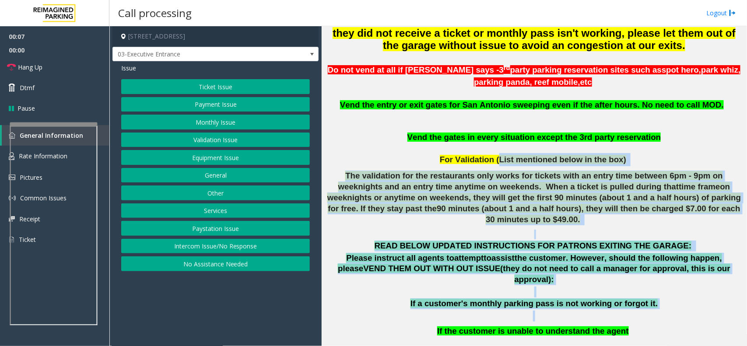
drag, startPoint x: 664, startPoint y: 296, endPoint x: 447, endPoint y: 131, distance: 272.4
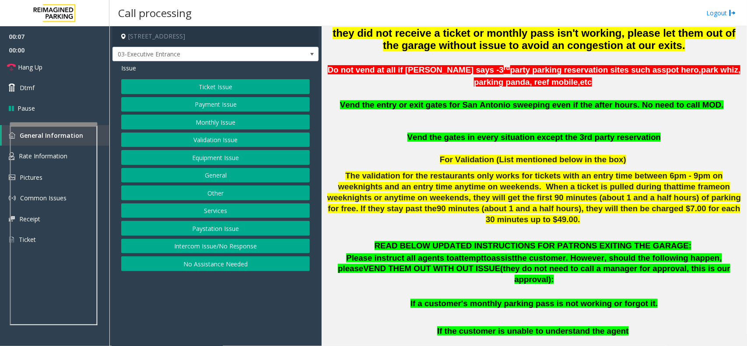
click at [429, 122] on p at bounding box center [534, 116] width 419 height 11
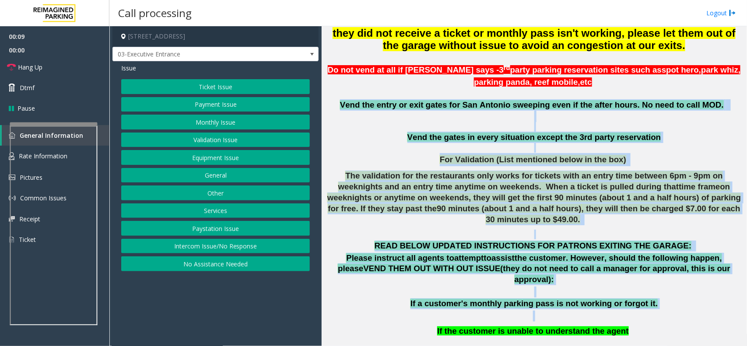
drag, startPoint x: 352, startPoint y: 104, endPoint x: 633, endPoint y: 303, distance: 343.3
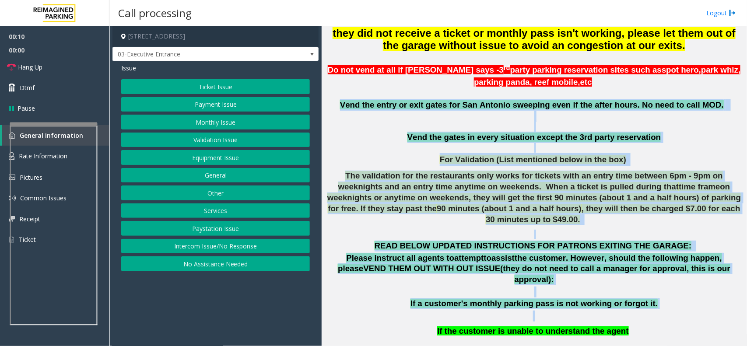
drag, startPoint x: 654, startPoint y: 298, endPoint x: 344, endPoint y: 112, distance: 361.4
click at [428, 131] on p at bounding box center [534, 127] width 419 height 10
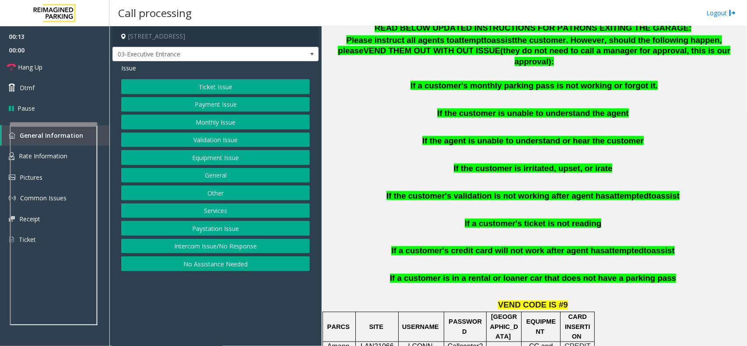
scroll to position [547, 0]
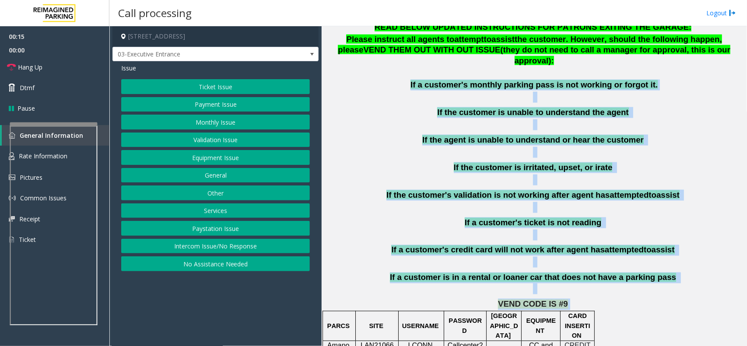
drag, startPoint x: 668, startPoint y: 277, endPoint x: 377, endPoint y: 61, distance: 362.4
click at [425, 141] on div "READ BELOW UPDATED INSTRUCTIONS FOR PATRONS EXITING THE GARAGE: Please instruct…" at bounding box center [534, 158] width 419 height 273
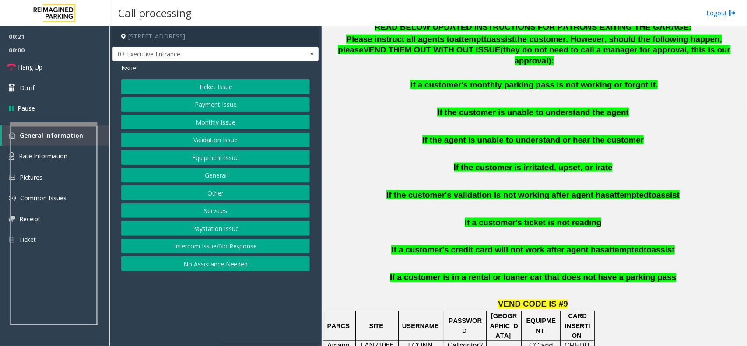
click at [363, 114] on div "READ BELOW UPDATED INSTRUCTIONS FOR PATRONS EXITING THE GARAGE: Please instruct…" at bounding box center [534, 158] width 419 height 273
click at [270, 156] on button "Equipment Issue" at bounding box center [215, 157] width 189 height 15
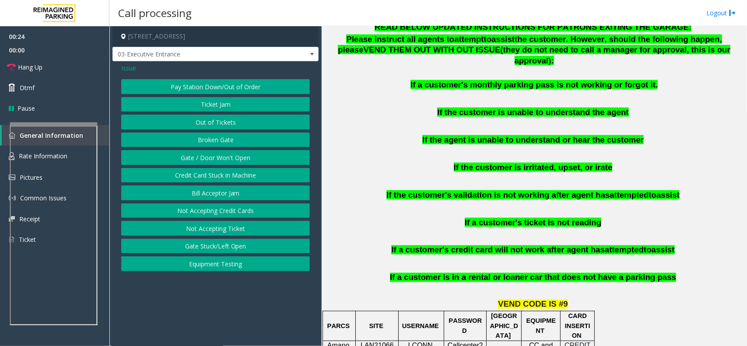
click at [270, 156] on button "Gate / Door Won't Open" at bounding box center [215, 157] width 189 height 15
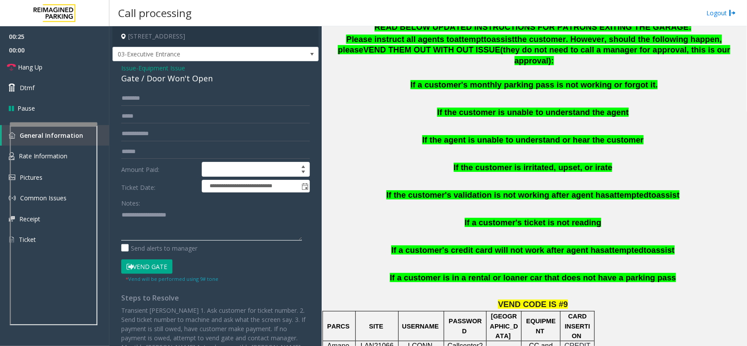
click at [215, 233] on textarea at bounding box center [211, 224] width 181 height 33
click at [153, 267] on button "Vend Gate" at bounding box center [146, 267] width 51 height 15
click at [194, 79] on div "Gate / Door Won't Open" at bounding box center [215, 79] width 189 height 12
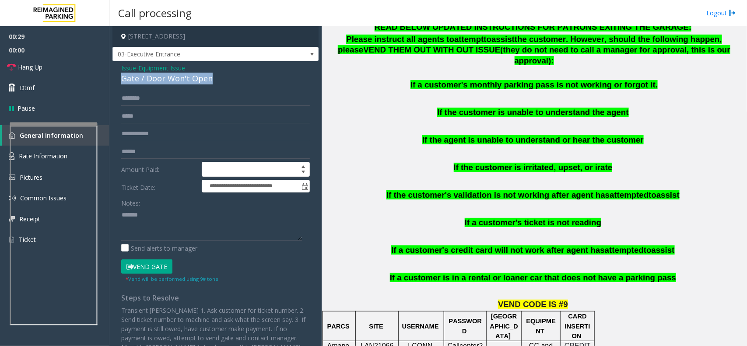
copy div "Gate / Door Won't Open"
click at [172, 209] on textarea at bounding box center [211, 224] width 181 height 33
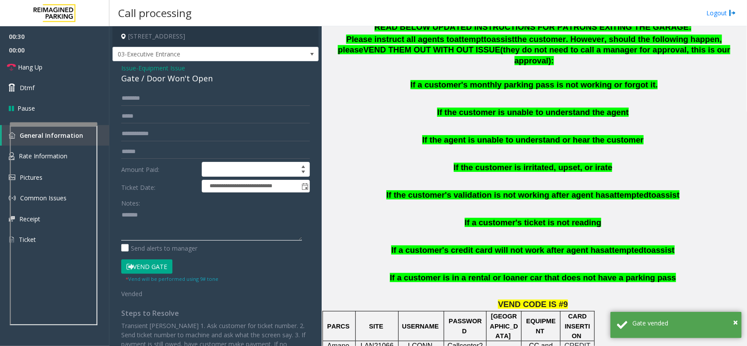
paste textarea "**********"
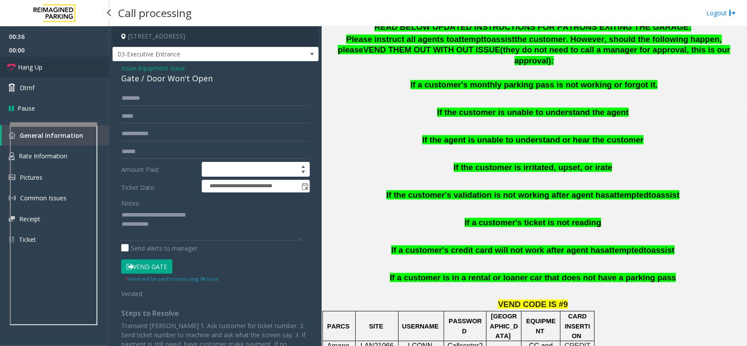
click at [54, 65] on link "Hang Up" at bounding box center [54, 67] width 109 height 21
click at [217, 229] on textarea at bounding box center [211, 224] width 181 height 33
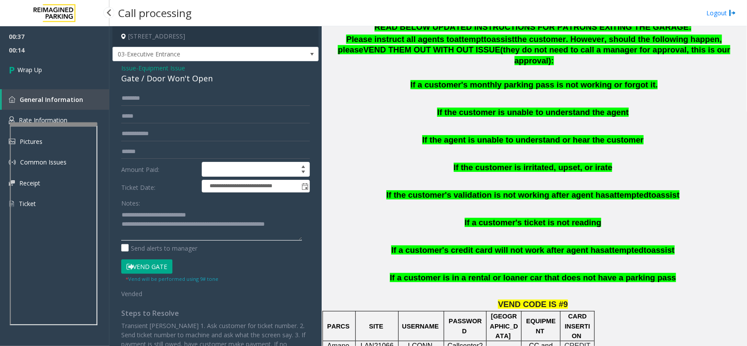
type textarea "**********"
click at [15, 49] on span "00:14" at bounding box center [54, 50] width 109 height 14
click at [68, 60] on link "Wrap Up" at bounding box center [54, 70] width 109 height 26
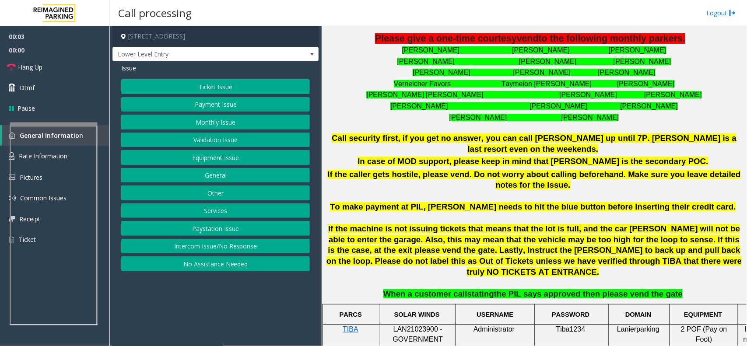
scroll to position [219, 0]
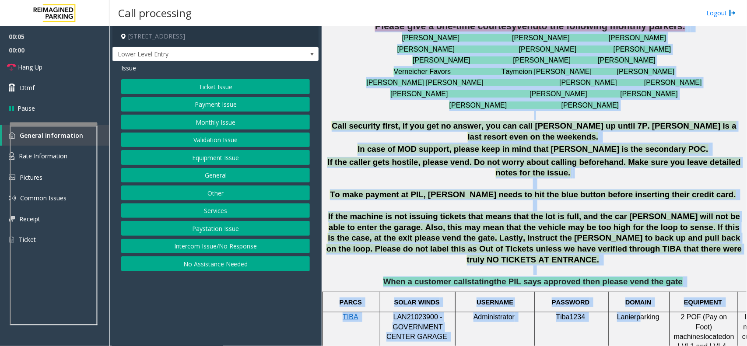
drag, startPoint x: 377, startPoint y: 97, endPoint x: 640, endPoint y: 353, distance: 366.9
click at [640, 346] on html "**********" at bounding box center [373, 173] width 747 height 346
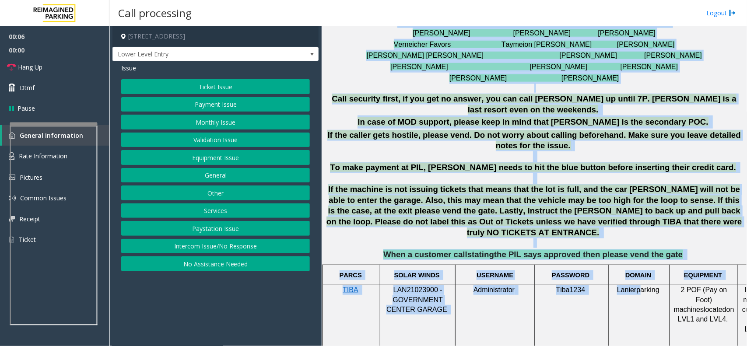
click at [618, 285] on td "Lanierparking" at bounding box center [639, 324] width 61 height 79
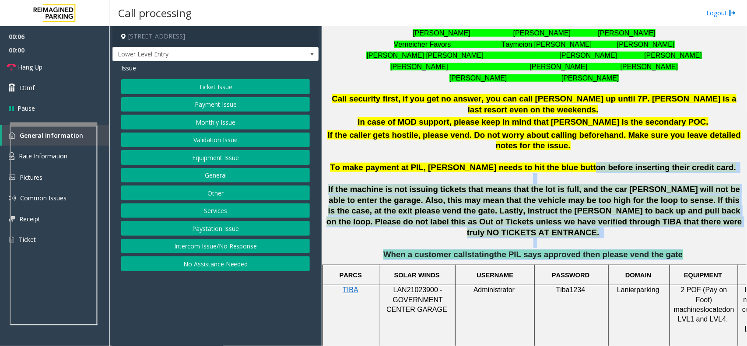
drag, startPoint x: 658, startPoint y: 234, endPoint x: 570, endPoint y: 141, distance: 128.8
click at [585, 152] on div "**********" at bounding box center [534, 107] width 419 height 306
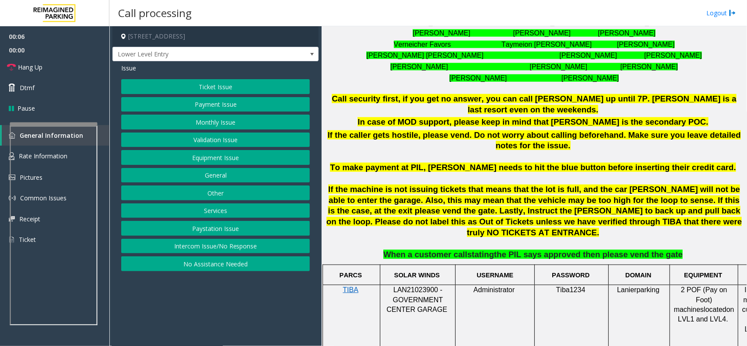
click at [489, 77] on font "Jasmine Johnson Sharia Ablomyi" at bounding box center [535, 77] width 170 height 7
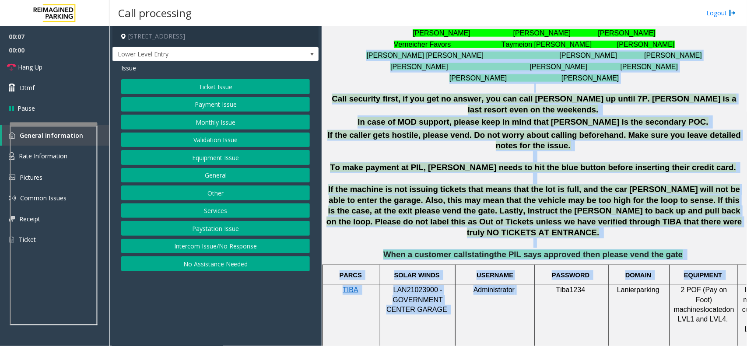
drag, startPoint x: 346, startPoint y: 53, endPoint x: 537, endPoint y: 285, distance: 300.5
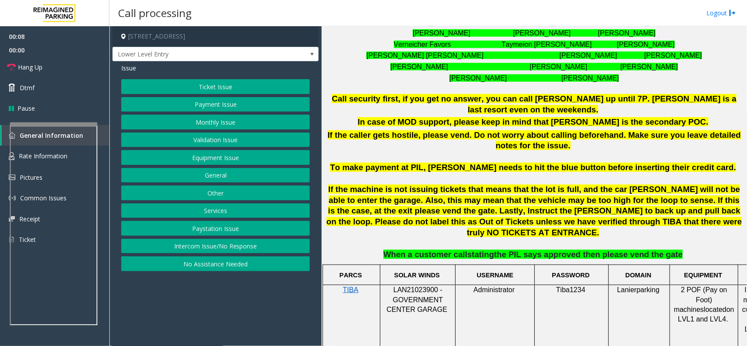
click at [582, 295] on td "Tiba1234" at bounding box center [572, 324] width 74 height 79
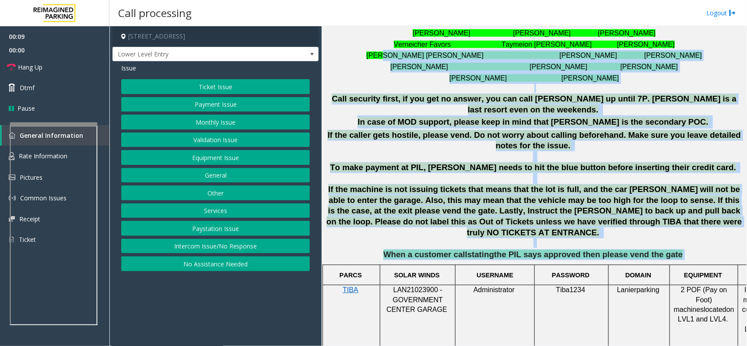
drag, startPoint x: 668, startPoint y: 231, endPoint x: 426, endPoint y: 54, distance: 299.7
click at [426, 54] on div "**********" at bounding box center [534, 107] width 419 height 306
click at [365, 86] on h3 at bounding box center [534, 88] width 419 height 9
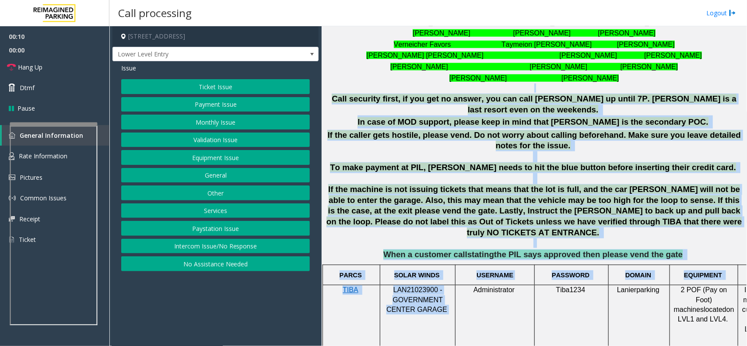
drag, startPoint x: 365, startPoint y: 86, endPoint x: 440, endPoint y: 312, distance: 238.1
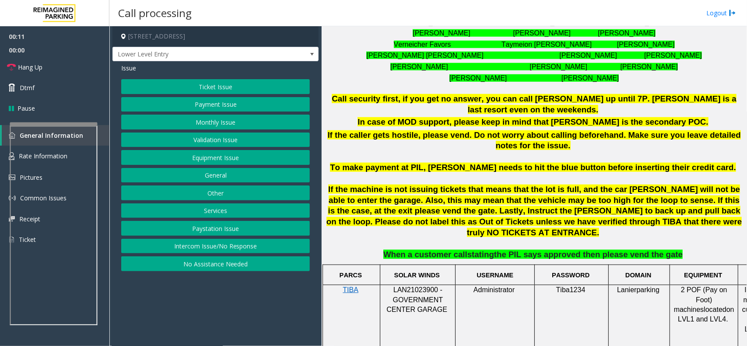
click at [469, 304] on td "Administrator" at bounding box center [495, 324] width 79 height 79
click at [274, 254] on button "Intercom Issue/No Response" at bounding box center [215, 246] width 189 height 15
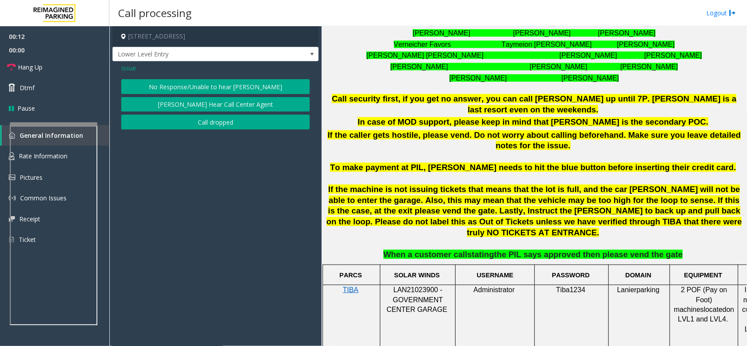
click at [223, 81] on button "No Response/Unable to hear [PERSON_NAME]" at bounding box center [215, 86] width 189 height 15
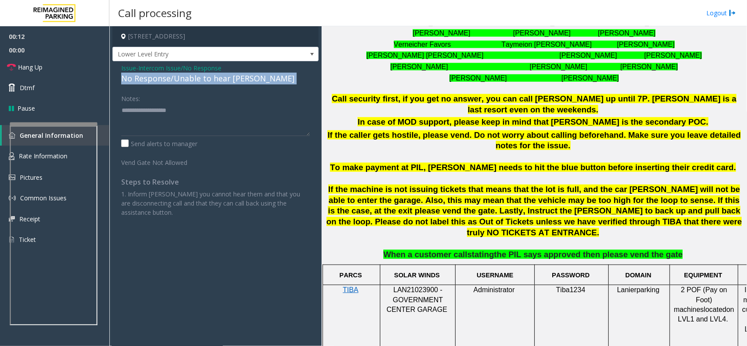
click at [223, 81] on div "No Response/Unable to hear [PERSON_NAME]" at bounding box center [215, 79] width 189 height 12
click at [257, 109] on textarea at bounding box center [215, 119] width 189 height 33
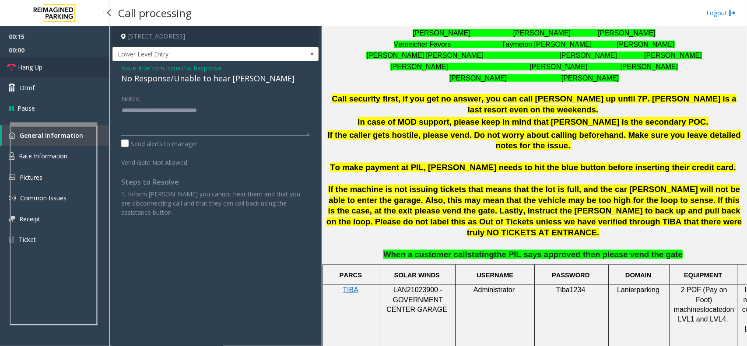
type textarea "**********"
click at [47, 63] on link "Hang Up" at bounding box center [54, 67] width 109 height 21
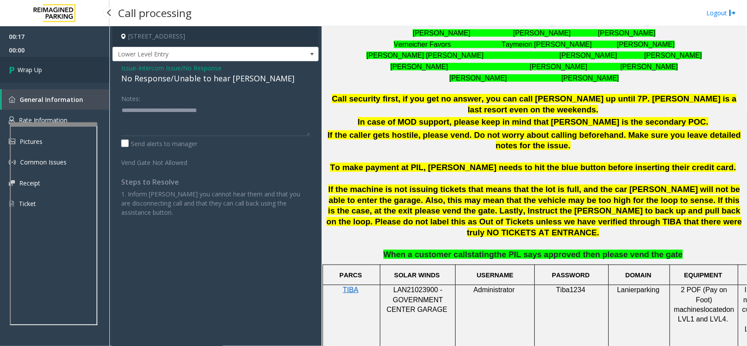
click at [47, 63] on link "Wrap Up" at bounding box center [54, 70] width 109 height 26
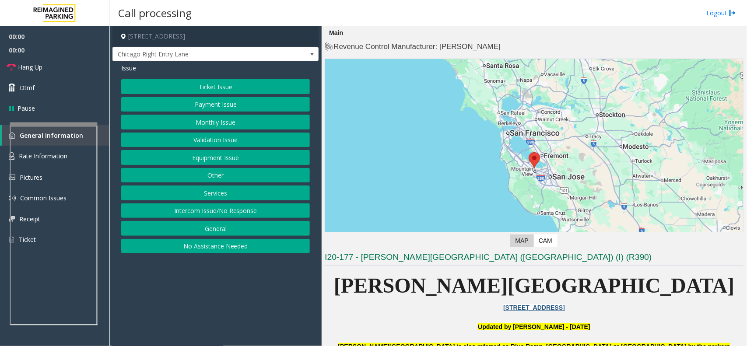
scroll to position [219, 0]
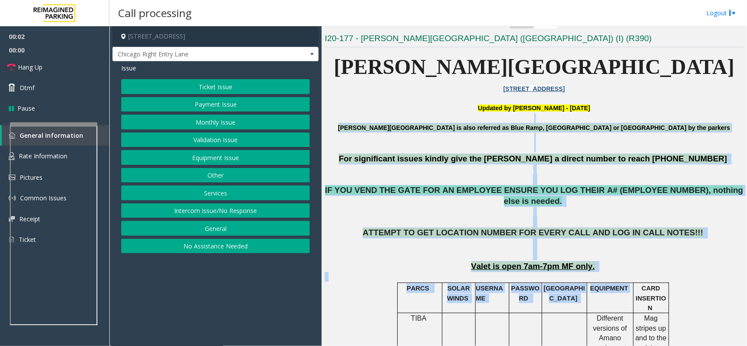
drag, startPoint x: 374, startPoint y: 123, endPoint x: 636, endPoint y: 281, distance: 305.7
click at [643, 261] on p "Valet is open 7am-7pm MF only." at bounding box center [534, 266] width 419 height 11
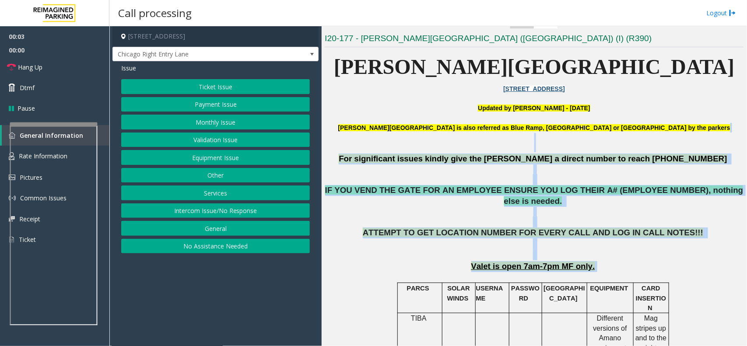
drag, startPoint x: 643, startPoint y: 256, endPoint x: 454, endPoint y: 130, distance: 226.3
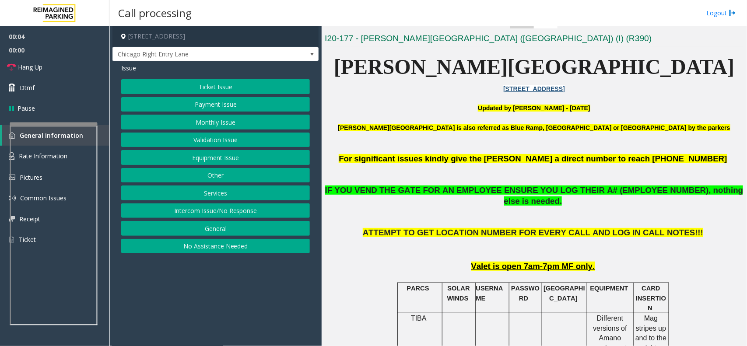
click at [421, 123] on p at bounding box center [534, 118] width 419 height 10
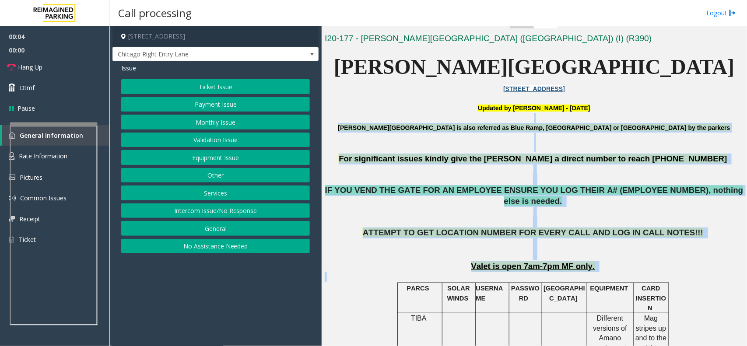
drag, startPoint x: 389, startPoint y: 116, endPoint x: 604, endPoint y: 267, distance: 262.8
click at [622, 261] on p "Valet is open 7am-7pm MF only." at bounding box center [534, 266] width 419 height 11
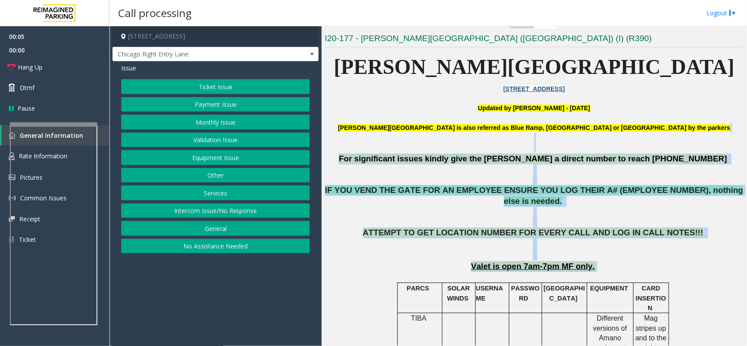
drag, startPoint x: 622, startPoint y: 259, endPoint x: 429, endPoint y: 134, distance: 229.1
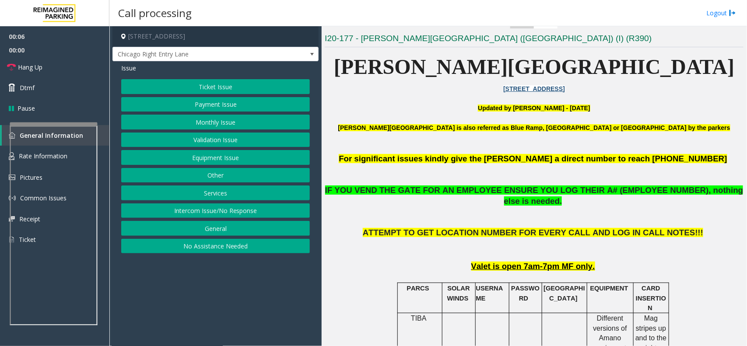
click at [371, 121] on p at bounding box center [534, 118] width 419 height 10
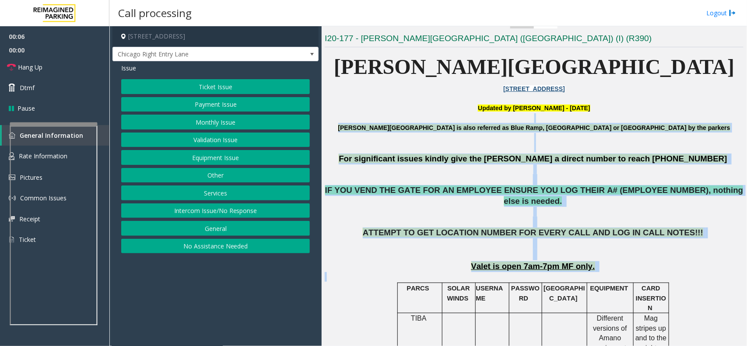
drag, startPoint x: 373, startPoint y: 115, endPoint x: 711, endPoint y: 281, distance: 376.9
click at [669, 272] on p at bounding box center [534, 277] width 419 height 10
drag, startPoint x: 623, startPoint y: 244, endPoint x: 395, endPoint y: 127, distance: 255.5
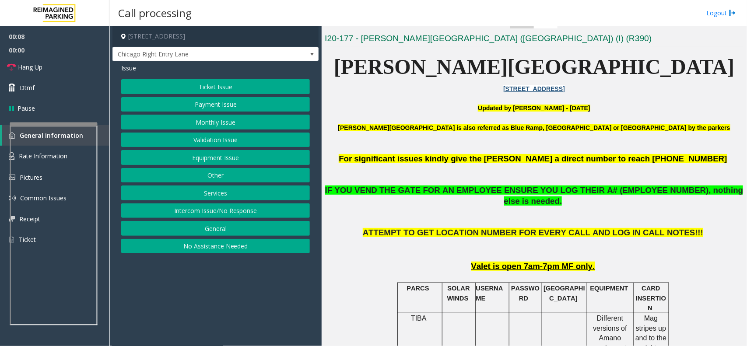
click at [386, 120] on p at bounding box center [534, 118] width 419 height 10
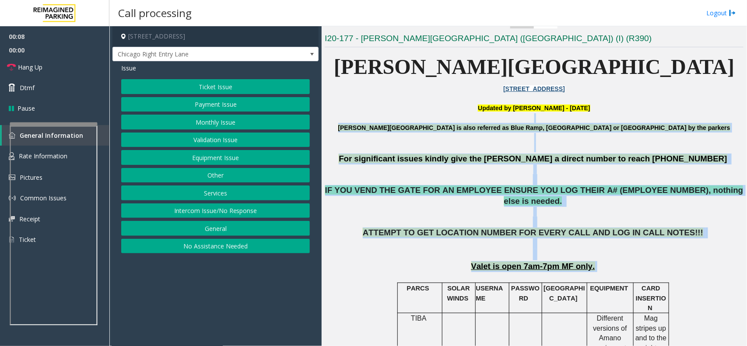
drag, startPoint x: 384, startPoint y: 120, endPoint x: 668, endPoint y: 260, distance: 316.4
click at [653, 261] on p "Valet is open 7am-7pm MF only." at bounding box center [534, 266] width 419 height 11
drag, startPoint x: 651, startPoint y: 257, endPoint x: 375, endPoint y: 113, distance: 311.8
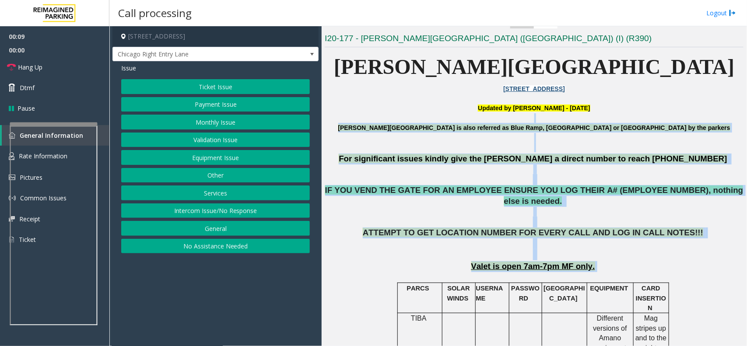
click at [375, 113] on p at bounding box center [534, 118] width 419 height 10
drag, startPoint x: 377, startPoint y: 113, endPoint x: 571, endPoint y: 246, distance: 235.9
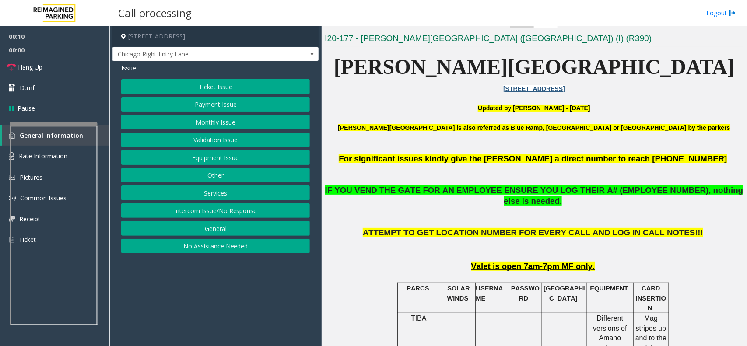
click at [632, 272] on p at bounding box center [534, 277] width 419 height 10
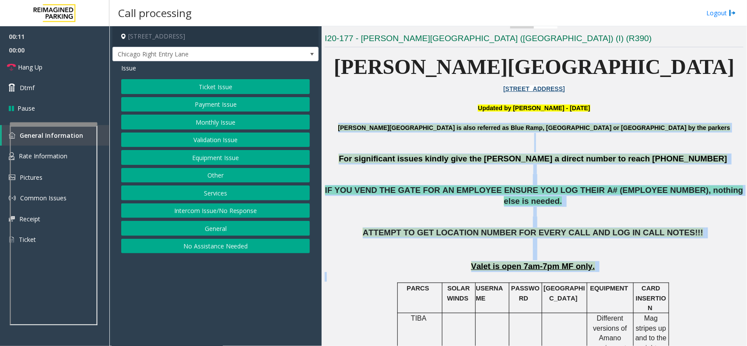
drag, startPoint x: 632, startPoint y: 268, endPoint x: 393, endPoint y: 125, distance: 278.4
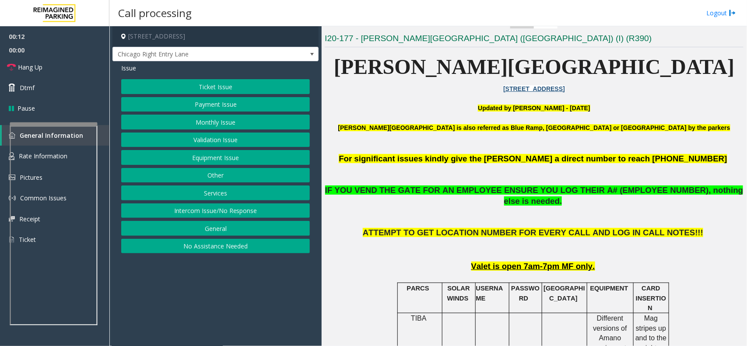
click at [390, 121] on p at bounding box center [534, 118] width 419 height 10
click at [233, 212] on button "Intercom Issue/No Response" at bounding box center [215, 211] width 189 height 15
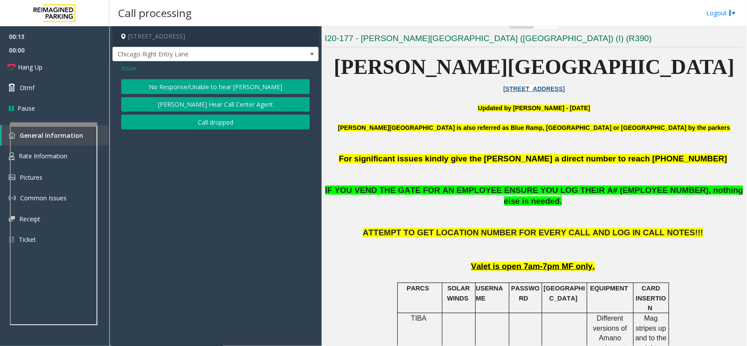
click at [199, 82] on button "No Response/Unable to hear [PERSON_NAME]" at bounding box center [215, 86] width 189 height 15
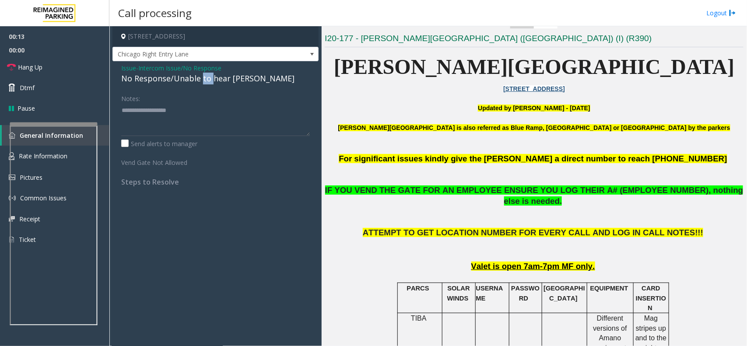
click at [200, 82] on div "No Response/Unable to hear [PERSON_NAME]" at bounding box center [215, 79] width 189 height 12
click at [281, 115] on textarea at bounding box center [215, 119] width 189 height 33
type textarea "**********"
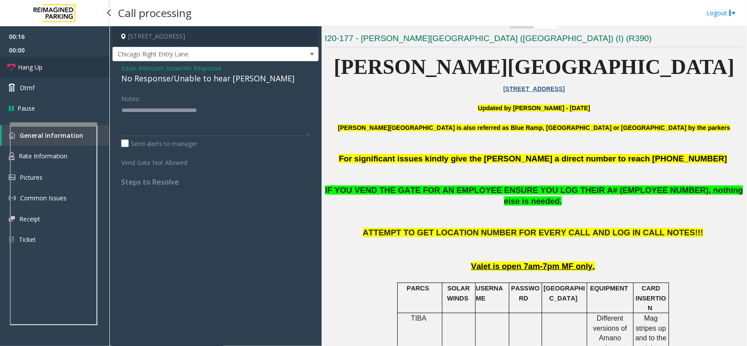
click at [74, 65] on link "Hang Up" at bounding box center [54, 67] width 109 height 21
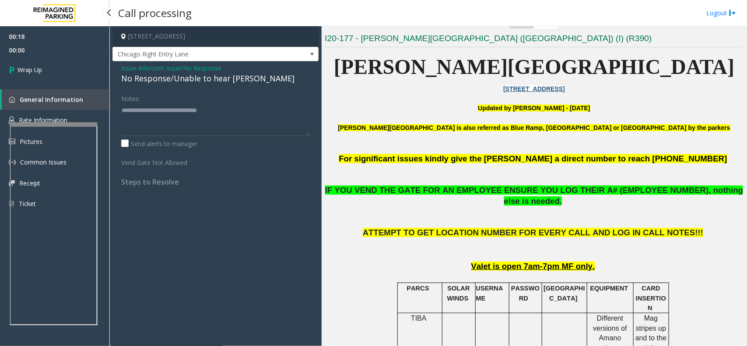
click at [74, 65] on link "Wrap Up" at bounding box center [54, 70] width 109 height 26
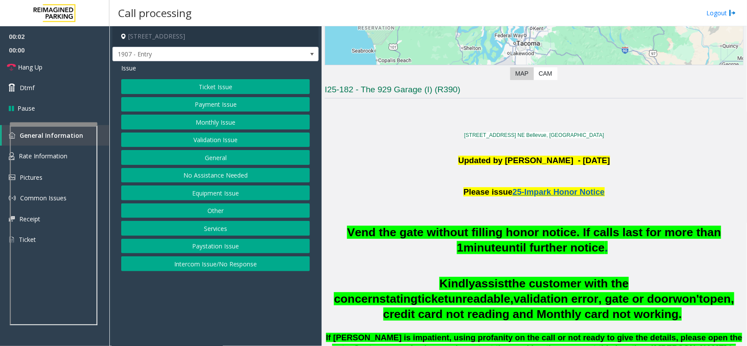
scroll to position [164, 0]
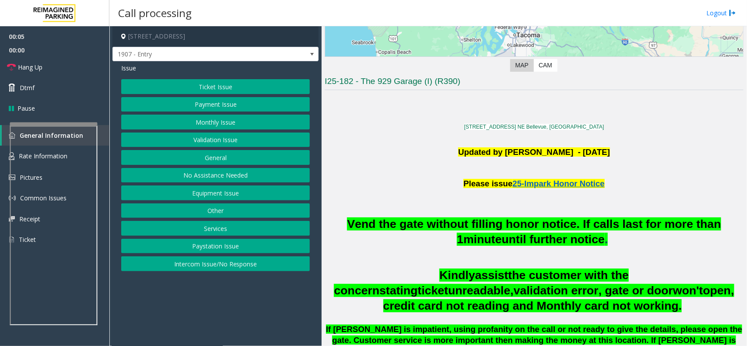
click at [222, 193] on button "Equipment Issue" at bounding box center [215, 193] width 189 height 15
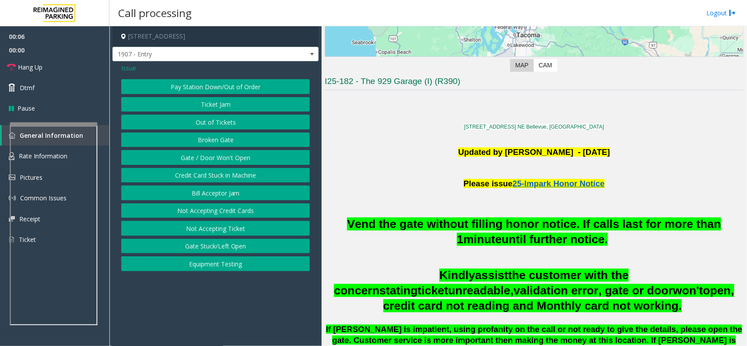
click at [232, 124] on button "Out of Tickets" at bounding box center [215, 122] width 189 height 15
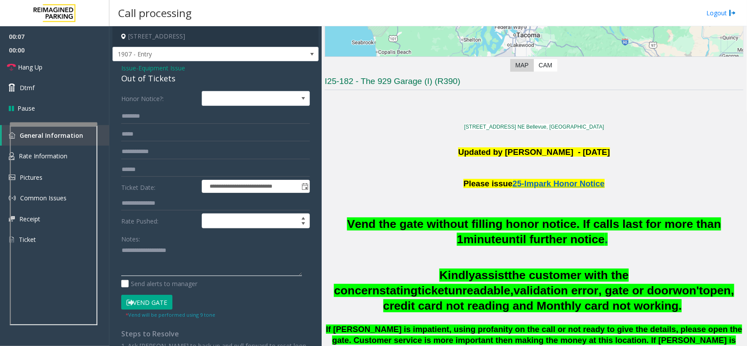
click at [174, 255] on textarea at bounding box center [211, 260] width 181 height 33
click at [159, 79] on div "Out of Tickets" at bounding box center [215, 79] width 189 height 12
click at [160, 257] on textarea at bounding box center [211, 260] width 181 height 33
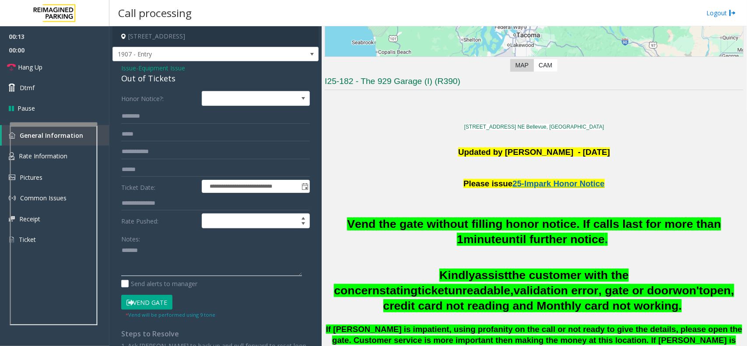
paste textarea "**********"
type textarea "******"
click at [130, 67] on span "Issue" at bounding box center [128, 67] width 15 height 9
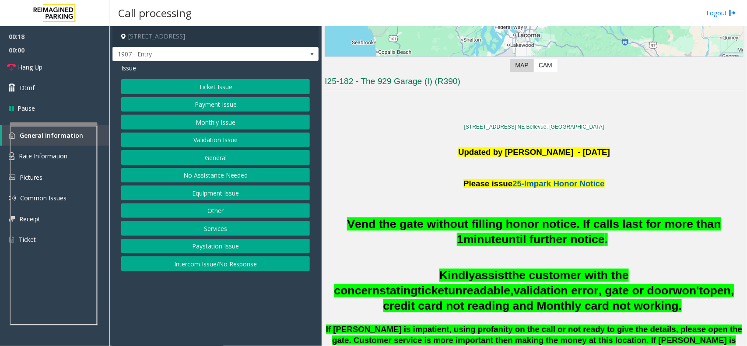
click at [230, 193] on button "Equipment Issue" at bounding box center [215, 193] width 189 height 15
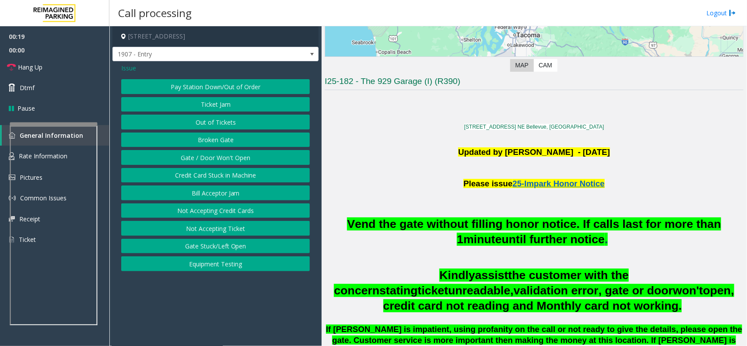
click at [228, 153] on button "Gate / Door Won't Open" at bounding box center [215, 157] width 189 height 15
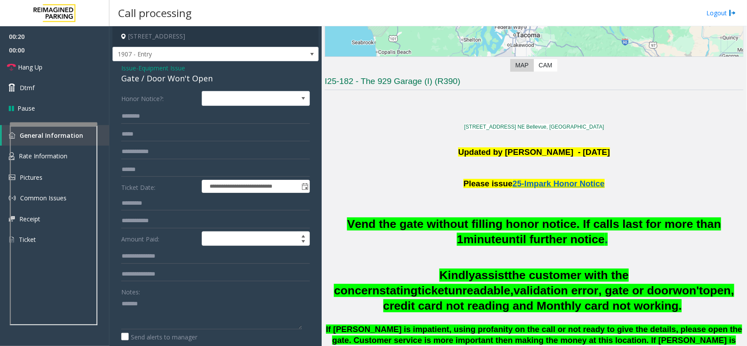
click at [163, 77] on div "Gate / Door Won't Open" at bounding box center [215, 79] width 189 height 12
copy div "Gate / Door Won't Open"
click at [178, 310] on textarea at bounding box center [211, 313] width 181 height 33
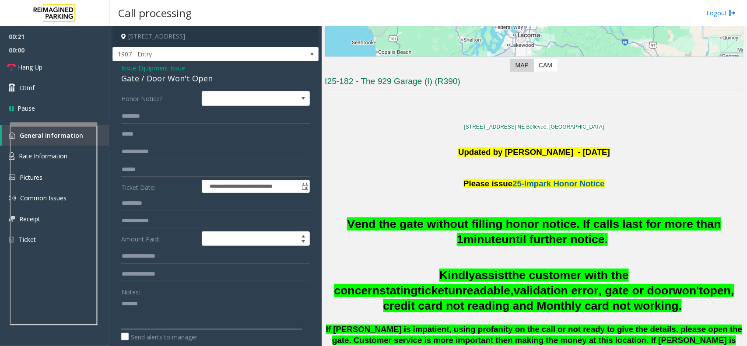
paste textarea "**********"
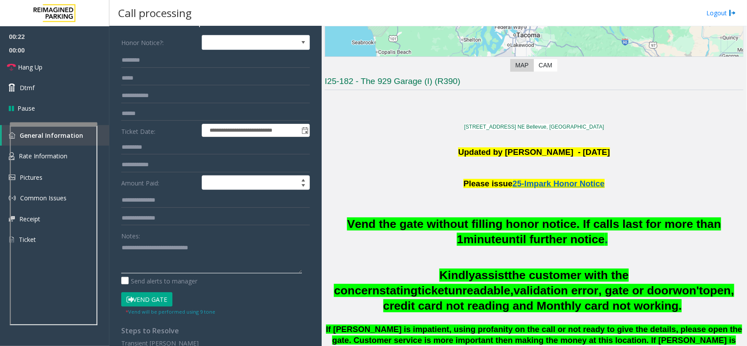
scroll to position [109, 0]
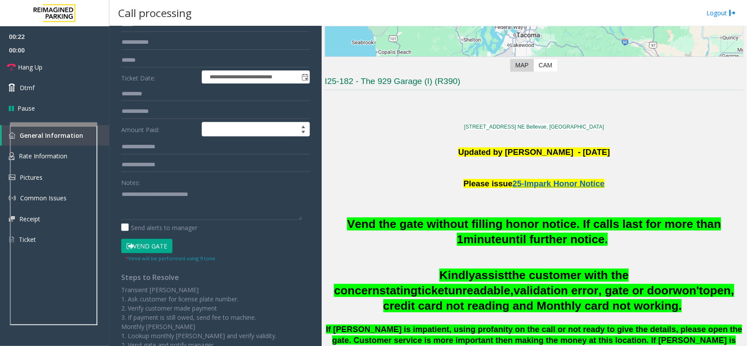
click at [152, 244] on button "Vend Gate" at bounding box center [146, 246] width 51 height 15
click at [153, 216] on textarea at bounding box center [211, 203] width 181 height 33
click at [173, 202] on textarea at bounding box center [211, 203] width 181 height 33
click at [69, 59] on link "Hang Up" at bounding box center [54, 67] width 109 height 21
click at [181, 211] on textarea at bounding box center [211, 203] width 181 height 33
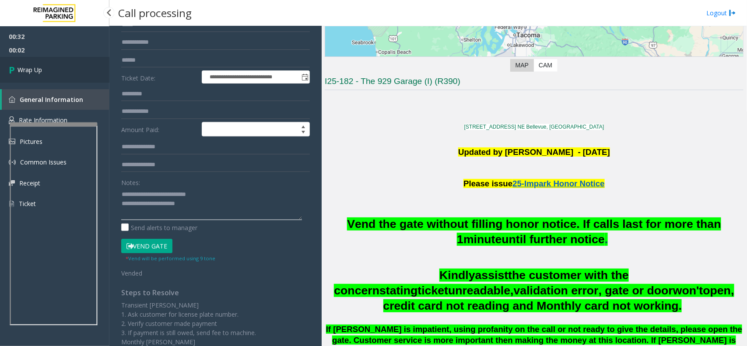
type textarea "**********"
click at [39, 80] on link "Wrap Up" at bounding box center [54, 70] width 109 height 26
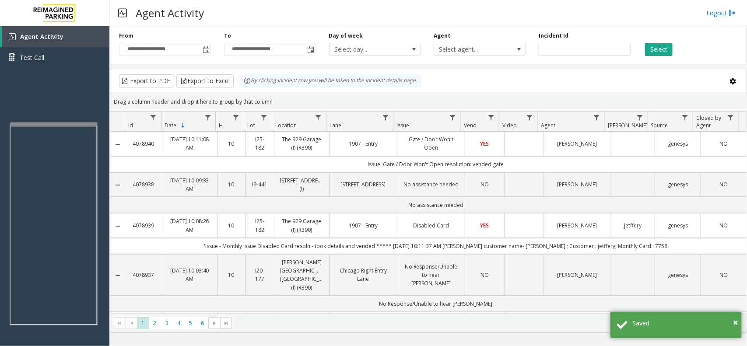
click at [524, 145] on td "Data table" at bounding box center [523, 144] width 39 height 24
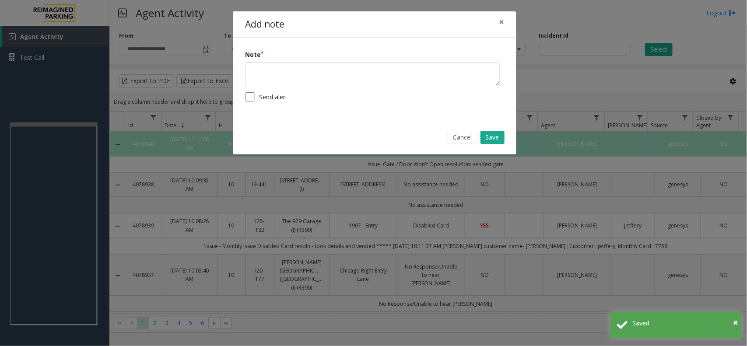
click at [415, 58] on div "Note" at bounding box center [374, 68] width 259 height 36
click at [419, 66] on textarea at bounding box center [372, 74] width 255 height 24
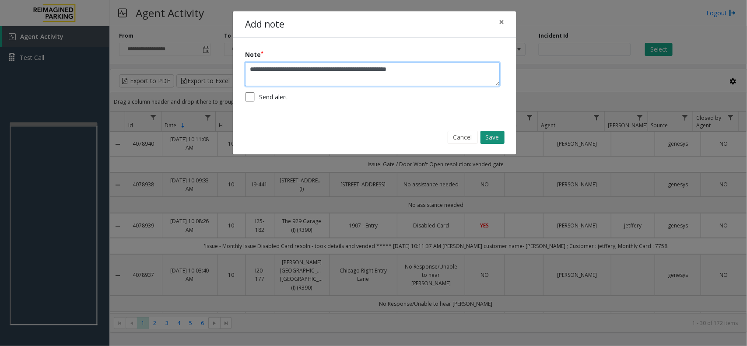
type textarea "**********"
click at [482, 134] on button "Save" at bounding box center [493, 137] width 24 height 13
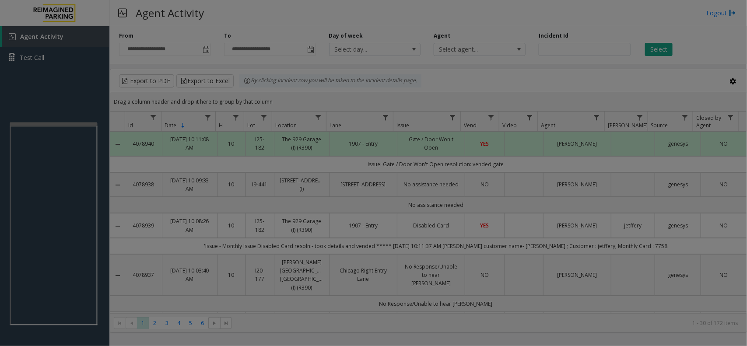
click at [487, 122] on button "Save" at bounding box center [491, 115] width 24 height 13
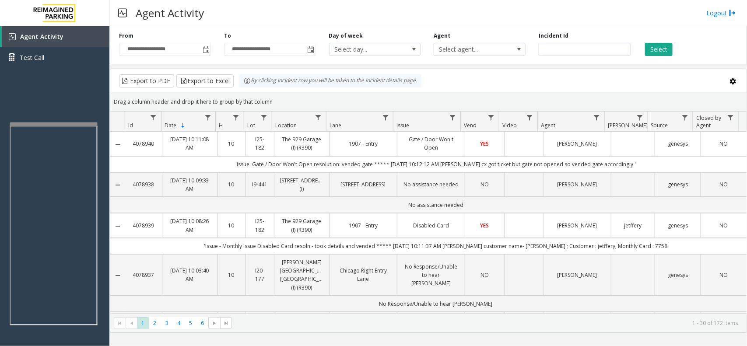
click at [323, 20] on div "Agent Activity Logout" at bounding box center [428, 13] width 638 height 26
drag, startPoint x: 136, startPoint y: 12, endPoint x: 211, endPoint y: 12, distance: 74.9
click at [211, 12] on div "Agent Activity Logout" at bounding box center [428, 13] width 638 height 26
drag, startPoint x: 134, startPoint y: 14, endPoint x: 217, endPoint y: 13, distance: 82.3
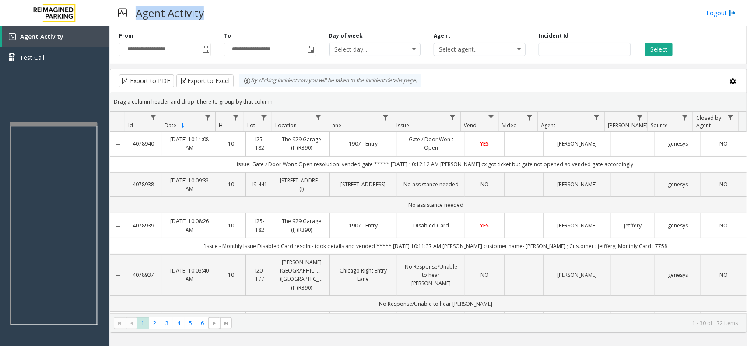
click at [217, 14] on div "Agent Activity Logout" at bounding box center [428, 13] width 638 height 26
click at [218, 12] on div "Agent Activity Logout" at bounding box center [428, 13] width 638 height 26
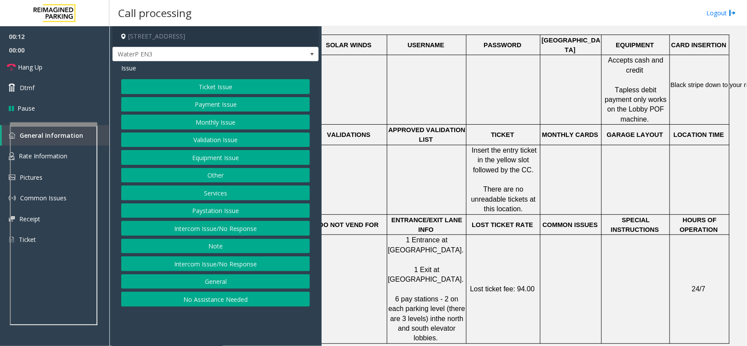
scroll to position [383, 0]
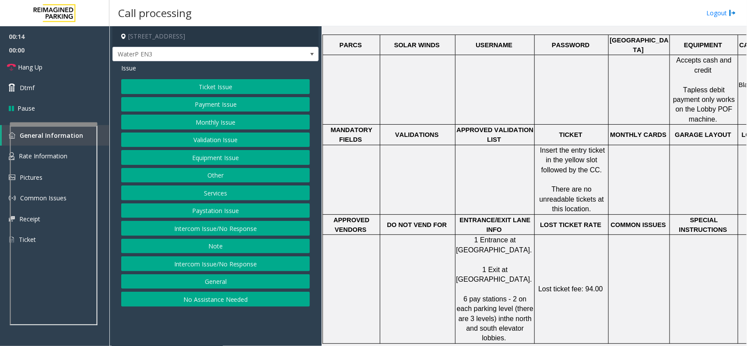
click at [247, 236] on button "Intercom Issue/No Response" at bounding box center [215, 228] width 189 height 15
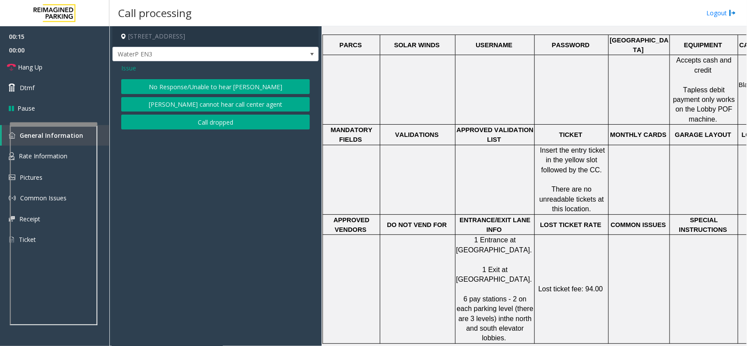
click at [233, 80] on button "No Response/Unable to hear [PERSON_NAME]" at bounding box center [215, 86] width 189 height 15
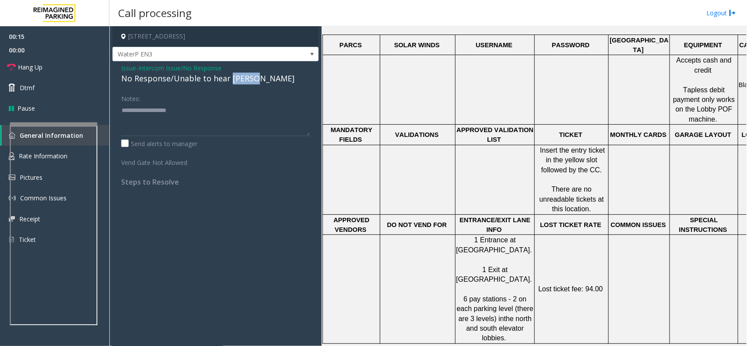
click at [233, 80] on div "No Response/Unable to hear [PERSON_NAME]" at bounding box center [215, 79] width 189 height 12
type textarea "**********"
click at [53, 64] on link "Hang Up" at bounding box center [54, 67] width 109 height 21
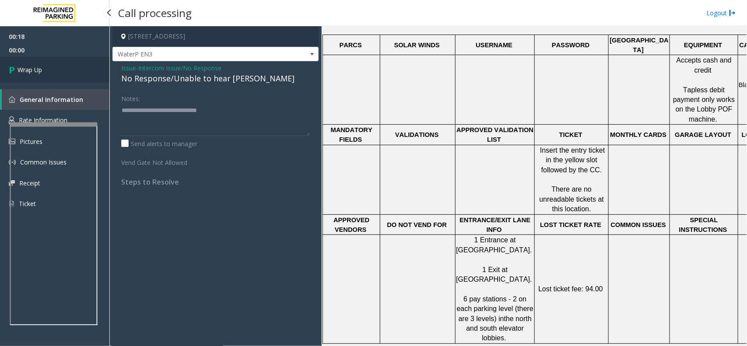
click at [53, 64] on link "Wrap Up" at bounding box center [54, 70] width 109 height 26
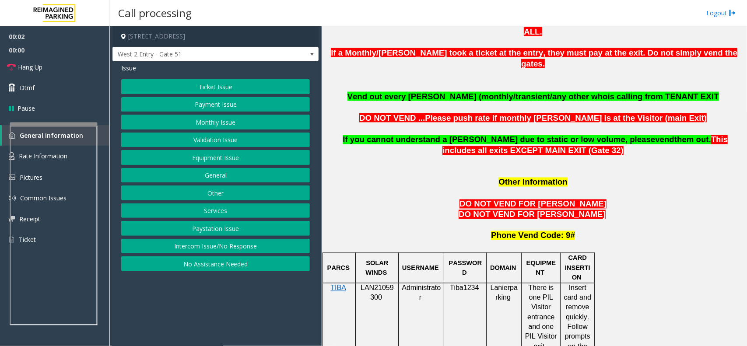
scroll to position [766, 0]
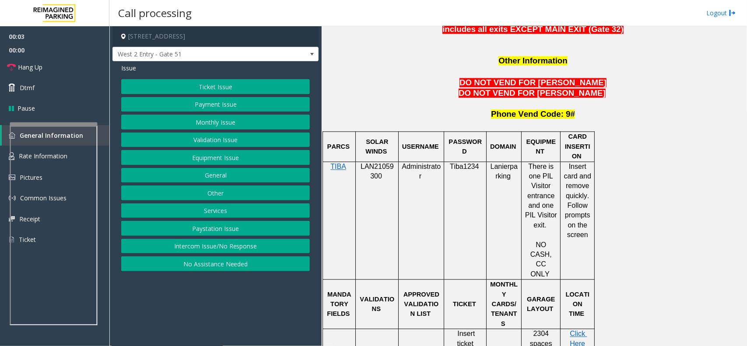
click at [375, 163] on span "LAN21059300" at bounding box center [377, 171] width 33 height 17
copy p "LAN21059300"
click at [416, 109] on p "Phone Vend Code: 9#" at bounding box center [534, 114] width 419 height 11
click at [236, 193] on button "Other" at bounding box center [215, 193] width 189 height 15
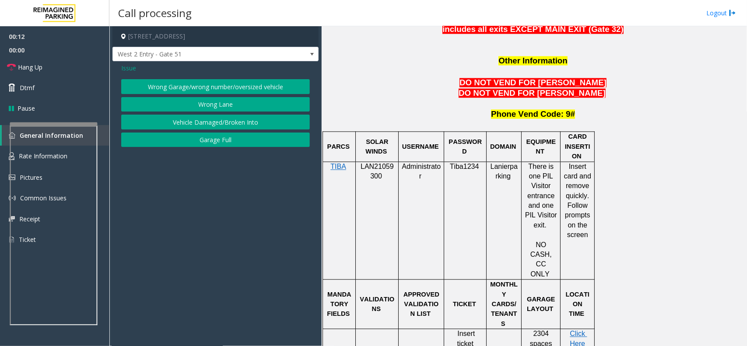
click at [254, 99] on button "Wrong Lane" at bounding box center [215, 104] width 189 height 15
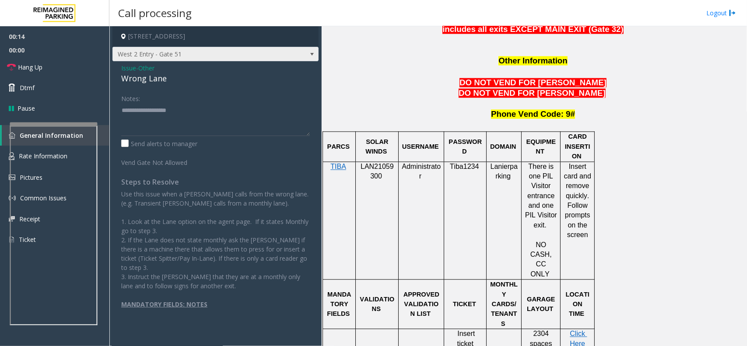
click at [309, 54] on span at bounding box center [312, 54] width 7 height 7
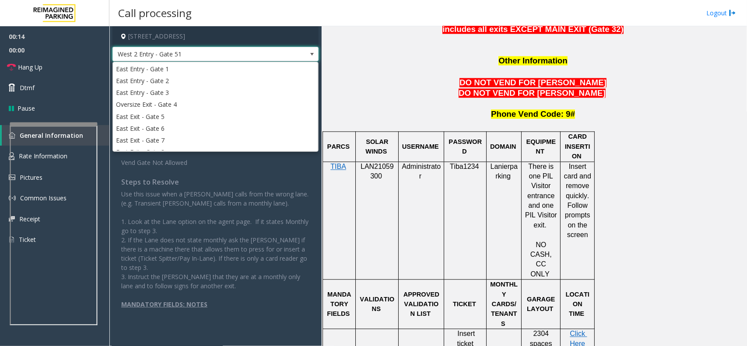
scroll to position [179, 0]
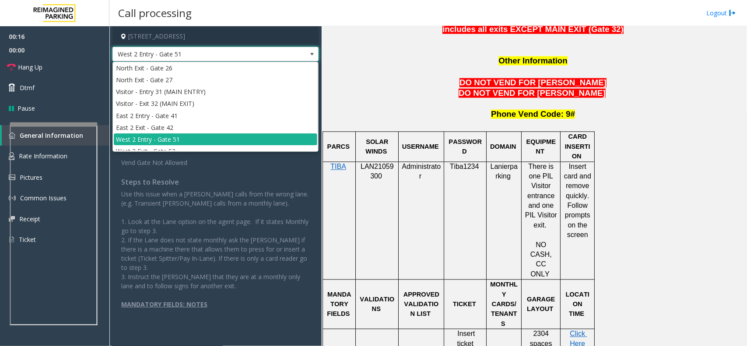
click at [299, 55] on span "West 2 Entry - Gate 51" at bounding box center [216, 54] width 206 height 15
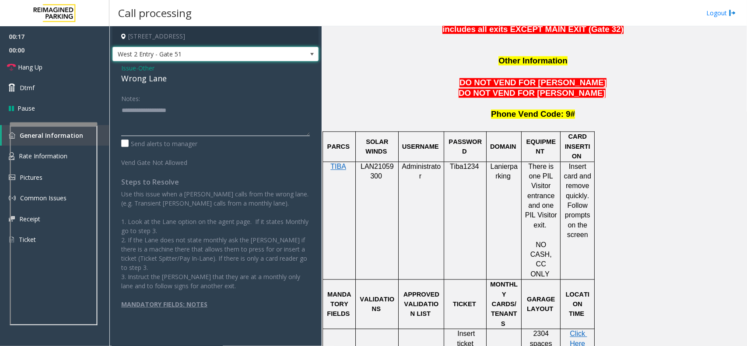
click at [198, 115] on textarea at bounding box center [215, 119] width 189 height 33
click at [160, 80] on div "Wrong Lane" at bounding box center [215, 79] width 189 height 12
click at [160, 77] on div "Wrong Lane" at bounding box center [215, 79] width 189 height 12
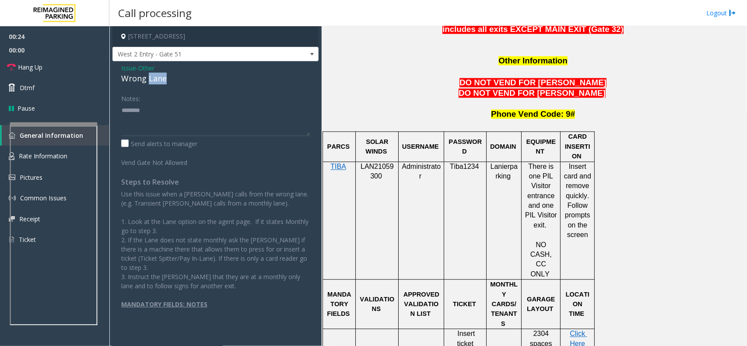
click at [160, 77] on div "Wrong Lane" at bounding box center [215, 79] width 189 height 12
copy div "Wrong Lane"
click at [176, 117] on textarea at bounding box center [215, 119] width 189 height 33
paste textarea "**********"
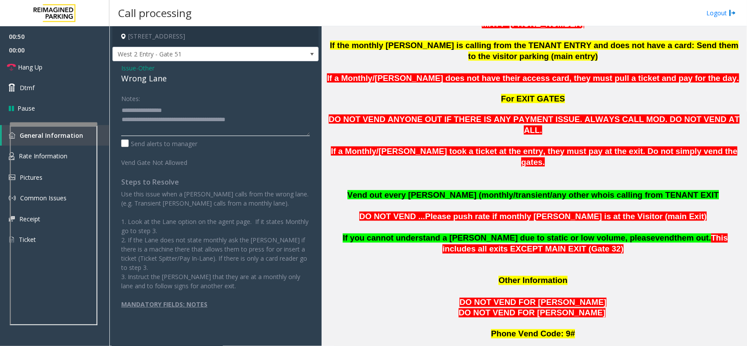
scroll to position [438, 0]
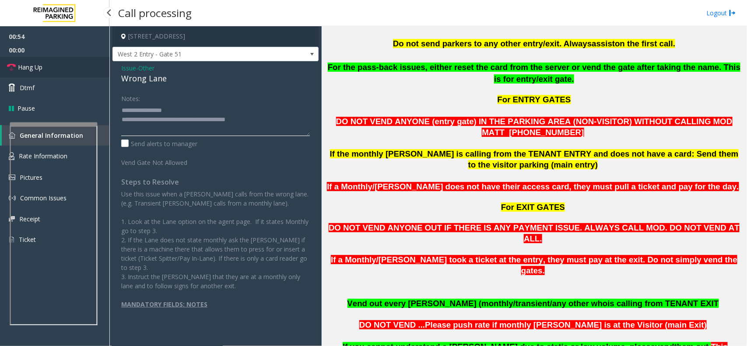
type textarea "**********"
click at [61, 72] on link "Hang Up" at bounding box center [54, 67] width 109 height 21
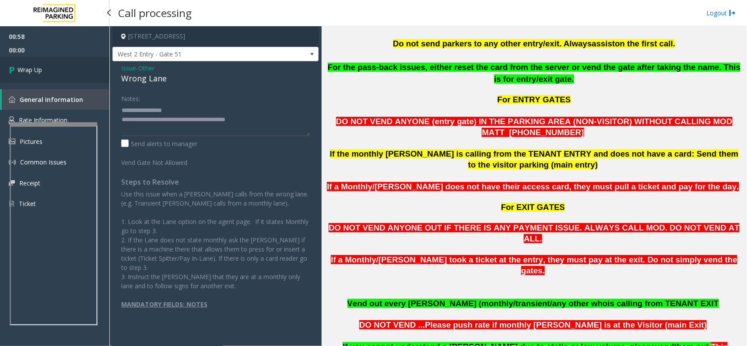
click at [62, 73] on link "Wrap Up" at bounding box center [54, 70] width 109 height 26
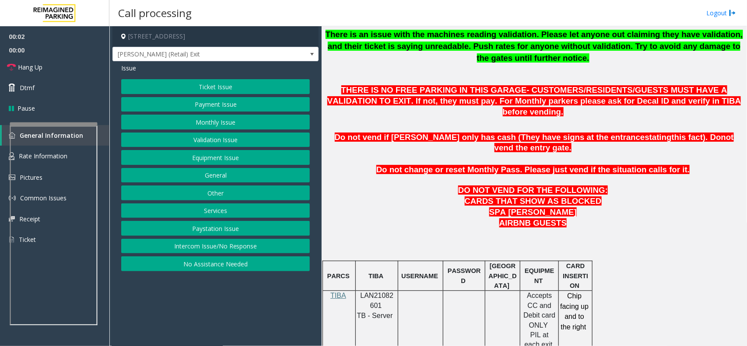
scroll to position [493, 0]
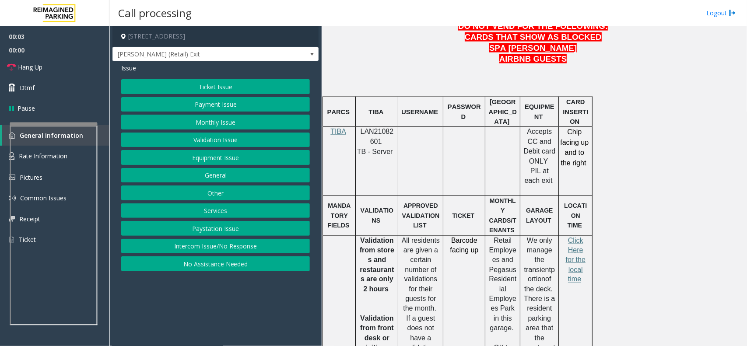
click at [386, 128] on span "LAN21082601" at bounding box center [377, 136] width 33 height 17
copy p "LAN21082601"
click at [182, 160] on button "Equipment Issue" at bounding box center [215, 157] width 189 height 15
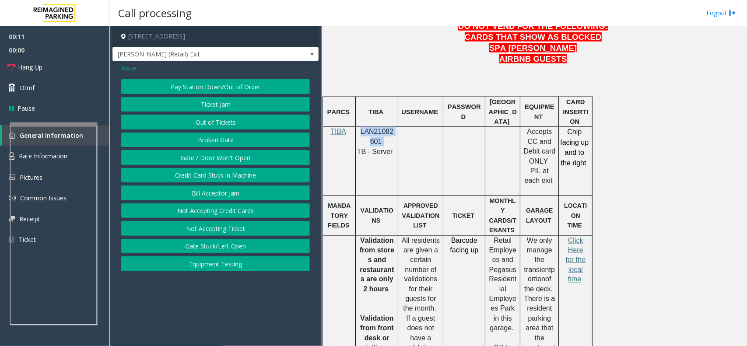
click at [208, 106] on button "Ticket Jam" at bounding box center [215, 104] width 189 height 15
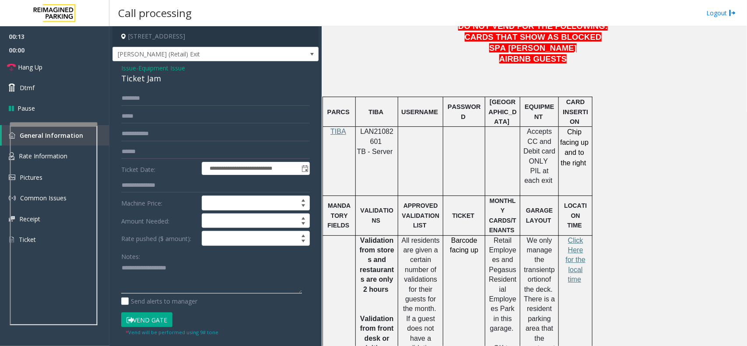
click at [139, 268] on textarea at bounding box center [211, 277] width 181 height 33
click at [137, 272] on textarea at bounding box center [211, 277] width 181 height 33
click at [145, 77] on div "Ticket Jam" at bounding box center [215, 79] width 189 height 12
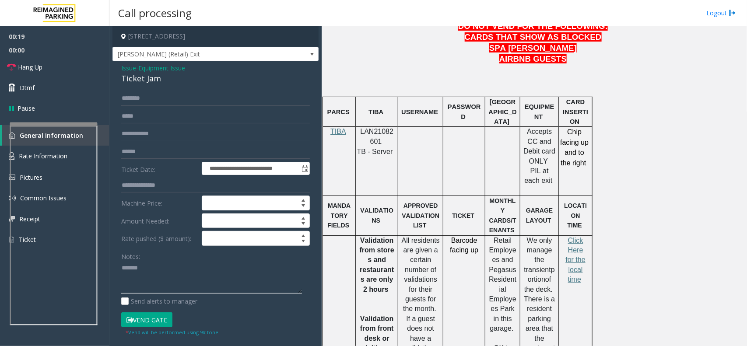
click at [173, 265] on textarea at bounding box center [211, 277] width 181 height 33
paste textarea "**********"
click at [190, 288] on textarea at bounding box center [211, 277] width 181 height 33
click at [162, 276] on textarea at bounding box center [211, 277] width 181 height 33
click at [29, 60] on link "Hang Up" at bounding box center [54, 67] width 109 height 21
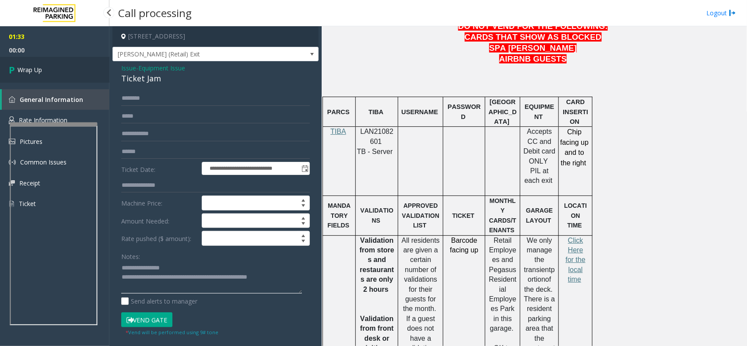
type textarea "**********"
click at [42, 64] on link "Wrap Up" at bounding box center [54, 70] width 109 height 26
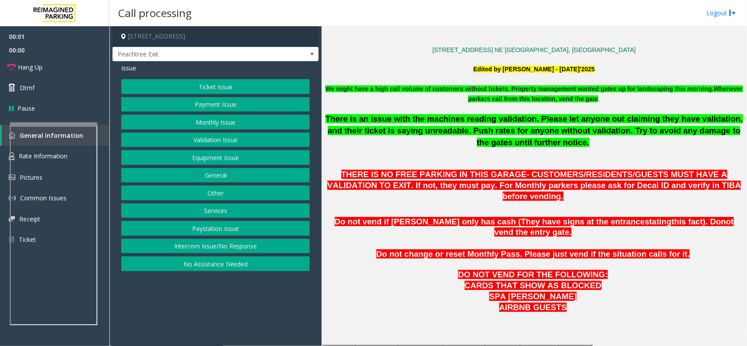
scroll to position [383, 0]
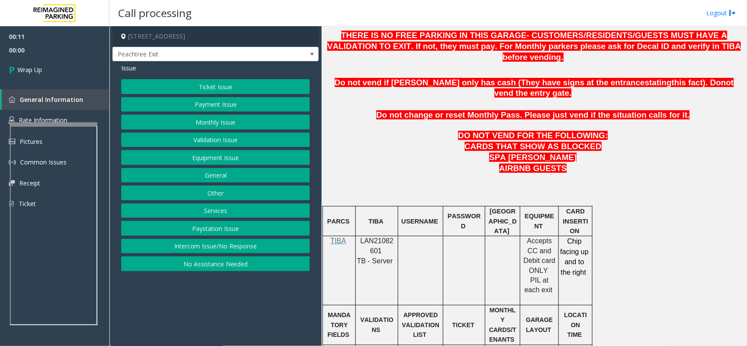
click at [236, 246] on button "Intercom Issue/No Response" at bounding box center [215, 246] width 189 height 15
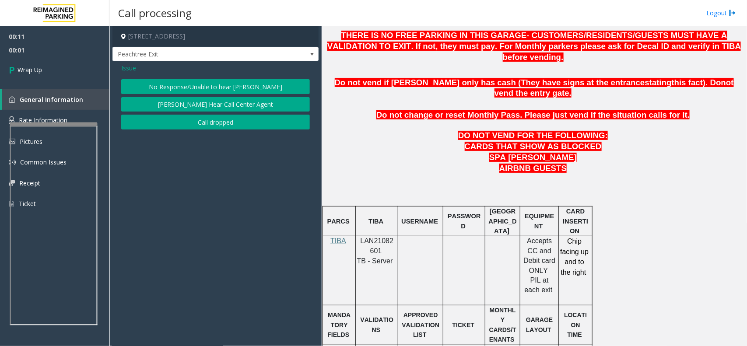
click at [215, 132] on div "Issue No Response/Unable to hear parker Parker Cannot Hear Call Center Agent Ca…" at bounding box center [216, 97] width 206 height 73
click at [211, 127] on button "Call dropped" at bounding box center [215, 122] width 189 height 15
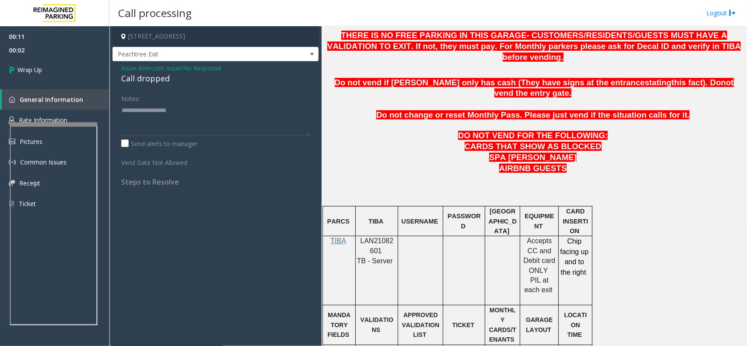
click at [141, 84] on div "Call dropped" at bounding box center [215, 79] width 189 height 12
click at [147, 77] on div "Call dropped" at bounding box center [215, 79] width 189 height 12
type textarea "**********"
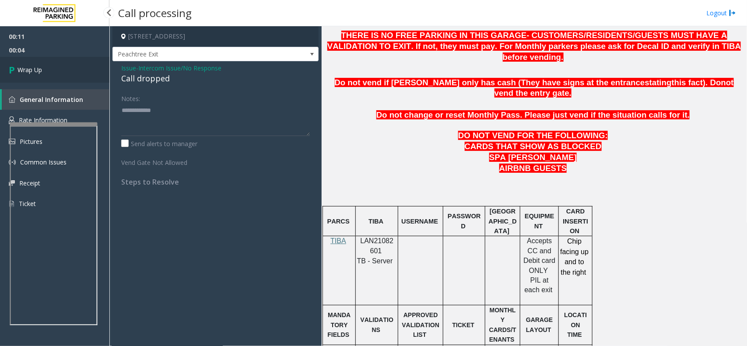
click at [92, 68] on link "Wrap Up" at bounding box center [54, 70] width 109 height 26
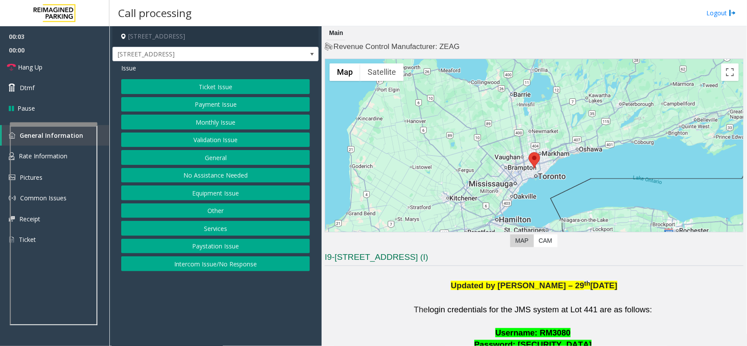
scroll to position [109, 0]
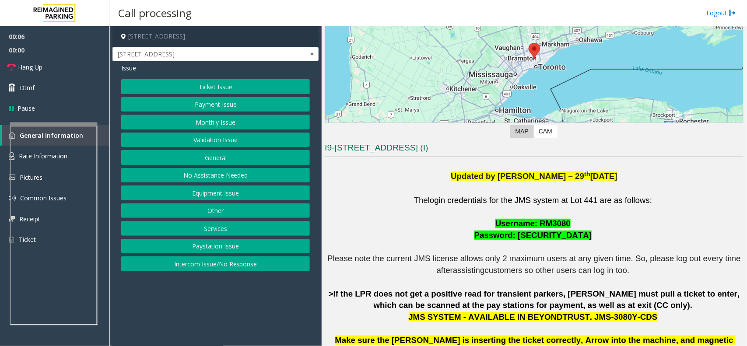
click at [268, 91] on button "Ticket Issue" at bounding box center [215, 86] width 189 height 15
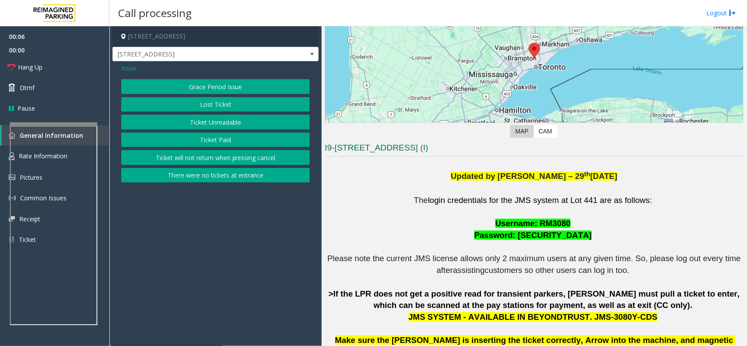
click at [254, 120] on button "Ticket Unreadable" at bounding box center [215, 122] width 189 height 15
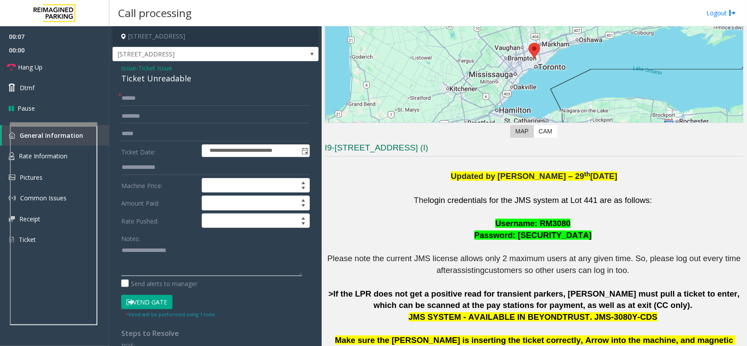
click at [189, 253] on textarea at bounding box center [211, 259] width 181 height 33
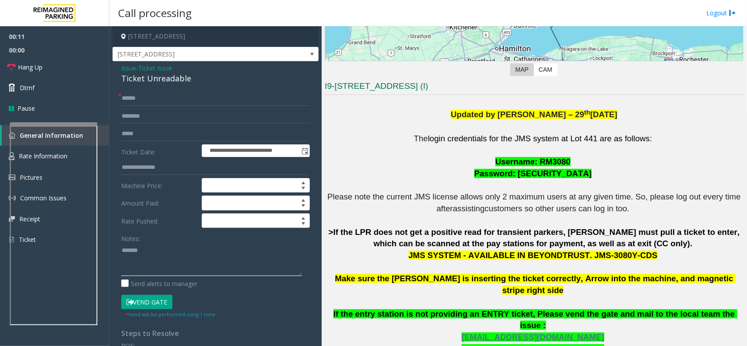
scroll to position [219, 0]
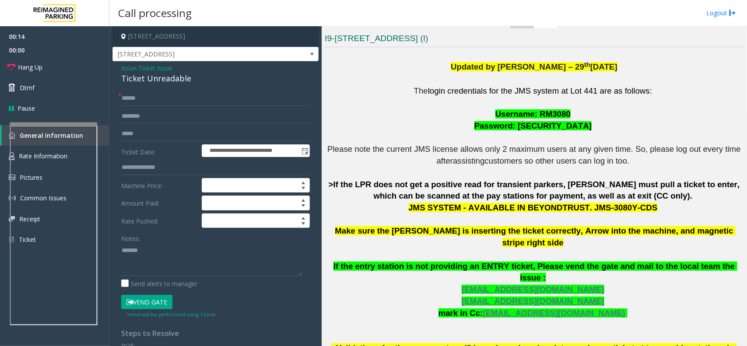
click at [169, 83] on div "Ticket Unreadable" at bounding box center [215, 79] width 189 height 12
click at [174, 252] on textarea at bounding box center [211, 259] width 181 height 33
paste textarea "**********"
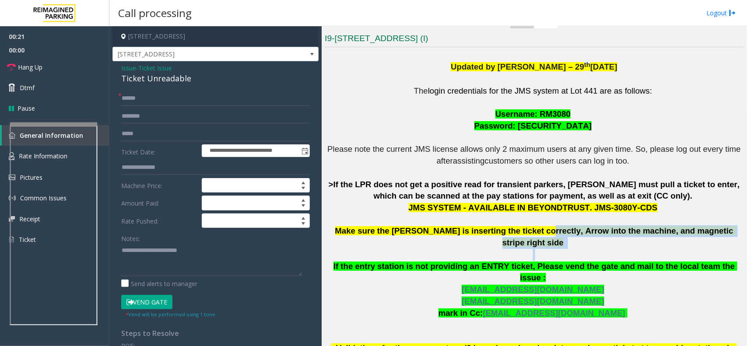
drag, startPoint x: 524, startPoint y: 235, endPoint x: 613, endPoint y: 239, distance: 89.4
click at [613, 239] on p "The login credentials for the JMS system at Lot 441 are as follows: Username: R…" at bounding box center [534, 225] width 419 height 281
click at [616, 239] on p "The login credentials for the JMS system at Lot 441 are as follows: Username: R…" at bounding box center [534, 225] width 419 height 281
drag, startPoint x: 625, startPoint y: 233, endPoint x: 704, endPoint y: 236, distance: 78.8
click at [704, 236] on span "Make sure the Parker is inserting the ticket correctly, Arrow into the machine,…" at bounding box center [535, 236] width 401 height 21
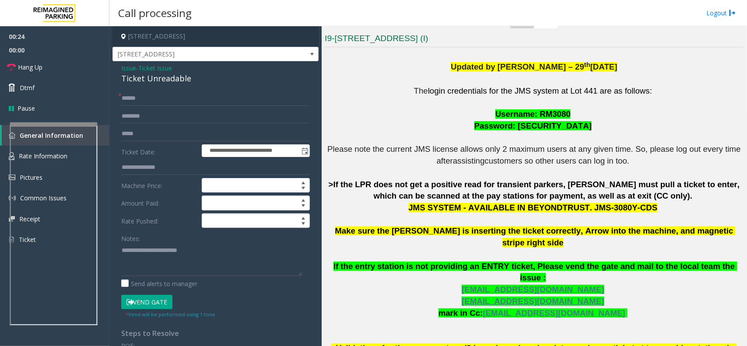
click at [608, 243] on p "The login credentials for the JMS system at Lot 441 are as follows: Username: R…" at bounding box center [534, 225] width 419 height 281
click at [147, 266] on textarea at bounding box center [211, 259] width 181 height 33
type textarea "**********"
click at [158, 101] on input "text" at bounding box center [215, 98] width 189 height 15
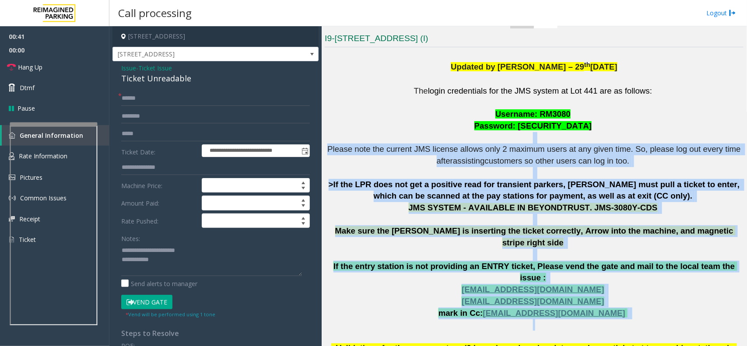
drag, startPoint x: 326, startPoint y: 141, endPoint x: 574, endPoint y: 299, distance: 293.9
click at [574, 299] on p "The login credentials for the JMS system at Lot 441 are as follows: Username: R…" at bounding box center [534, 225] width 419 height 281
click at [596, 305] on p "The login credentials for the JMS system at Lot 441 are as follows: Username: R…" at bounding box center [534, 225] width 419 height 281
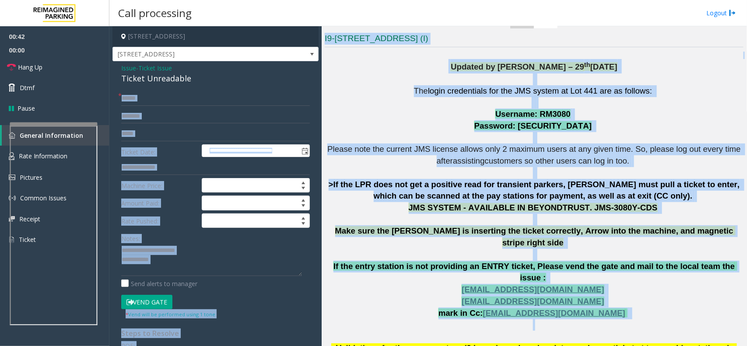
drag, startPoint x: 601, startPoint y: 299, endPoint x: 287, endPoint y: 102, distance: 370.4
click at [287, 102] on div "**********" at bounding box center [427, 186] width 637 height 320
click at [407, 174] on p "The login credentials for the JMS system at Lot 441 are as follows: Username: R…" at bounding box center [534, 225] width 419 height 281
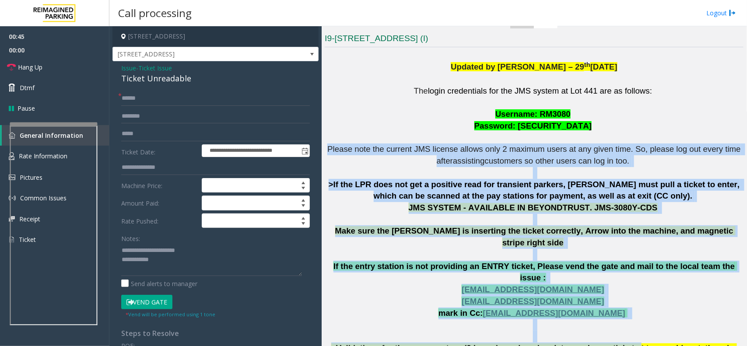
drag, startPoint x: 333, startPoint y: 148, endPoint x: 612, endPoint y: 323, distance: 329.3
click at [612, 323] on p "The login credentials for the JMS system at Lot 441 are as follows: Username: R…" at bounding box center [534, 225] width 419 height 281
click at [622, 305] on p "The login credentials for the JMS system at Lot 441 are as follows: Username: R…" at bounding box center [534, 225] width 419 height 281
drag, startPoint x: 622, startPoint y: 305, endPoint x: 406, endPoint y: 133, distance: 276.3
click at [406, 133] on p "The login credentials for the JMS system at Lot 441 are as follows: Username: R…" at bounding box center [534, 225] width 419 height 281
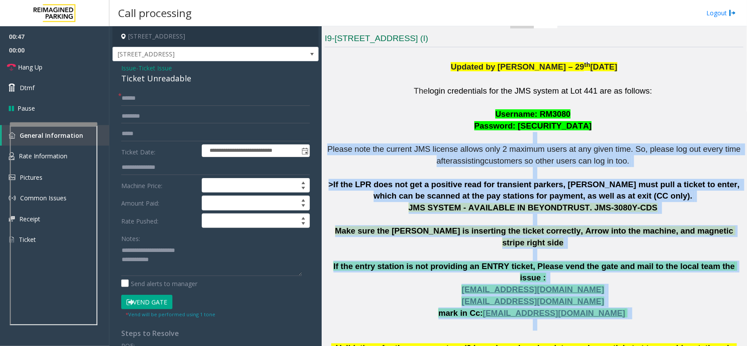
click at [405, 135] on p "The login credentials for the JMS system at Lot 441 are as follows: Username: R…" at bounding box center [534, 225] width 419 height 281
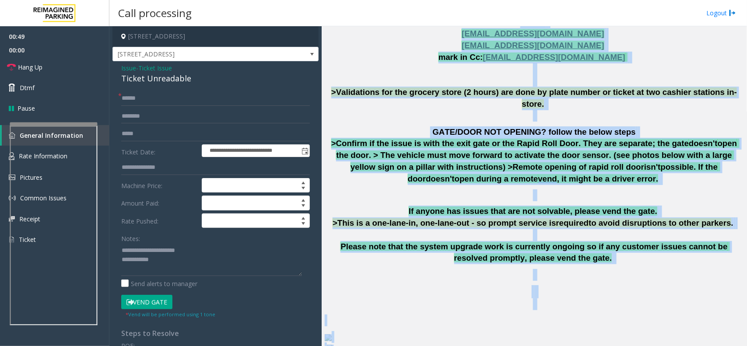
drag, startPoint x: 329, startPoint y: 145, endPoint x: 697, endPoint y: 367, distance: 429.5
click at [697, 346] on html "**********" at bounding box center [373, 173] width 747 height 346
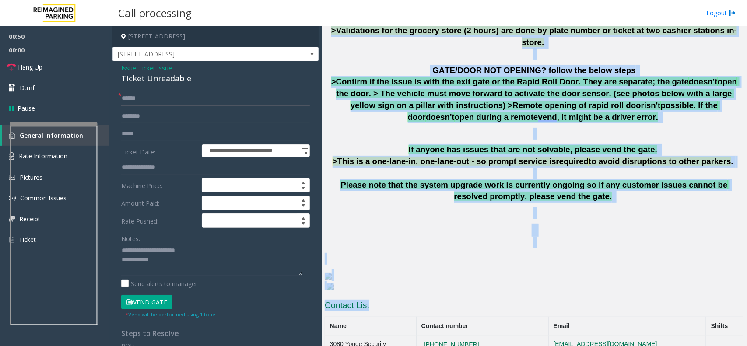
click at [493, 208] on p at bounding box center [534, 214] width 419 height 12
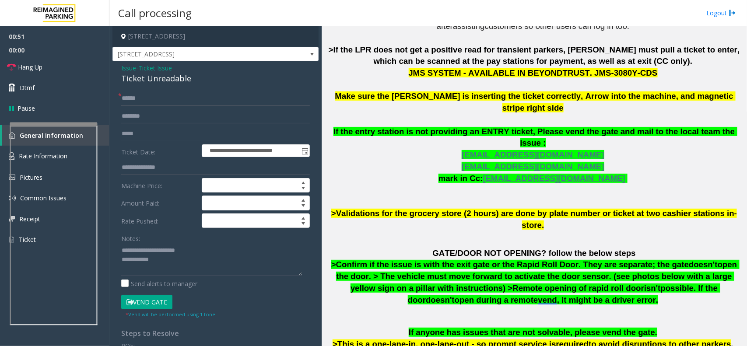
scroll to position [318, 0]
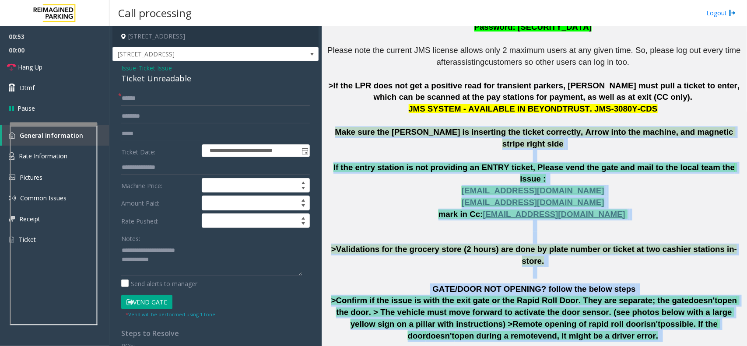
drag, startPoint x: 343, startPoint y: 132, endPoint x: 602, endPoint y: 309, distance: 313.8
click at [602, 309] on div "The login credentials for the JMS system at Lot 441 are as follows: Username: R…" at bounding box center [534, 215] width 419 height 481
click at [602, 308] on p "GATE/DOOR NOT OPENING? follow the below steps >Confirm if the issue is with the…" at bounding box center [534, 313] width 419 height 59
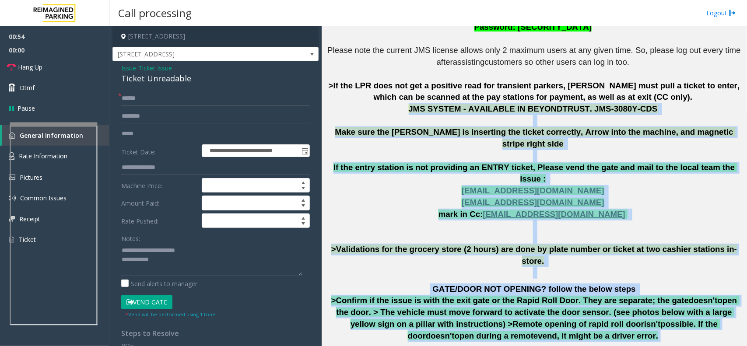
drag, startPoint x: 604, startPoint y: 306, endPoint x: 382, endPoint y: 104, distance: 300.6
click at [382, 104] on div "The login credentials for the JMS system at Lot 441 are as follows: Username: R…" at bounding box center [534, 215] width 419 height 481
click at [378, 109] on p "The login credentials for the JMS system at Lot 441 are as follows: Username: R…" at bounding box center [534, 126] width 419 height 281
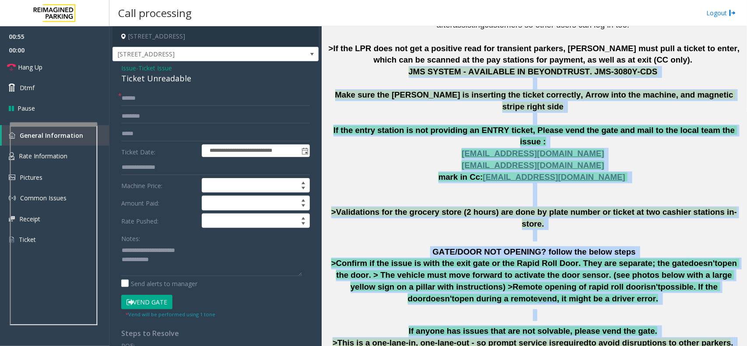
drag, startPoint x: 378, startPoint y: 109, endPoint x: 615, endPoint y: 340, distance: 331.0
click at [615, 340] on div "The login credentials for the JMS system at Lot 441 are as follows: Username: R…" at bounding box center [534, 177] width 419 height 481
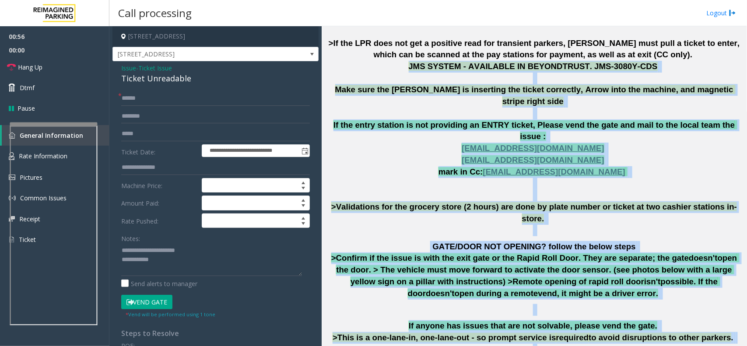
click at [584, 304] on p at bounding box center [534, 310] width 419 height 12
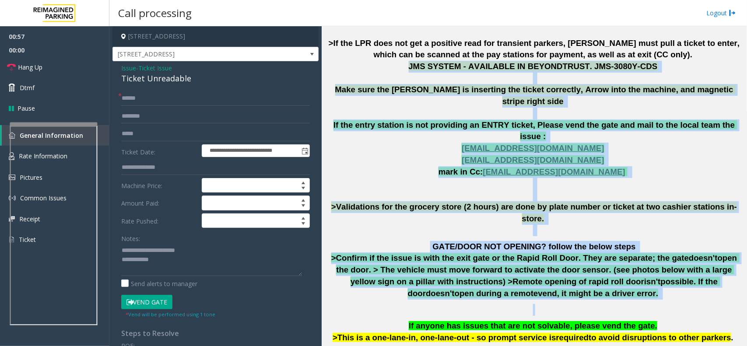
drag, startPoint x: 584, startPoint y: 276, endPoint x: 413, endPoint y: 67, distance: 270.1
click at [413, 67] on div "The login credentials for the JMS system at Lot 441 are as follows: Username: R…" at bounding box center [534, 172] width 419 height 481
click at [410, 72] on p "The login credentials for the JMS system at Lot 441 are as follows: Username: R…" at bounding box center [534, 84] width 419 height 281
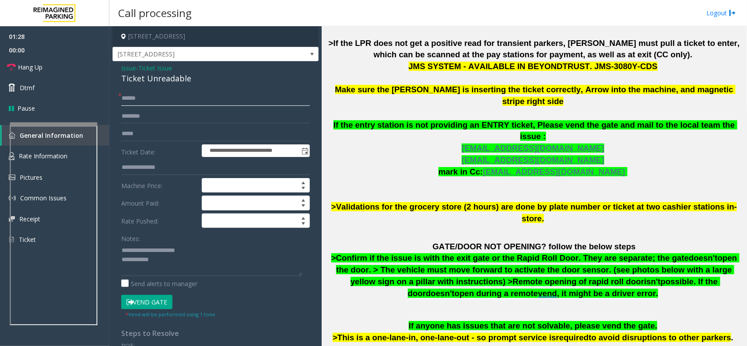
click at [140, 102] on input "text" at bounding box center [215, 98] width 189 height 15
type input "**"
click at [167, 263] on textarea at bounding box center [211, 259] width 181 height 33
click at [152, 300] on button "Vend Gate" at bounding box center [146, 302] width 51 height 15
click at [176, 261] on textarea at bounding box center [211, 259] width 181 height 33
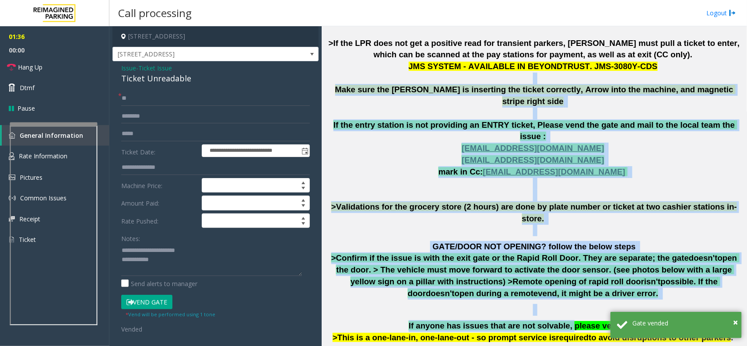
drag, startPoint x: 352, startPoint y: 78, endPoint x: 565, endPoint y: 284, distance: 296.6
click at [565, 284] on div "The login credentials for the JMS system at Lot 441 are as follows: Username: R…" at bounding box center [534, 172] width 419 height 481
click at [566, 304] on p at bounding box center [534, 310] width 419 height 12
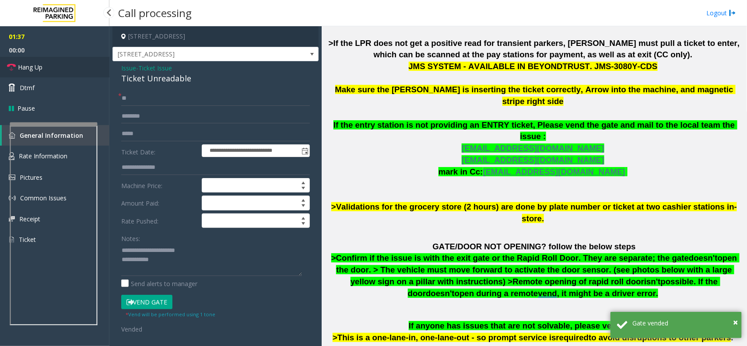
click at [64, 70] on link "Hang Up" at bounding box center [54, 67] width 109 height 21
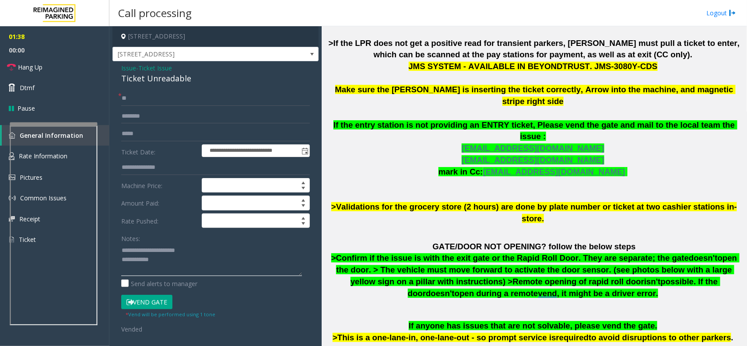
click at [201, 272] on textarea at bounding box center [211, 259] width 181 height 33
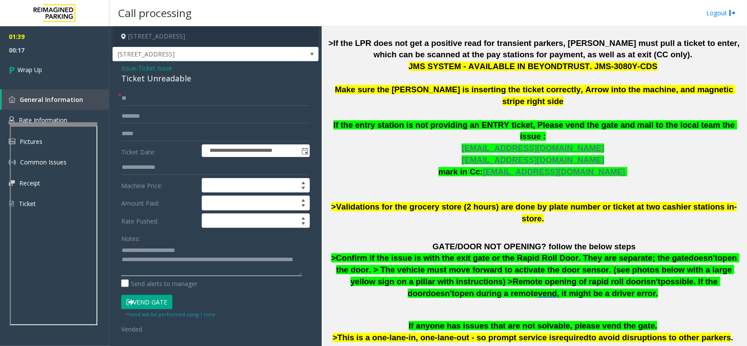
type textarea "**********"
click at [3, 40] on span "01:39" at bounding box center [54, 37] width 109 height 14
click at [42, 55] on span "00:18" at bounding box center [54, 50] width 109 height 14
click at [43, 78] on link "Wrap Up" at bounding box center [54, 70] width 109 height 26
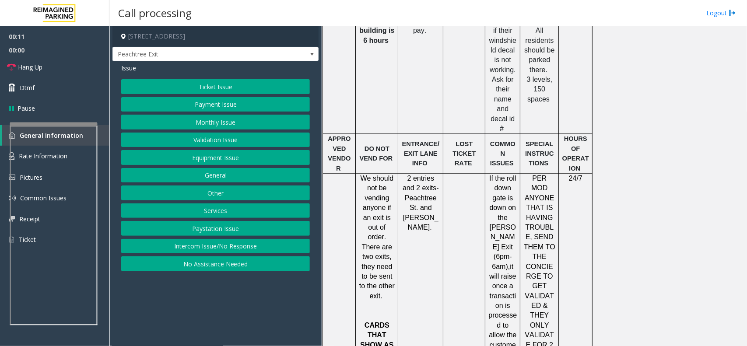
scroll to position [1168, 0]
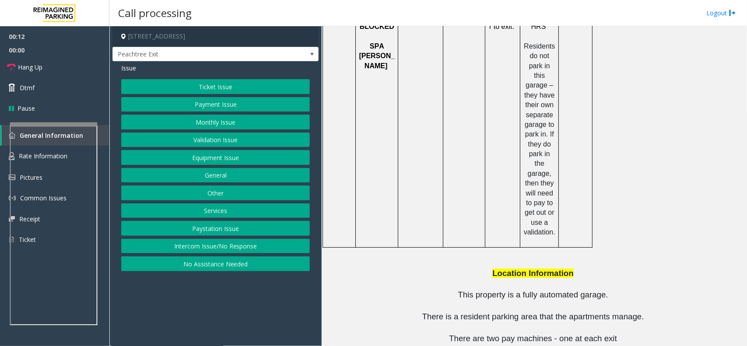
click at [220, 246] on button "Intercom Issue/No Response" at bounding box center [215, 246] width 189 height 15
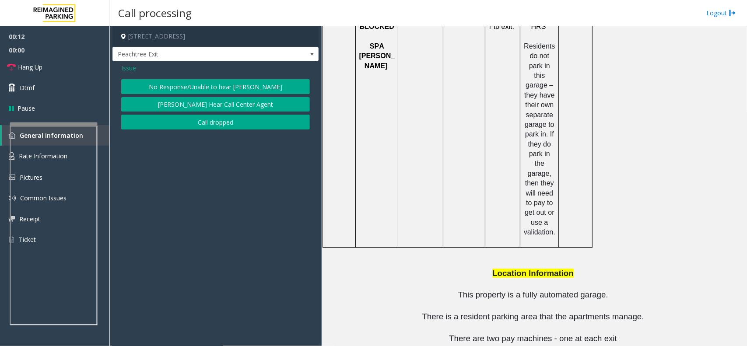
click at [215, 78] on div "Issue No Response/Unable to hear parker Parker Cannot Hear Call Center Agent Ca…" at bounding box center [216, 97] width 206 height 73
click at [214, 84] on button "No Response/Unable to hear [PERSON_NAME]" at bounding box center [215, 86] width 189 height 15
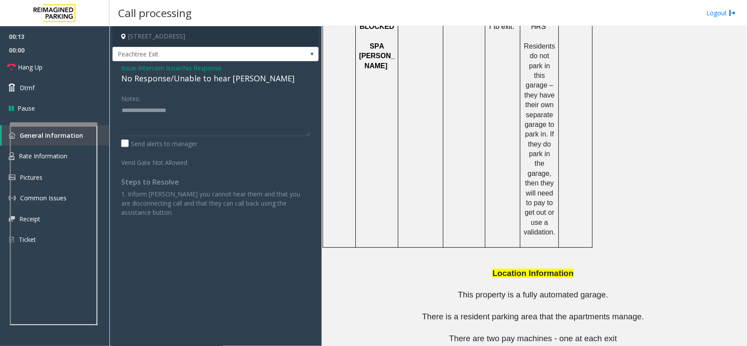
click at [217, 83] on div "No Response/Unable to hear [PERSON_NAME]" at bounding box center [215, 79] width 189 height 12
click at [249, 110] on textarea at bounding box center [215, 119] width 189 height 33
type textarea "**********"
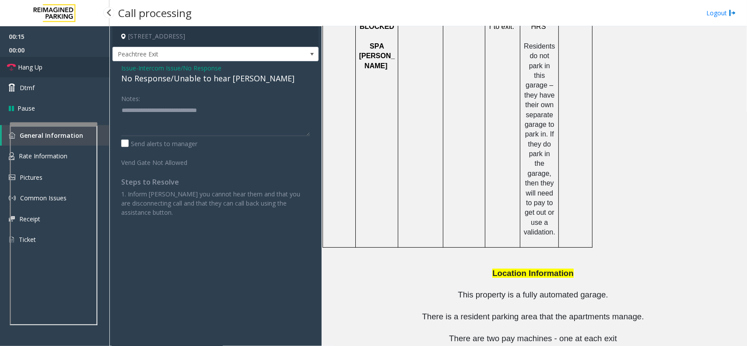
click at [52, 70] on link "Hang Up" at bounding box center [54, 67] width 109 height 21
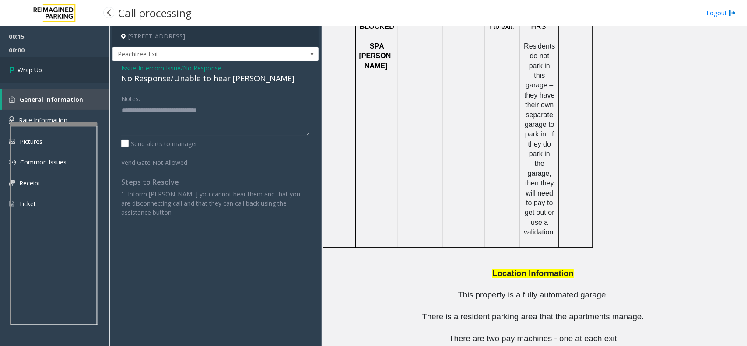
click at [52, 70] on link "Wrap Up" at bounding box center [54, 70] width 109 height 26
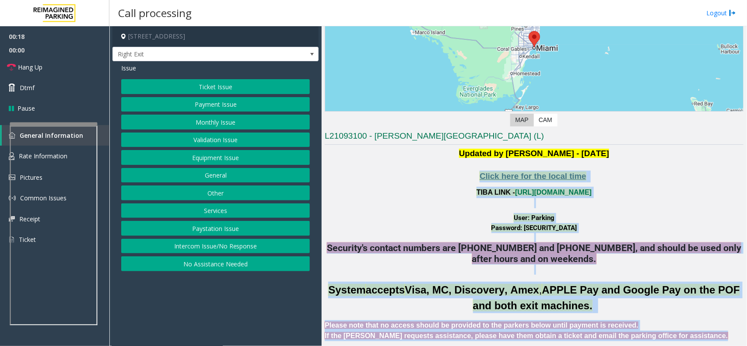
scroll to position [147, 0]
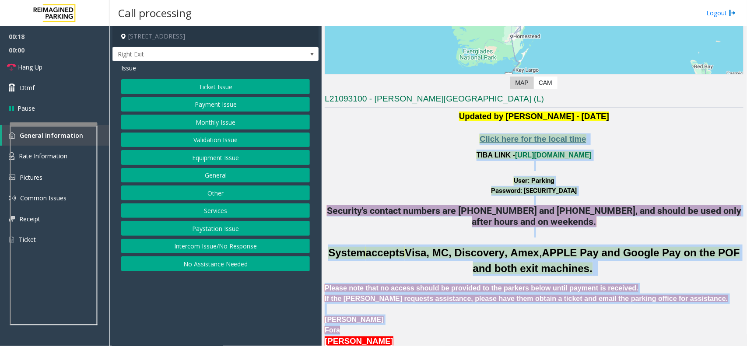
drag, startPoint x: 425, startPoint y: 176, endPoint x: 655, endPoint y: 341, distance: 283.8
click at [678, 314] on div at bounding box center [534, 309] width 419 height 11
drag, startPoint x: 678, startPoint y: 307, endPoint x: 411, endPoint y: 144, distance: 313.3
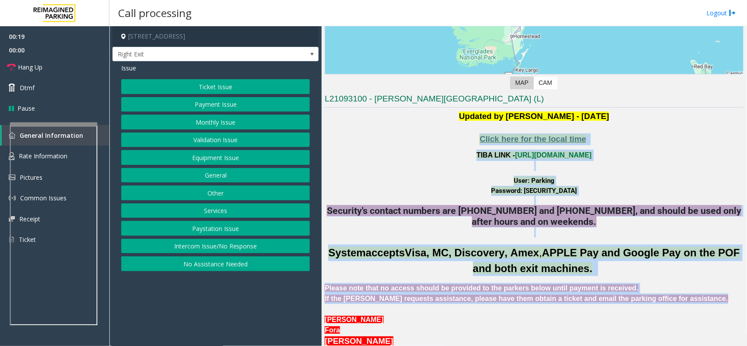
click at [376, 150] on p "TIBA LINK - https://wellsfargoctr-web.sp.tibaparking.net/" at bounding box center [534, 155] width 419 height 11
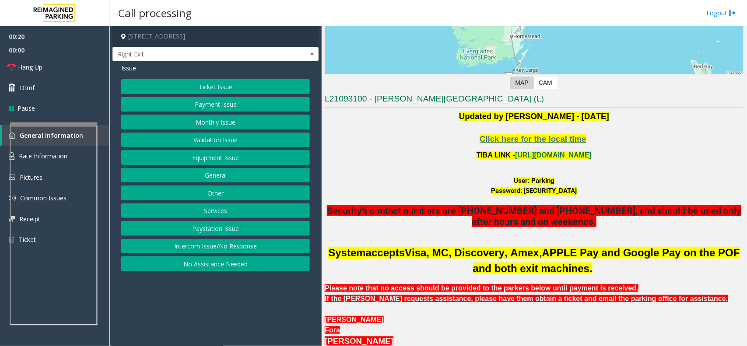
click at [209, 155] on button "Equipment Issue" at bounding box center [215, 157] width 189 height 15
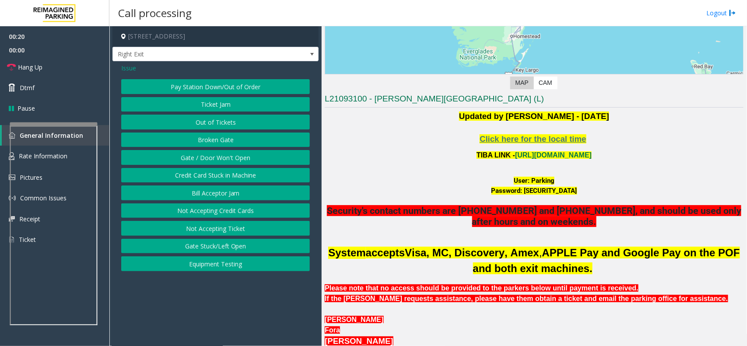
click at [209, 155] on button "Gate / Door Won't Open" at bounding box center [215, 157] width 189 height 15
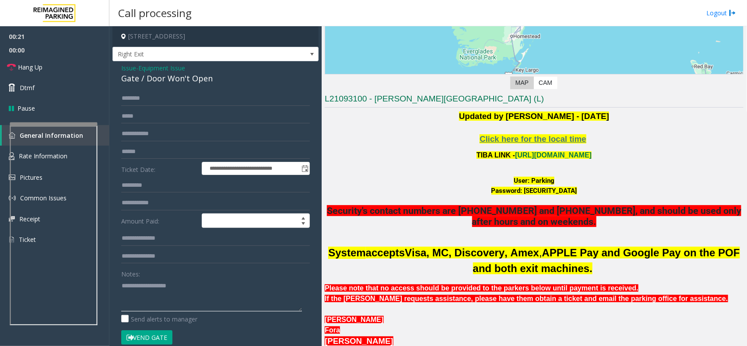
click at [187, 290] on textarea at bounding box center [211, 295] width 181 height 33
click at [148, 74] on div "Gate / Door Won't Open" at bounding box center [215, 79] width 189 height 12
click at [188, 318] on label "Send alerts to manager" at bounding box center [159, 319] width 76 height 9
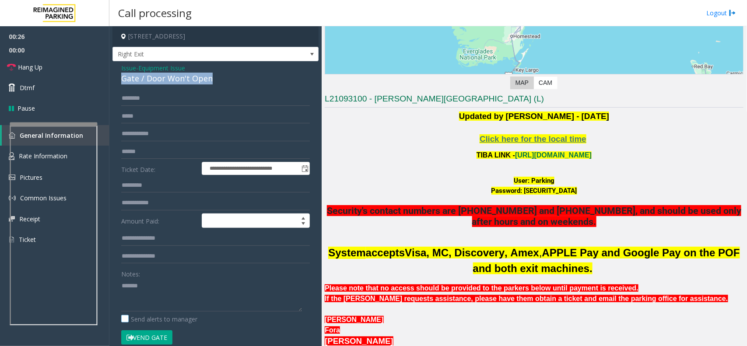
click at [188, 318] on label "Send alerts to manager" at bounding box center [159, 319] width 76 height 9
click at [193, 296] on textarea at bounding box center [211, 295] width 181 height 33
paste textarea "**********"
click at [24, 62] on link "Hang Up" at bounding box center [54, 67] width 109 height 21
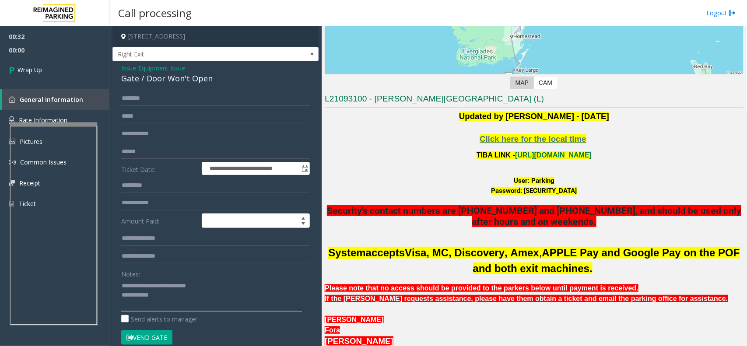
click at [162, 299] on textarea at bounding box center [211, 295] width 181 height 33
type textarea "**********"
click at [80, 77] on link "Wrap Up" at bounding box center [54, 70] width 109 height 26
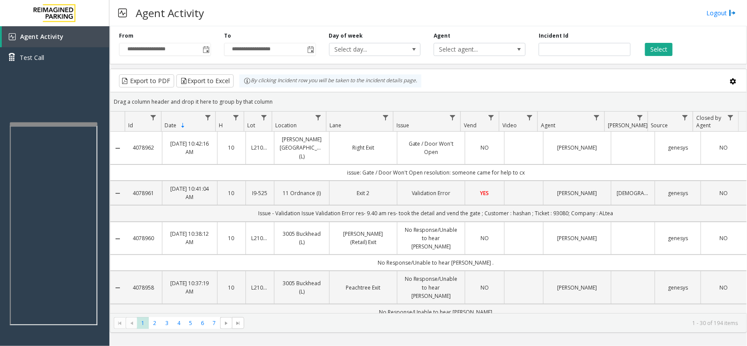
drag, startPoint x: 542, startPoint y: 165, endPoint x: 316, endPoint y: 171, distance: 226.4
click at [316, 171] on td "issue: Gate / Door Won't Open resolution: someone came for help to cx" at bounding box center [436, 173] width 622 height 16
click at [334, 165] on td "issue: Gate / Door Won't Open resolution: someone came for help to cx" at bounding box center [436, 173] width 622 height 16
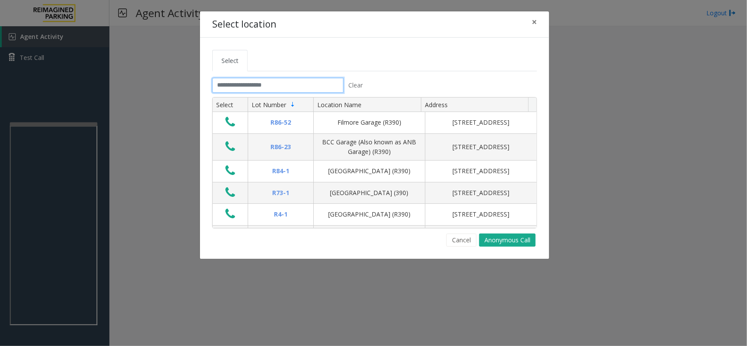
click at [277, 87] on input "text" at bounding box center [277, 85] width 131 height 15
click at [290, 86] on input "text" at bounding box center [277, 85] width 131 height 15
click at [246, 86] on input "text" at bounding box center [277, 85] width 131 height 15
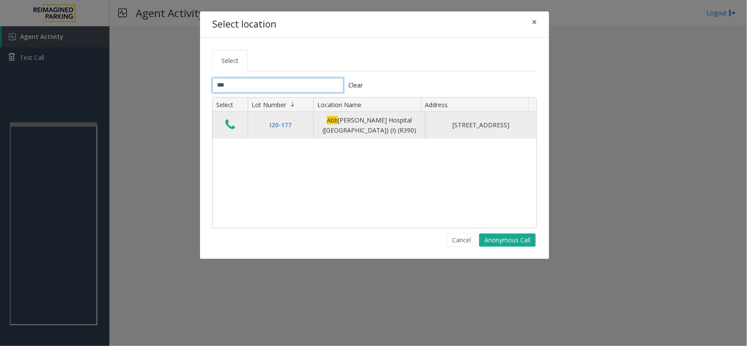
type input "***"
click at [228, 123] on icon "Data table" at bounding box center [230, 125] width 10 height 12
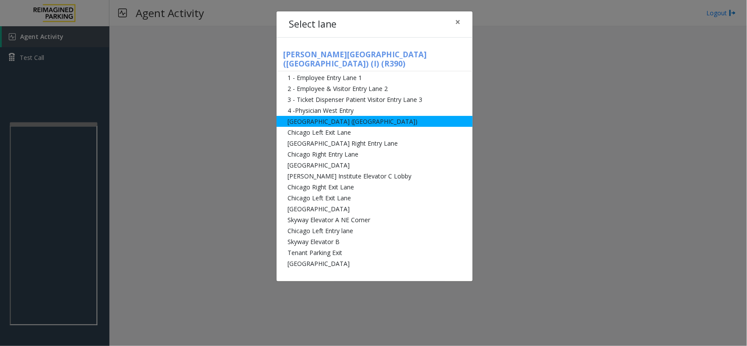
click at [368, 116] on li "[GEOGRAPHIC_DATA] ([GEOGRAPHIC_DATA])" at bounding box center [375, 121] width 196 height 11
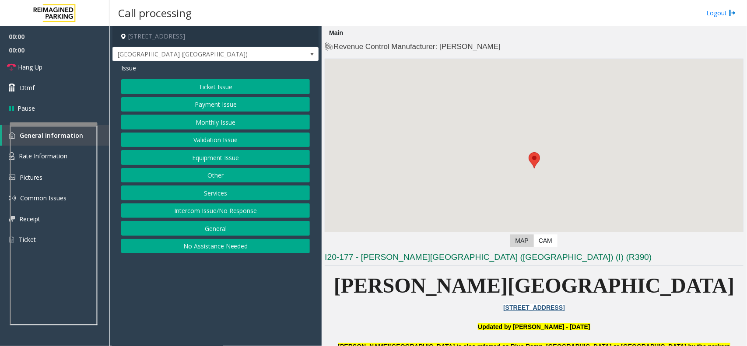
click at [261, 119] on button "Monthly Issue" at bounding box center [215, 122] width 189 height 15
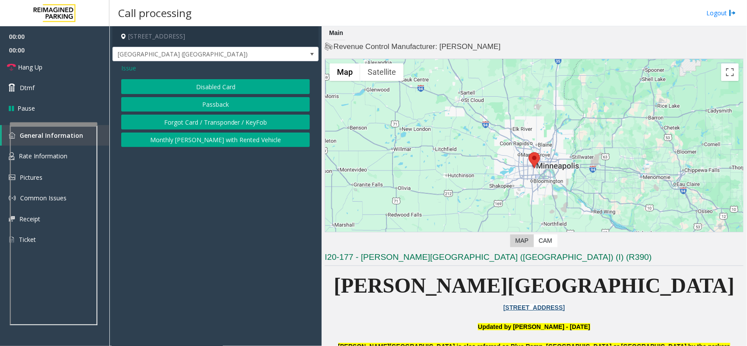
click at [244, 92] on button "Disabled Card" at bounding box center [215, 86] width 189 height 15
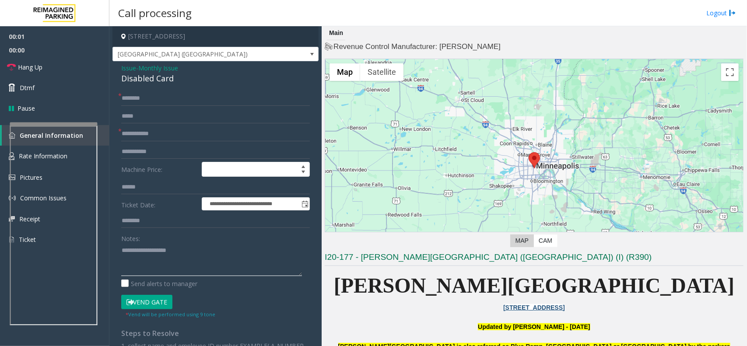
click at [190, 262] on textarea at bounding box center [211, 259] width 181 height 33
click at [161, 80] on div "Disabled Card" at bounding box center [215, 79] width 189 height 12
click at [169, 252] on textarea at bounding box center [211, 259] width 181 height 33
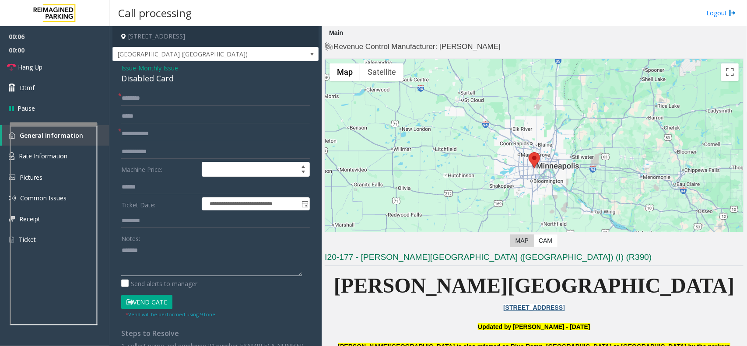
paste textarea "**********"
type textarea "**********"
click at [155, 303] on button "Vend Gate" at bounding box center [146, 302] width 51 height 15
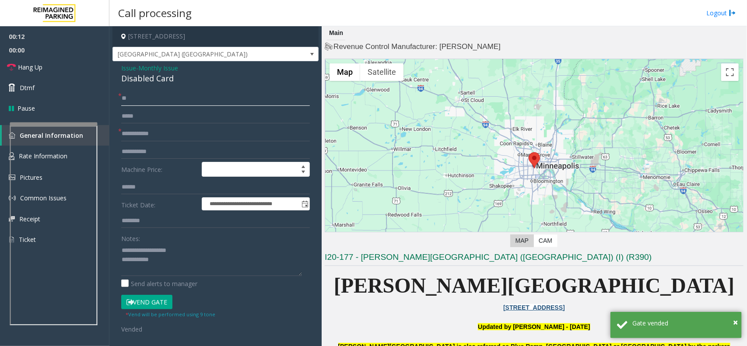
type input "**"
click at [149, 123] on input "text" at bounding box center [215, 116] width 189 height 15
type input "*"
click at [151, 130] on input "text" at bounding box center [215, 134] width 189 height 15
type input "**"
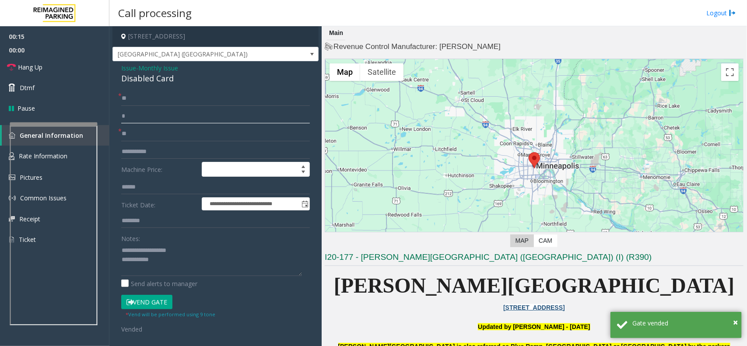
click at [156, 117] on input "*" at bounding box center [215, 116] width 189 height 15
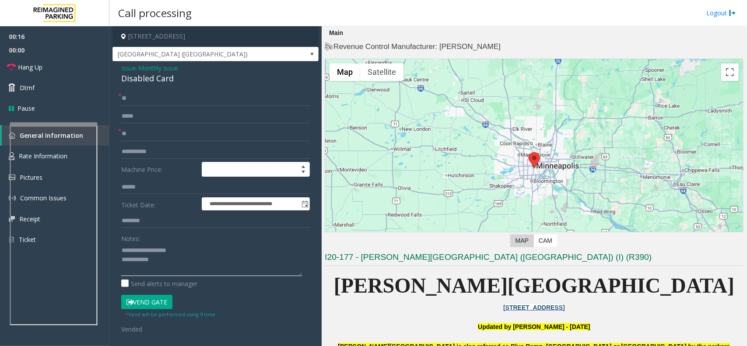
click at [174, 259] on textarea at bounding box center [211, 259] width 181 height 33
drag, startPoint x: 32, startPoint y: 64, endPoint x: 47, endPoint y: 79, distance: 21.4
click at [32, 64] on span "Hang Up" at bounding box center [30, 67] width 25 height 9
click at [174, 262] on textarea at bounding box center [211, 259] width 181 height 33
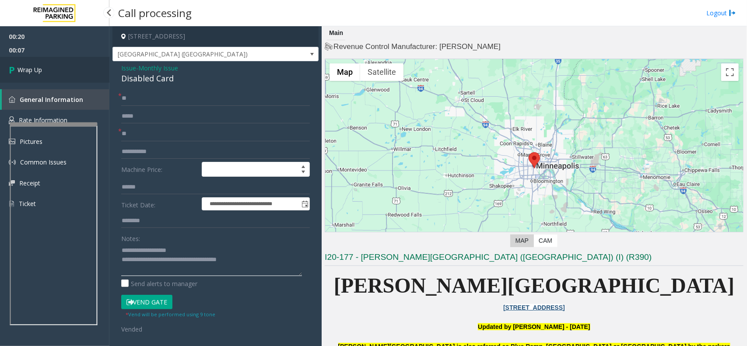
type textarea "**********"
click at [51, 77] on link "Wrap Up" at bounding box center [54, 70] width 109 height 26
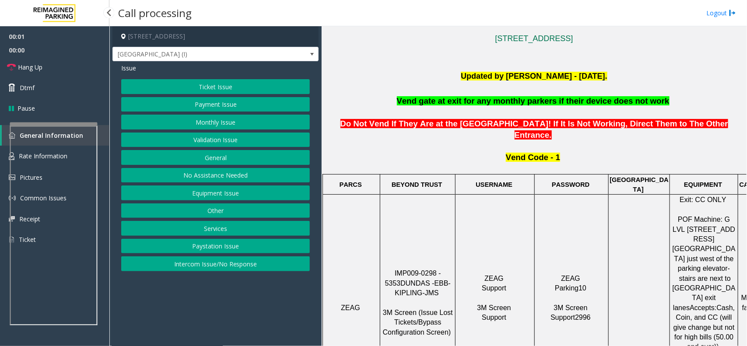
scroll to position [274, 0]
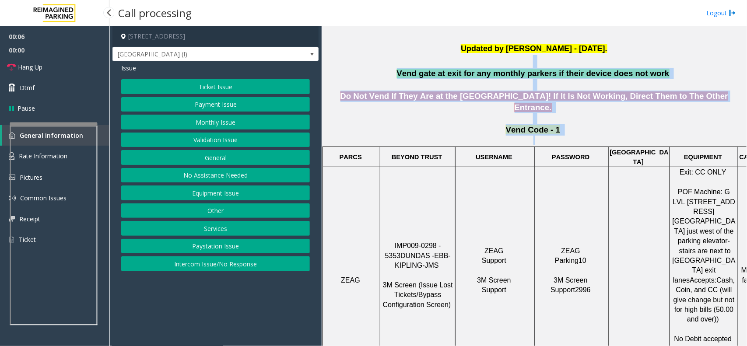
drag, startPoint x: 397, startPoint y: 61, endPoint x: 567, endPoint y: 130, distance: 183.8
click at [567, 130] on p "Vend Code - 1" at bounding box center [534, 134] width 419 height 21
drag, startPoint x: 574, startPoint y: 127, endPoint x: 422, endPoint y: 55, distance: 167.6
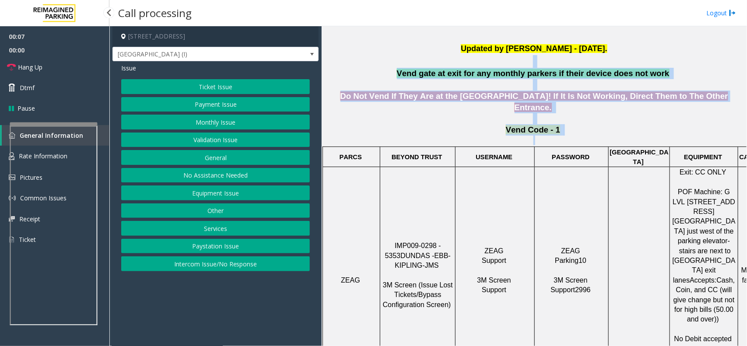
click at [405, 57] on p at bounding box center [534, 61] width 419 height 13
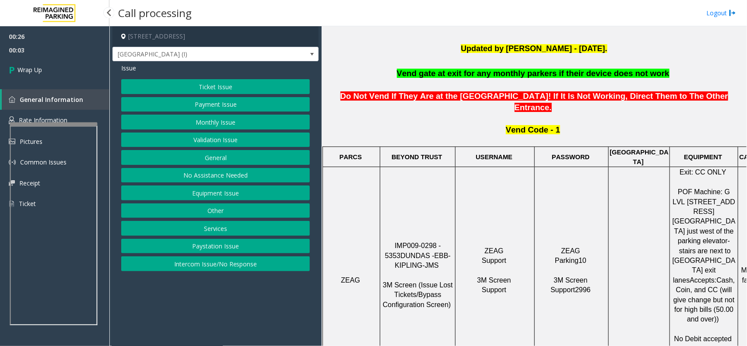
click at [208, 191] on button "Equipment Issue" at bounding box center [215, 193] width 189 height 15
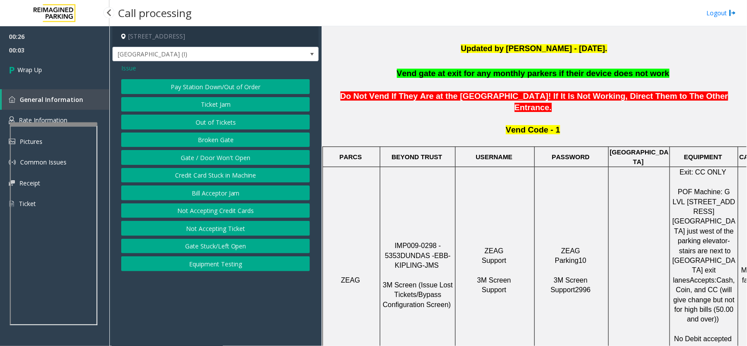
click at [219, 160] on button "Gate / Door Won't Open" at bounding box center [215, 157] width 189 height 15
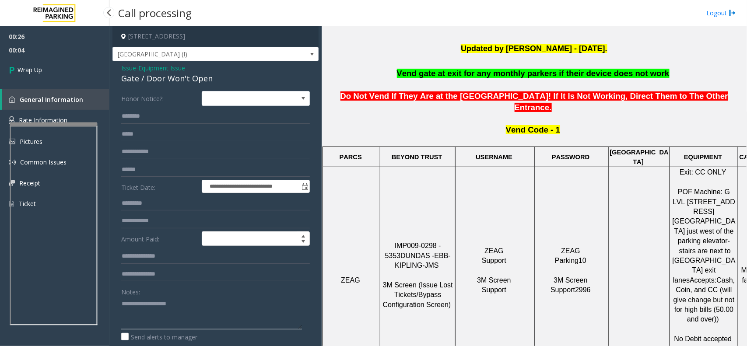
click at [151, 313] on textarea at bounding box center [211, 313] width 181 height 33
click at [178, 77] on div "Gate / Door Won't Open" at bounding box center [215, 79] width 189 height 12
copy div "Gate / Door Won't Open"
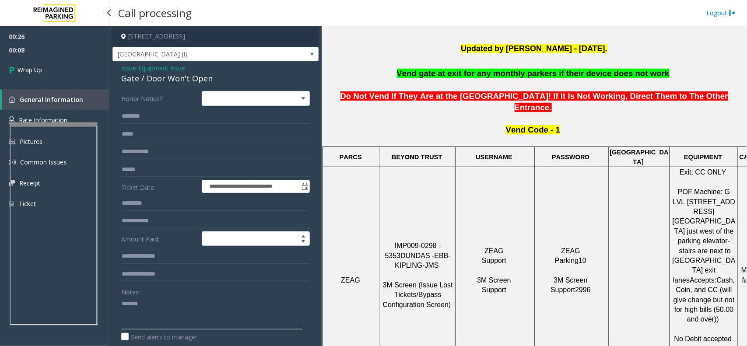
click at [182, 310] on textarea at bounding box center [211, 313] width 181 height 33
paste textarea "**********"
type textarea "**********"
click at [54, 75] on link "Wrap Up" at bounding box center [54, 70] width 109 height 26
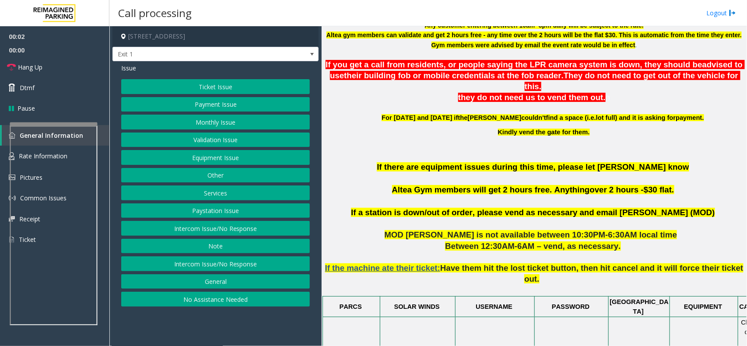
scroll to position [219, 0]
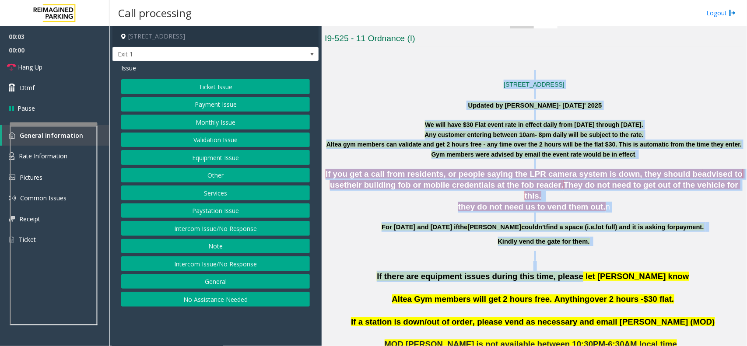
drag, startPoint x: 386, startPoint y: 75, endPoint x: 552, endPoint y: 271, distance: 256.3
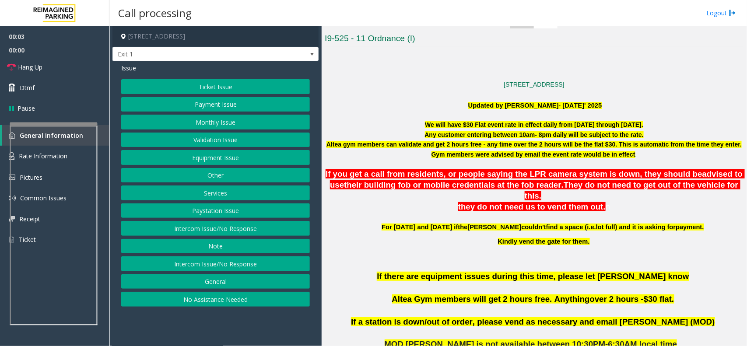
click at [590, 295] on span "over 2 hours -" at bounding box center [617, 299] width 54 height 9
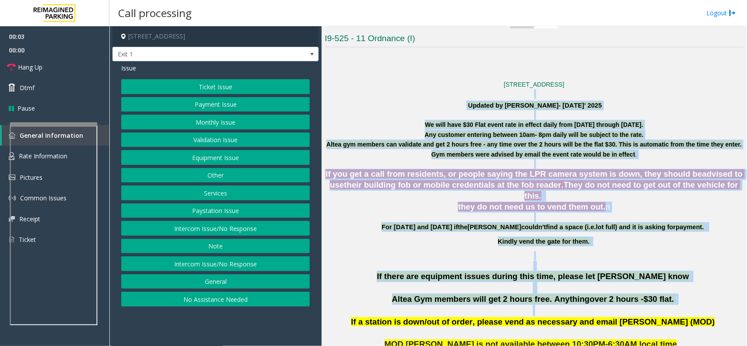
drag, startPoint x: 659, startPoint y: 296, endPoint x: 454, endPoint y: 93, distance: 287.9
click at [454, 93] on p at bounding box center [534, 94] width 419 height 10
drag, startPoint x: 453, startPoint y: 93, endPoint x: 638, endPoint y: 297, distance: 275.2
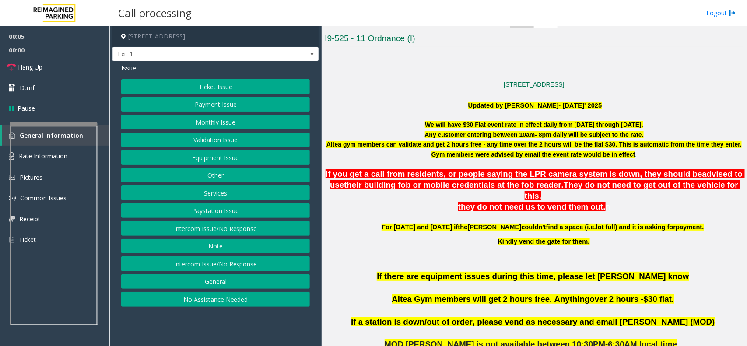
click at [681, 317] on p "If a station is down/out of order, please vend as necessary and email [PERSON_N…" at bounding box center [534, 322] width 419 height 11
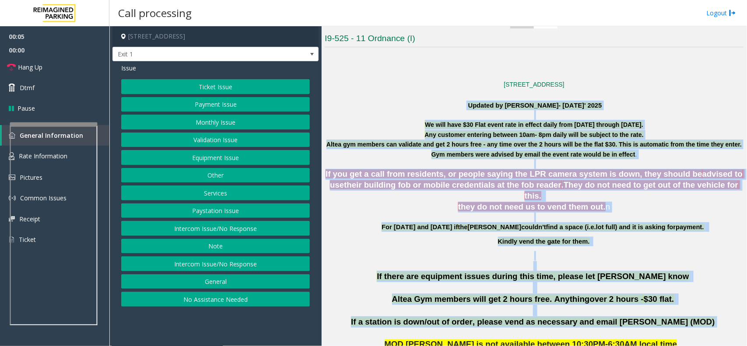
drag, startPoint x: 679, startPoint y: 311, endPoint x: 399, endPoint y: 100, distance: 351.4
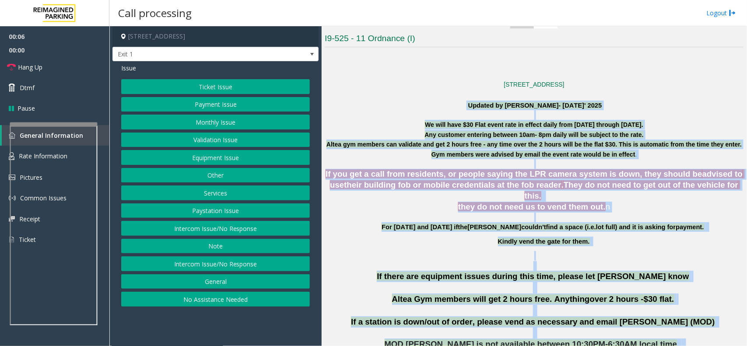
drag, startPoint x: 399, startPoint y: 100, endPoint x: 700, endPoint y: 372, distance: 405.7
click at [700, 346] on html "00:06 00:00 Hang Up Dtmf Pause General Information Rate Information Pictures Co…" at bounding box center [373, 173] width 747 height 346
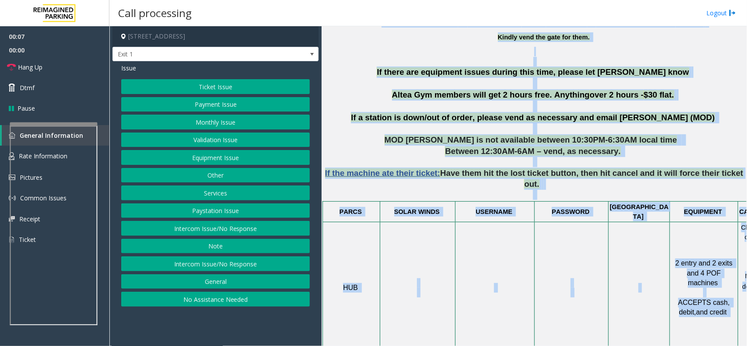
click at [467, 207] on p "USERNAME" at bounding box center [495, 212] width 78 height 10
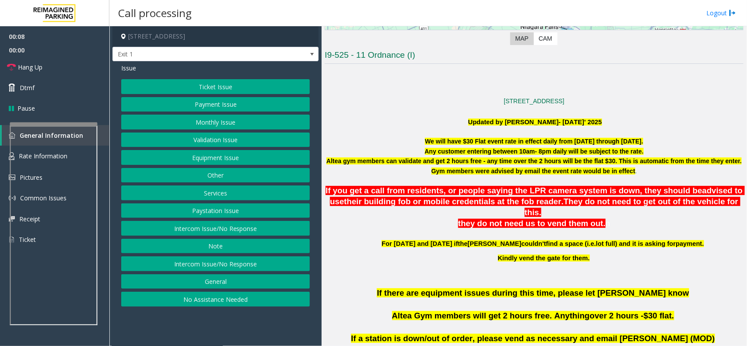
scroll to position [259, 0]
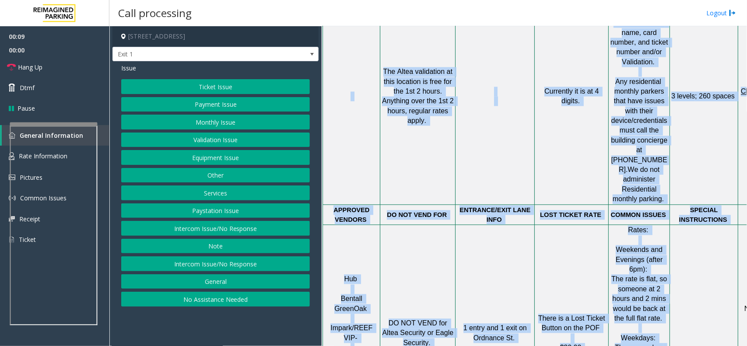
drag, startPoint x: 408, startPoint y: 86, endPoint x: 614, endPoint y: 371, distance: 351.7
click at [614, 346] on html "00:09 00:00 Hang Up Dtmf Pause General Information Rate Information Pictures Co…" at bounding box center [373, 173] width 747 height 346
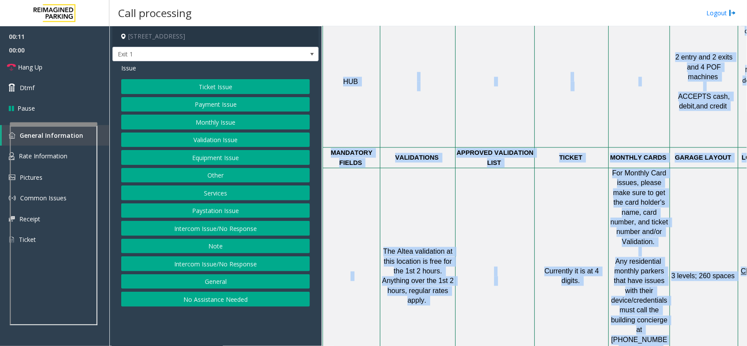
click at [524, 267] on p at bounding box center [495, 277] width 78 height 20
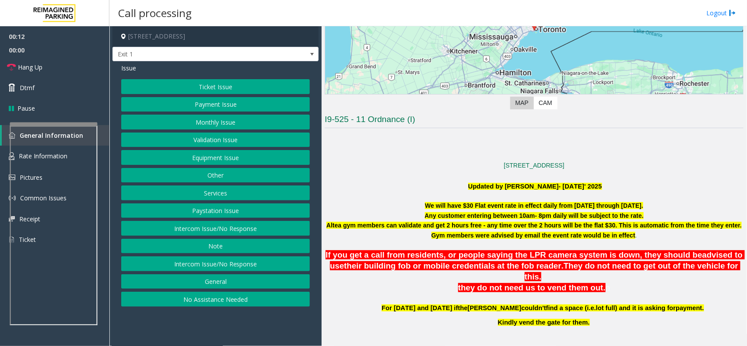
scroll to position [137, 0]
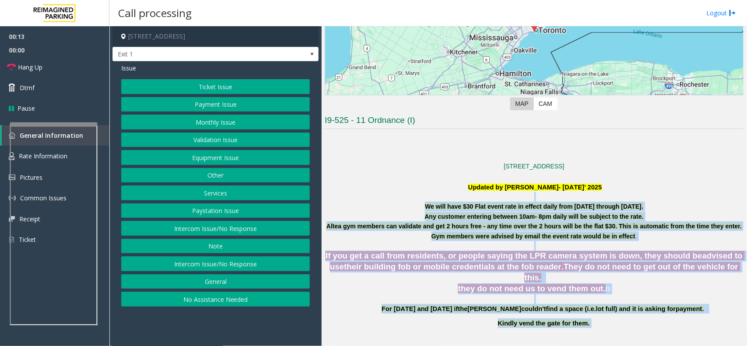
drag, startPoint x: 416, startPoint y: 197, endPoint x: 635, endPoint y: 324, distance: 253.1
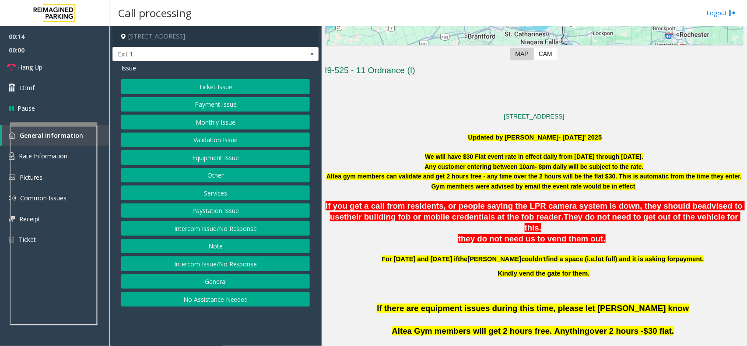
scroll to position [246, 0]
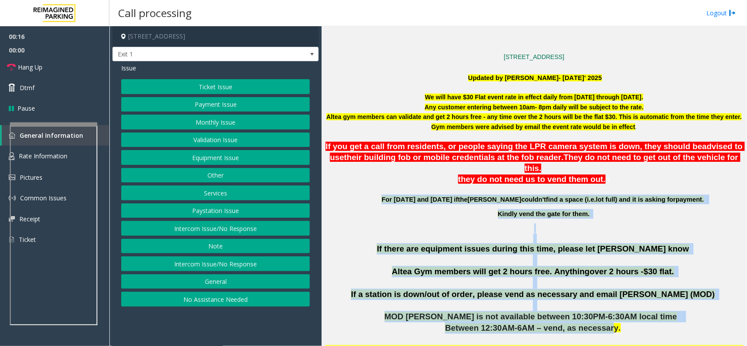
drag, startPoint x: 387, startPoint y: 187, endPoint x: 601, endPoint y: 321, distance: 253.1
click at [602, 324] on span "Between 12:30AM-6AM – vend, as necessary." at bounding box center [533, 328] width 176 height 9
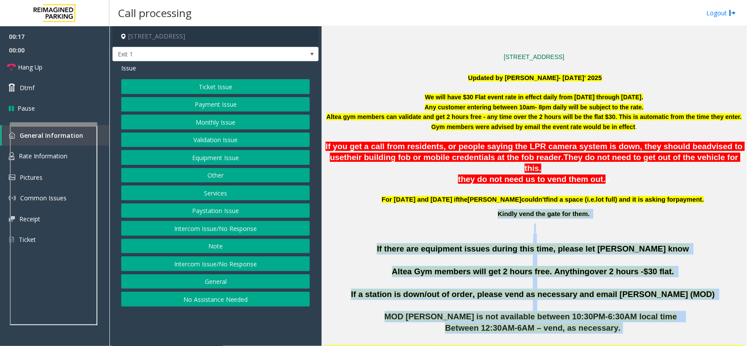
drag, startPoint x: 609, startPoint y: 322, endPoint x: 476, endPoint y: 195, distance: 183.0
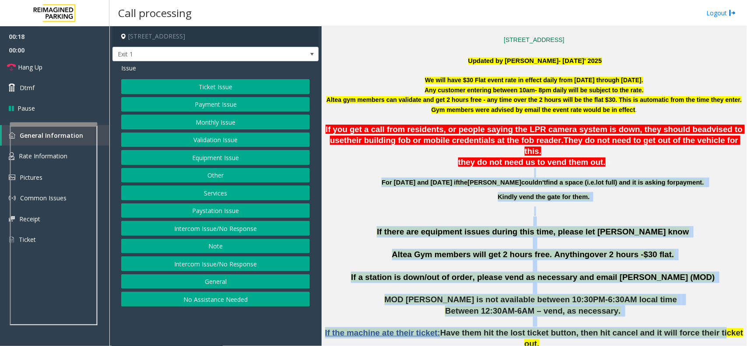
drag, startPoint x: 399, startPoint y: 179, endPoint x: 693, endPoint y: 329, distance: 329.7
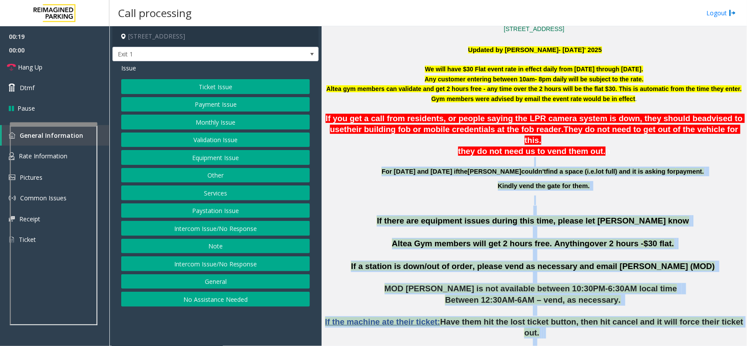
click at [640, 295] on p "Between 12:30AM-6AM – vend, as necessary." at bounding box center [534, 300] width 419 height 11
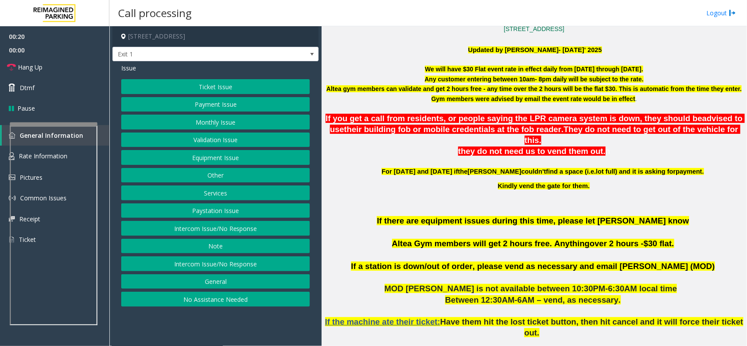
click at [215, 105] on button "Payment Issue" at bounding box center [215, 104] width 189 height 15
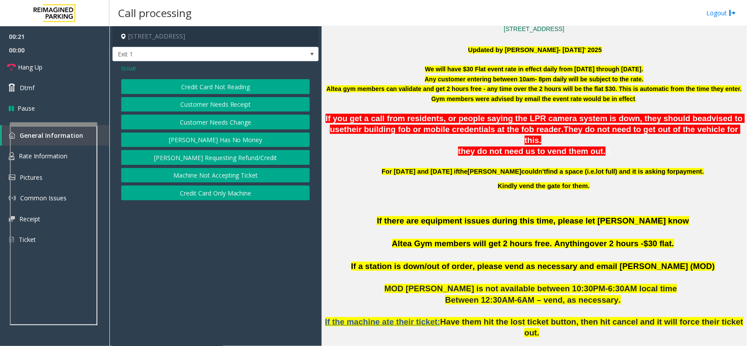
click at [227, 84] on button "Credit Card Not Reading" at bounding box center [215, 86] width 189 height 15
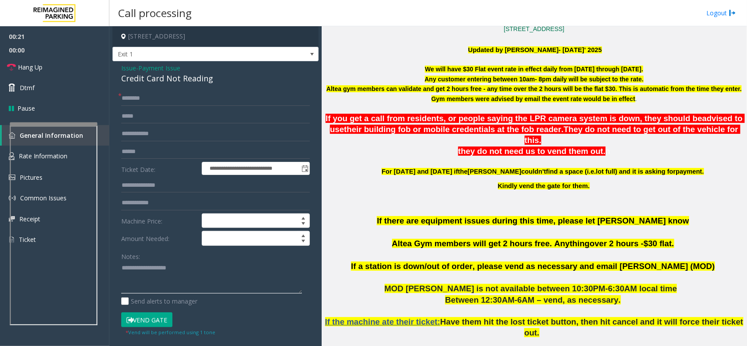
click at [165, 274] on textarea at bounding box center [211, 277] width 181 height 33
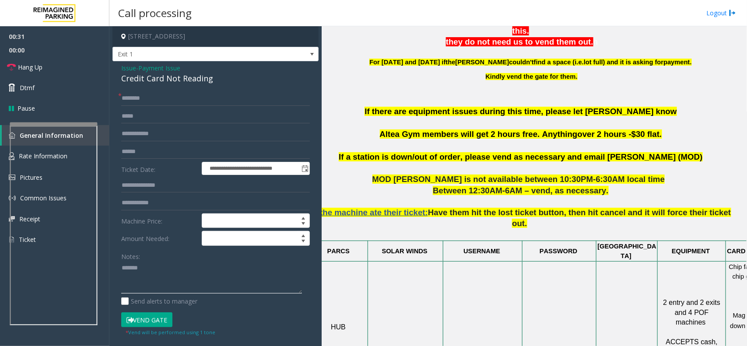
scroll to position [384, 0]
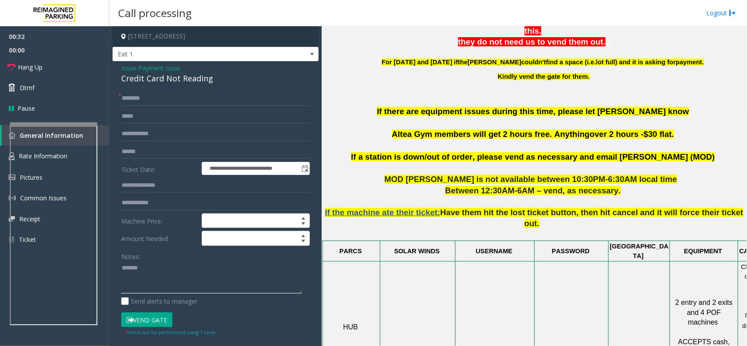
click at [199, 281] on textarea at bounding box center [211, 277] width 181 height 33
click at [187, 70] on div "Issue - Payment Issue Credit Card Not Reading" at bounding box center [215, 73] width 189 height 21
click at [182, 84] on div "Credit Card Not Reading" at bounding box center [215, 79] width 189 height 12
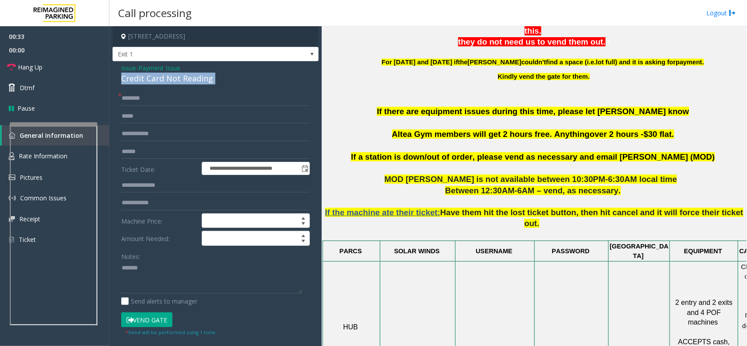
click at [182, 84] on div "Credit Card Not Reading" at bounding box center [215, 79] width 189 height 12
copy div "Credit Card Not Reading"
click at [164, 276] on textarea at bounding box center [211, 277] width 181 height 33
paste textarea "**********"
type textarea "**********"
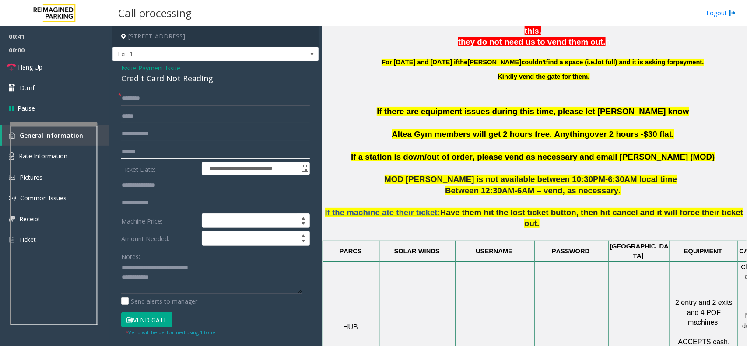
click at [167, 155] on input "text" at bounding box center [215, 151] width 189 height 15
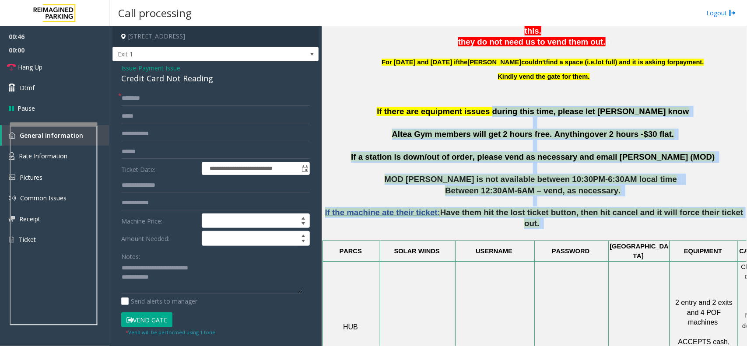
drag, startPoint x: 704, startPoint y: 187, endPoint x: 471, endPoint y: 102, distance: 248.2
drag, startPoint x: 364, startPoint y: 99, endPoint x: 719, endPoint y: 212, distance: 372.3
click at [682, 212] on p "If the machine ate their ticket: Have them hit the lost ticket button, then hit…" at bounding box center [534, 218] width 419 height 43
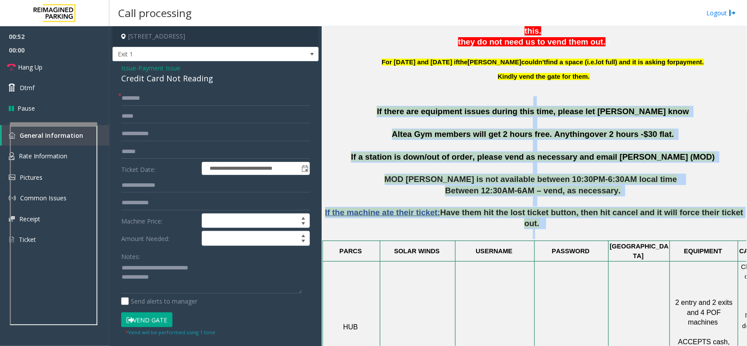
drag, startPoint x: 723, startPoint y: 210, endPoint x: 395, endPoint y: 87, distance: 350.4
click at [369, 117] on p "If there are equipment issues during this time, please let [PERSON_NAME] know A…" at bounding box center [534, 129] width 419 height 46
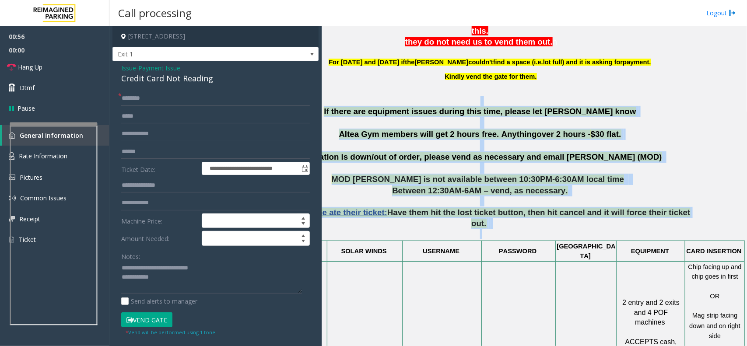
scroll to position [384, 63]
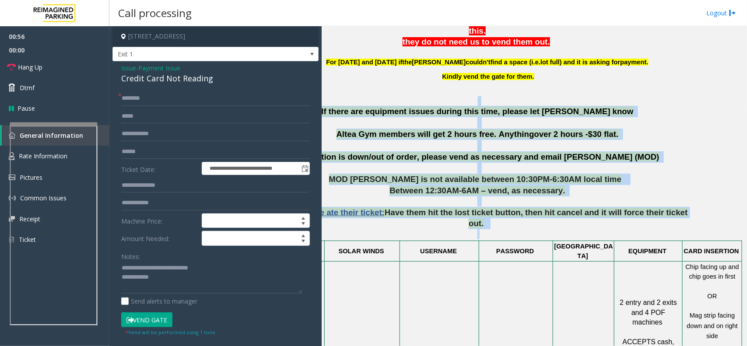
drag, startPoint x: 367, startPoint y: 92, endPoint x: 743, endPoint y: 209, distance: 393.5
click at [743, 209] on div "Main Revenue Control Manufacturer: Skidata ← Move left → Move right ↑ Move up ↓…" at bounding box center [534, 186] width 425 height 320
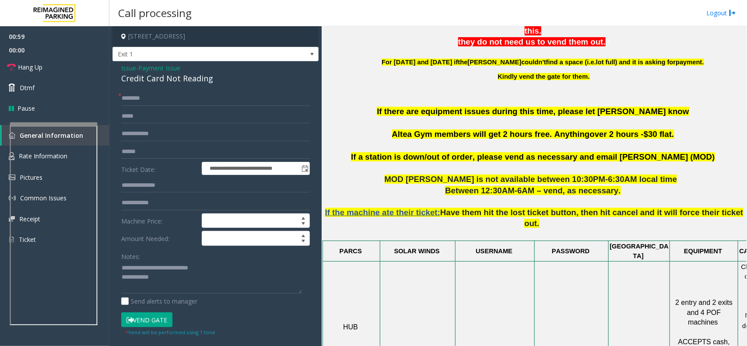
click at [468, 261] on td at bounding box center [495, 327] width 79 height 132
click at [157, 151] on input "text" at bounding box center [215, 151] width 189 height 15
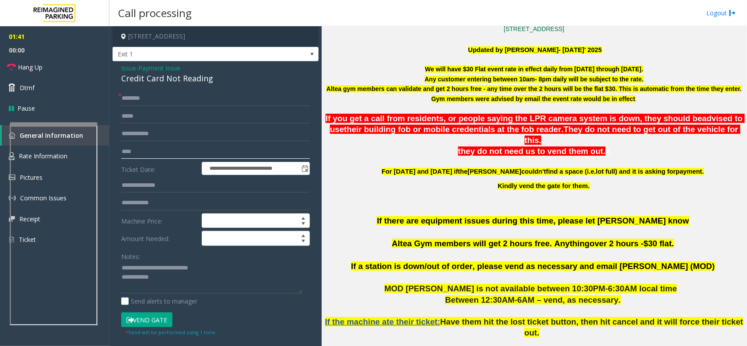
scroll to position [220, 0]
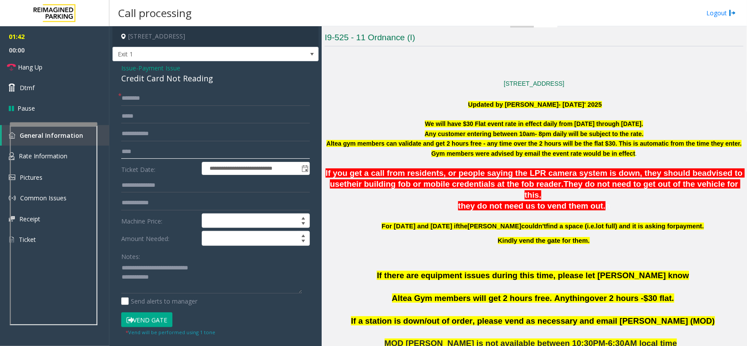
type input "****"
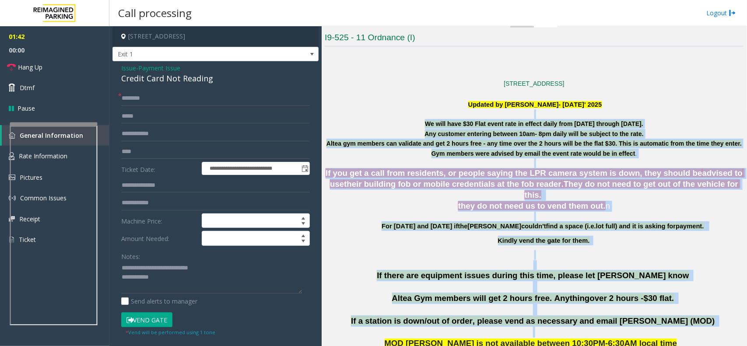
drag, startPoint x: 406, startPoint y: 111, endPoint x: 649, endPoint y: 317, distance: 319.0
click at [649, 327] on p at bounding box center [534, 332] width 419 height 11
drag, startPoint x: 655, startPoint y: 322, endPoint x: 388, endPoint y: 94, distance: 350.6
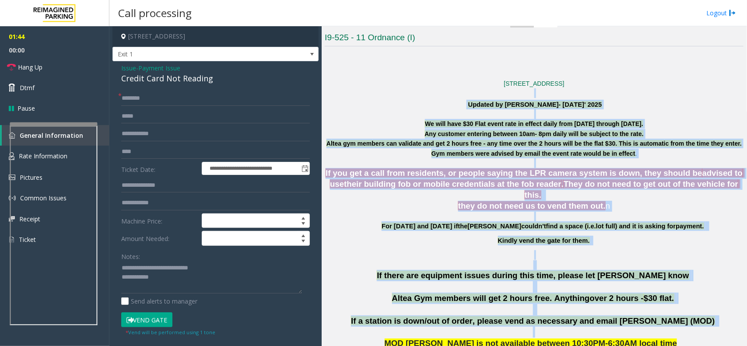
click at [388, 94] on p at bounding box center [534, 93] width 419 height 10
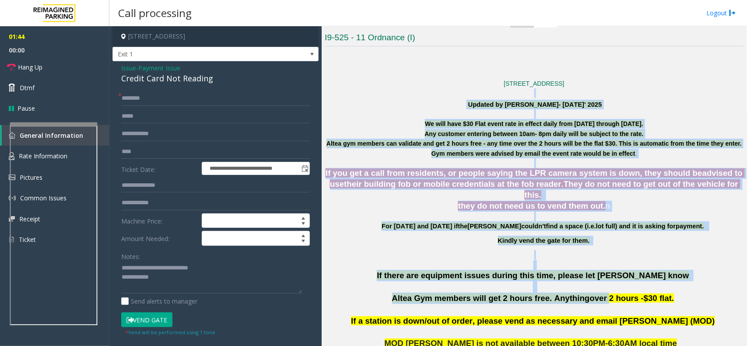
drag, startPoint x: 388, startPoint y: 94, endPoint x: 588, endPoint y: 286, distance: 276.8
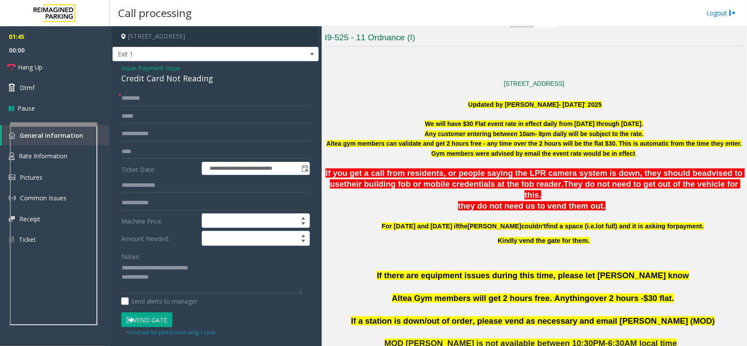
click at [653, 303] on p "If there are equipment issues during this time, please let [PERSON_NAME] know A…" at bounding box center [534, 293] width 419 height 46
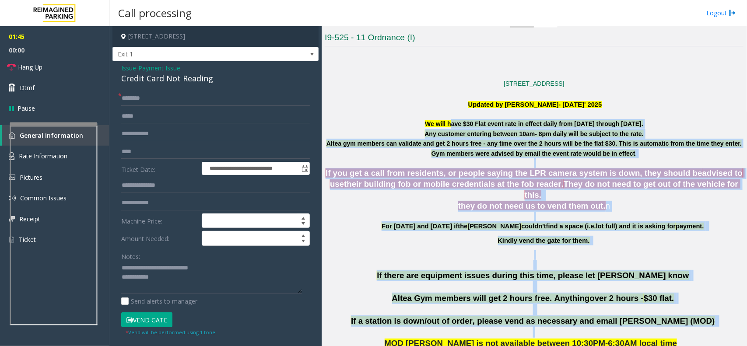
drag, startPoint x: 675, startPoint y: 319, endPoint x: 444, endPoint y: 121, distance: 303.6
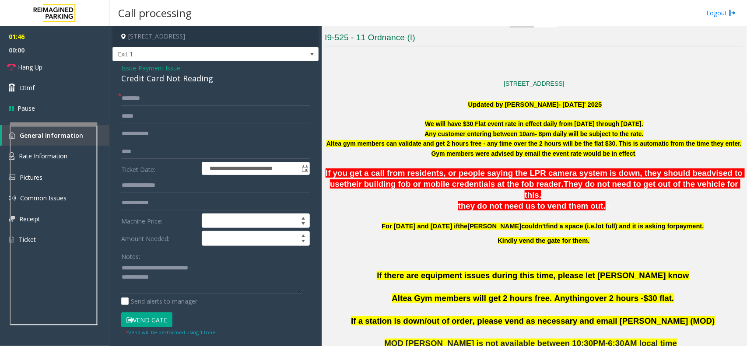
click at [408, 113] on p at bounding box center [534, 114] width 419 height 10
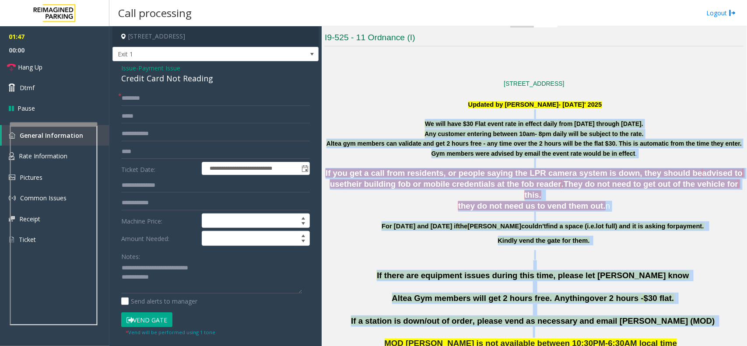
drag, startPoint x: 408, startPoint y: 113, endPoint x: 668, endPoint y: 324, distance: 334.8
click at [657, 327] on p at bounding box center [534, 332] width 419 height 11
drag, startPoint x: 657, startPoint y: 323, endPoint x: 417, endPoint y: 85, distance: 337.4
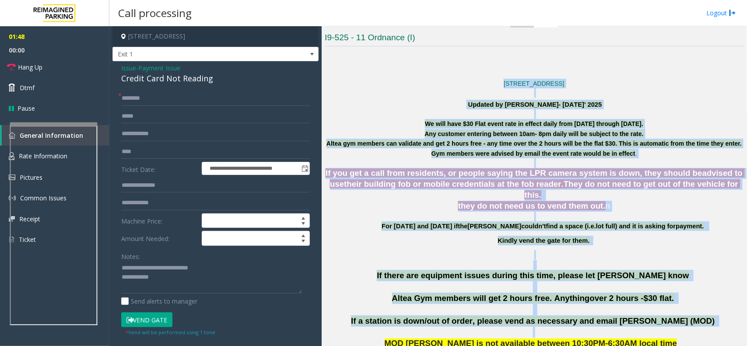
click at [390, 102] on p "Updated by [PERSON_NAME]- [DATE]' 2025" at bounding box center [534, 105] width 419 height 10
drag, startPoint x: 390, startPoint y: 106, endPoint x: 635, endPoint y: 317, distance: 323.2
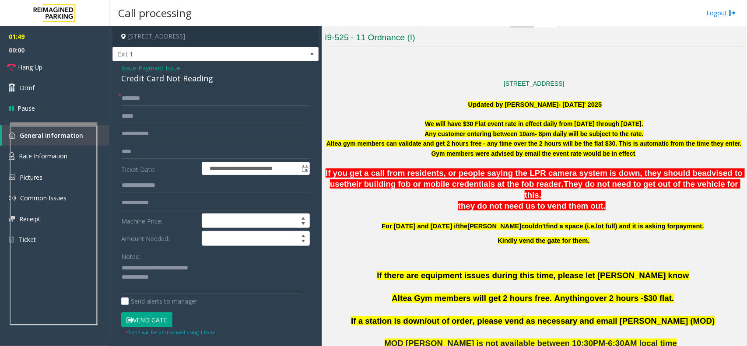
click at [660, 338] on p "MOD [PERSON_NAME] is not available between 10:30PM-6:30AM local time" at bounding box center [534, 343] width 419 height 11
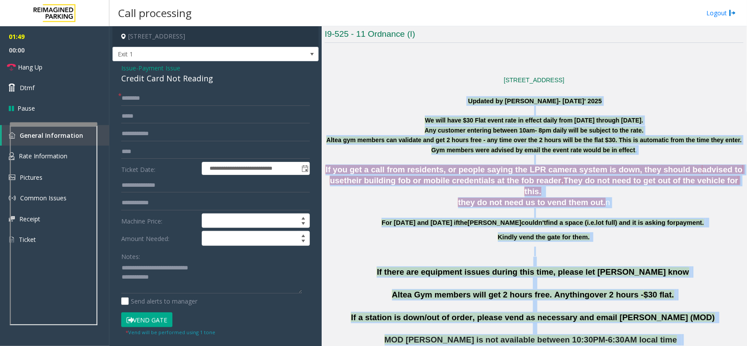
drag, startPoint x: 660, startPoint y: 331, endPoint x: 396, endPoint y: 103, distance: 348.6
click at [396, 103] on p "Updated by [PERSON_NAME]- [DATE]' 2025" at bounding box center [534, 101] width 419 height 10
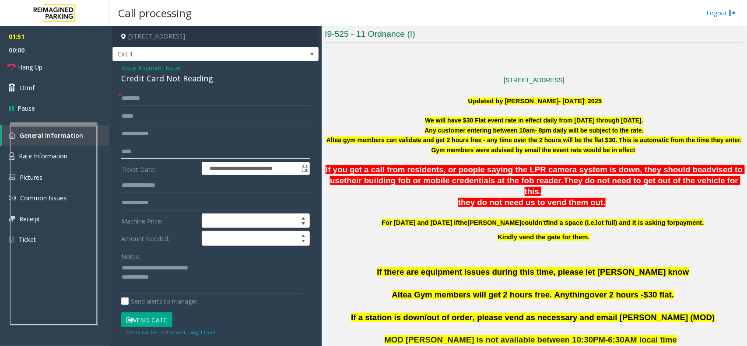
click at [142, 158] on input "****" at bounding box center [215, 151] width 189 height 15
drag, startPoint x: 142, startPoint y: 158, endPoint x: 104, endPoint y: 158, distance: 38.5
click at [104, 158] on app-root "**********" at bounding box center [373, 173] width 747 height 346
click at [141, 104] on input "text" at bounding box center [215, 98] width 189 height 15
type input "**"
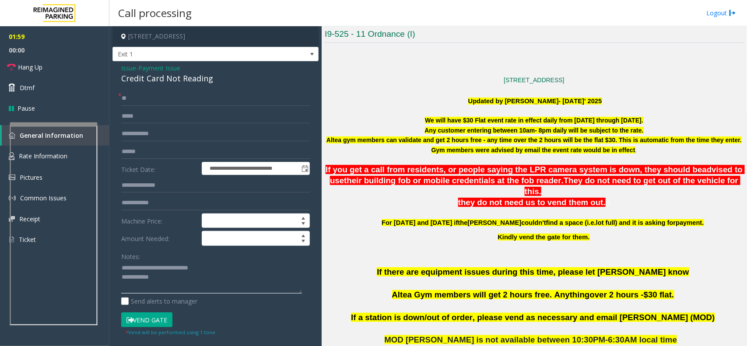
click at [169, 287] on textarea at bounding box center [211, 277] width 181 height 33
click at [74, 71] on link "Hang Up" at bounding box center [54, 67] width 109 height 21
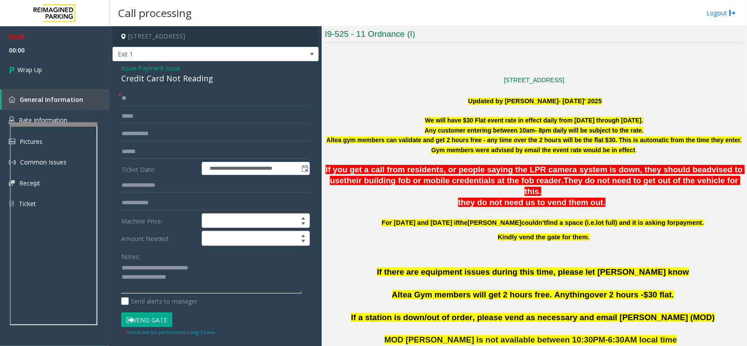
click at [219, 270] on textarea at bounding box center [211, 277] width 181 height 33
click at [211, 280] on textarea at bounding box center [211, 277] width 181 height 33
type textarea "**********"
click at [62, 57] on link "Wrap Up" at bounding box center [54, 70] width 109 height 26
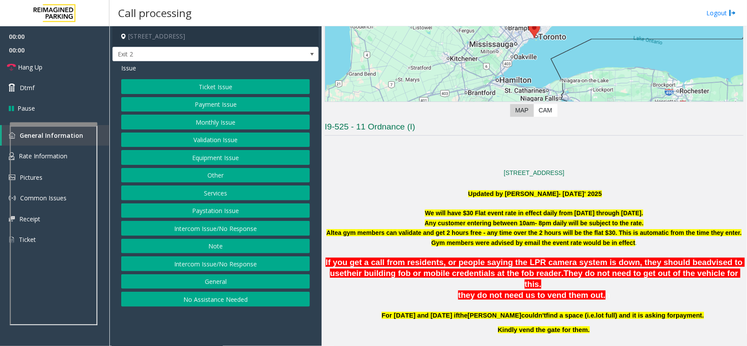
scroll to position [274, 0]
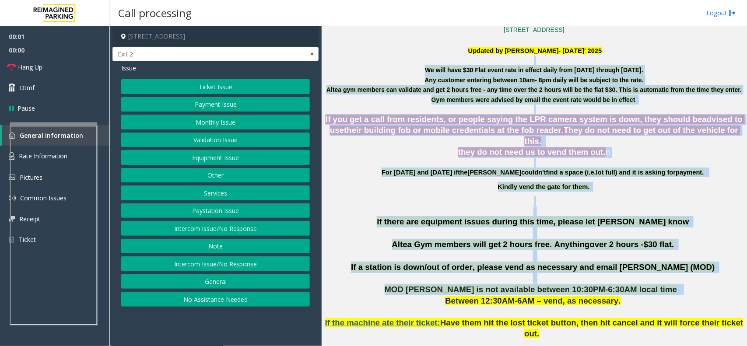
drag, startPoint x: 391, startPoint y: 63, endPoint x: 674, endPoint y: 285, distance: 359.9
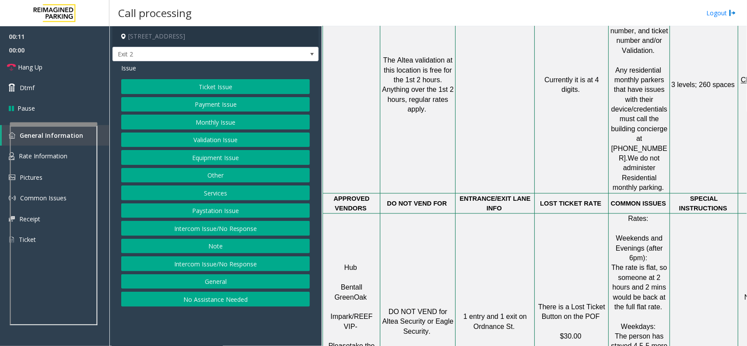
scroll to position [657, 0]
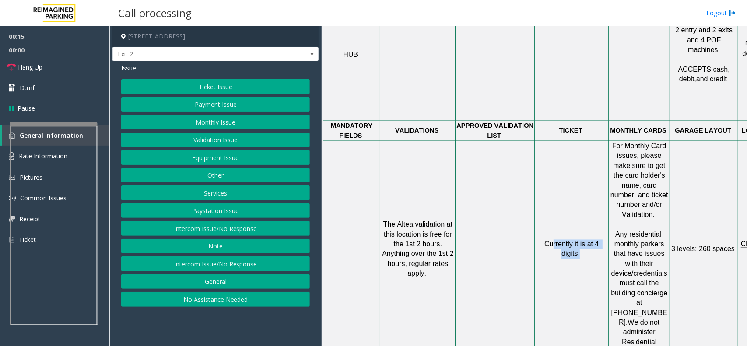
drag, startPoint x: 555, startPoint y: 162, endPoint x: 577, endPoint y: 268, distance: 108.2
click at [577, 268] on td "Currently it is at 4 digits." at bounding box center [572, 249] width 74 height 217
click at [582, 237] on td "Currently it is at 4 digits." at bounding box center [572, 249] width 74 height 217
drag, startPoint x: 591, startPoint y: 208, endPoint x: 535, endPoint y: 149, distance: 81.4
click at [535, 149] on tr "The Altea validation at this location is free for the 1st 2 hours . Anything ov…" at bounding box center [560, 249] width 475 height 217
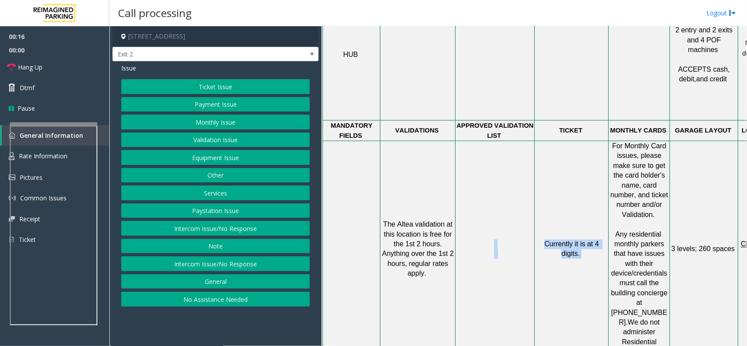
click at [535, 149] on div at bounding box center [534, 249] width 3 height 217
drag, startPoint x: 548, startPoint y: 172, endPoint x: 591, endPoint y: 231, distance: 73.0
click at [591, 231] on td "Currently it is at 4 digits." at bounding box center [572, 249] width 74 height 217
click at [578, 206] on td "Currently it is at 4 digits." at bounding box center [572, 249] width 74 height 217
drag, startPoint x: 583, startPoint y: 204, endPoint x: 495, endPoint y: 113, distance: 127.3
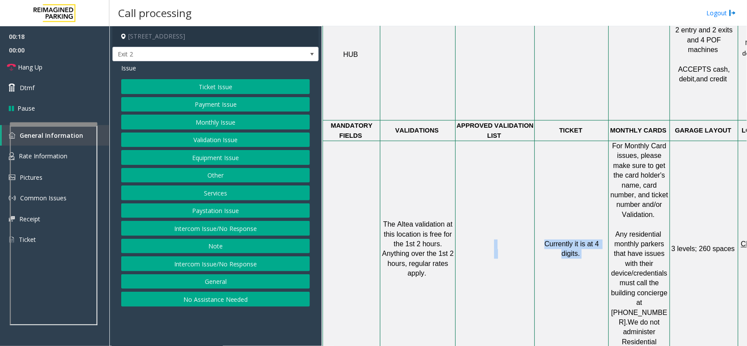
click at [495, 141] on tr "The Altea validation at this location is free for the 1st 2 hours . Anything ov…" at bounding box center [560, 249] width 475 height 217
click at [535, 161] on div at bounding box center [534, 249] width 3 height 217
drag, startPoint x: 544, startPoint y: 174, endPoint x: 580, endPoint y: 197, distance: 42.5
click at [580, 197] on td "Currently it is at 4 digits." at bounding box center [572, 249] width 74 height 217
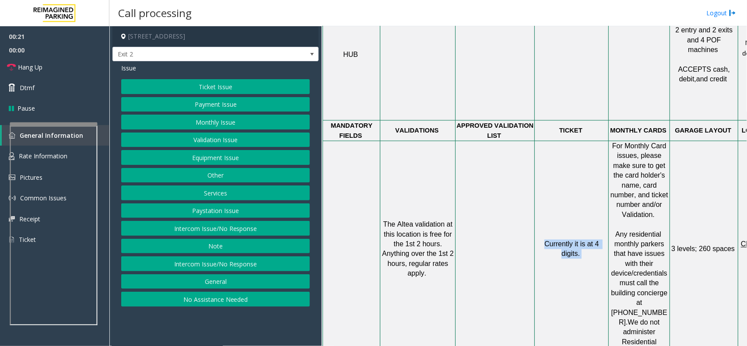
drag, startPoint x: 580, startPoint y: 197, endPoint x: 543, endPoint y: 182, distance: 39.8
click at [543, 182] on td "Currently it is at 4 digits." at bounding box center [572, 249] width 74 height 217
click at [543, 240] on p "Currently it is at 4 digits." at bounding box center [571, 250] width 73 height 20
drag, startPoint x: 543, startPoint y: 178, endPoint x: 585, endPoint y: 211, distance: 53.7
click at [585, 211] on td "Currently it is at 4 digits." at bounding box center [572, 249] width 74 height 217
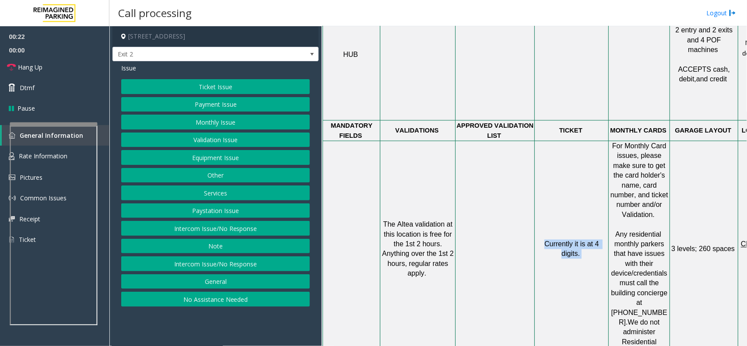
click at [585, 211] on td "Currently it is at 4 digits." at bounding box center [572, 249] width 74 height 217
drag, startPoint x: 588, startPoint y: 203, endPoint x: 492, endPoint y: 147, distance: 110.8
click at [492, 147] on tr "The Altea validation at this location is free for the 1st 2 hours . Anything ov…" at bounding box center [560, 249] width 475 height 217
click at [520, 240] on p at bounding box center [495, 250] width 78 height 20
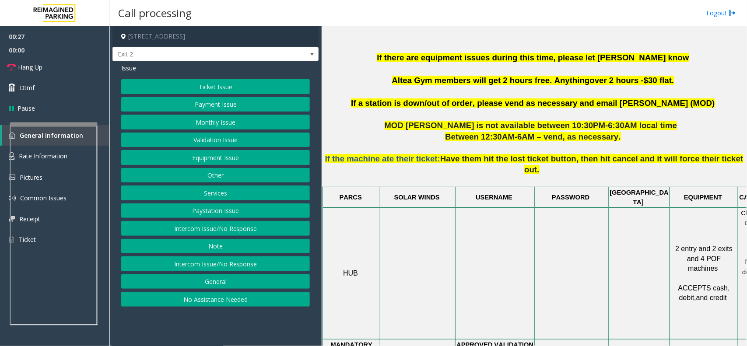
scroll to position [438, 63]
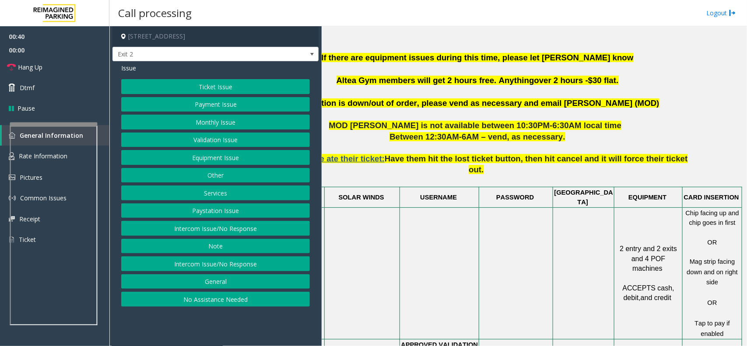
click at [659, 32] on p at bounding box center [478, 37] width 419 height 10
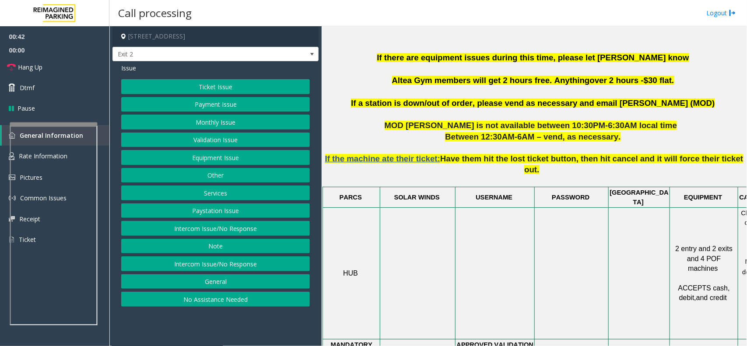
click at [233, 104] on button "Payment Issue" at bounding box center [215, 104] width 189 height 15
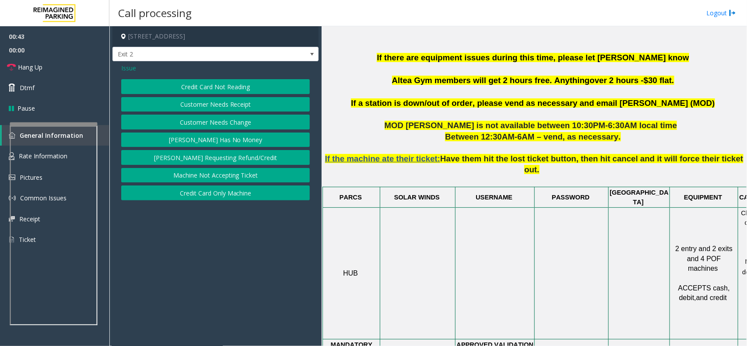
click at [232, 93] on button "Credit Card Not Reading" at bounding box center [215, 86] width 189 height 15
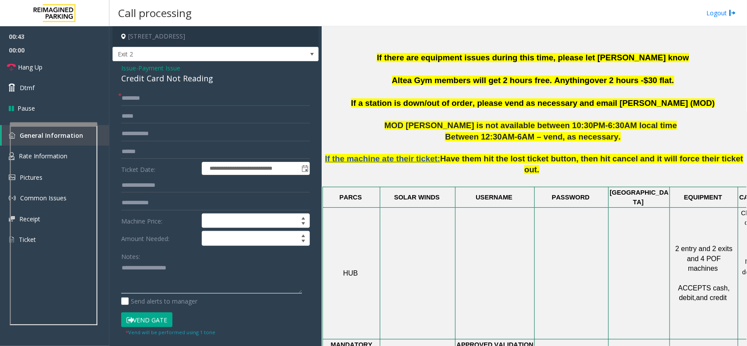
click at [158, 290] on textarea at bounding box center [211, 277] width 181 height 33
click at [165, 282] on textarea at bounding box center [211, 277] width 181 height 33
click at [201, 79] on div "Credit Card Not Reading" at bounding box center [215, 79] width 189 height 12
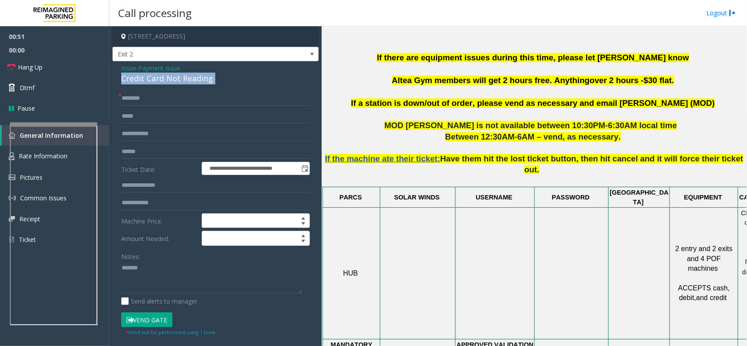
copy div "Credit Card Not Reading"
click at [167, 276] on textarea at bounding box center [211, 277] width 181 height 33
paste textarea "**********"
type textarea "**********"
click at [132, 153] on input "text" at bounding box center [215, 151] width 189 height 15
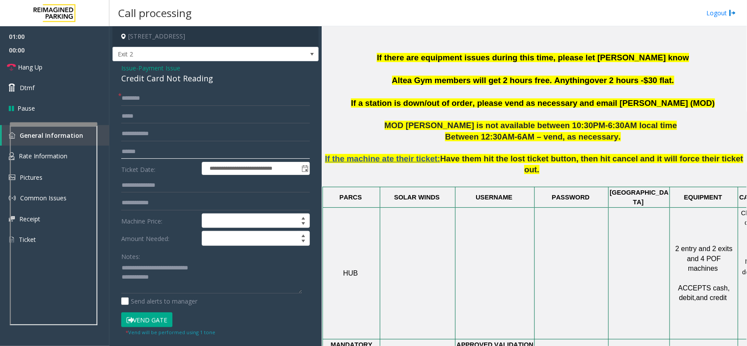
type input "******"
click at [159, 95] on input "text" at bounding box center [215, 98] width 189 height 15
type input "****"
click at [170, 291] on textarea at bounding box center [211, 277] width 181 height 33
click at [152, 321] on button "Vend Gate" at bounding box center [146, 320] width 51 height 15
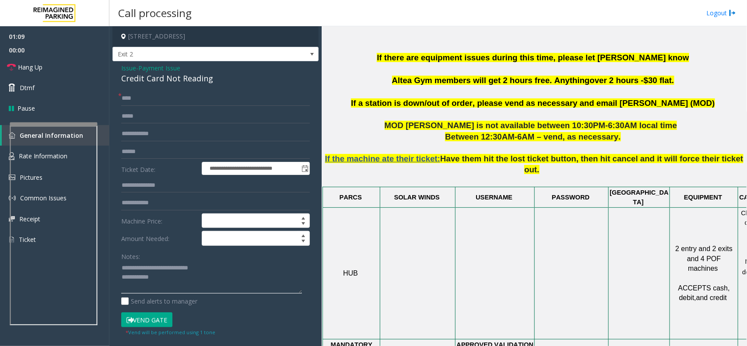
click at [171, 287] on textarea at bounding box center [211, 277] width 181 height 33
type textarea "**********"
click at [35, 63] on span "Hang Up" at bounding box center [30, 67] width 25 height 9
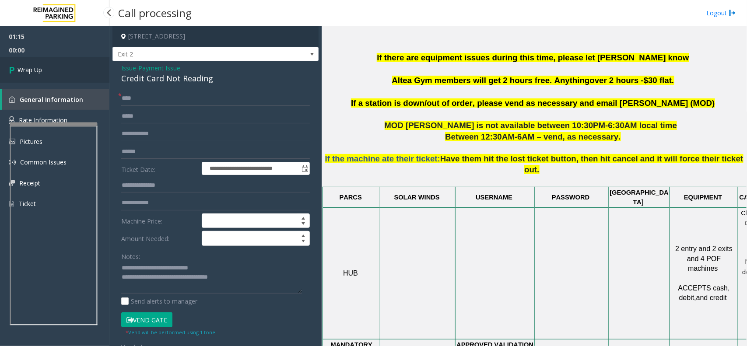
click at [35, 63] on link "Wrap Up" at bounding box center [54, 70] width 109 height 26
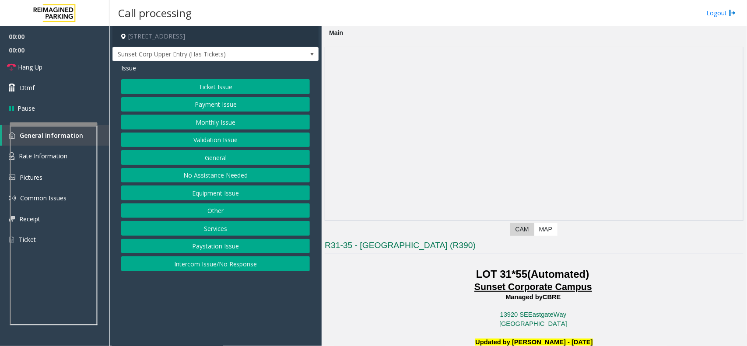
scroll to position [219, 0]
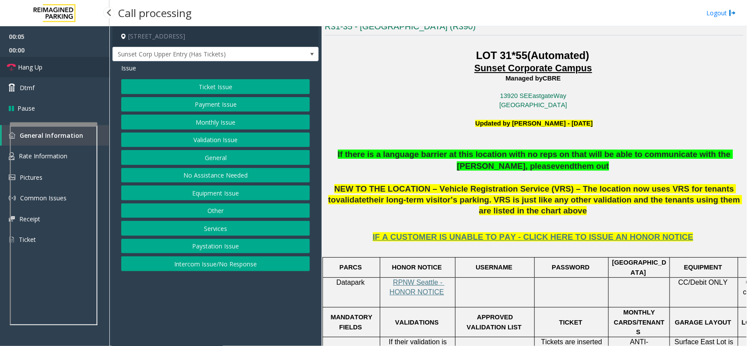
click at [63, 68] on link "Hang Up" at bounding box center [54, 67] width 109 height 21
click at [233, 176] on button "No Assistance Needed" at bounding box center [215, 175] width 189 height 15
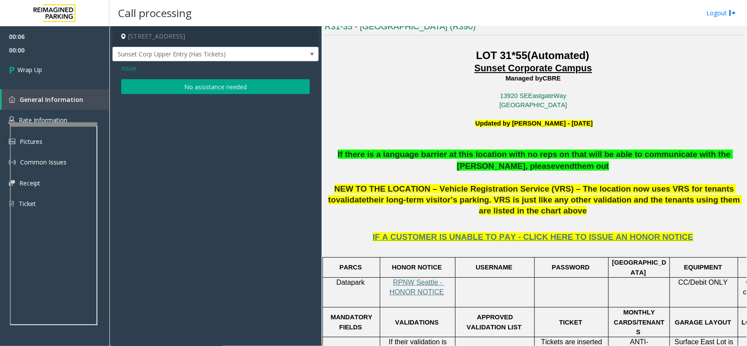
click at [207, 93] on button "No assistance needed" at bounding box center [215, 86] width 189 height 15
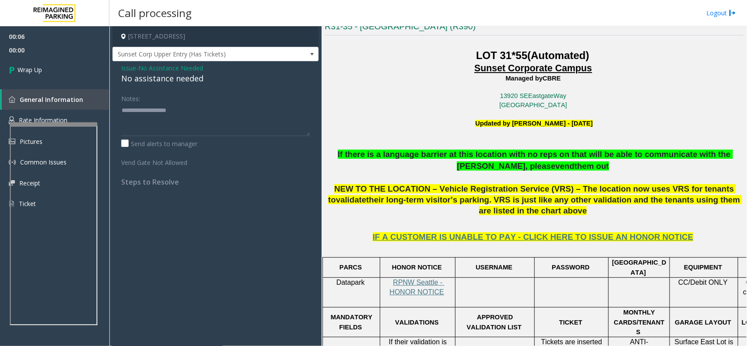
click at [171, 79] on div "No assistance needed" at bounding box center [215, 79] width 189 height 12
click at [167, 77] on div "No assistance needed" at bounding box center [215, 79] width 189 height 12
click at [191, 80] on div "No assistance needed" at bounding box center [215, 79] width 189 height 12
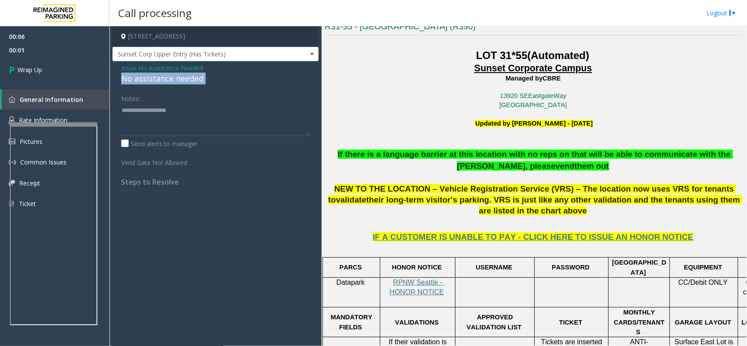
click at [191, 80] on div "No assistance needed" at bounding box center [215, 79] width 189 height 12
type textarea "**********"
click at [61, 64] on link "Wrap Up" at bounding box center [54, 70] width 109 height 26
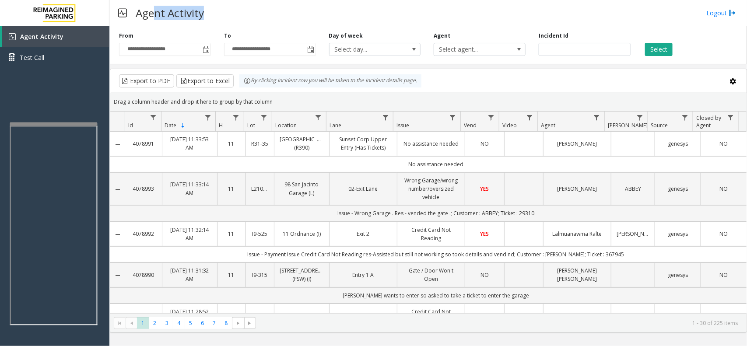
drag, startPoint x: 211, startPoint y: 14, endPoint x: 147, endPoint y: 9, distance: 64.6
click at [151, 9] on div "Agent Activity Logout" at bounding box center [428, 13] width 638 height 26
drag, startPoint x: 137, startPoint y: 9, endPoint x: 221, endPoint y: 20, distance: 85.2
click at [221, 20] on div "Agent Activity Logout" at bounding box center [428, 13] width 638 height 26
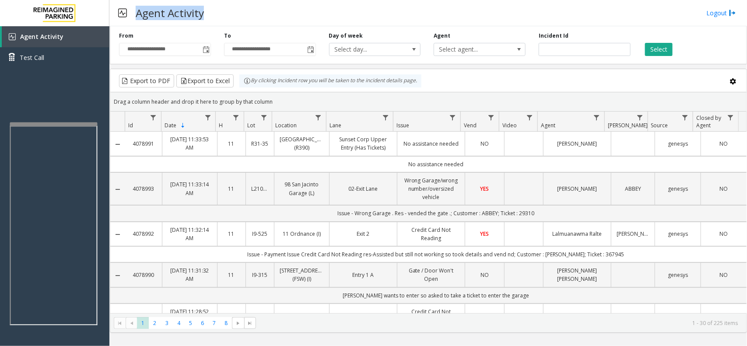
drag, startPoint x: 137, startPoint y: 8, endPoint x: 248, endPoint y: 14, distance: 111.8
click at [248, 14] on div "Agent Activity Logout" at bounding box center [428, 13] width 638 height 26
drag, startPoint x: 138, startPoint y: 7, endPoint x: 224, endPoint y: 11, distance: 86.3
click at [224, 11] on div "Agent Activity Logout" at bounding box center [428, 13] width 638 height 26
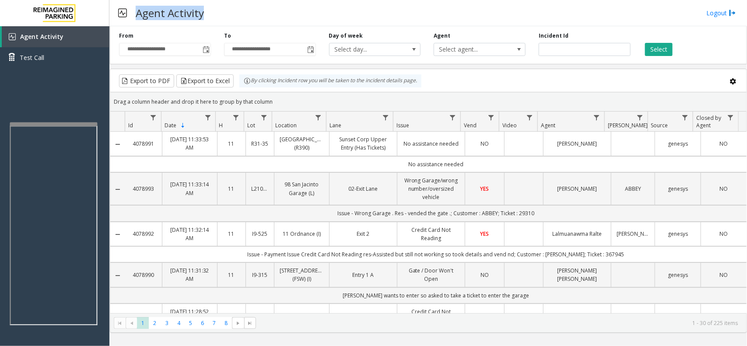
click at [224, 11] on div "Agent Activity Logout" at bounding box center [428, 13] width 638 height 26
drag, startPoint x: 137, startPoint y: 7, endPoint x: 208, endPoint y: 12, distance: 71.5
click at [208, 12] on div "Agent Activity Logout" at bounding box center [428, 13] width 638 height 26
drag, startPoint x: 136, startPoint y: 9, endPoint x: 239, endPoint y: 9, distance: 103.8
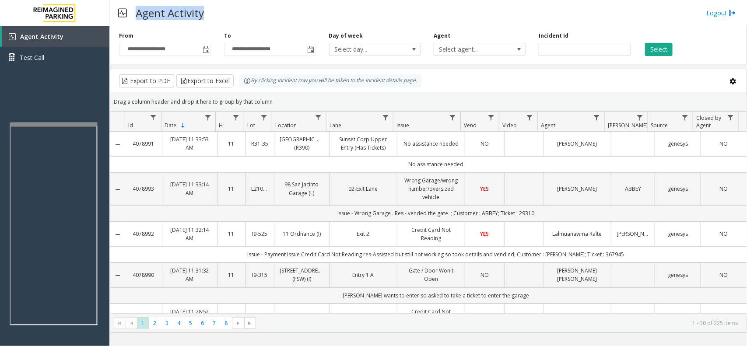
click at [239, 9] on div "Agent Activity Logout" at bounding box center [428, 13] width 638 height 26
drag, startPoint x: 136, startPoint y: 8, endPoint x: 274, endPoint y: 16, distance: 137.7
click at [274, 16] on div "Agent Activity Logout" at bounding box center [428, 13] width 638 height 26
drag, startPoint x: 226, startPoint y: 10, endPoint x: 196, endPoint y: 7, distance: 30.3
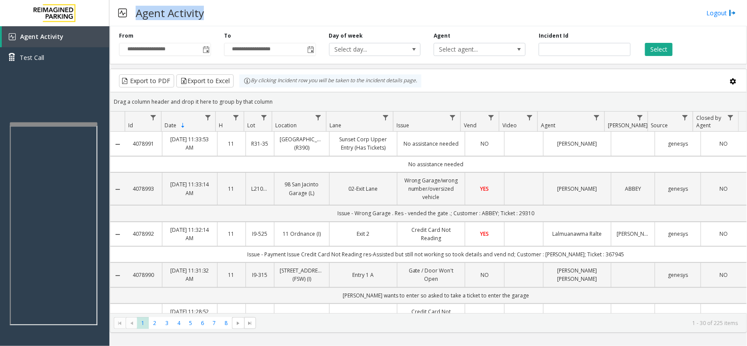
click at [226, 10] on div "Agent Activity Logout" at bounding box center [428, 13] width 638 height 26
click at [138, 6] on h3 "Agent Activity" at bounding box center [169, 12] width 77 height 21
drag, startPoint x: 137, startPoint y: 6, endPoint x: 244, endPoint y: 15, distance: 107.7
click at [244, 15] on div "Agent Activity Logout" at bounding box center [428, 13] width 638 height 26
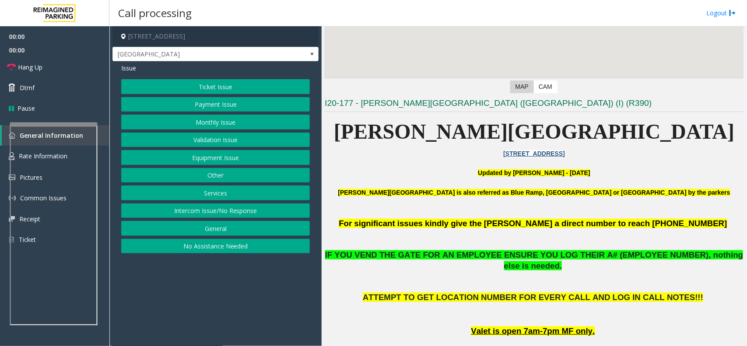
scroll to position [274, 0]
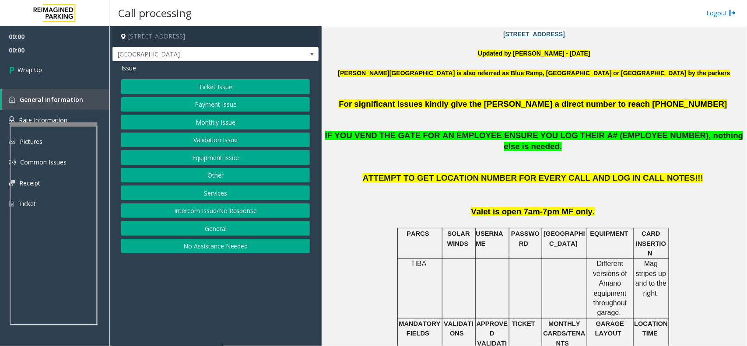
click at [265, 211] on button "Intercom Issue/No Response" at bounding box center [215, 211] width 189 height 15
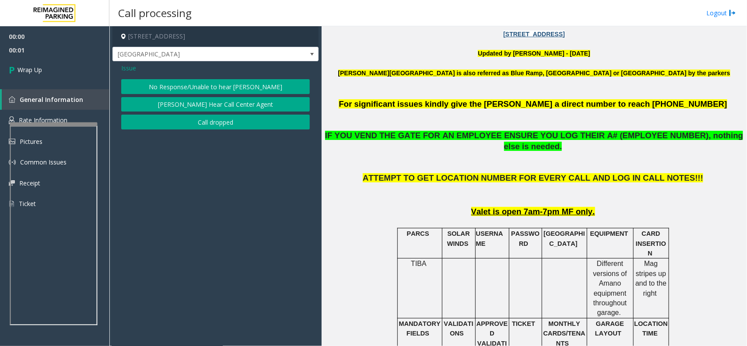
click at [214, 124] on button "Call dropped" at bounding box center [215, 122] width 189 height 15
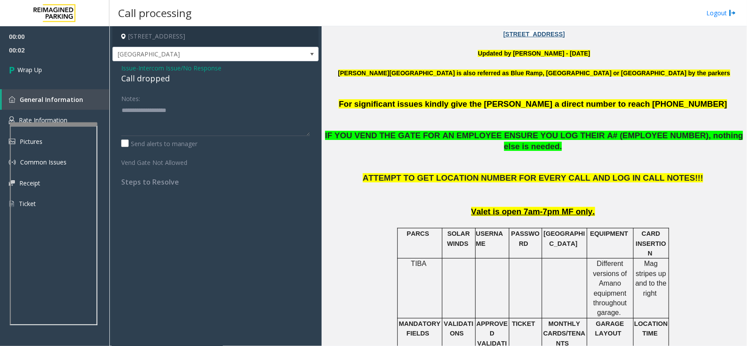
click at [138, 73] on div "Call dropped" at bounding box center [215, 79] width 189 height 12
type textarea "**********"
click at [95, 90] on link "General Information" at bounding box center [56, 99] width 108 height 21
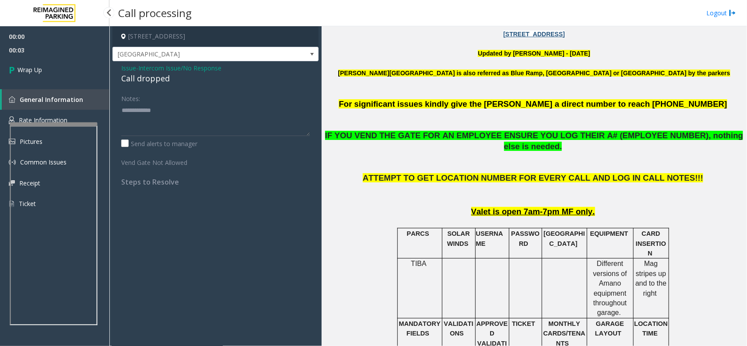
click at [85, 84] on div "00:00 00:03 Wrap Up General Information Rate Information Pictures Common Issues…" at bounding box center [54, 123] width 109 height 195
click at [84, 77] on link "Wrap Up" at bounding box center [54, 70] width 109 height 26
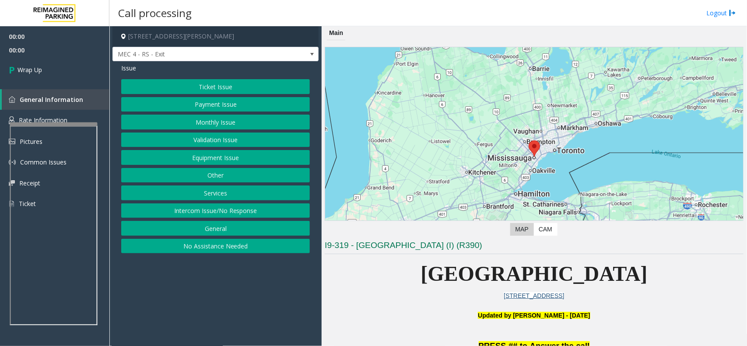
click at [253, 218] on button "Intercom Issue/No Response" at bounding box center [215, 211] width 189 height 15
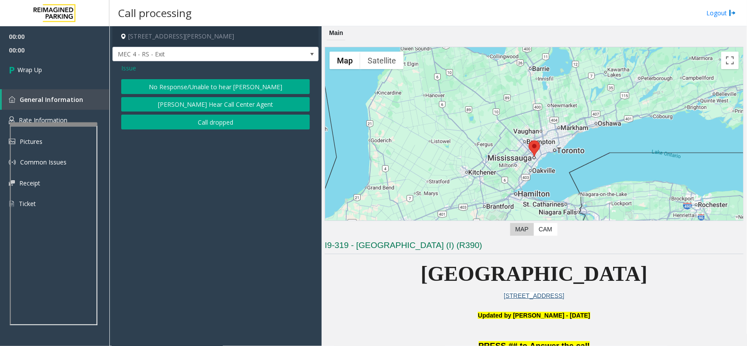
click at [208, 127] on button "Call dropped" at bounding box center [215, 122] width 189 height 15
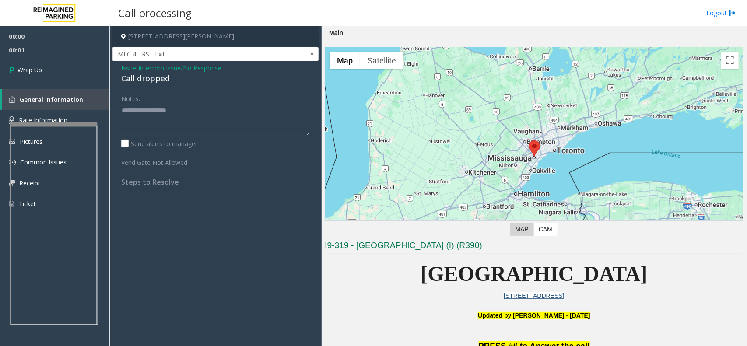
click at [152, 83] on div "Call dropped" at bounding box center [215, 79] width 189 height 12
type textarea "**********"
click at [79, 60] on link "Wrap Up" at bounding box center [54, 70] width 109 height 26
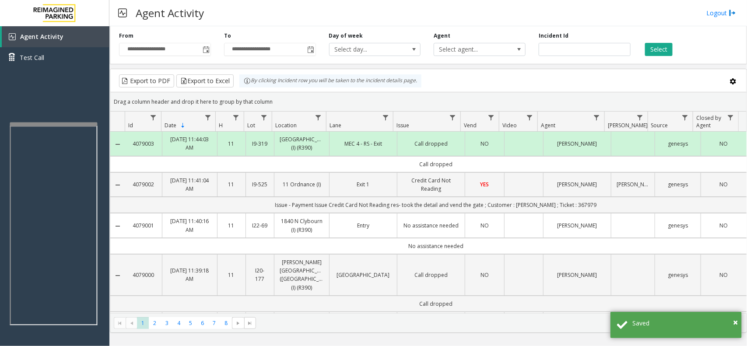
drag, startPoint x: 290, startPoint y: 103, endPoint x: 241, endPoint y: 88, distance: 51.2
click at [241, 88] on kendo-grid "Export to PDF Export to Excel By clicking Incident row you will be taken to the…" at bounding box center [428, 201] width 637 height 264
click at [281, 99] on div "Drag a column header and drop it here to group by that column" at bounding box center [428, 101] width 637 height 15
drag, startPoint x: 279, startPoint y: 101, endPoint x: 244, endPoint y: 91, distance: 36.4
click at [244, 91] on kendo-grid "Export to PDF Export to Excel By clicking Incident row you will be taken to the…" at bounding box center [428, 201] width 637 height 264
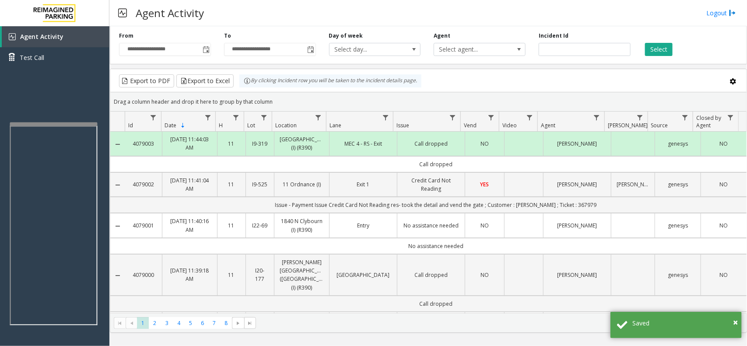
click at [292, 101] on div "Drag a column header and drop it here to group by that column" at bounding box center [428, 101] width 637 height 15
drag, startPoint x: 290, startPoint y: 102, endPoint x: 232, endPoint y: 80, distance: 62.4
click at [232, 80] on kendo-grid "Export to PDF Export to Excel By clicking Incident row you will be taken to the…" at bounding box center [428, 201] width 637 height 264
click at [274, 94] on div "Drag a column header and drop it here to group by that column" at bounding box center [428, 101] width 637 height 15
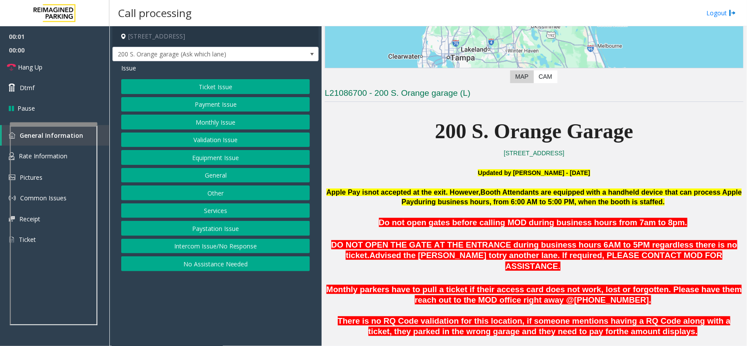
scroll to position [219, 0]
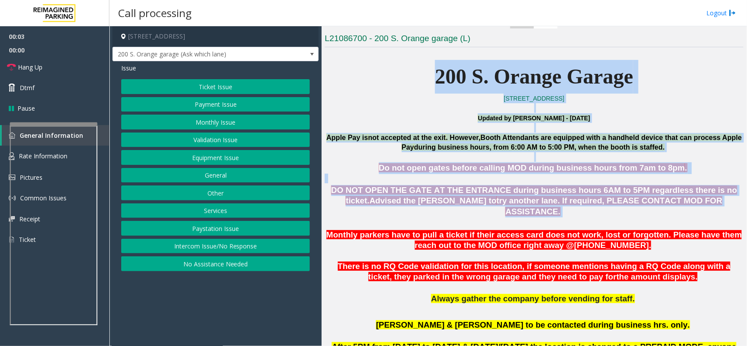
drag, startPoint x: 430, startPoint y: 75, endPoint x: 513, endPoint y: 215, distance: 162.7
click at [513, 219] on p "Monthly parkers have to pull a ticket if their access card does not work, lost …" at bounding box center [534, 235] width 419 height 32
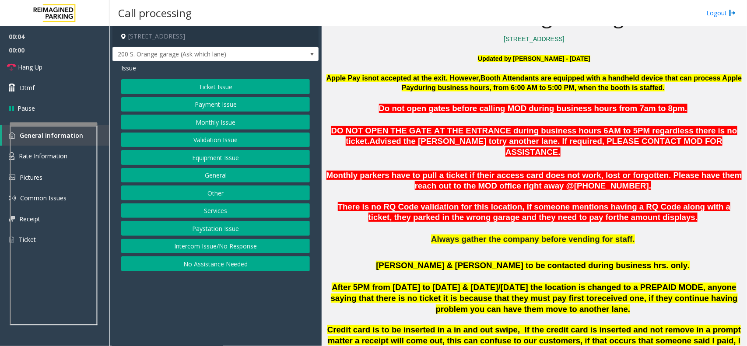
scroll to position [328, 0]
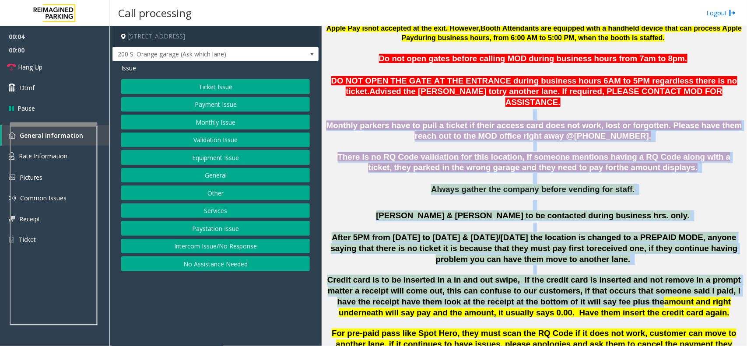
drag, startPoint x: 463, startPoint y: 105, endPoint x: 550, endPoint y: 286, distance: 200.9
click at [514, 233] on span "After 5PM from [DATE] to [DATE] & [DATE]/[DATE] the location is changed to a PR…" at bounding box center [534, 243] width 406 height 20
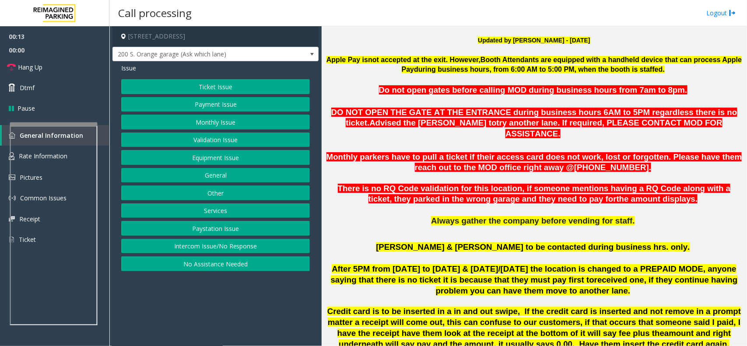
scroll to position [289, 0]
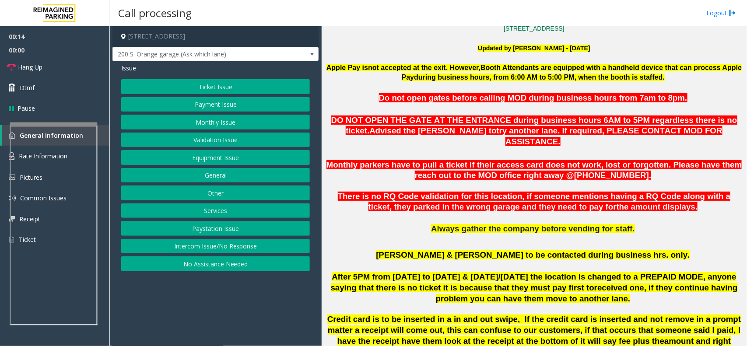
click at [203, 241] on button "Intercom Issue/No Response" at bounding box center [215, 246] width 189 height 15
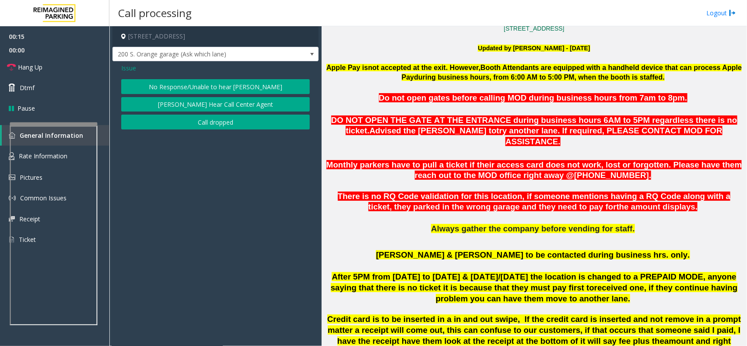
click at [226, 85] on button "No Response/Unable to hear [PERSON_NAME]" at bounding box center [215, 86] width 189 height 15
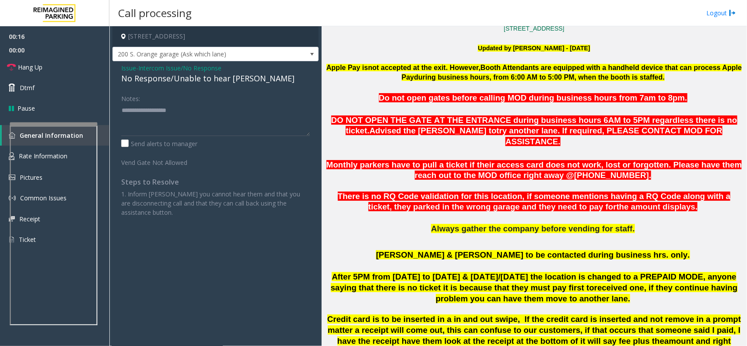
click at [225, 82] on div "No Response/Unable to hear [PERSON_NAME]" at bounding box center [215, 79] width 189 height 12
click at [261, 113] on textarea at bounding box center [215, 119] width 189 height 33
type textarea "**********"
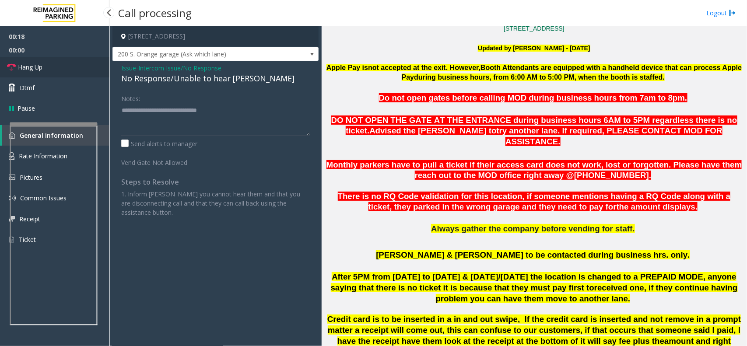
click at [67, 70] on link "Hang Up" at bounding box center [54, 67] width 109 height 21
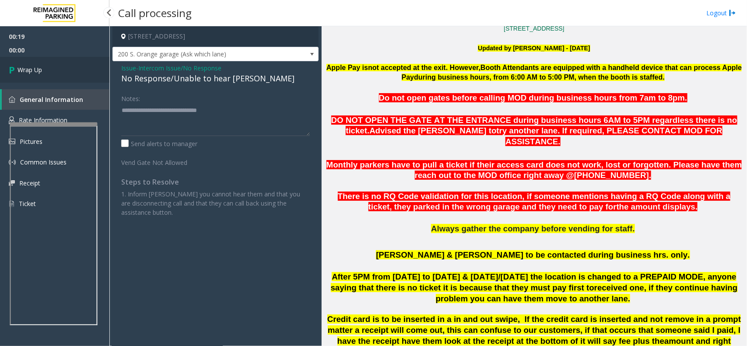
click at [66, 67] on link "Wrap Up" at bounding box center [54, 70] width 109 height 26
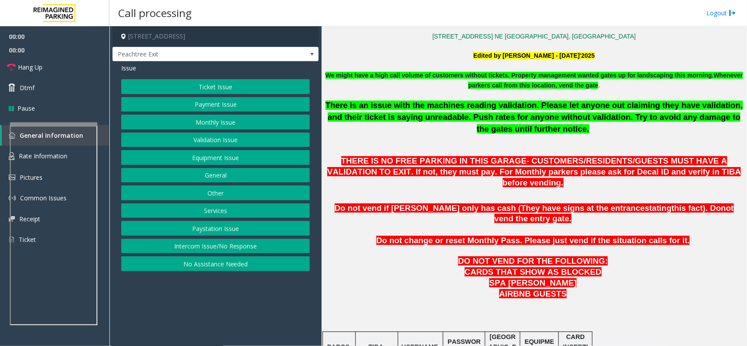
scroll to position [328, 0]
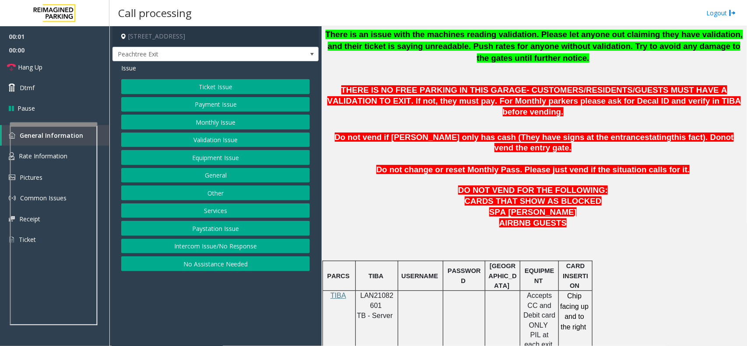
click at [375, 291] on p "LAN21082601" at bounding box center [377, 301] width 36 height 20
copy p "LAN21082601"
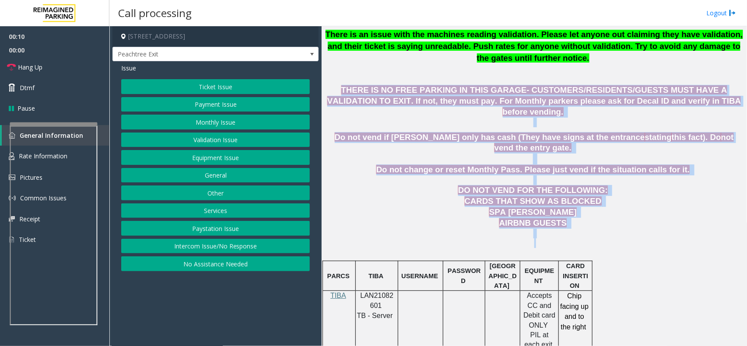
drag, startPoint x: 325, startPoint y: 88, endPoint x: 647, endPoint y: 226, distance: 350.7
click at [561, 229] on p at bounding box center [534, 234] width 419 height 10
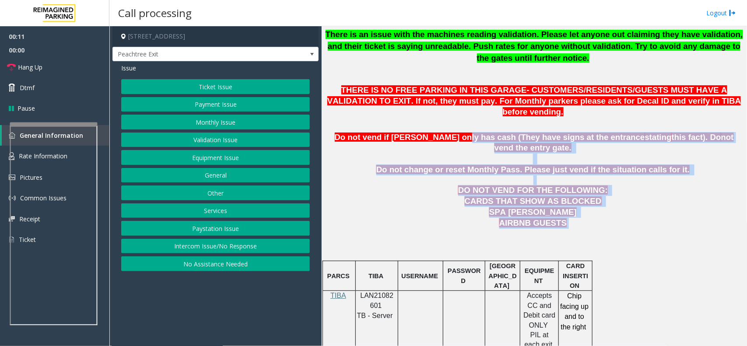
drag, startPoint x: 565, startPoint y: 204, endPoint x: 430, endPoint y: 123, distance: 157.3
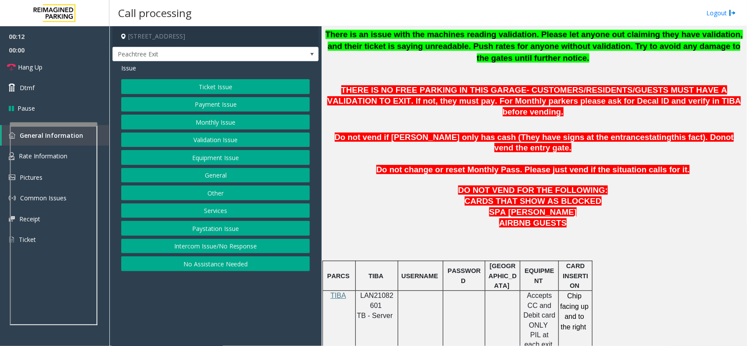
click at [335, 93] on span "THERE IS NO FREE PARKING IN THIS GARAGE- CUSTOMERS/RESIDENTS/GUESTS MUST HAVE A…" at bounding box center [534, 100] width 414 height 31
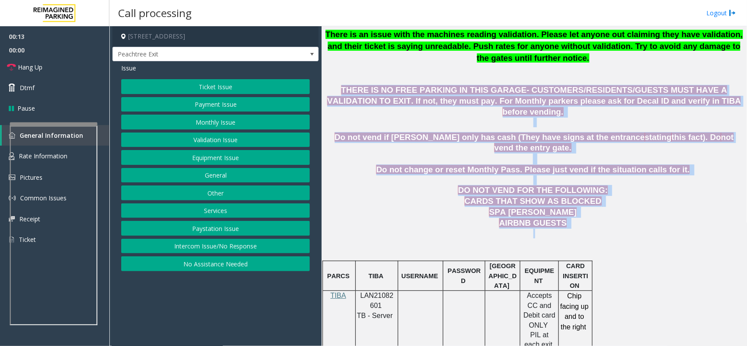
drag, startPoint x: 331, startPoint y: 90, endPoint x: 580, endPoint y: 208, distance: 276.1
click at [557, 229] on p at bounding box center [534, 234] width 419 height 10
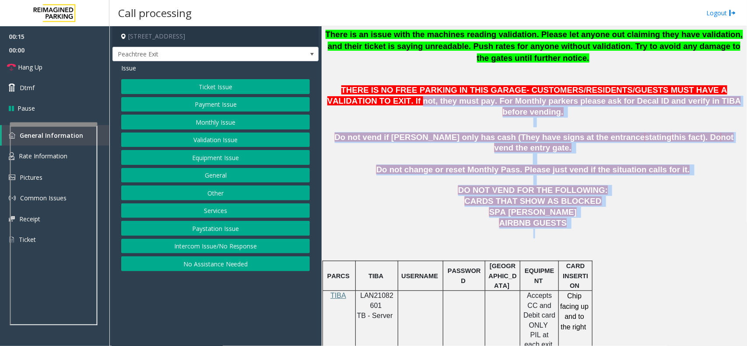
drag, startPoint x: 559, startPoint y: 208, endPoint x: 335, endPoint y: 96, distance: 250.2
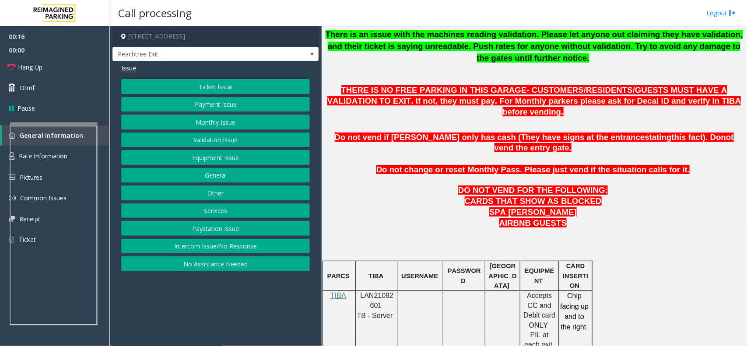
click at [331, 91] on span "THERE IS NO FREE PARKING IN THIS GARAGE- CUSTOMERS/RESIDENTS/GUESTS MUST HAVE A…" at bounding box center [534, 100] width 414 height 31
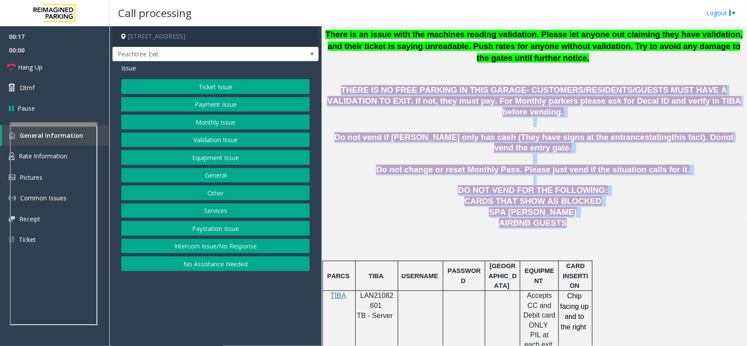
drag, startPoint x: 331, startPoint y: 91, endPoint x: 544, endPoint y: 204, distance: 241.7
click at [550, 218] on p "AIRBNB GUESTS" at bounding box center [534, 223] width 419 height 11
drag, startPoint x: 563, startPoint y: 207, endPoint x: 391, endPoint y: 85, distance: 210.5
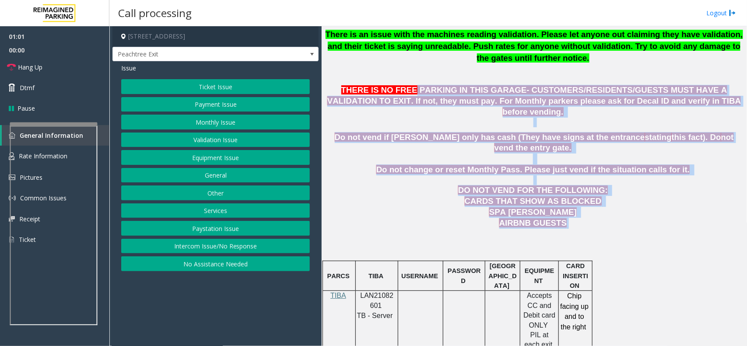
click at [194, 84] on button "Ticket Issue" at bounding box center [215, 86] width 189 height 15
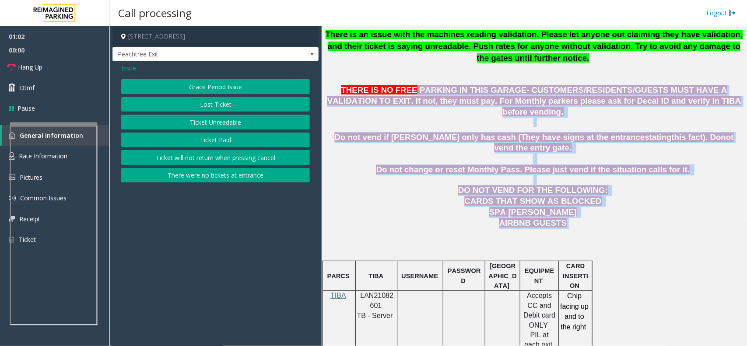
click at [231, 84] on button "Grace Period Issue" at bounding box center [215, 86] width 189 height 15
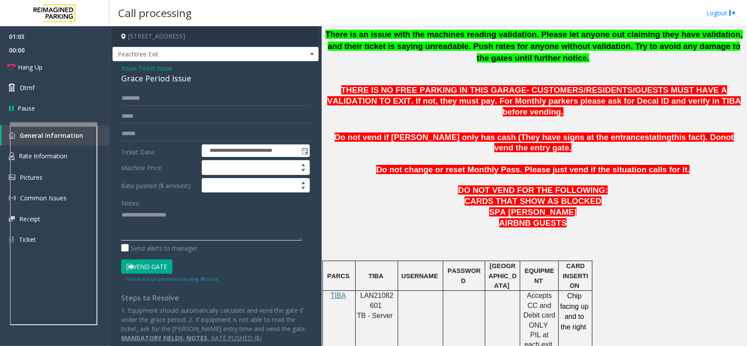
click at [170, 235] on textarea at bounding box center [211, 224] width 181 height 33
click at [167, 73] on div "Grace Period Issue" at bounding box center [215, 79] width 189 height 12
click at [171, 77] on div "Grace Period Issue" at bounding box center [215, 79] width 189 height 12
click at [169, 78] on div "Grace Period Issue" at bounding box center [215, 79] width 189 height 12
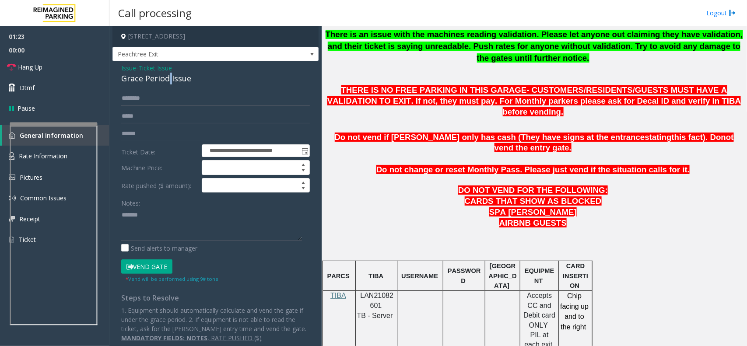
click at [169, 77] on div "Grace Period Issue" at bounding box center [215, 79] width 189 height 12
copy div "Grace Period Issue"
click at [171, 219] on textarea at bounding box center [211, 224] width 181 height 33
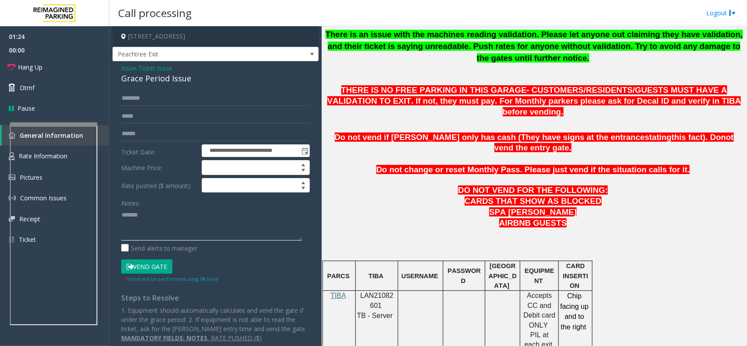
paste textarea "**********"
click at [77, 73] on link "Hang Up" at bounding box center [54, 67] width 109 height 21
click at [220, 224] on textarea at bounding box center [211, 224] width 181 height 33
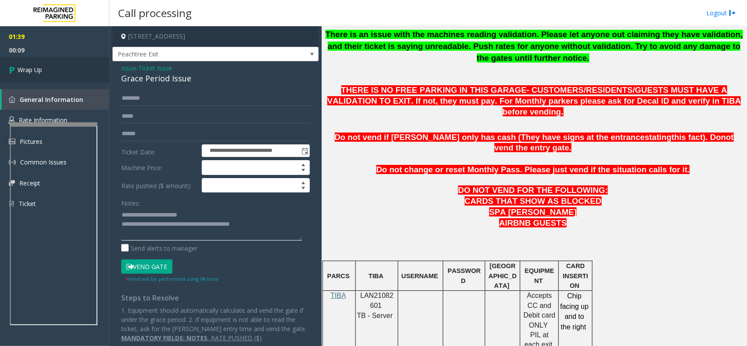
type textarea "**********"
click at [55, 60] on link "Wrap Up" at bounding box center [54, 70] width 109 height 26
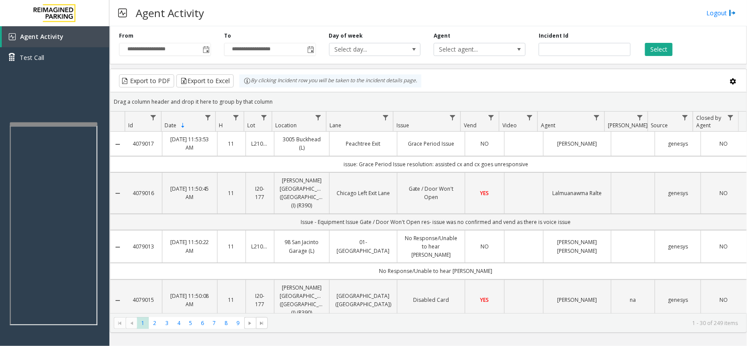
drag, startPoint x: 275, startPoint y: 106, endPoint x: 241, endPoint y: 81, distance: 42.0
click at [241, 81] on kendo-grid "Export to PDF Export to Excel By clicking Incident row you will be taken to the…" at bounding box center [428, 201] width 637 height 264
click at [274, 93] on kendo-grid-group-panel "Drag a column header and drop it here to group by that column" at bounding box center [428, 101] width 637 height 19
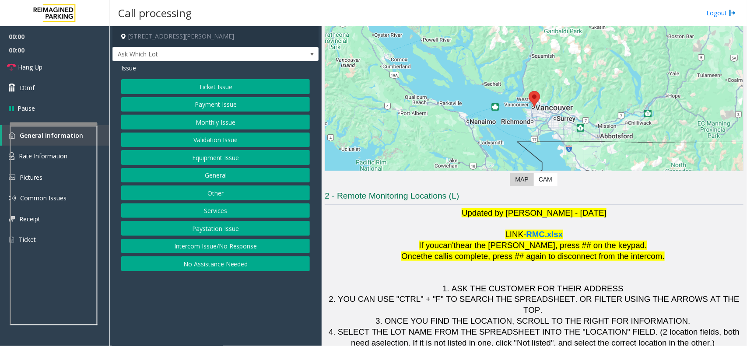
scroll to position [73, 0]
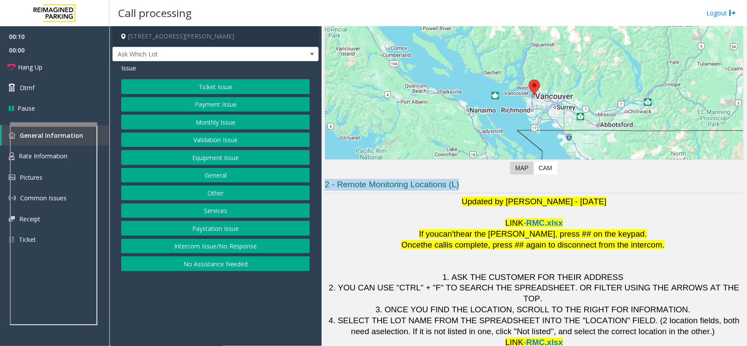
drag, startPoint x: 464, startPoint y: 185, endPoint x: 310, endPoint y: 187, distance: 154.6
click at [310, 187] on div "[STREET_ADDRESS][PERSON_NAME] Ask Which Lot Issue Ticket Issue Payment Issue Mo…" at bounding box center [427, 186] width 637 height 320
click at [368, 201] on p "Updated by [PERSON_NAME] - [DATE]" at bounding box center [534, 202] width 419 height 11
drag, startPoint x: 468, startPoint y: 188, endPoint x: 327, endPoint y: 181, distance: 140.3
click at [327, 181] on h3 "2 - Remote Monitoring Locations (L)" at bounding box center [534, 186] width 419 height 14
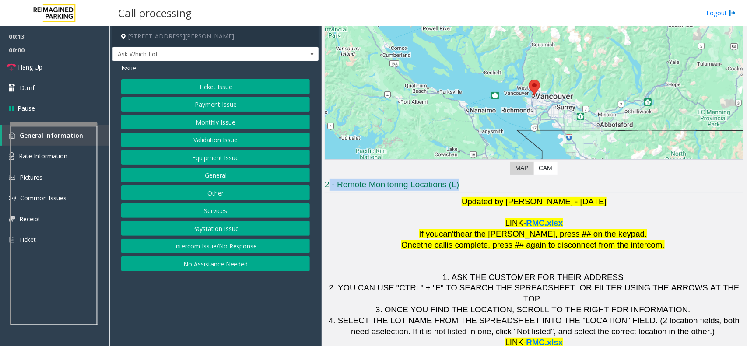
click at [345, 193] on h3 "2 - Remote Monitoring Locations (L)" at bounding box center [534, 186] width 419 height 14
drag, startPoint x: 460, startPoint y: 188, endPoint x: 330, endPoint y: 178, distance: 130.4
click at [330, 178] on div "Revenue Control Manufacturer: Skidata ← Move left → Move right ↑ Move up ↓ Move…" at bounding box center [534, 159] width 419 height 380
click at [329, 197] on p "Updated by [PERSON_NAME] - [DATE]" at bounding box center [534, 202] width 419 height 11
click at [404, 206] on p "Updated by [PERSON_NAME] - [DATE]" at bounding box center [534, 202] width 419 height 11
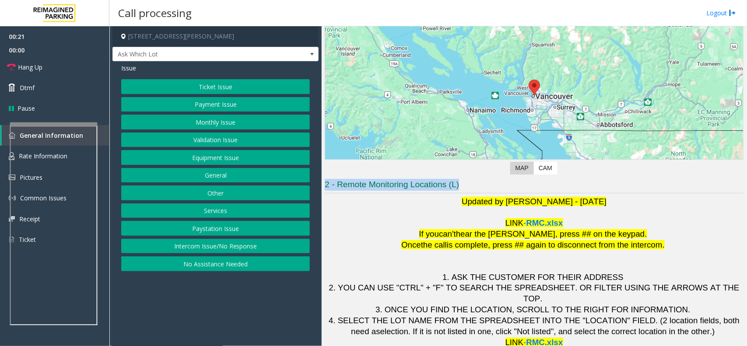
drag, startPoint x: 462, startPoint y: 185, endPoint x: 335, endPoint y: 177, distance: 127.2
click at [335, 177] on div "Revenue Control Manufacturer: Skidata ← Move left → Move right ↑ Move up ↓ Move…" at bounding box center [534, 159] width 419 height 380
click at [377, 215] on p at bounding box center [534, 213] width 419 height 11
drag, startPoint x: 468, startPoint y: 186, endPoint x: 320, endPoint y: 183, distance: 147.1
click at [320, 183] on div "[STREET_ADDRESS][PERSON_NAME] Ask Which Lot Issue Ticket Issue Payment Issue Mo…" at bounding box center [427, 186] width 637 height 320
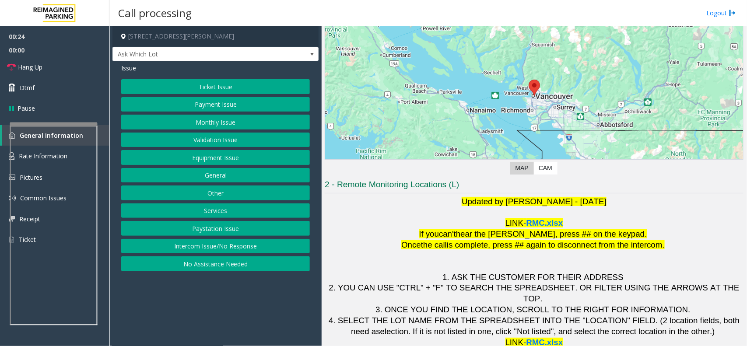
click at [383, 198] on p "Updated by [PERSON_NAME] - [DATE]" at bounding box center [534, 202] width 419 height 11
drag, startPoint x: 467, startPoint y: 185, endPoint x: 326, endPoint y: 191, distance: 141.1
click at [326, 191] on h3 "2 - Remote Monitoring Locations (L)" at bounding box center [534, 186] width 419 height 14
click at [366, 199] on p "Updated by [PERSON_NAME] - [DATE]" at bounding box center [534, 202] width 419 height 11
click at [207, 89] on button "Ticket Issue" at bounding box center [215, 86] width 189 height 15
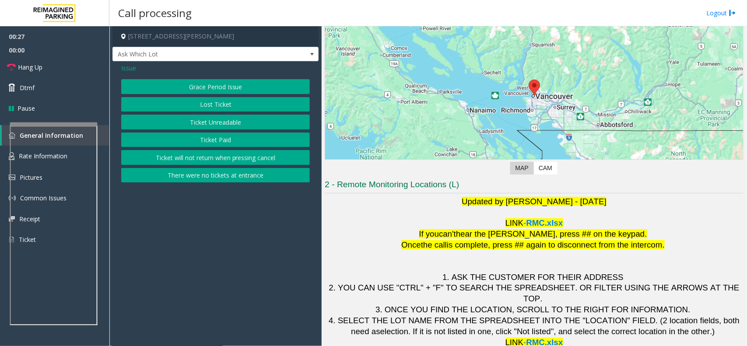
click at [205, 117] on button "Ticket Unreadable" at bounding box center [215, 122] width 189 height 15
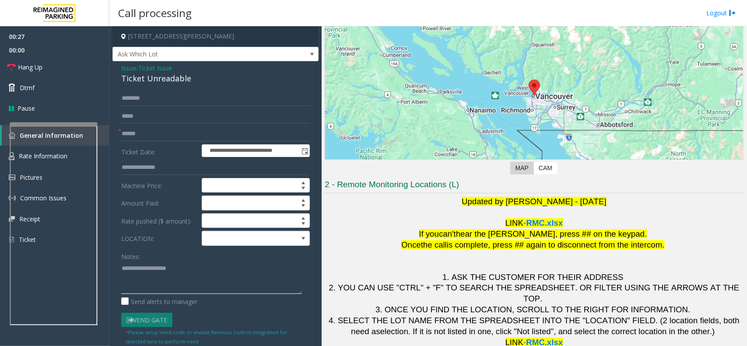
click at [153, 285] on textarea at bounding box center [211, 277] width 181 height 33
click at [261, 244] on span at bounding box center [245, 239] width 86 height 14
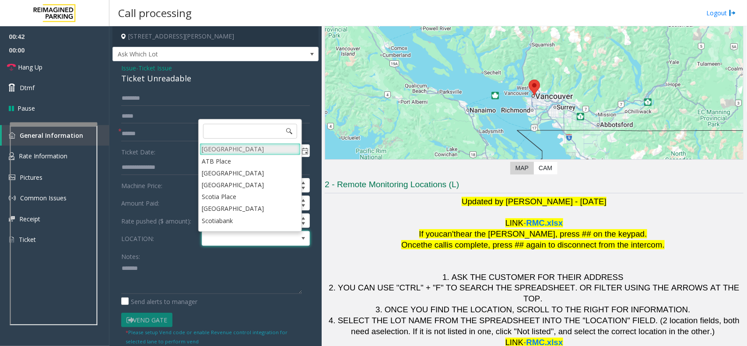
click at [253, 143] on Village "[GEOGRAPHIC_DATA]" at bounding box center [250, 149] width 101 height 12
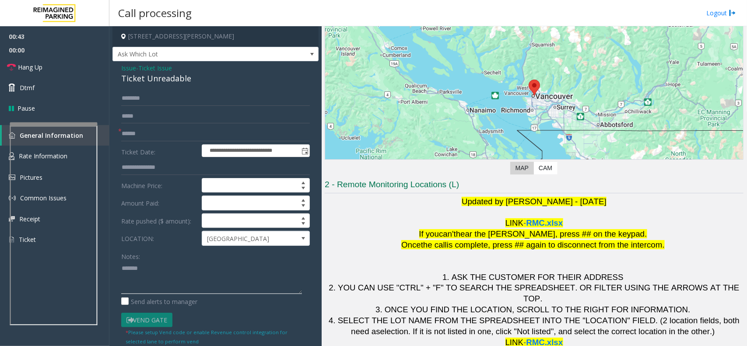
click at [189, 276] on textarea at bounding box center [211, 277] width 181 height 33
click at [176, 74] on div "Ticket Unreadable" at bounding box center [215, 79] width 189 height 12
copy div "Ticket Unreadable"
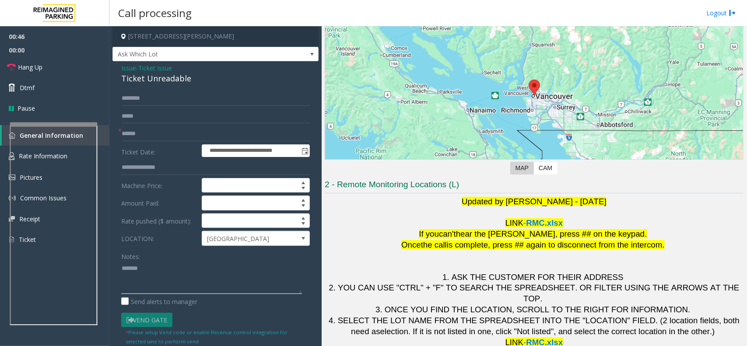
click at [163, 281] on textarea at bounding box center [211, 277] width 181 height 33
paste textarea "**********"
click at [133, 135] on input "text" at bounding box center [215, 134] width 189 height 15
click at [141, 287] on textarea at bounding box center [211, 277] width 181 height 33
type textarea "**********"
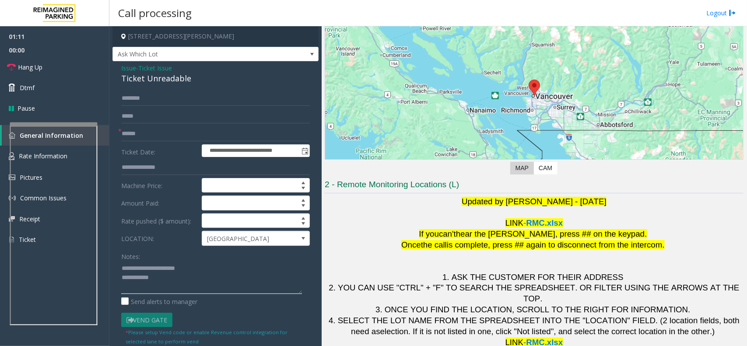
click at [206, 280] on textarea at bounding box center [211, 277] width 181 height 33
click at [77, 71] on link "Hang Up" at bounding box center [54, 67] width 109 height 21
click at [134, 136] on input "text" at bounding box center [215, 134] width 189 height 15
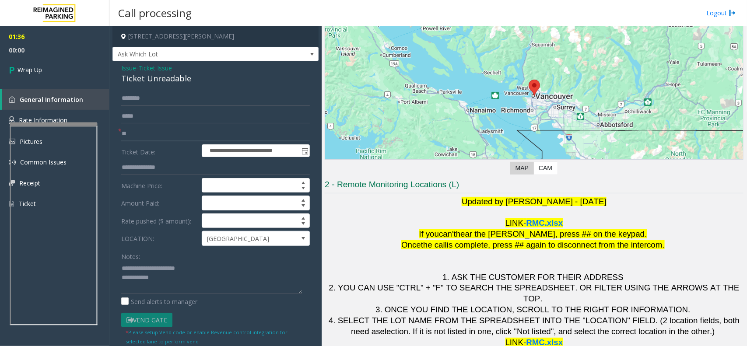
type input "**"
click at [164, 294] on textarea at bounding box center [211, 277] width 181 height 33
type textarea "**********"
click at [56, 66] on link "Wrap Up" at bounding box center [54, 70] width 109 height 26
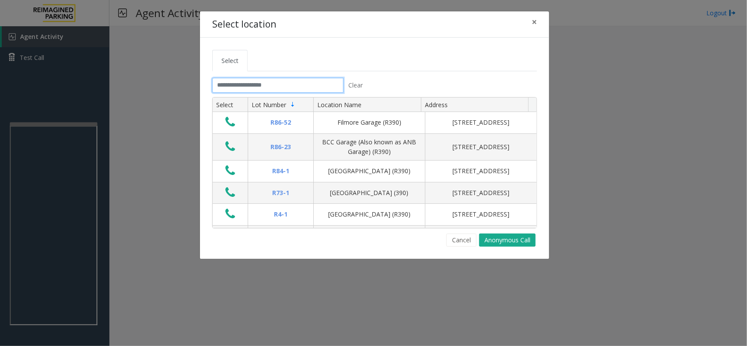
click at [248, 83] on input "text" at bounding box center [277, 85] width 131 height 15
click at [535, 23] on span "×" at bounding box center [534, 22] width 5 height 12
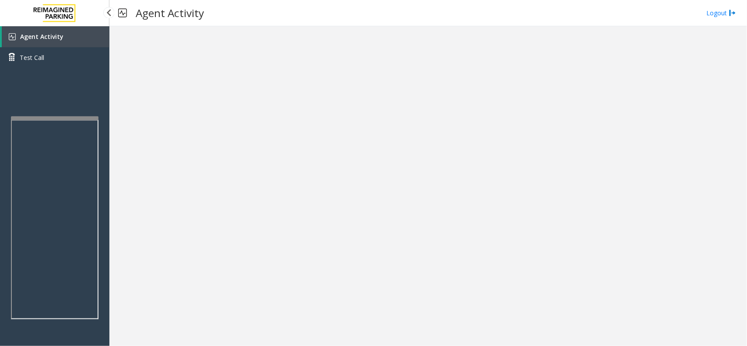
click at [84, 116] on div at bounding box center [55, 118] width 88 height 4
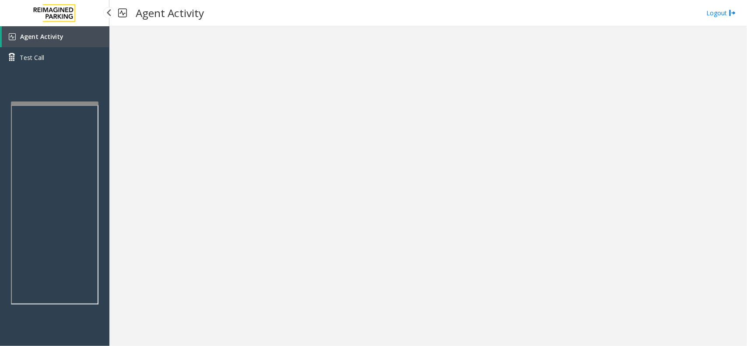
click at [90, 34] on link "Agent Activity" at bounding box center [56, 36] width 108 height 21
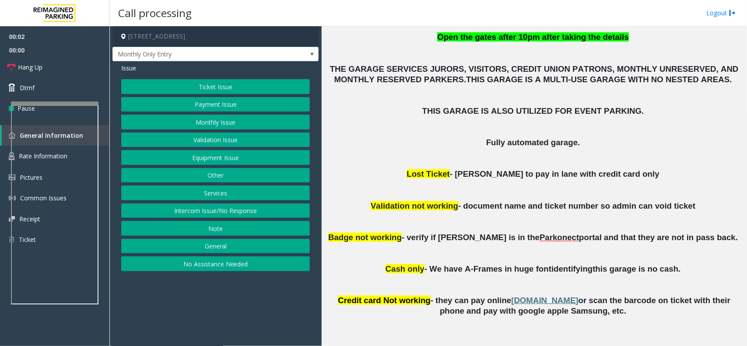
scroll to position [438, 0]
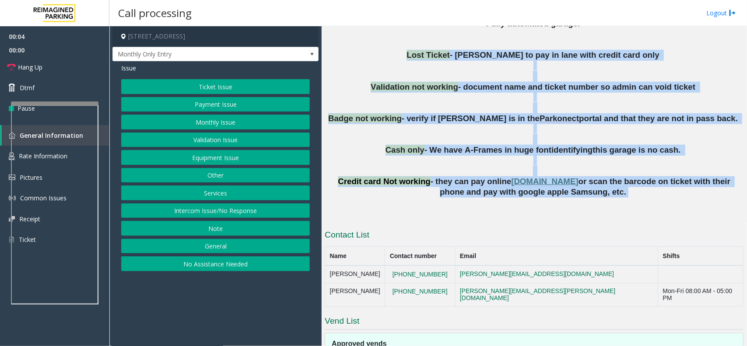
drag, startPoint x: 428, startPoint y: 51, endPoint x: 669, endPoint y: 194, distance: 279.3
click at [669, 194] on div "Updated by [PERSON_NAME] – [DATE] Do no vend for [PERSON_NAME]. She is no longe…" at bounding box center [534, 9] width 419 height 378
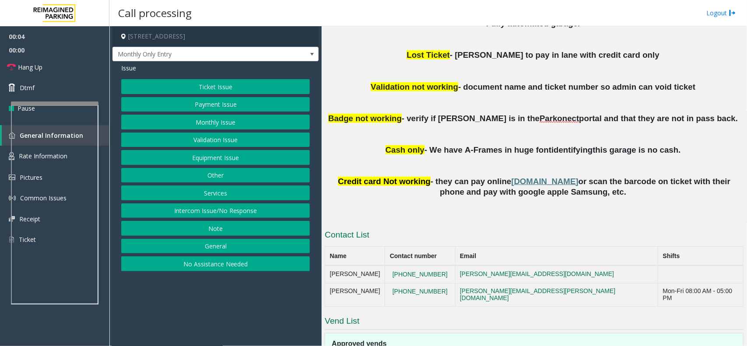
click at [651, 207] on p at bounding box center [534, 203] width 419 height 11
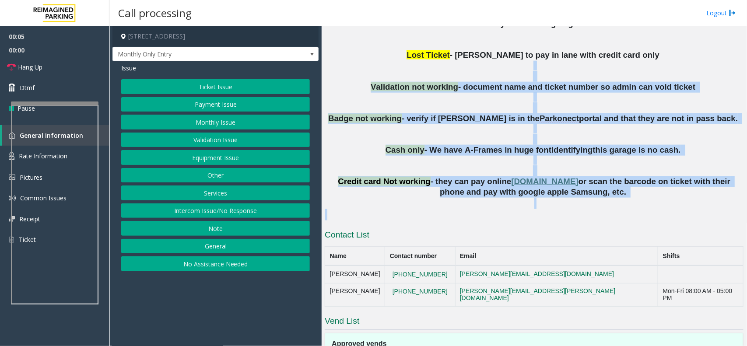
drag, startPoint x: 636, startPoint y: 210, endPoint x: 418, endPoint y: 66, distance: 261.5
click at [418, 66] on div "Updated by [PERSON_NAME] – [DATE] Do no vend for [PERSON_NAME]. She is no longe…" at bounding box center [534, 20] width 419 height 401
click at [414, 68] on p at bounding box center [534, 71] width 419 height 21
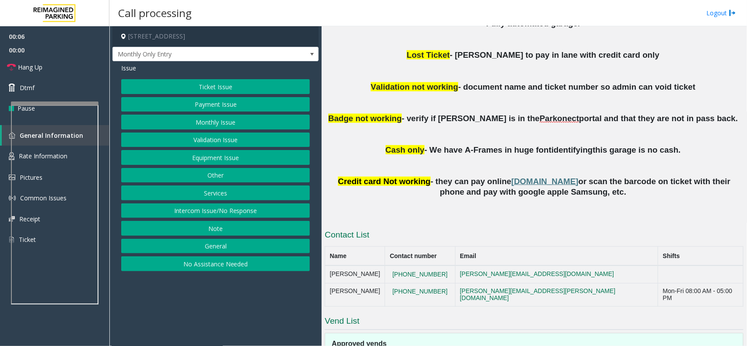
click at [230, 121] on button "Monthly Issue" at bounding box center [215, 122] width 189 height 15
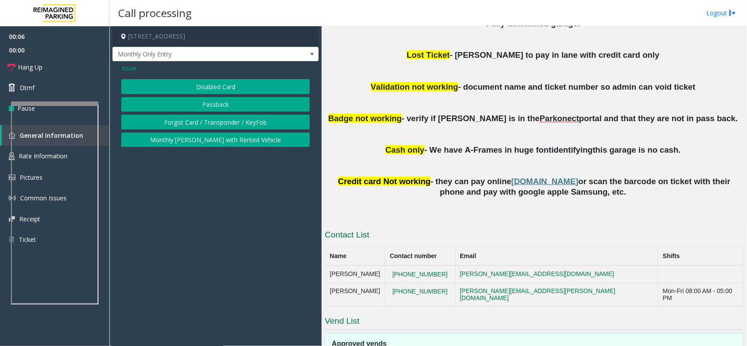
click at [201, 81] on button "Disabled Card" at bounding box center [215, 86] width 189 height 15
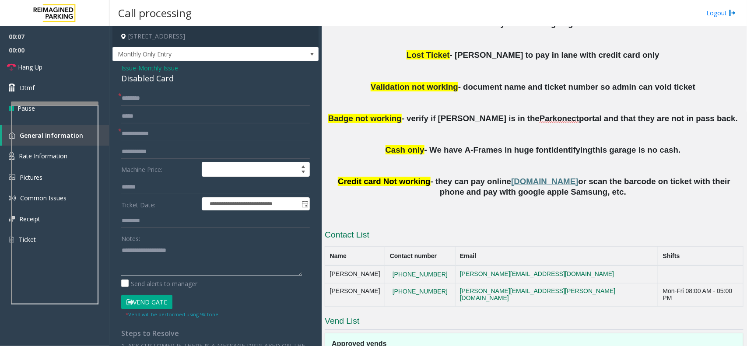
click at [165, 257] on textarea at bounding box center [211, 259] width 181 height 33
type textarea "******"
click at [129, 69] on span "Issue" at bounding box center [128, 67] width 15 height 9
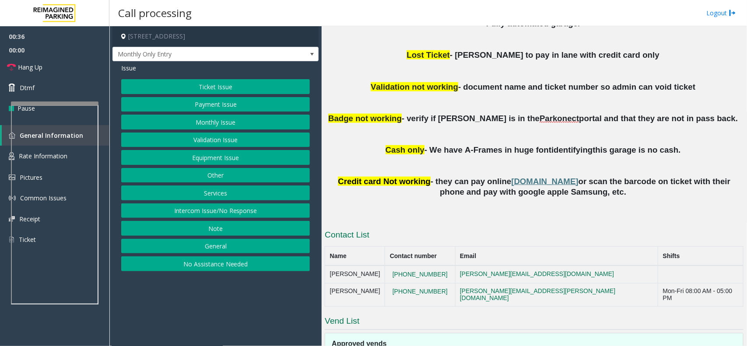
scroll to position [274, 0]
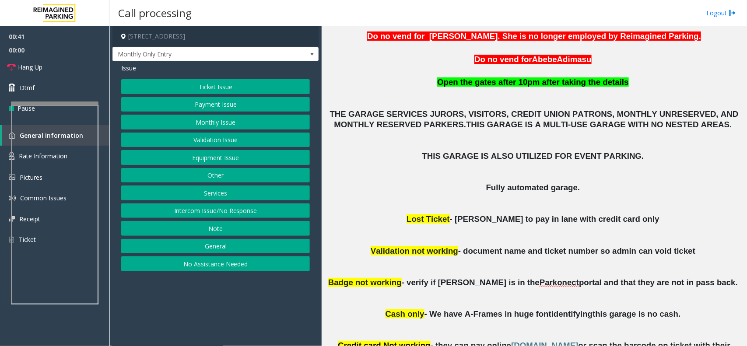
click at [222, 182] on button "Other" at bounding box center [215, 175] width 189 height 15
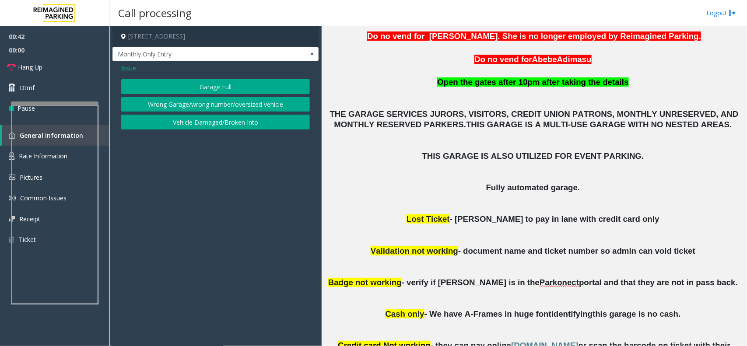
click at [224, 101] on button "Wrong Garage/wrong number/oversized vehicle" at bounding box center [215, 104] width 189 height 15
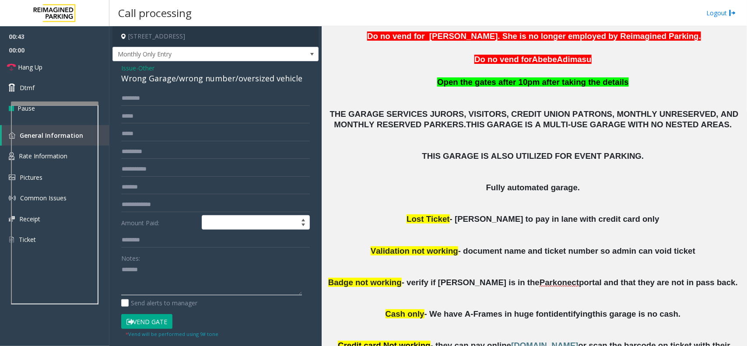
click at [172, 267] on textarea at bounding box center [211, 279] width 181 height 33
click at [231, 77] on div "Wrong Garage/wrong number/oversized vehicle" at bounding box center [215, 79] width 189 height 12
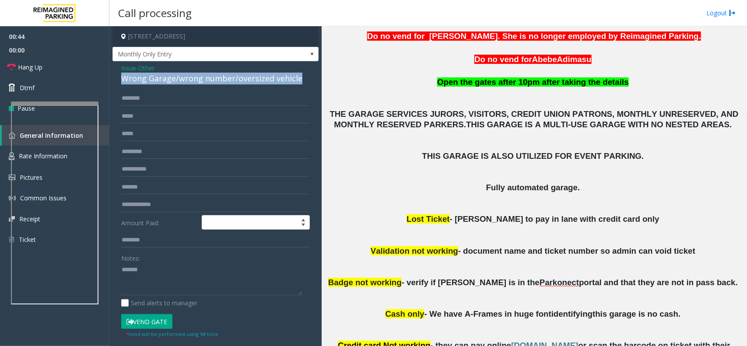
click at [231, 77] on div "Wrong Garage/wrong number/oversized vehicle" at bounding box center [215, 79] width 189 height 12
copy div "Wrong Garage/wrong number/oversized vehicle"
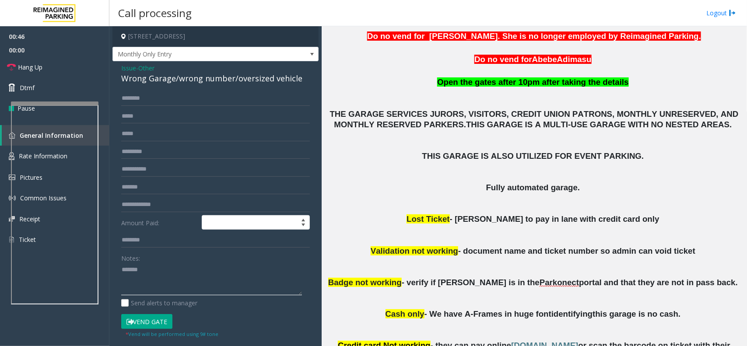
click at [180, 287] on textarea at bounding box center [211, 279] width 181 height 33
paste textarea "**********"
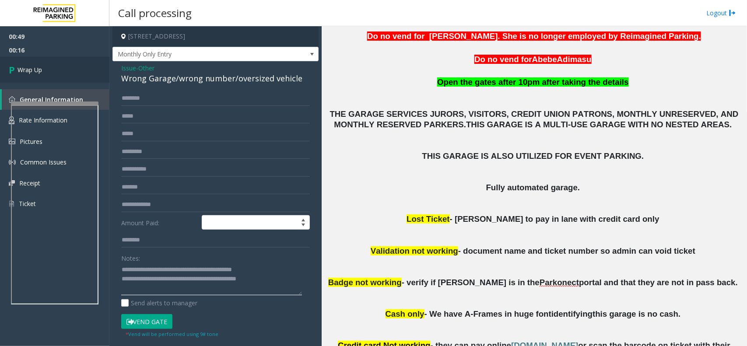
type textarea "**********"
click at [94, 77] on link "Wrap Up" at bounding box center [54, 70] width 109 height 26
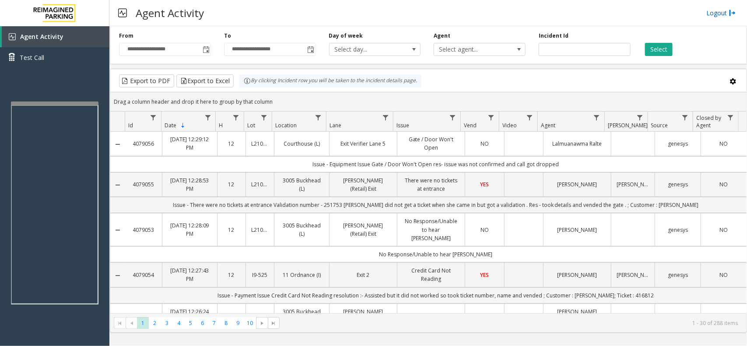
click at [725, 14] on link "Logout" at bounding box center [722, 12] width 30 height 9
